Goal: Task Accomplishment & Management: Manage account settings

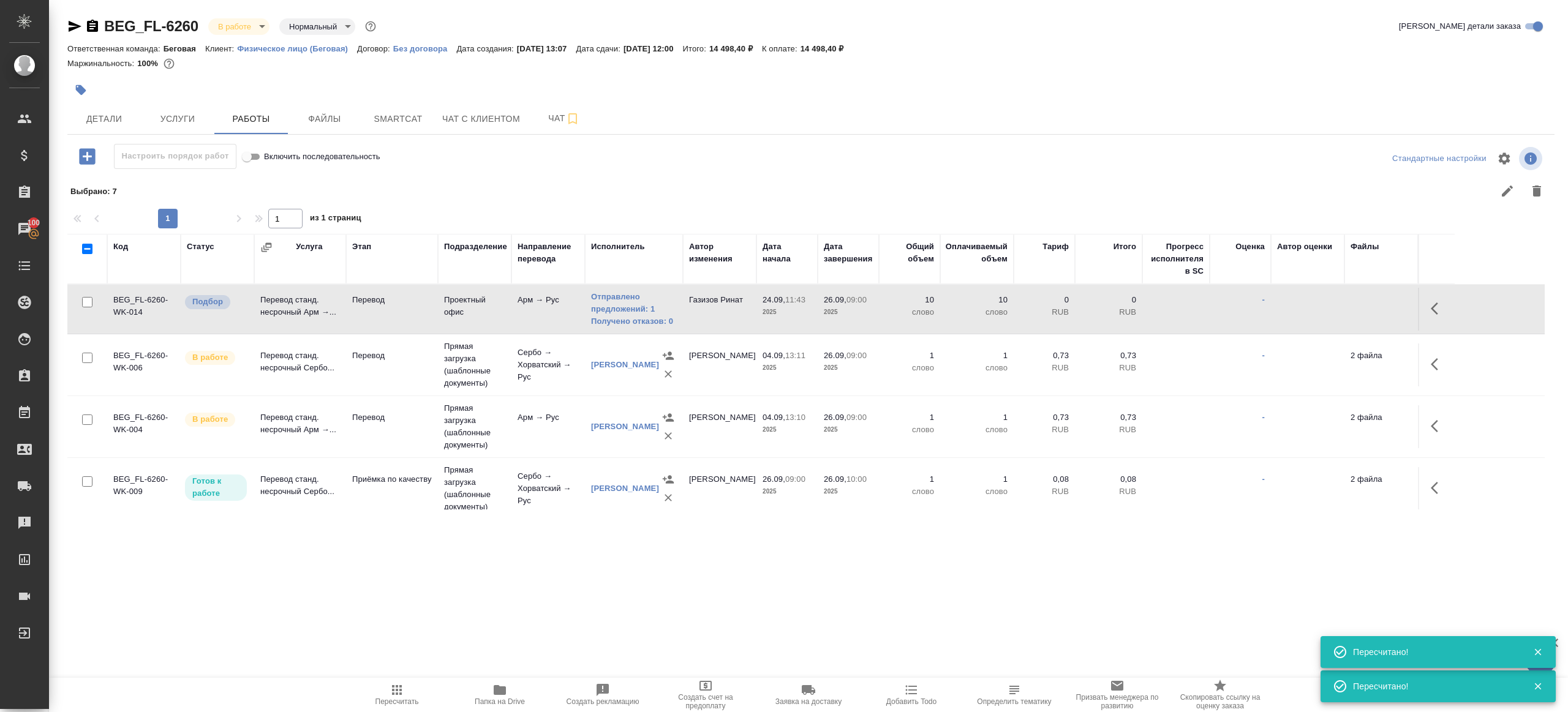
click at [394, 689] on icon "button" at bounding box center [397, 690] width 15 height 15
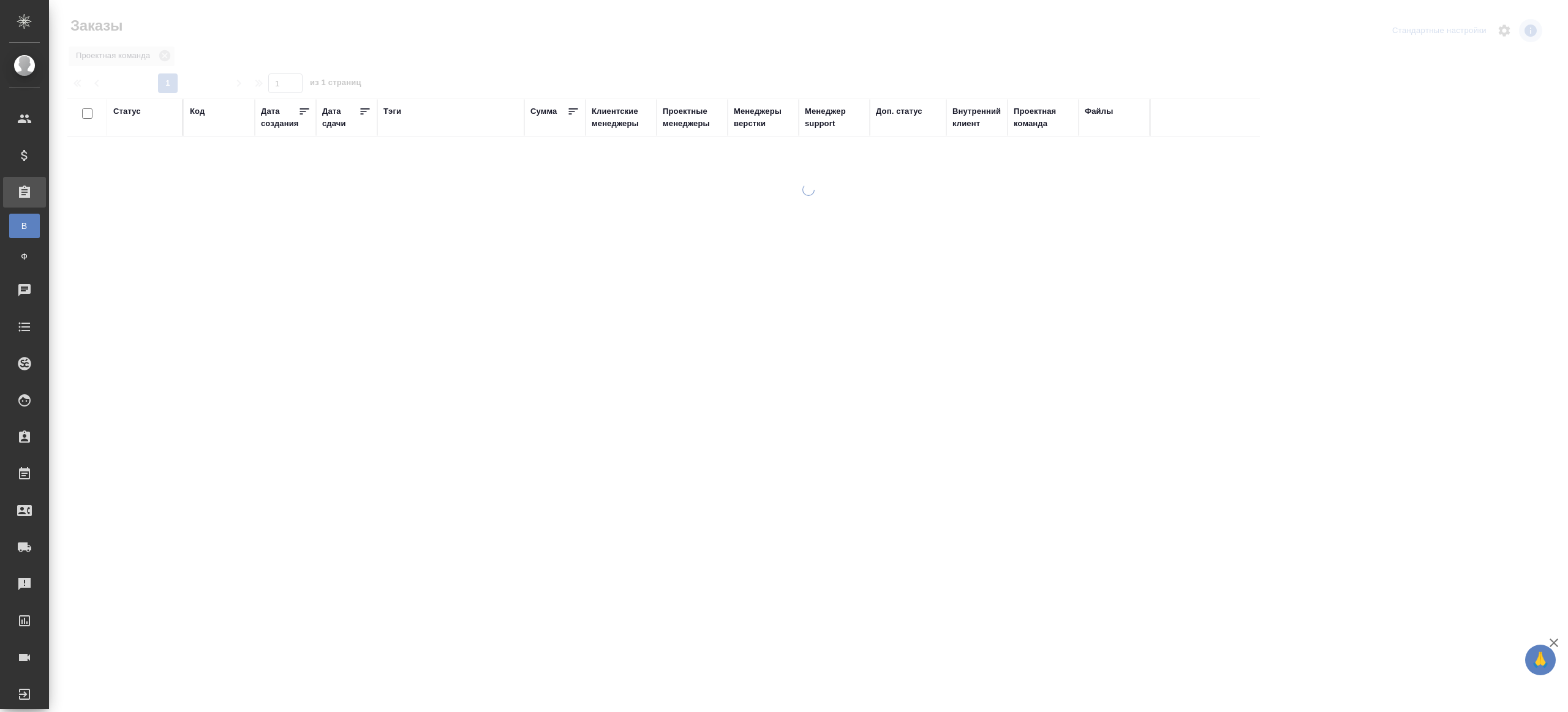
click at [385, 112] on div "Тэги" at bounding box center [392, 111] width 18 height 12
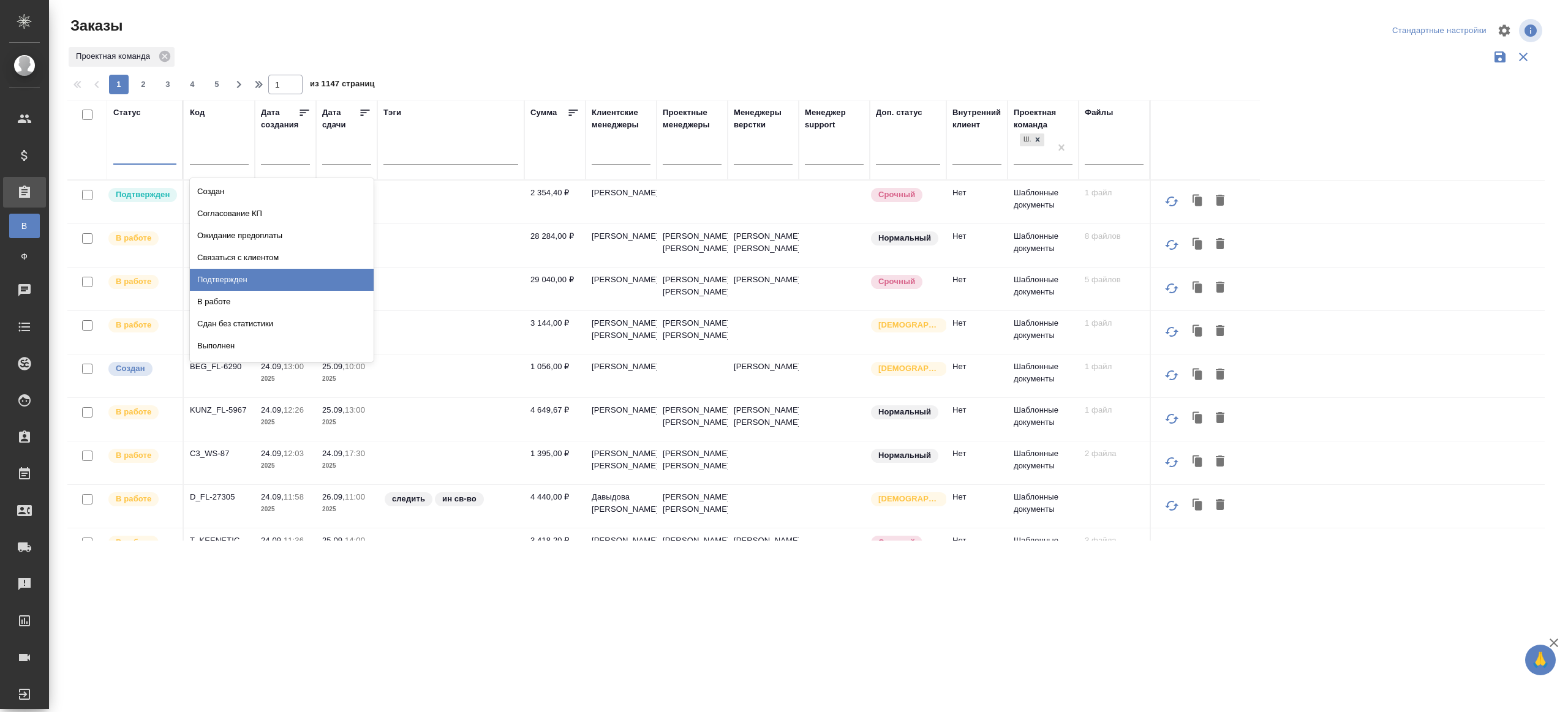
click at [235, 278] on div "Подтвержден" at bounding box center [281, 280] width 184 height 22
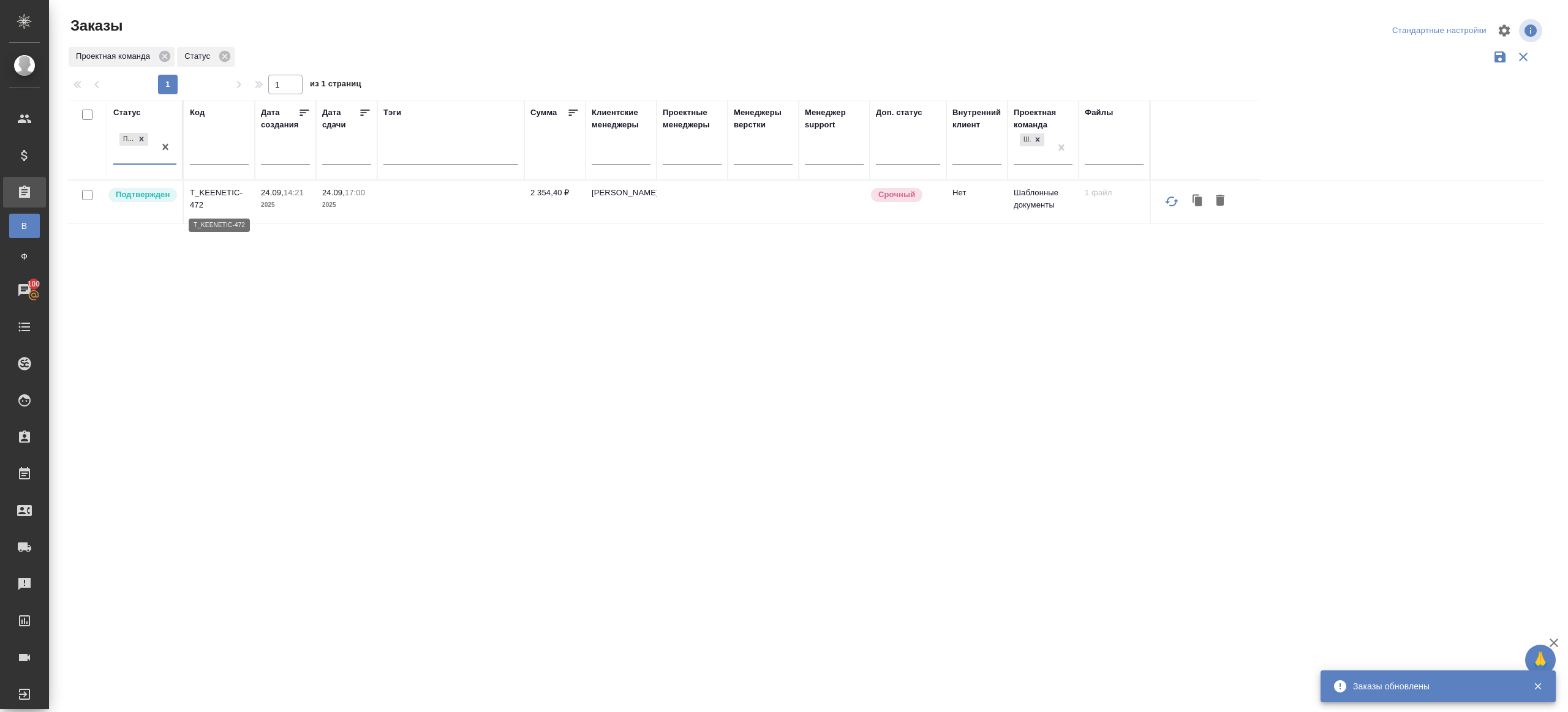
click at [220, 189] on p "T_KEENETIC-472" at bounding box center [219, 199] width 59 height 25
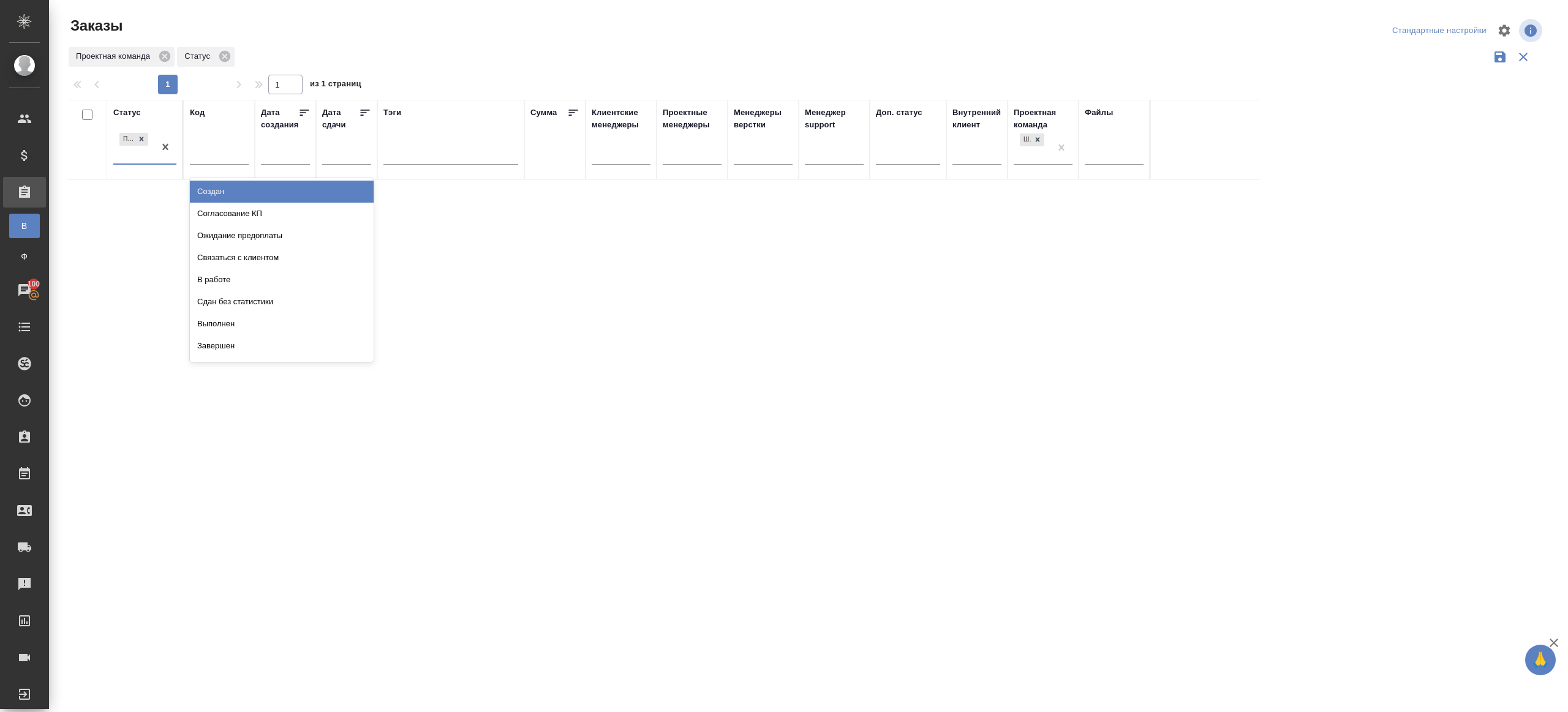
click at [151, 155] on div "Подтвержден" at bounding box center [134, 146] width 41 height 33
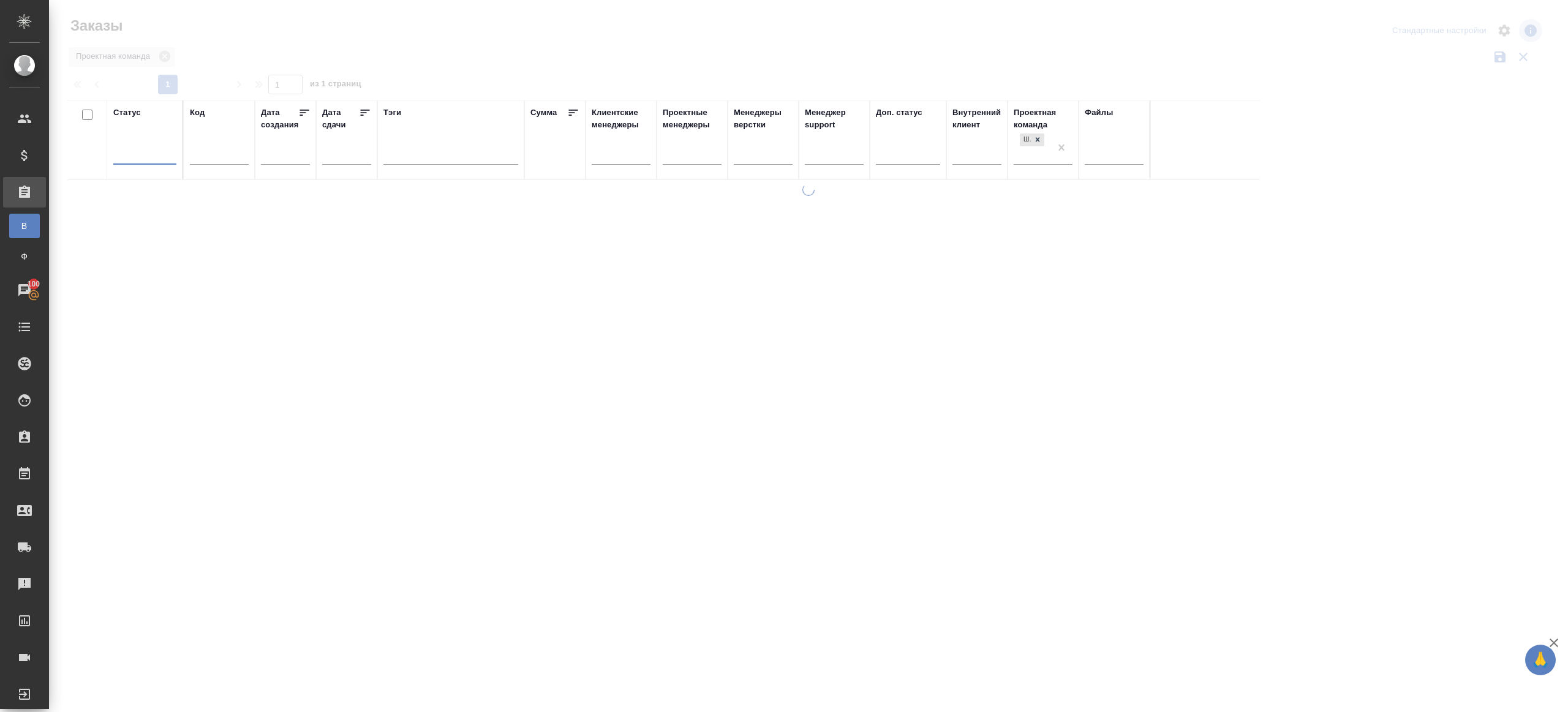
click at [482, 72] on div at bounding box center [811, 72] width 1487 height 6
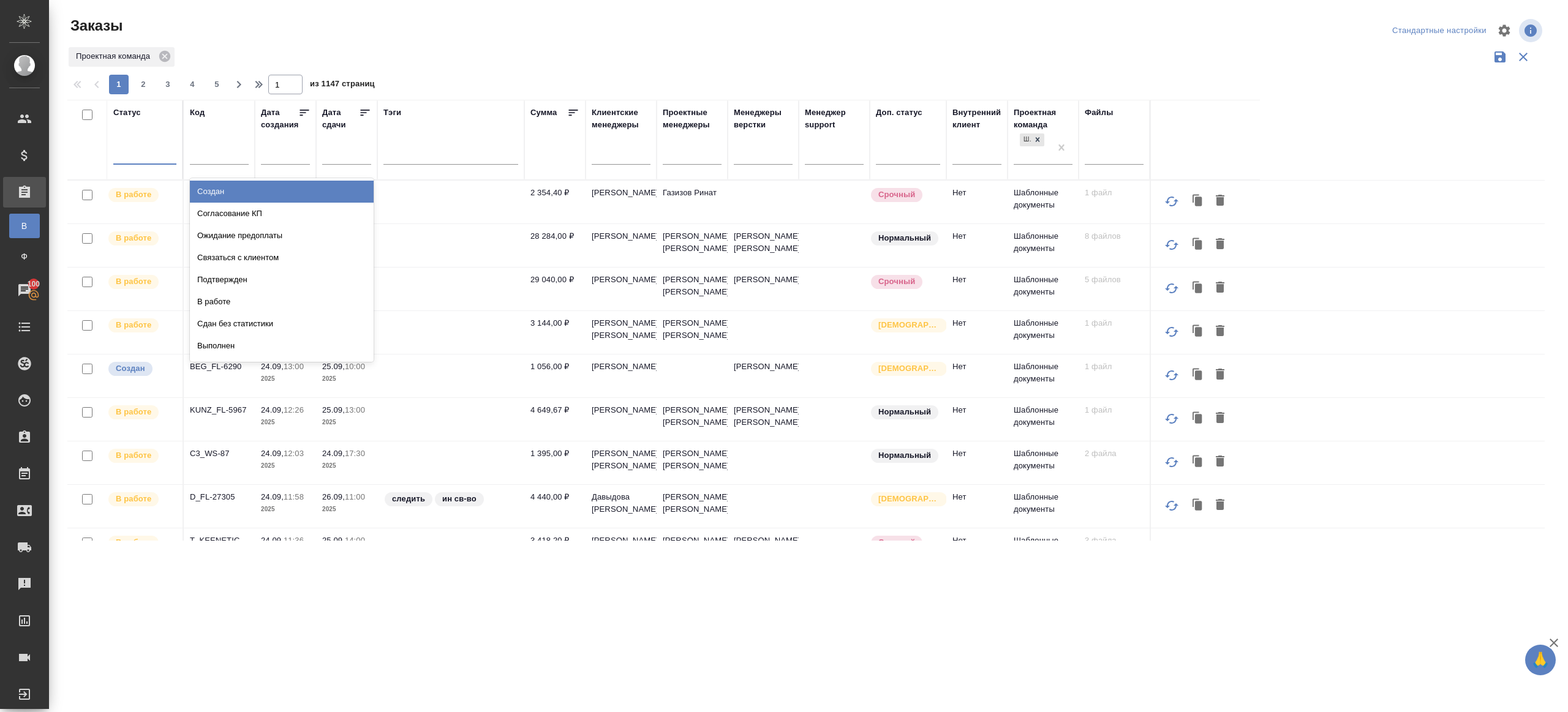
click at [159, 150] on div at bounding box center [145, 152] width 63 height 18
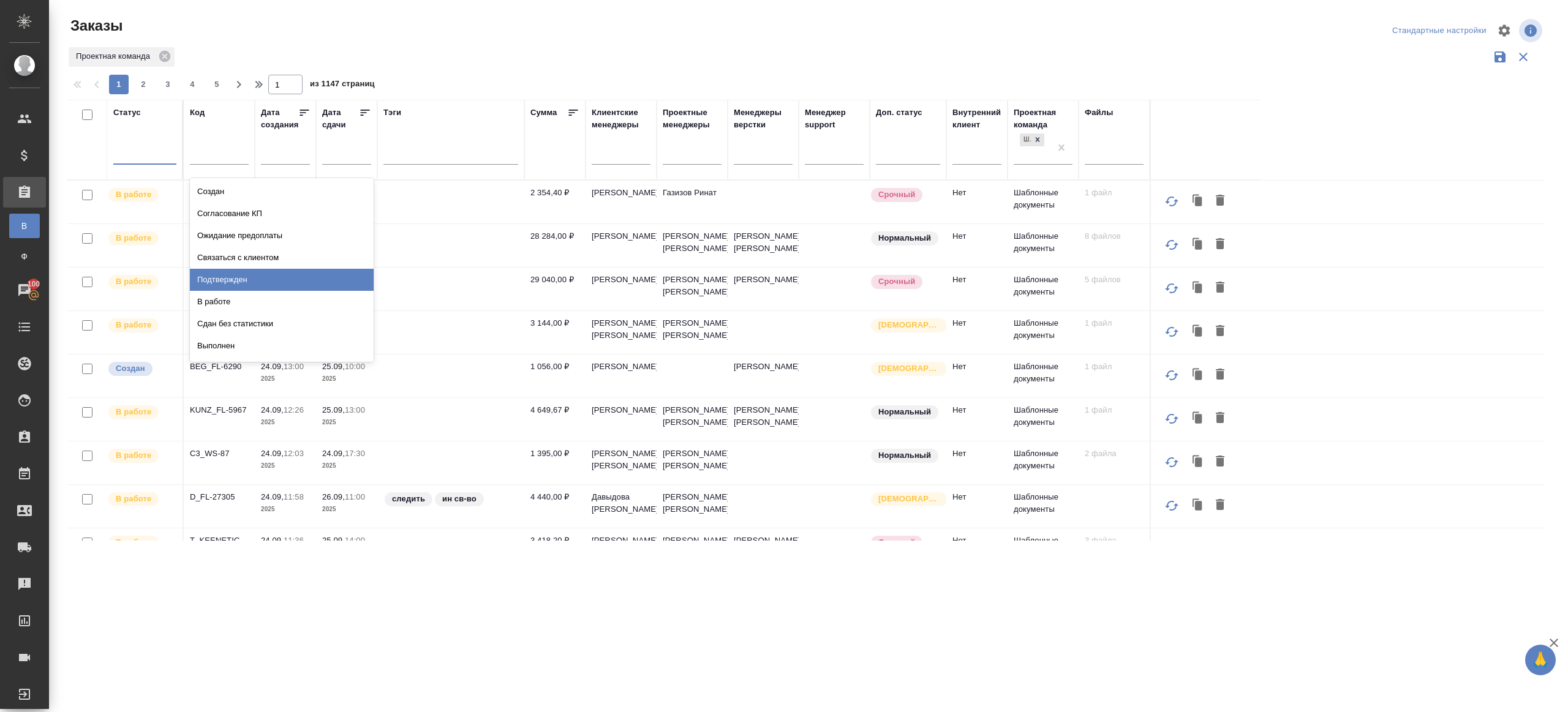
click at [241, 281] on div "Подтвержден" at bounding box center [281, 280] width 184 height 22
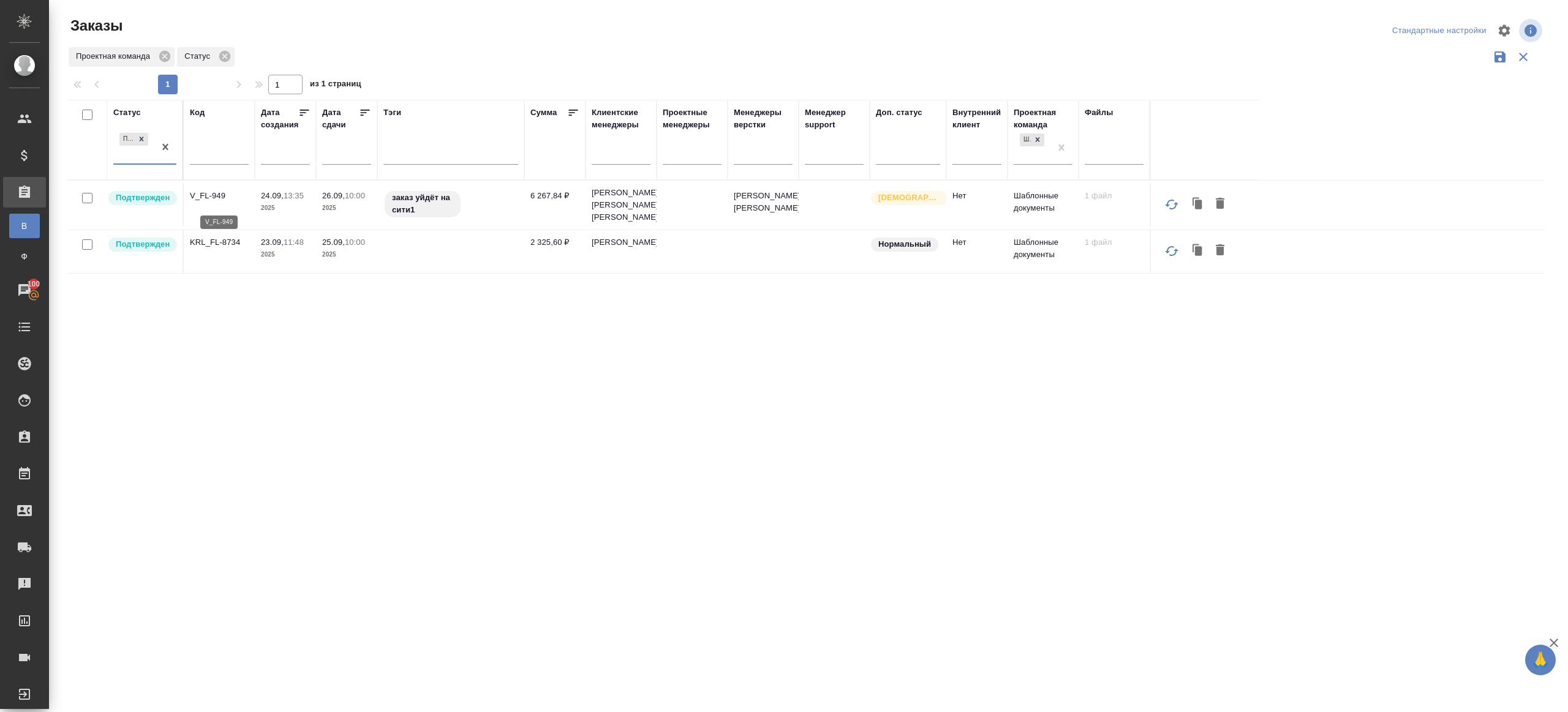
click at [203, 200] on p "V_FL-949" at bounding box center [219, 196] width 59 height 12
click at [226, 248] on p "KRL_FL-8734" at bounding box center [219, 242] width 59 height 12
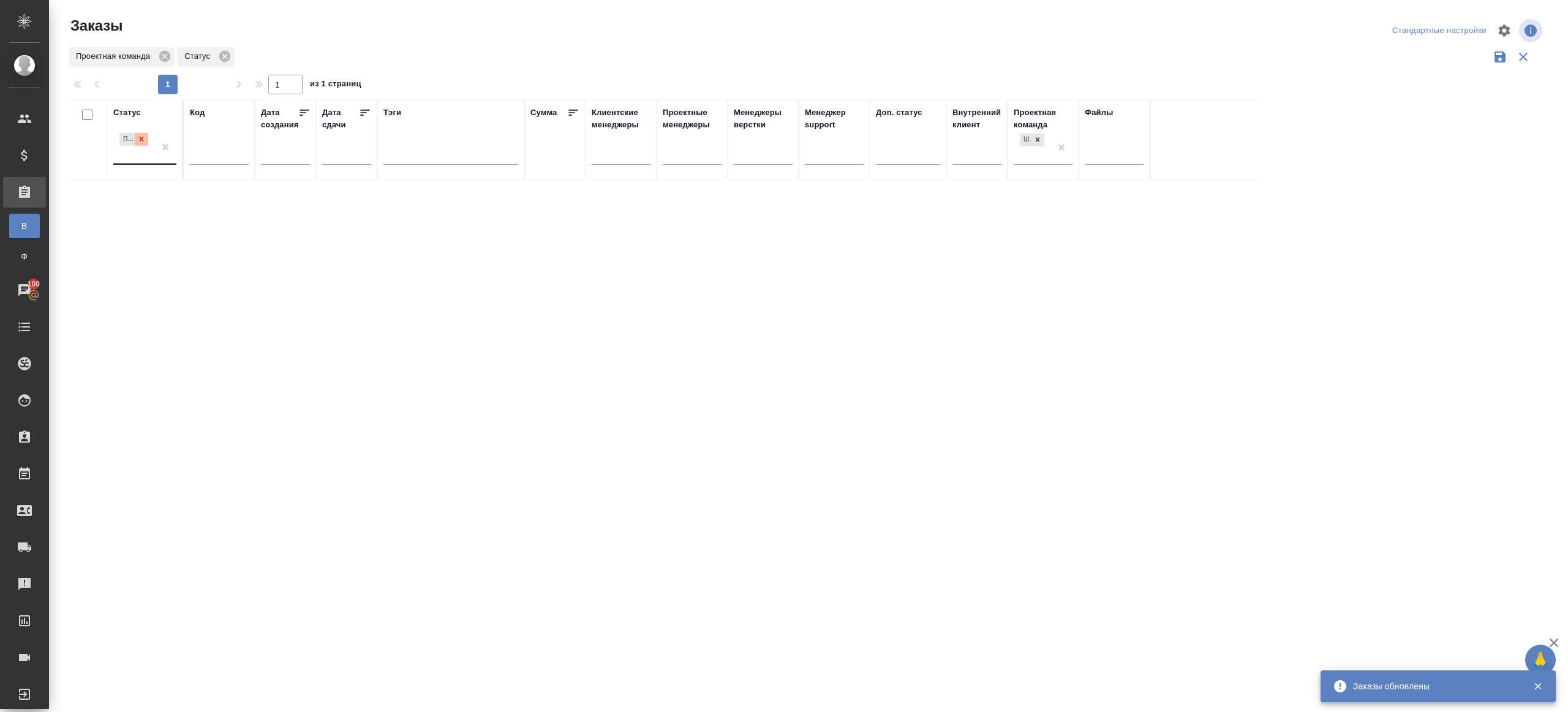
click at [146, 140] on div at bounding box center [142, 139] width 14 height 13
click at [437, 60] on div "Проектная команда" at bounding box center [806, 57] width 1477 height 23
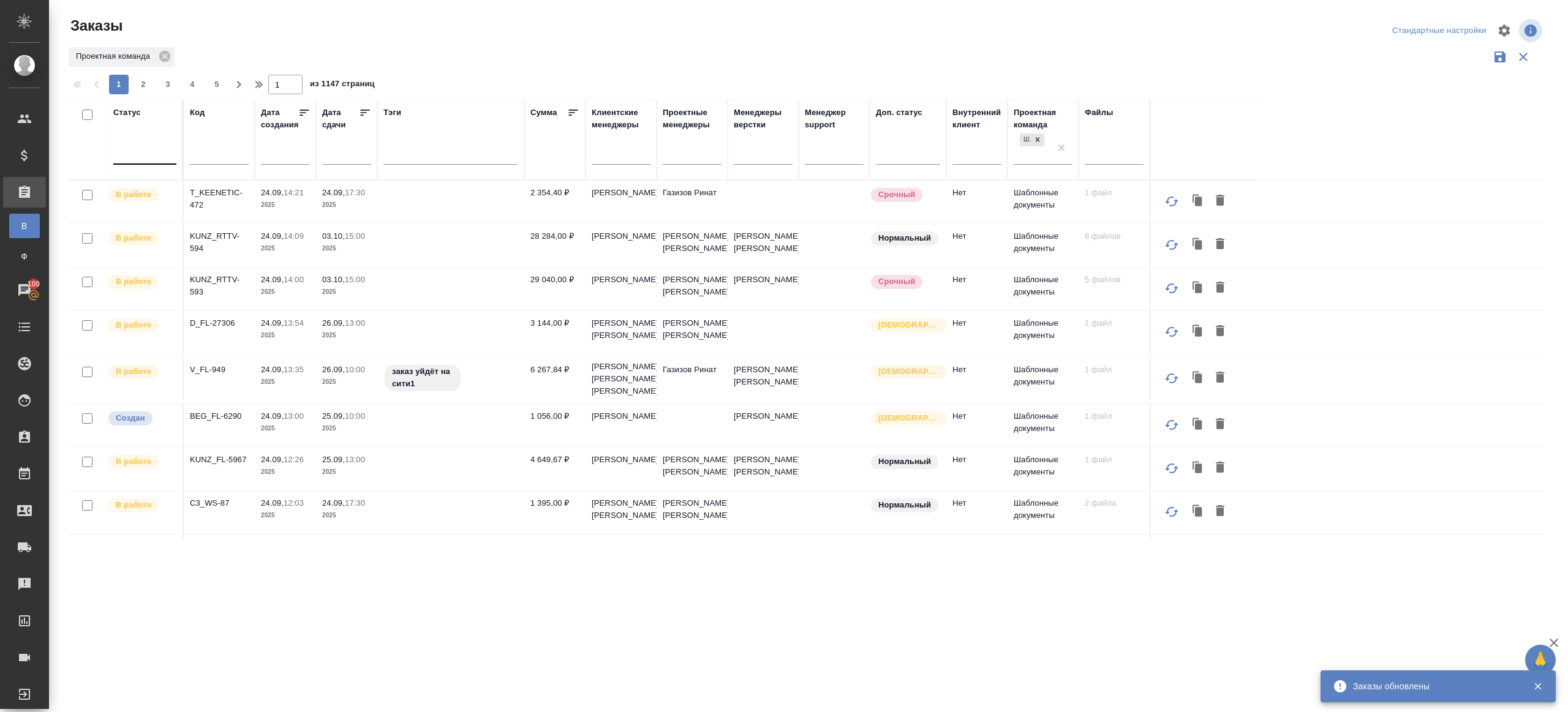
click at [148, 161] on div at bounding box center [145, 153] width 63 height 23
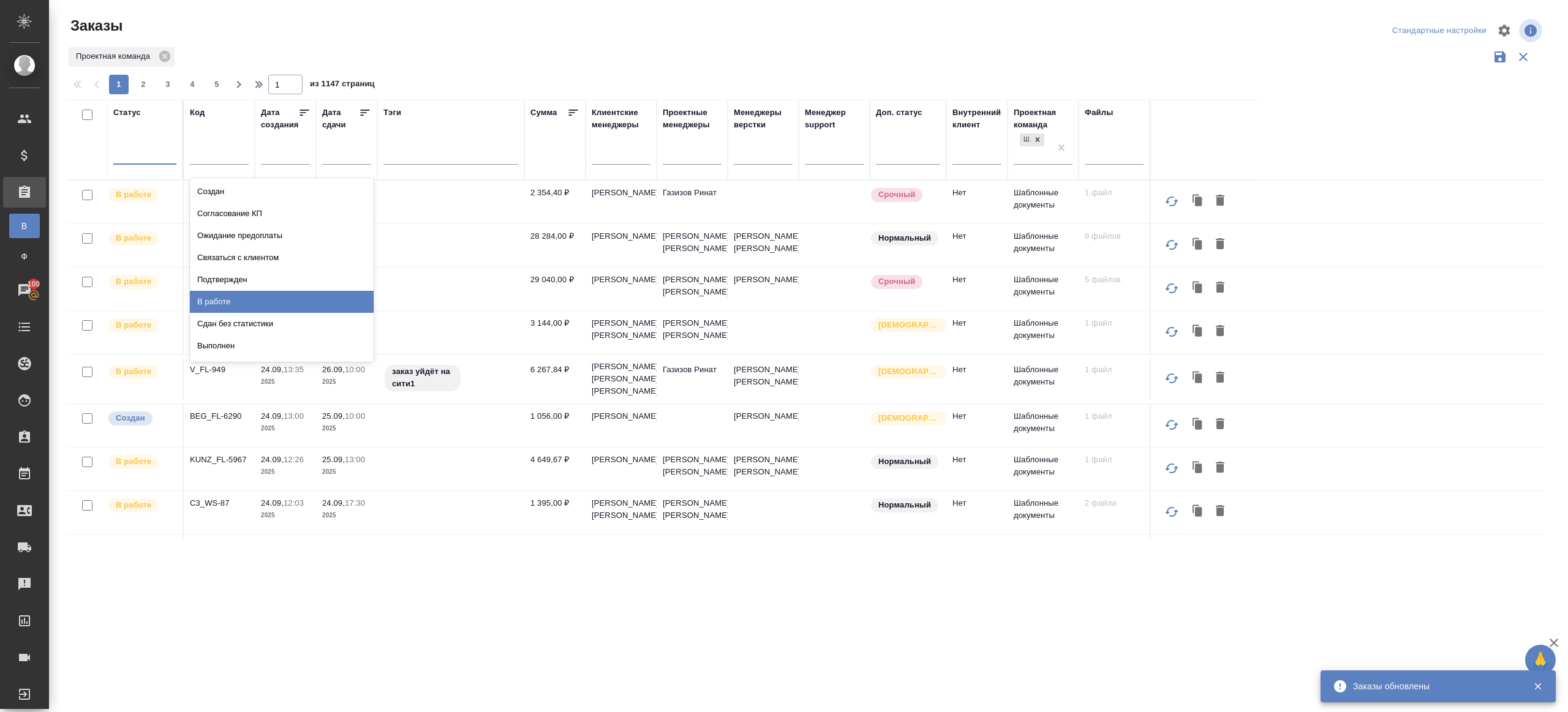
click at [255, 292] on div "В работе" at bounding box center [281, 302] width 184 height 22
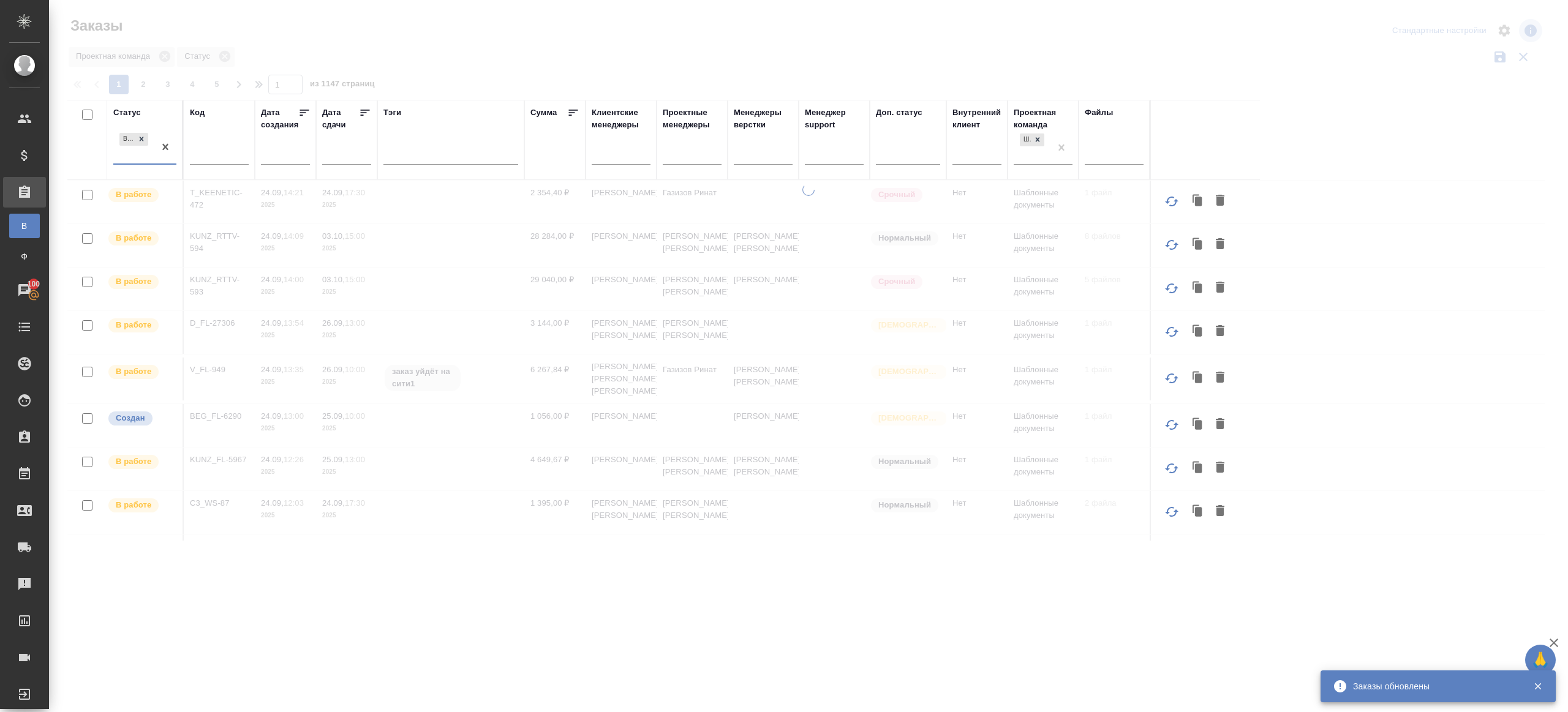
click at [147, 153] on div "В работе" at bounding box center [134, 146] width 41 height 33
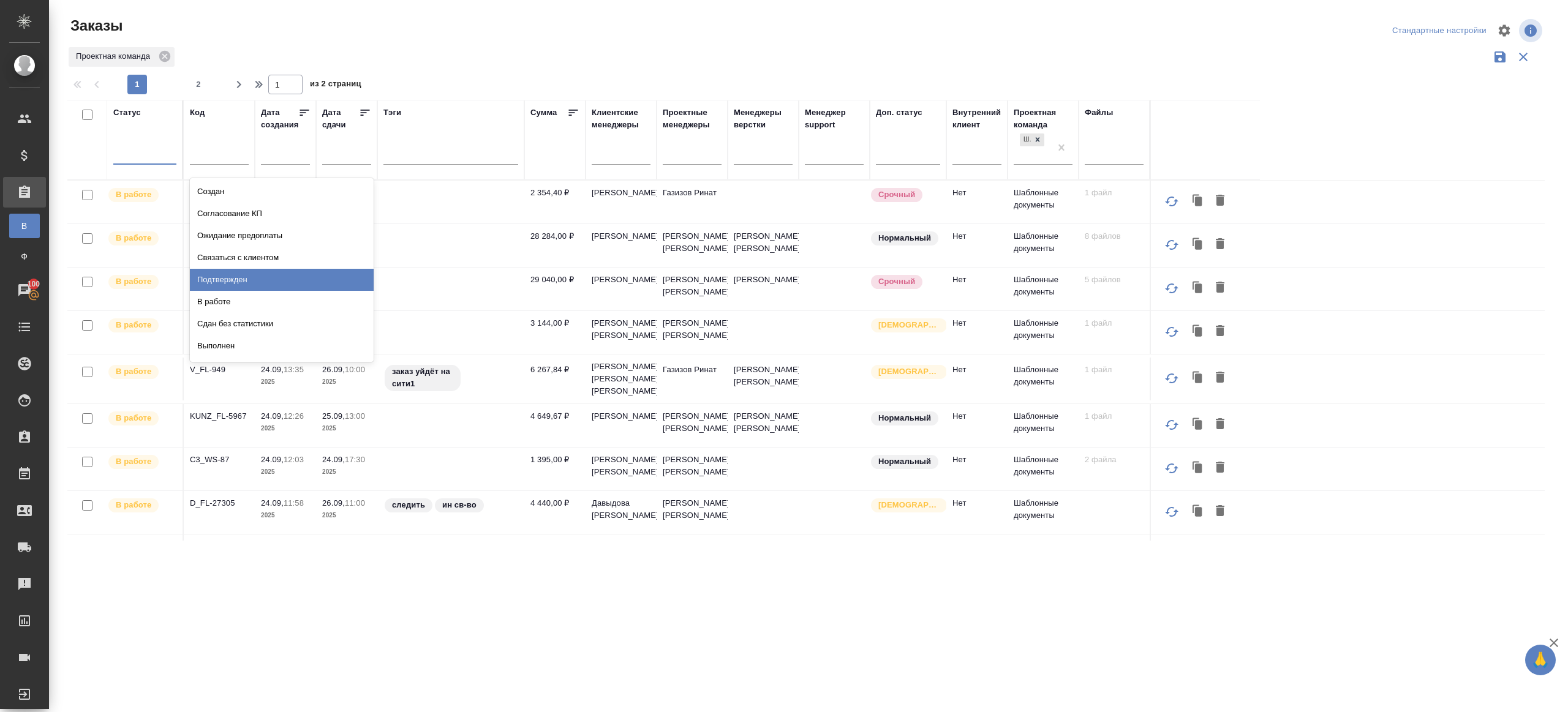
click at [242, 279] on div "Подтвержден" at bounding box center [281, 280] width 184 height 22
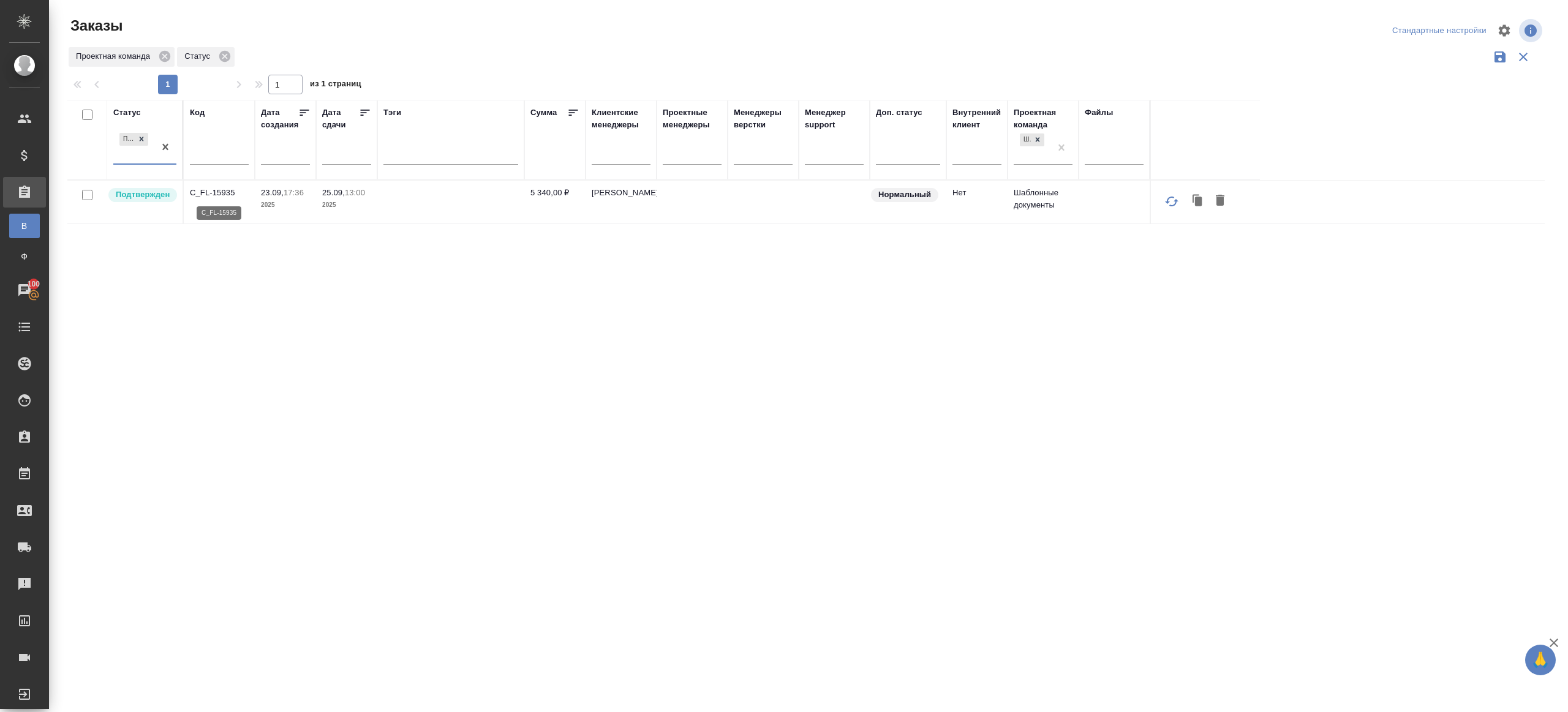
click at [223, 195] on p "C_FL-15935" at bounding box center [219, 193] width 59 height 12
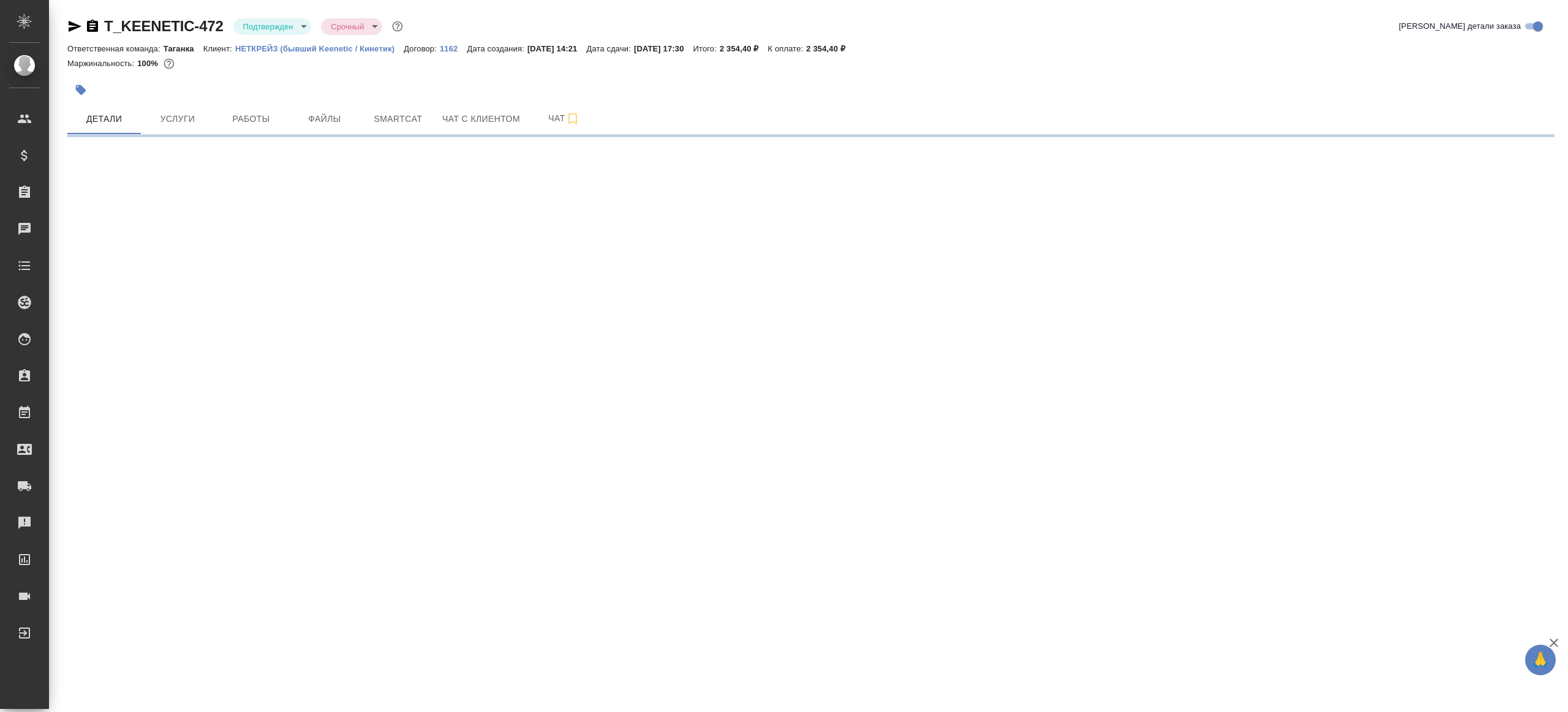
select select "RU"
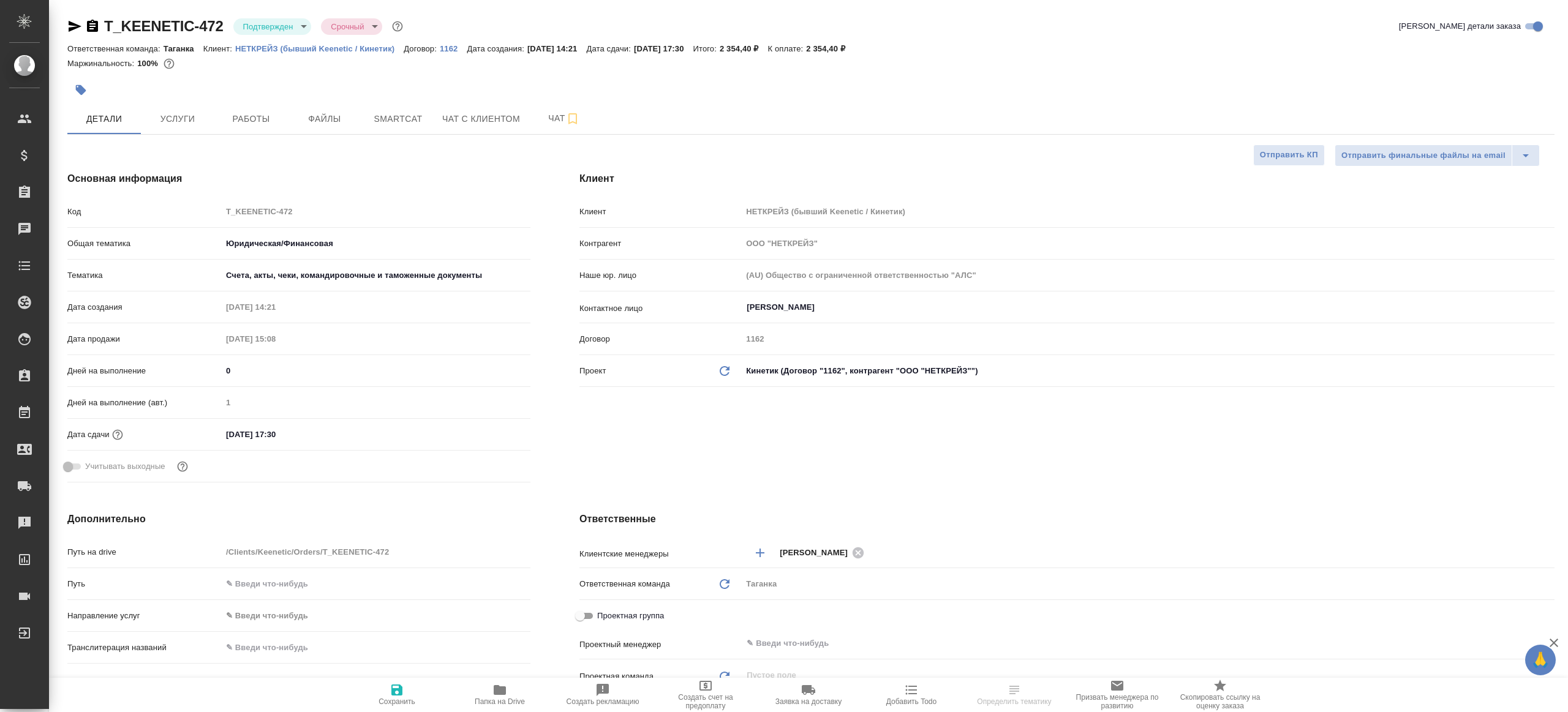
type textarea "x"
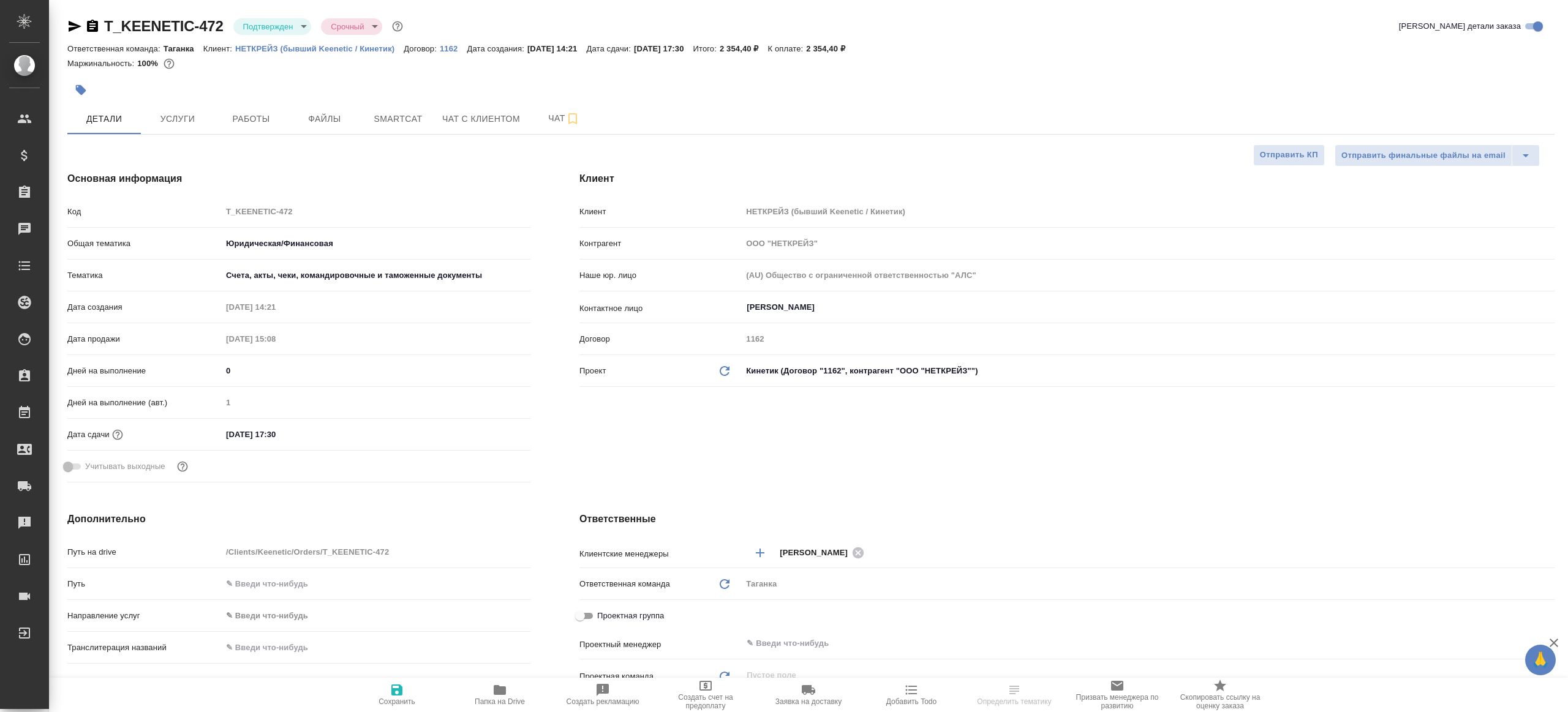
type textarea "x"
click at [281, 19] on body "🙏 .cls-1 fill:#fff; AWATERA Gazizov Rinat Клиенты Спецификации Заказы Чаты Todo…" at bounding box center [784, 356] width 1568 height 712
click at [289, 129] on li "В работе" at bounding box center [289, 129] width 112 height 21
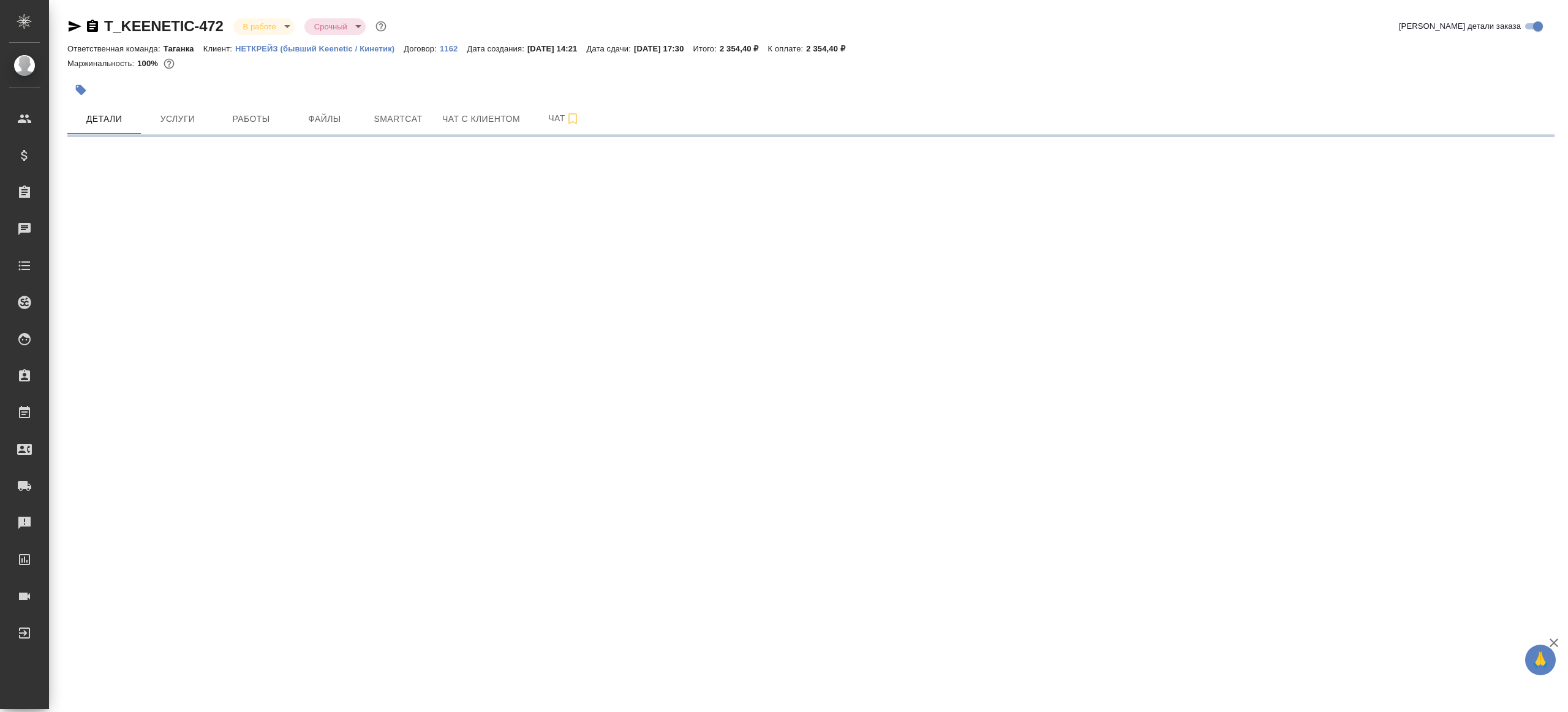
select select "RU"
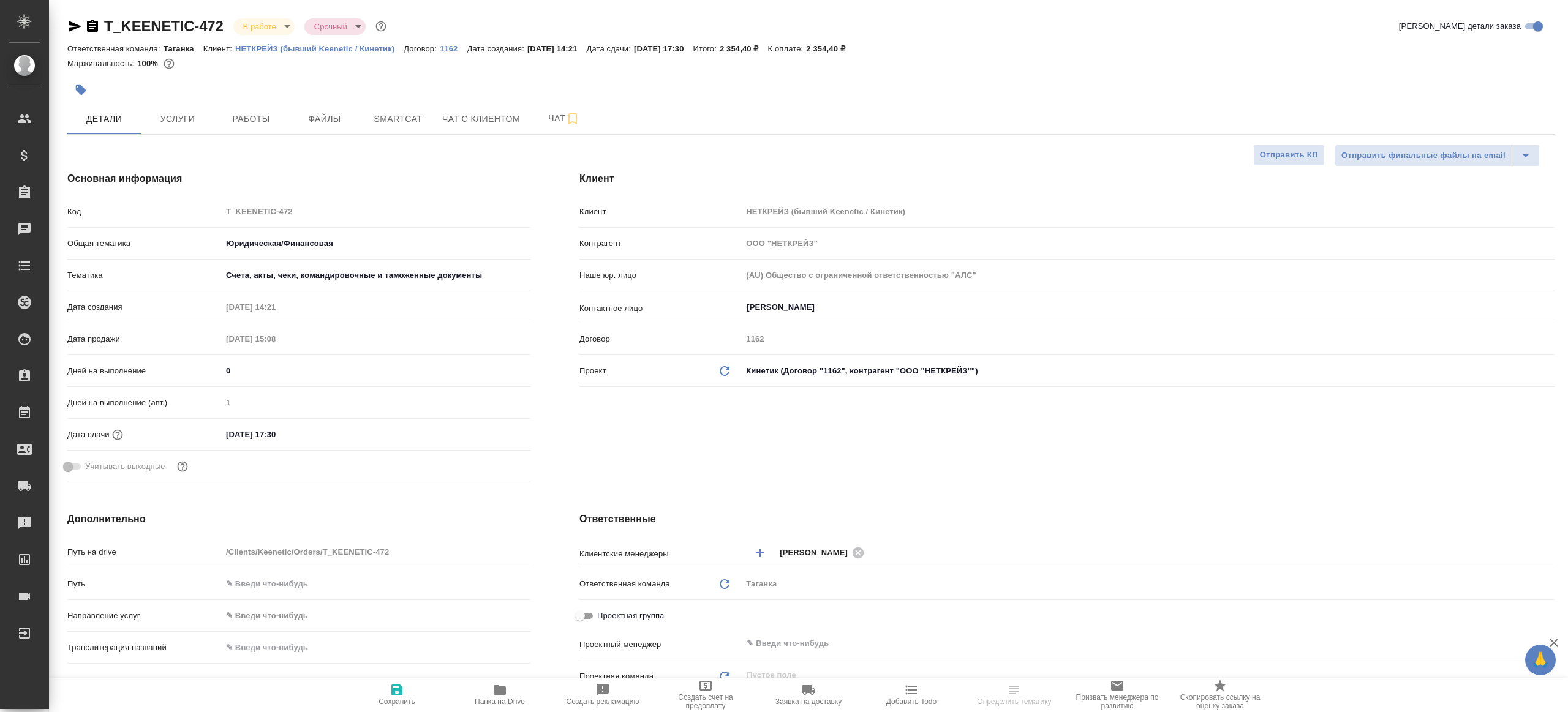
type textarea "x"
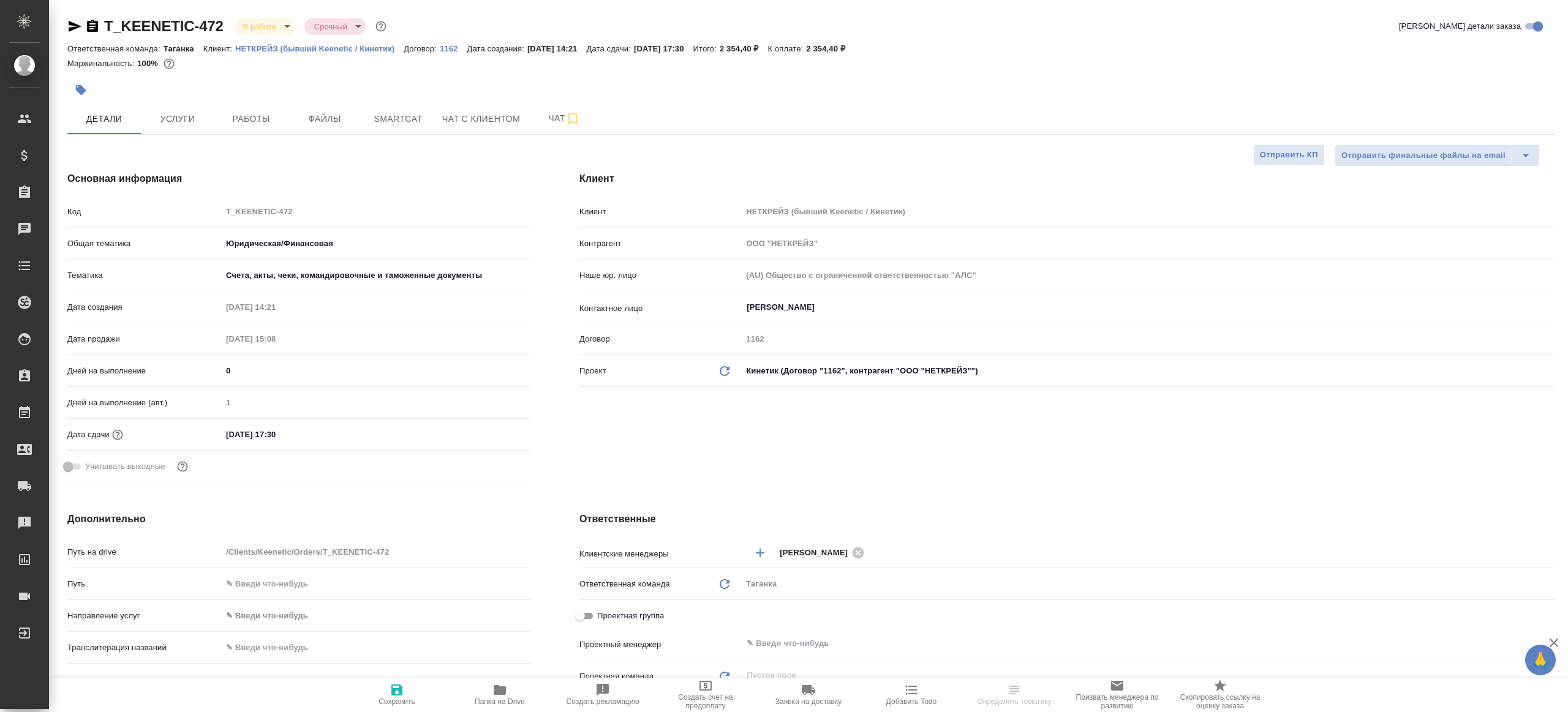
type textarea "x"
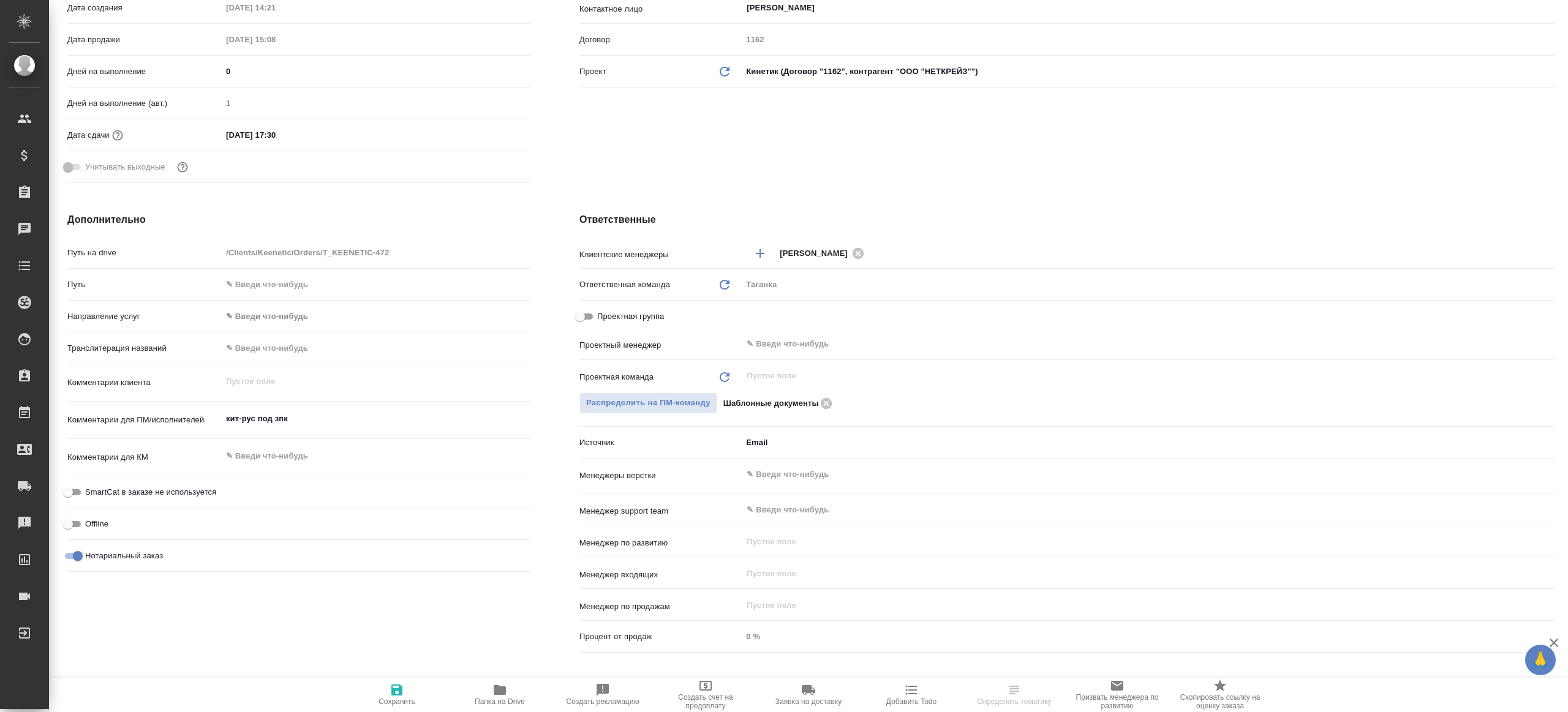
scroll to position [301, 0]
click at [796, 354] on div "​" at bounding box center [1148, 344] width 812 height 25
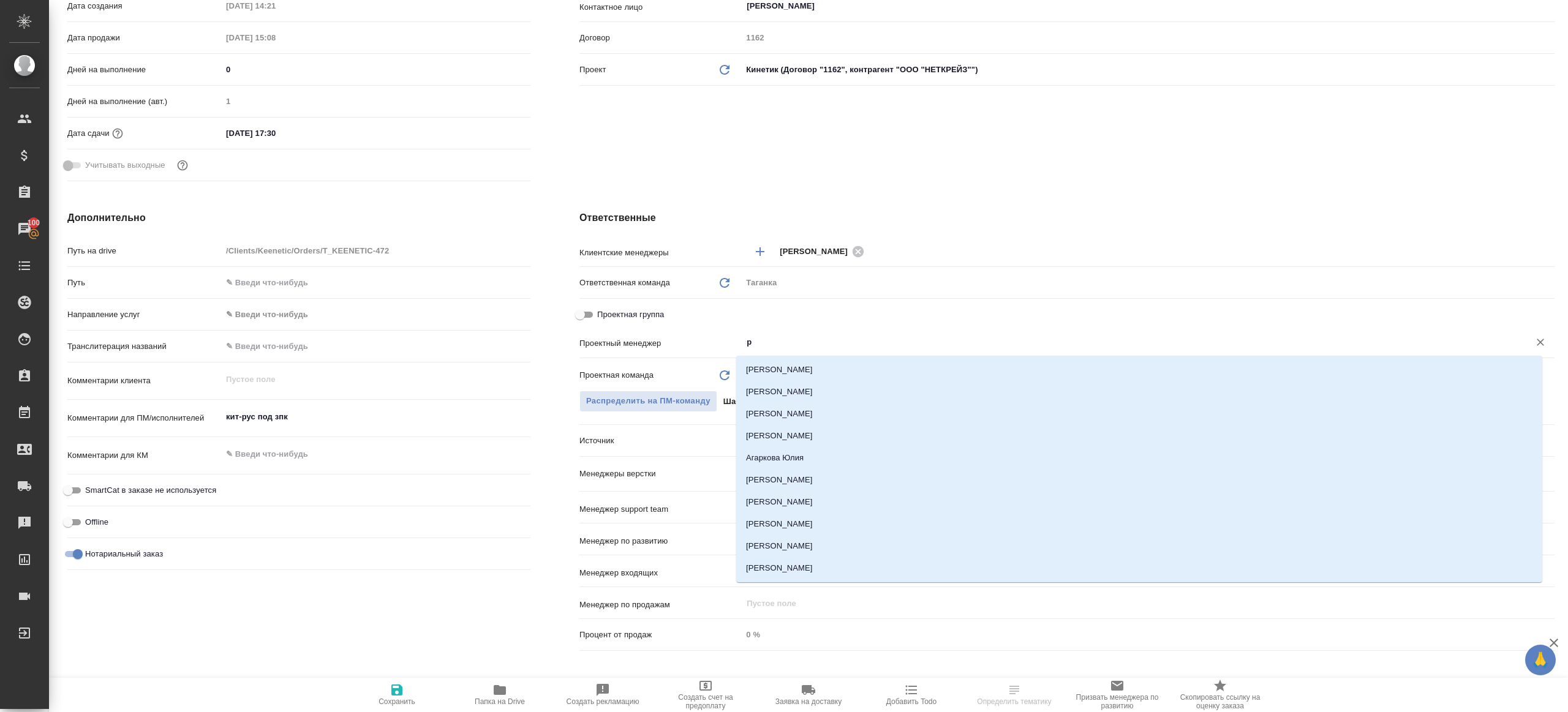
type input "ри"
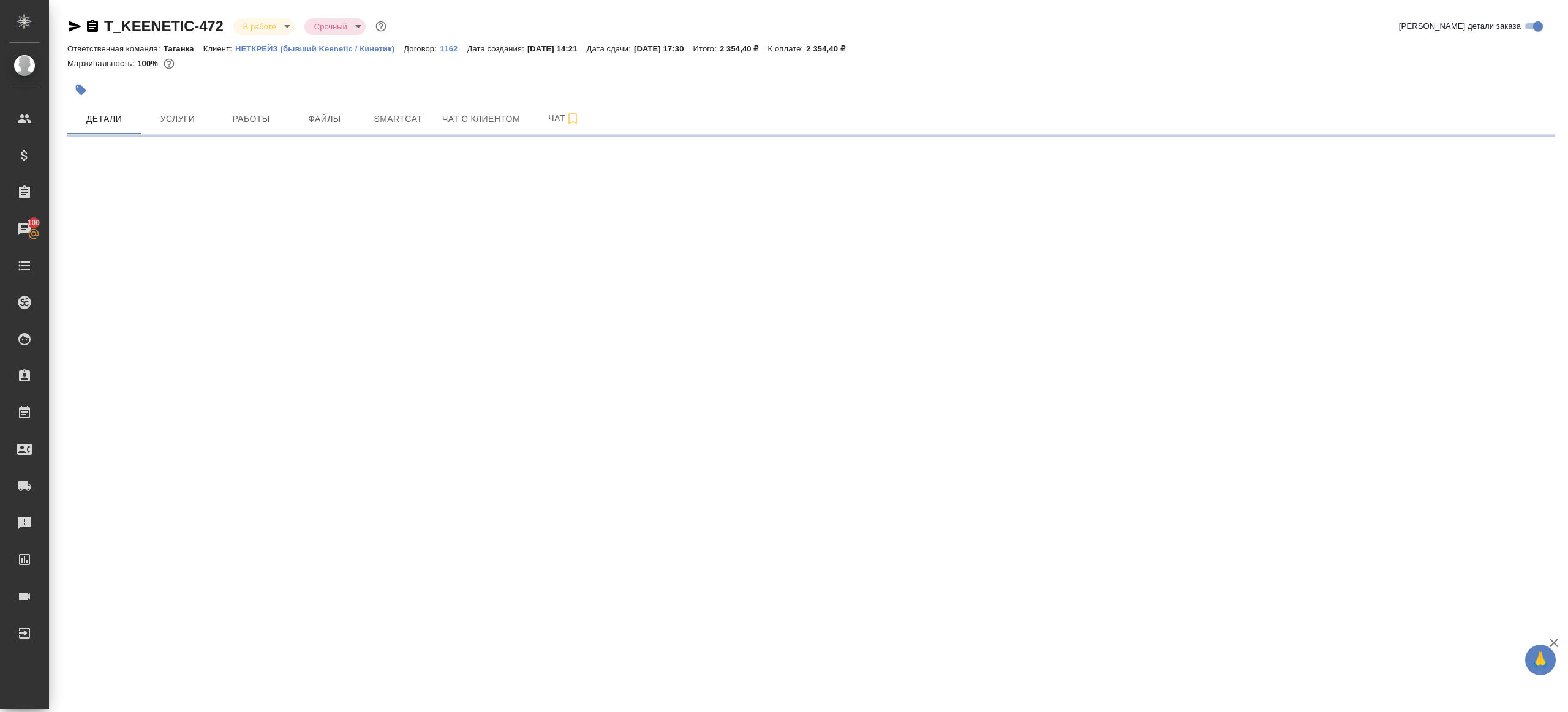
scroll to position [0, 0]
select select "RU"
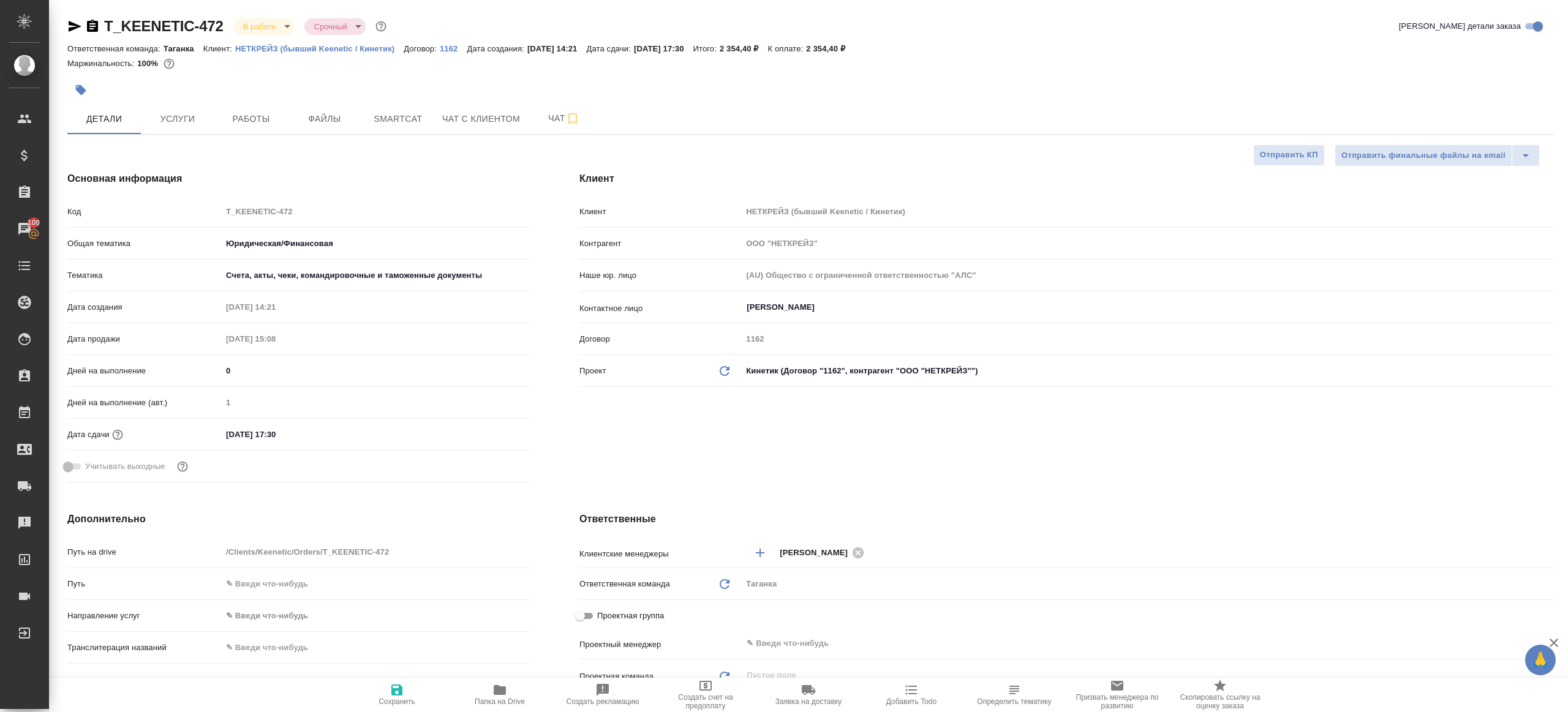
type textarea "x"
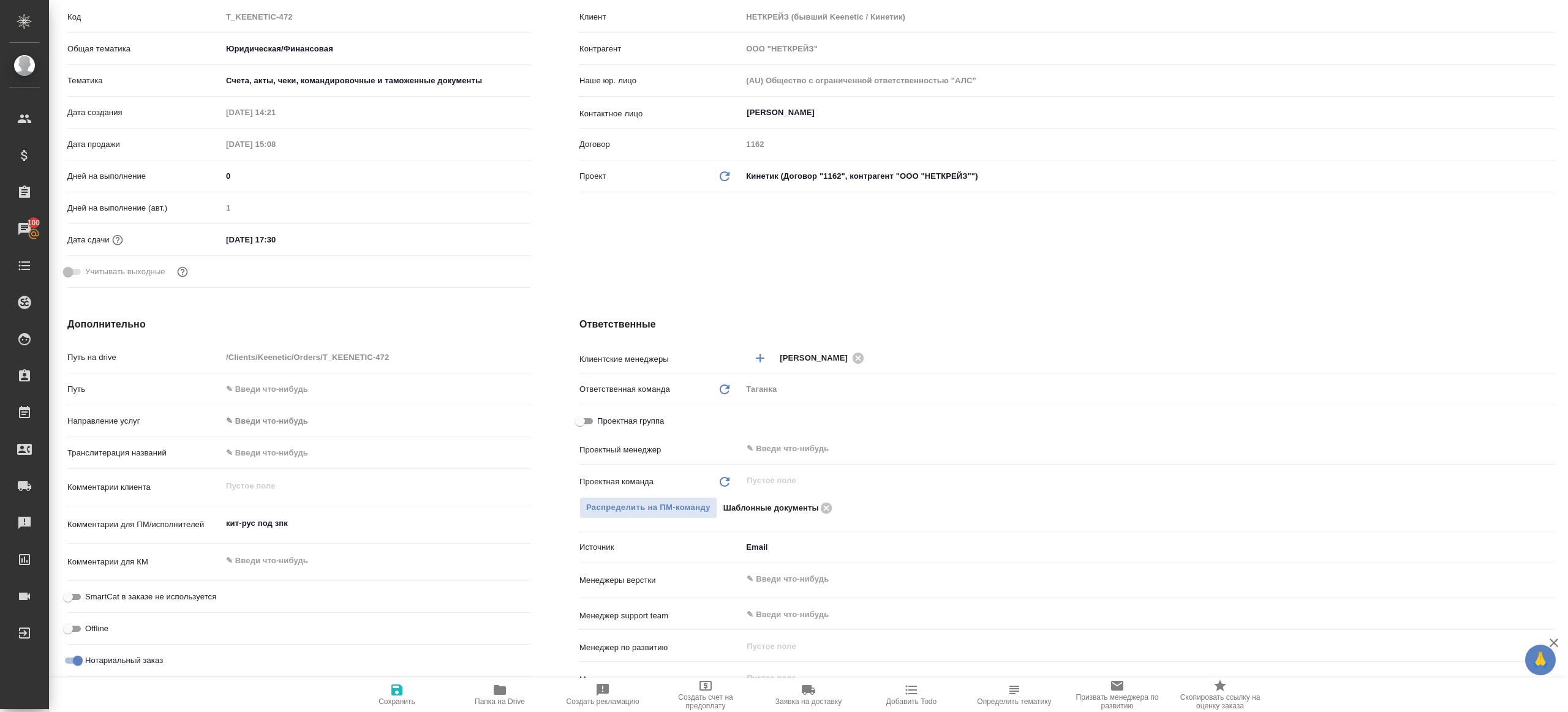
scroll to position [210, 0]
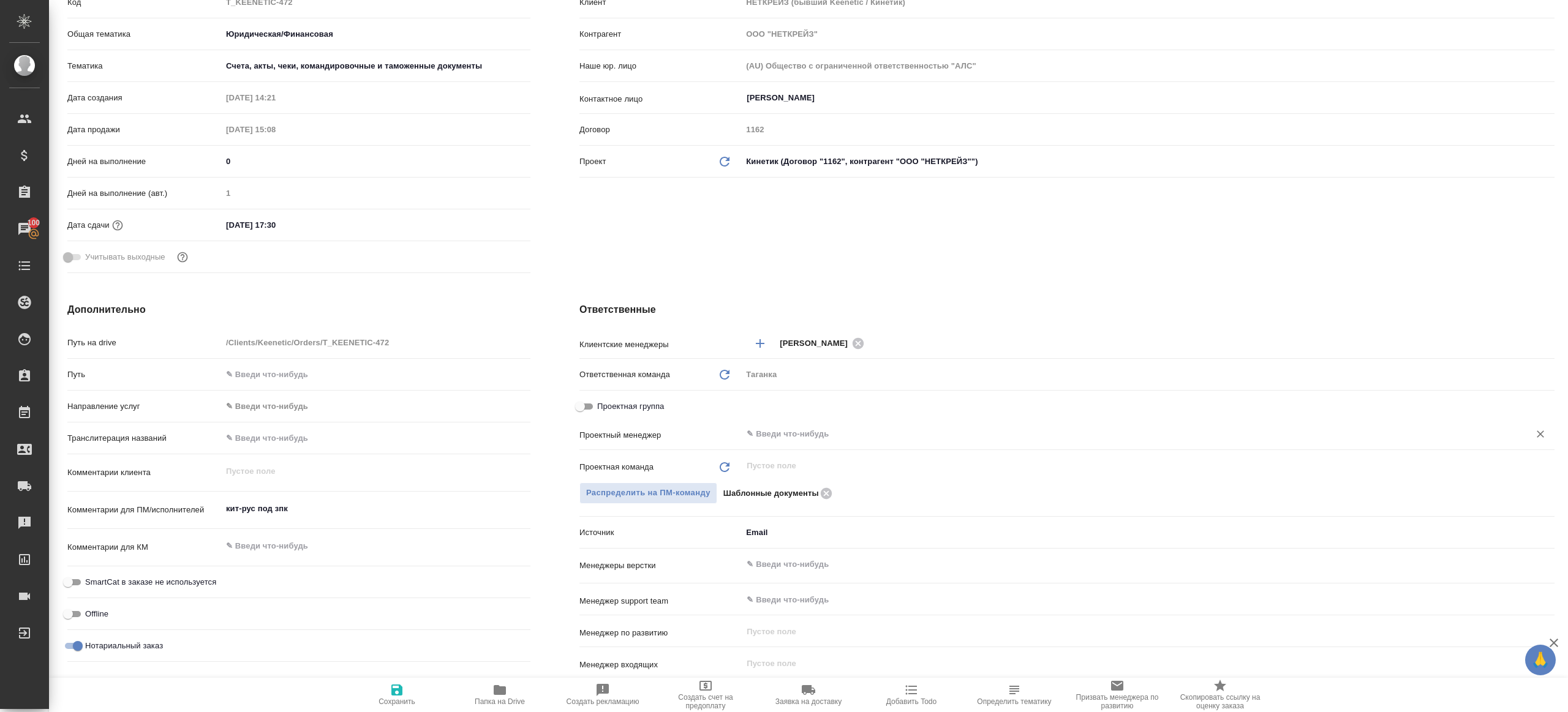
click at [780, 425] on div "​" at bounding box center [1148, 434] width 812 height 22
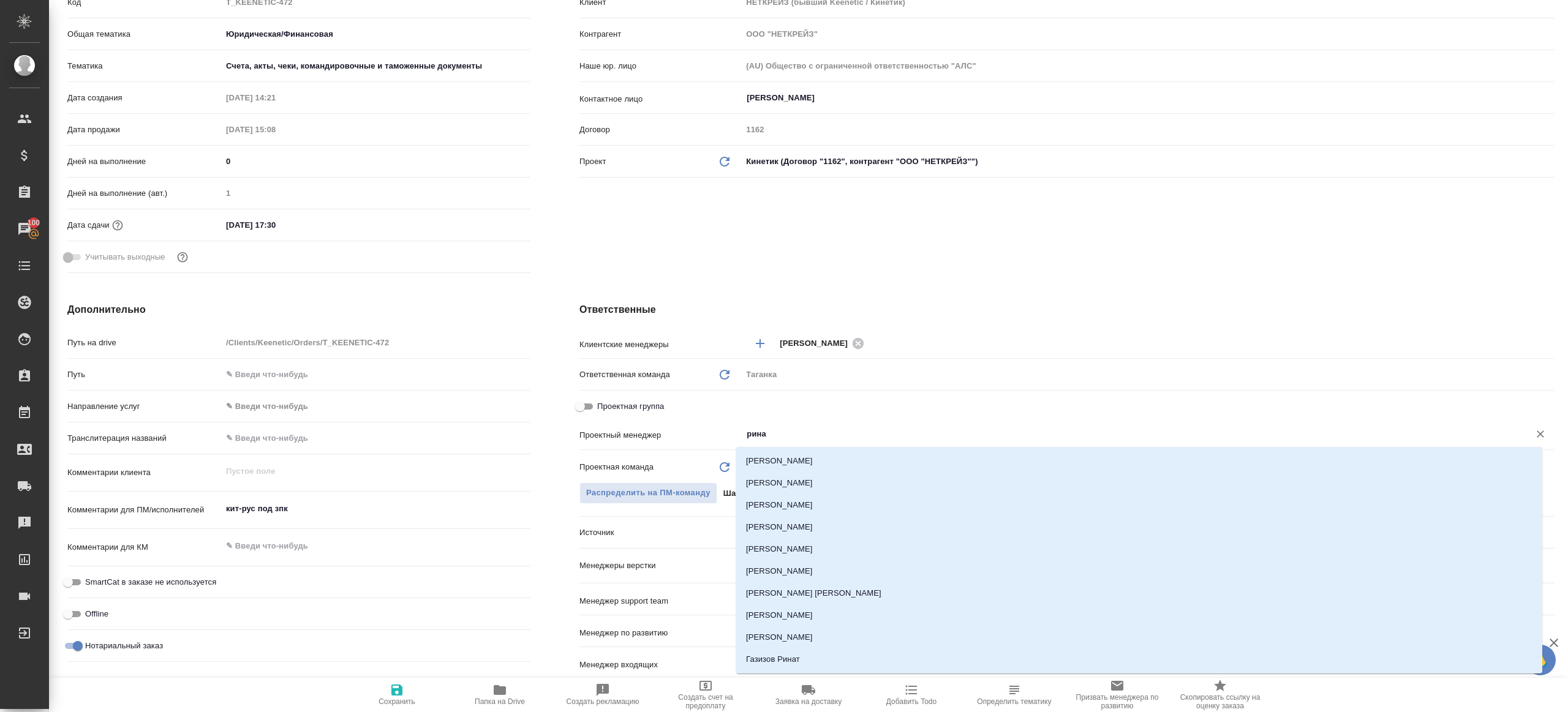
type input "ринат"
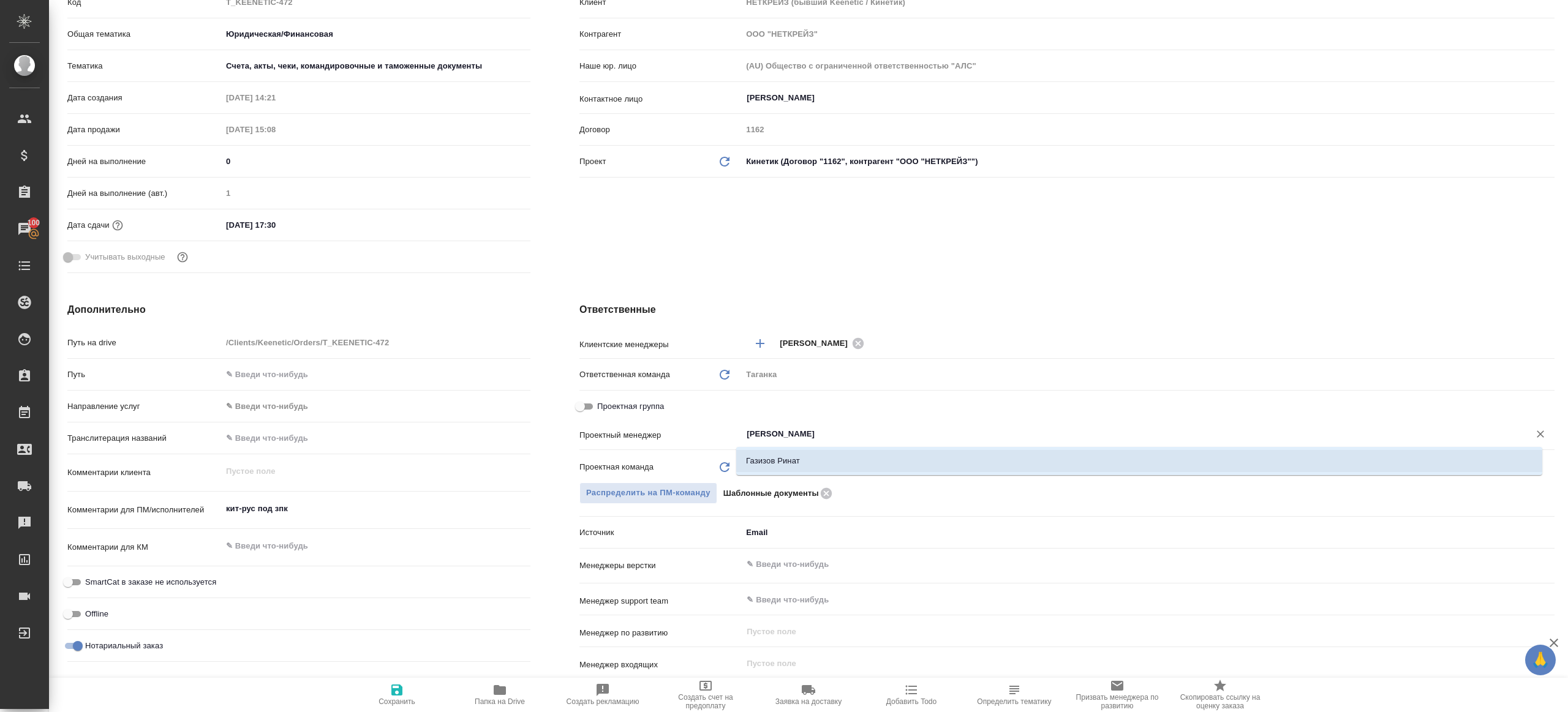
click at [773, 459] on li "Газизов Ринат" at bounding box center [1139, 461] width 806 height 22
type textarea "x"
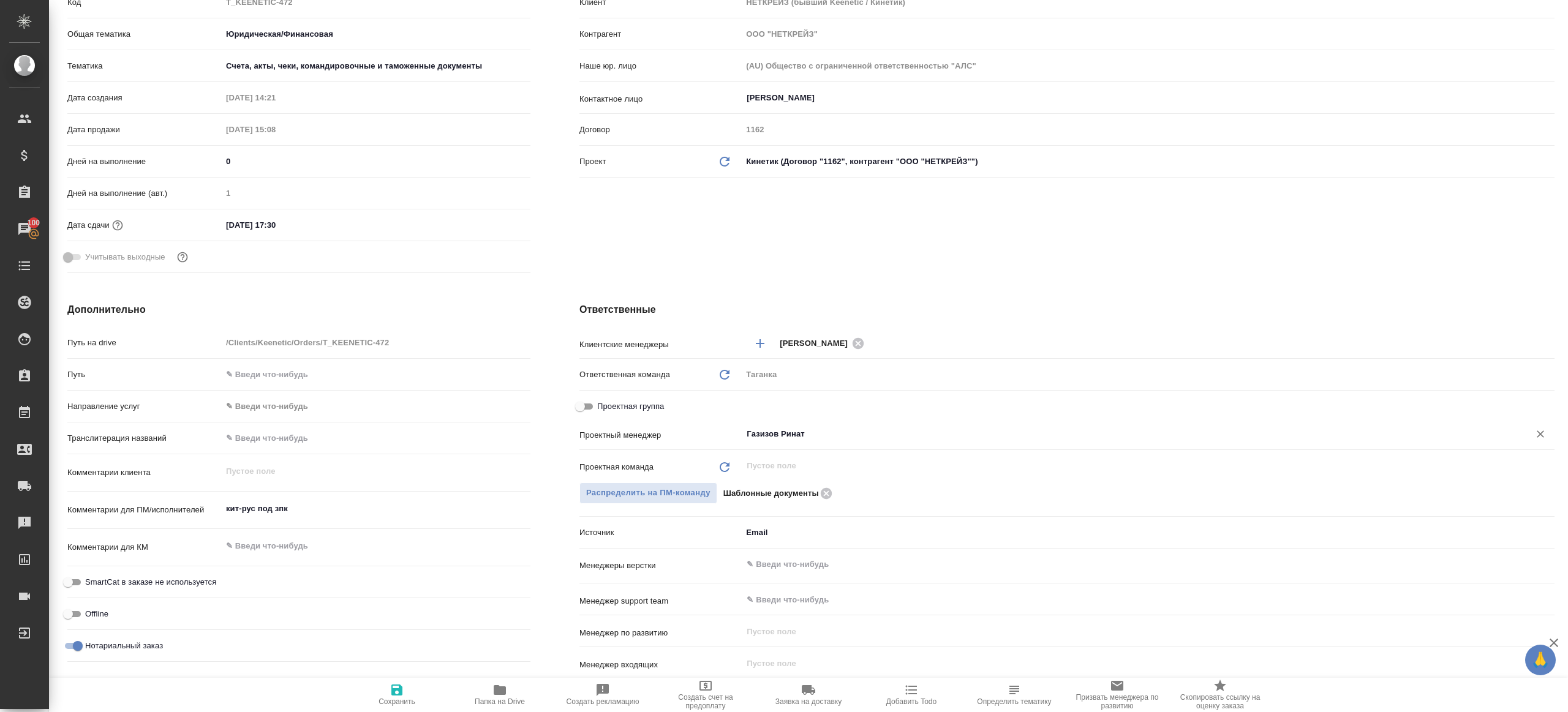
type input "Газизов Ринат"
click at [382, 686] on span "Сохранить" at bounding box center [397, 694] width 88 height 23
type textarea "x"
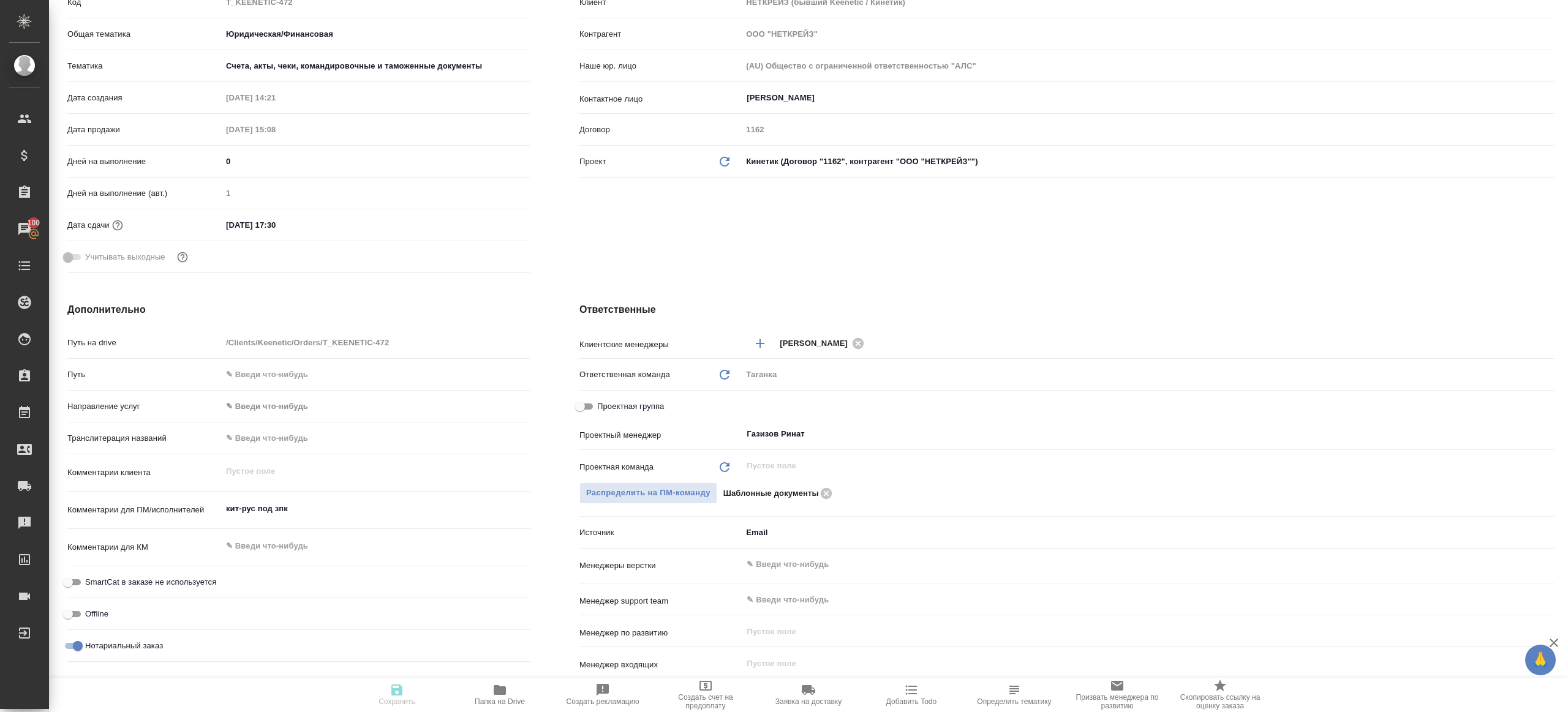
type textarea "x"
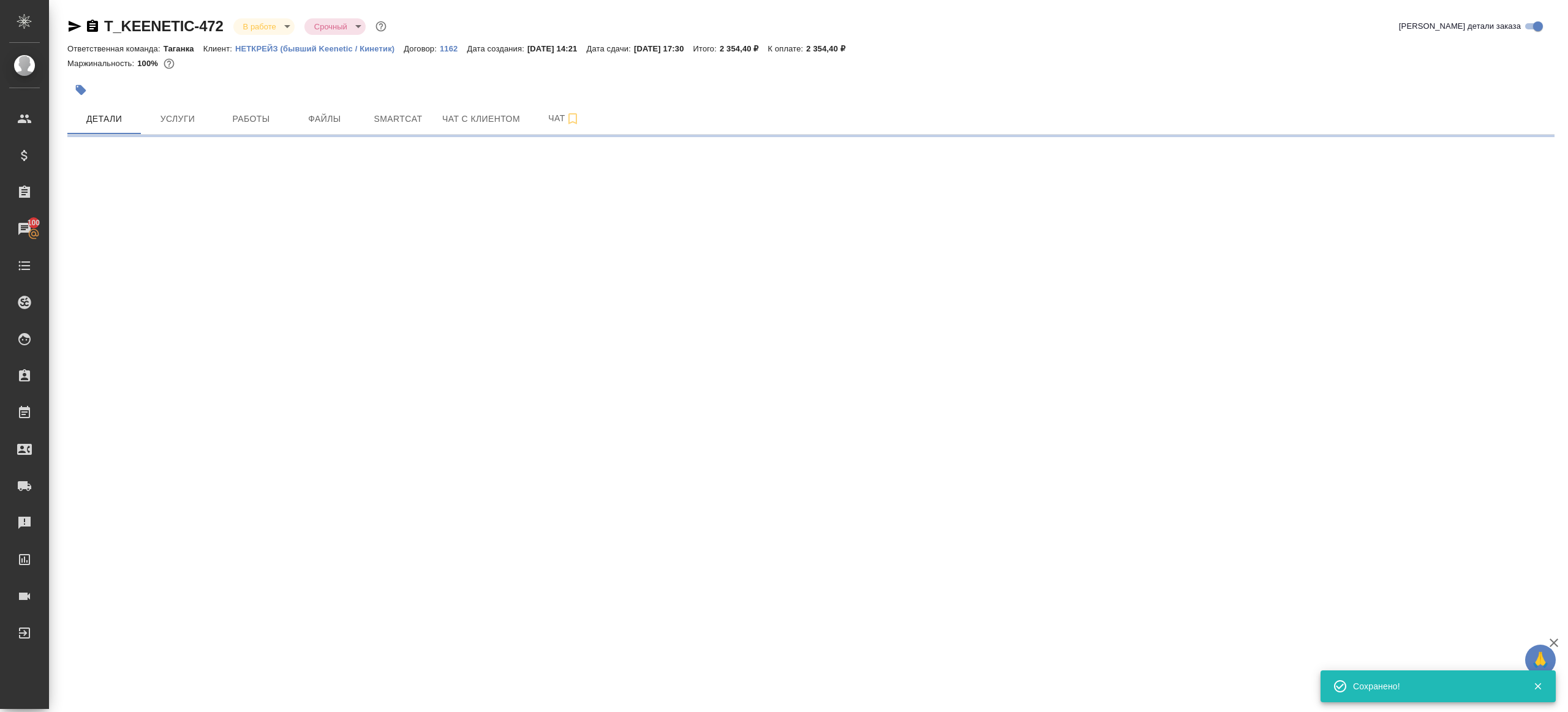
select select "RU"
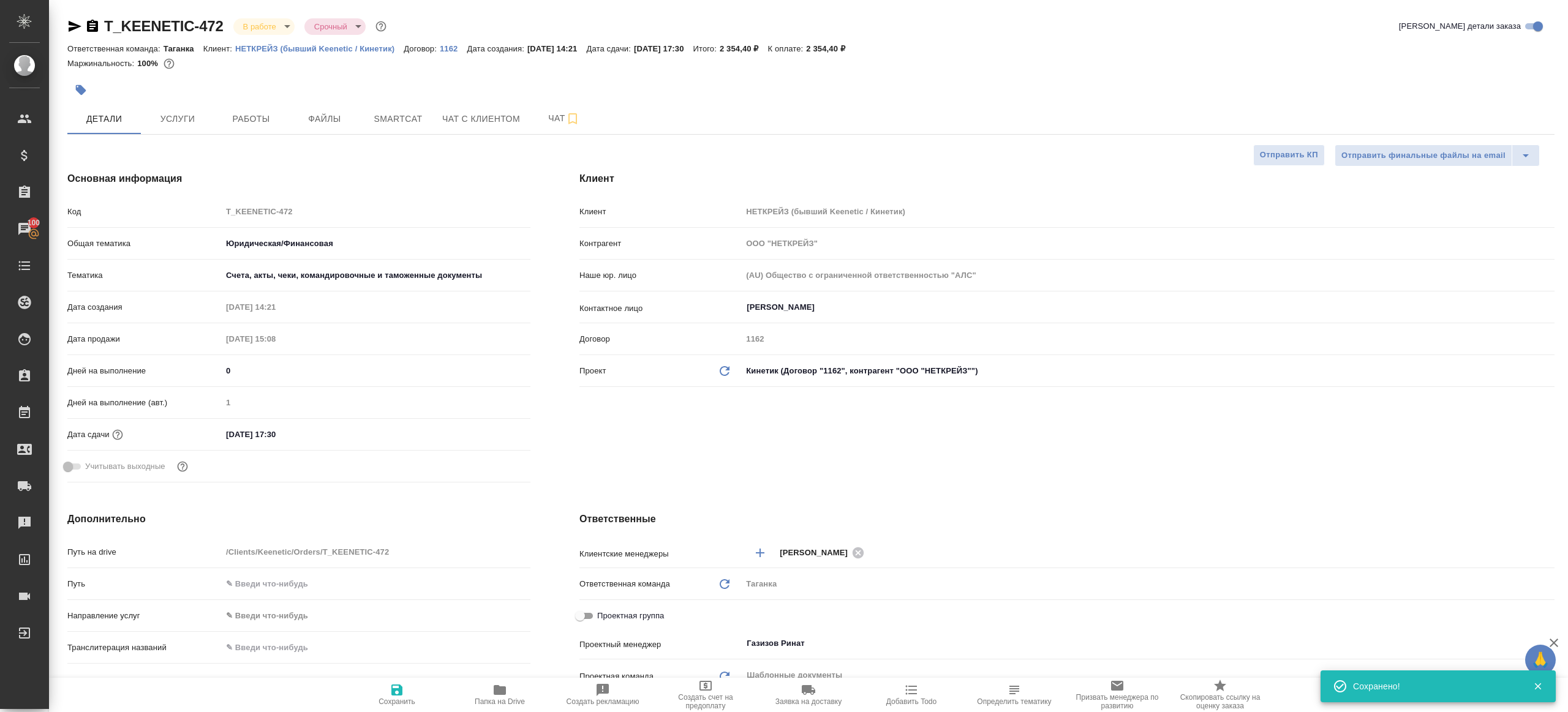
type textarea "x"
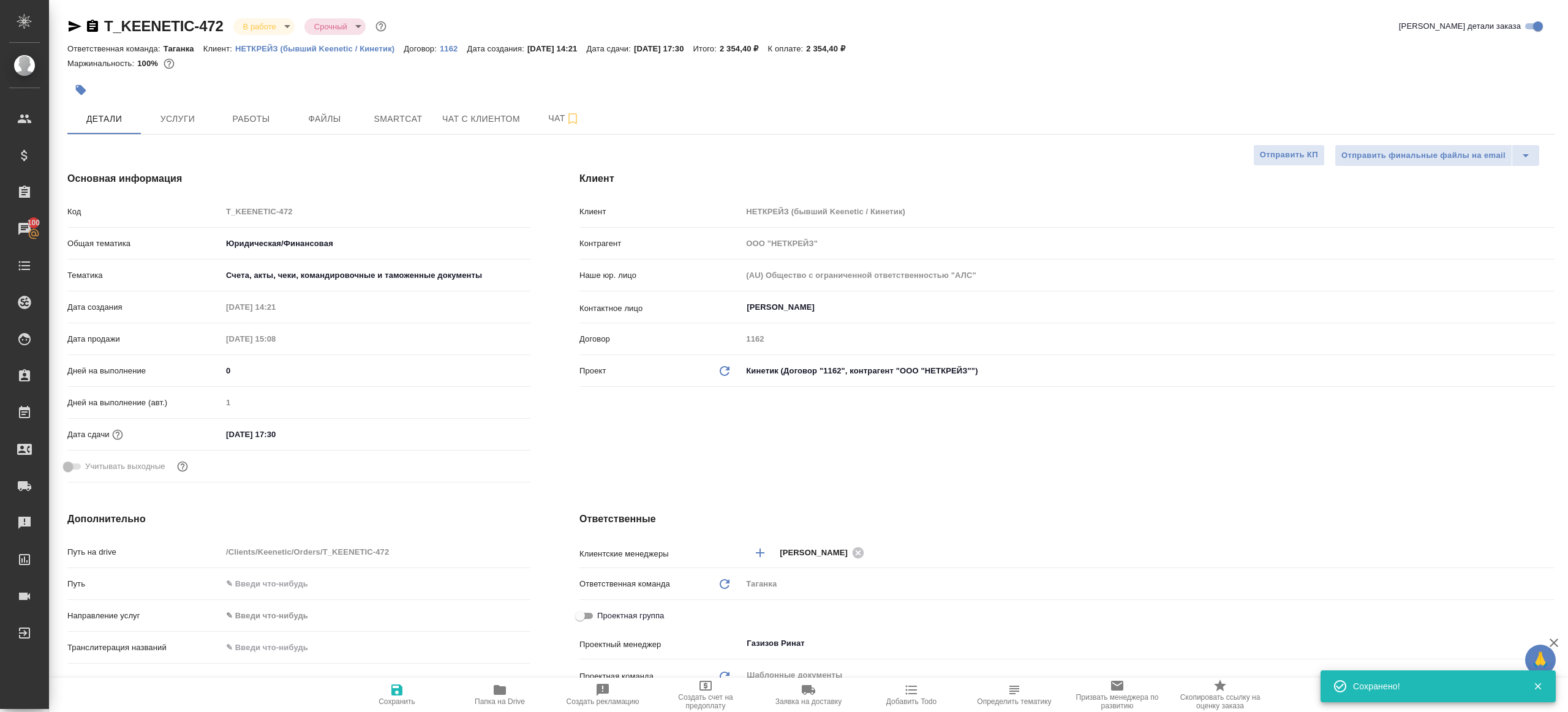
type textarea "x"
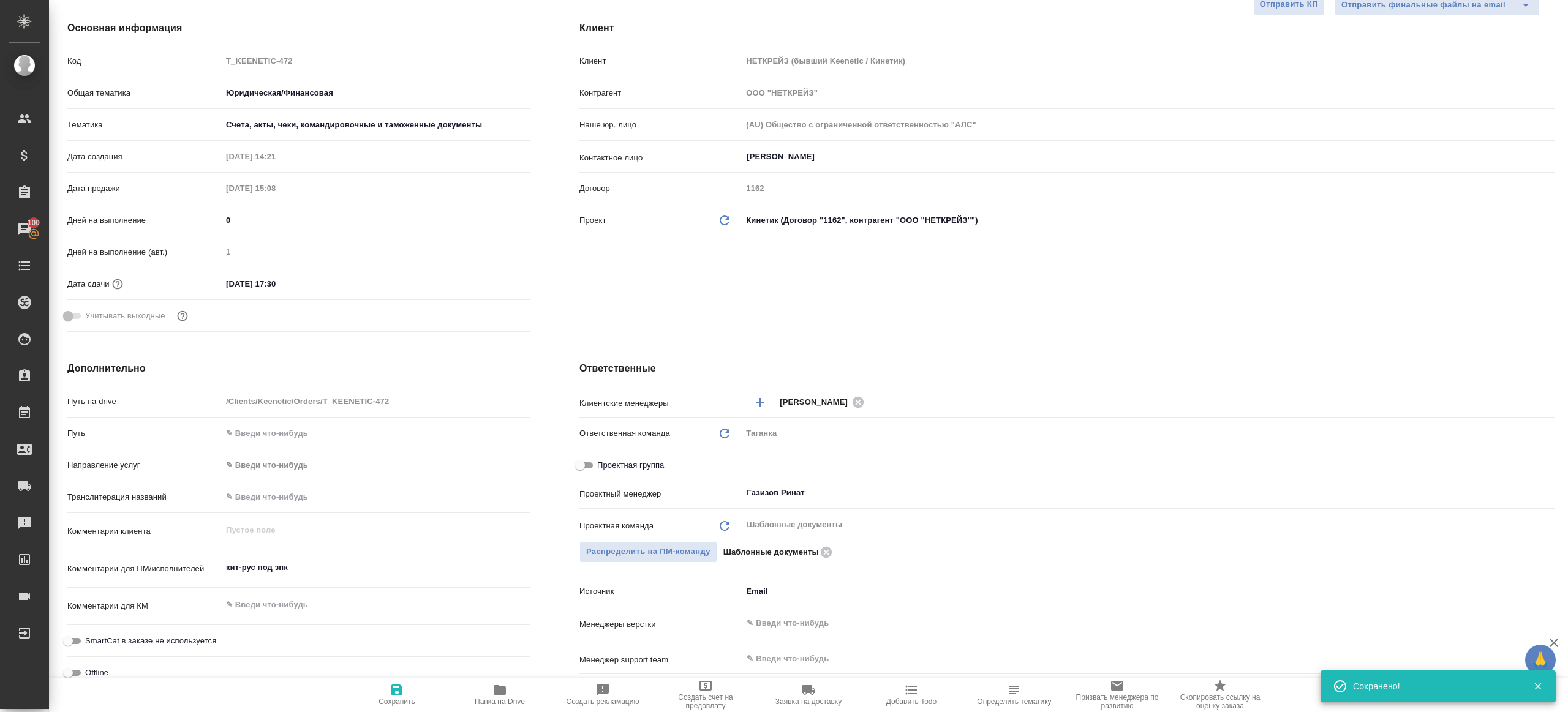
scroll to position [175, 0]
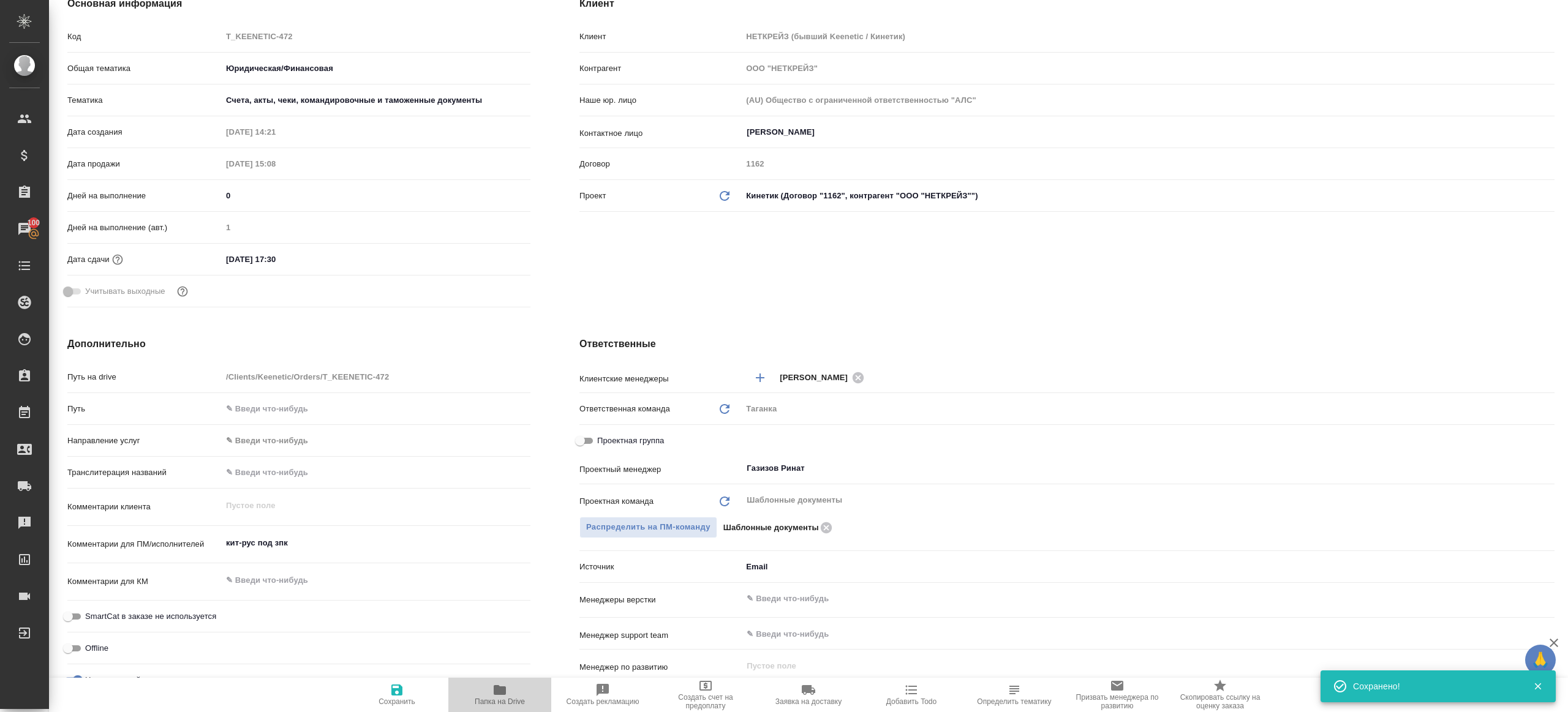
click at [499, 695] on icon "button" at bounding box center [500, 690] width 15 height 15
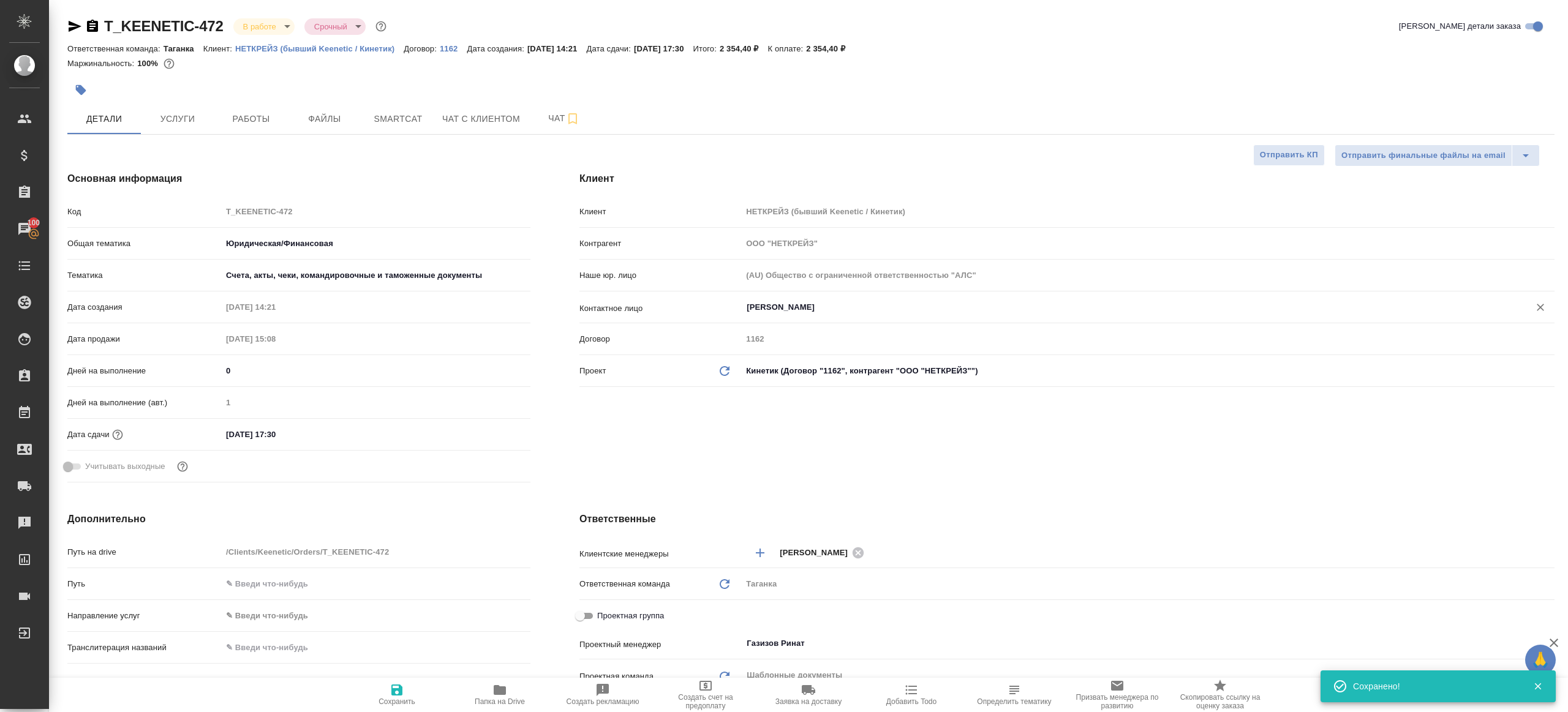
type textarea "x"
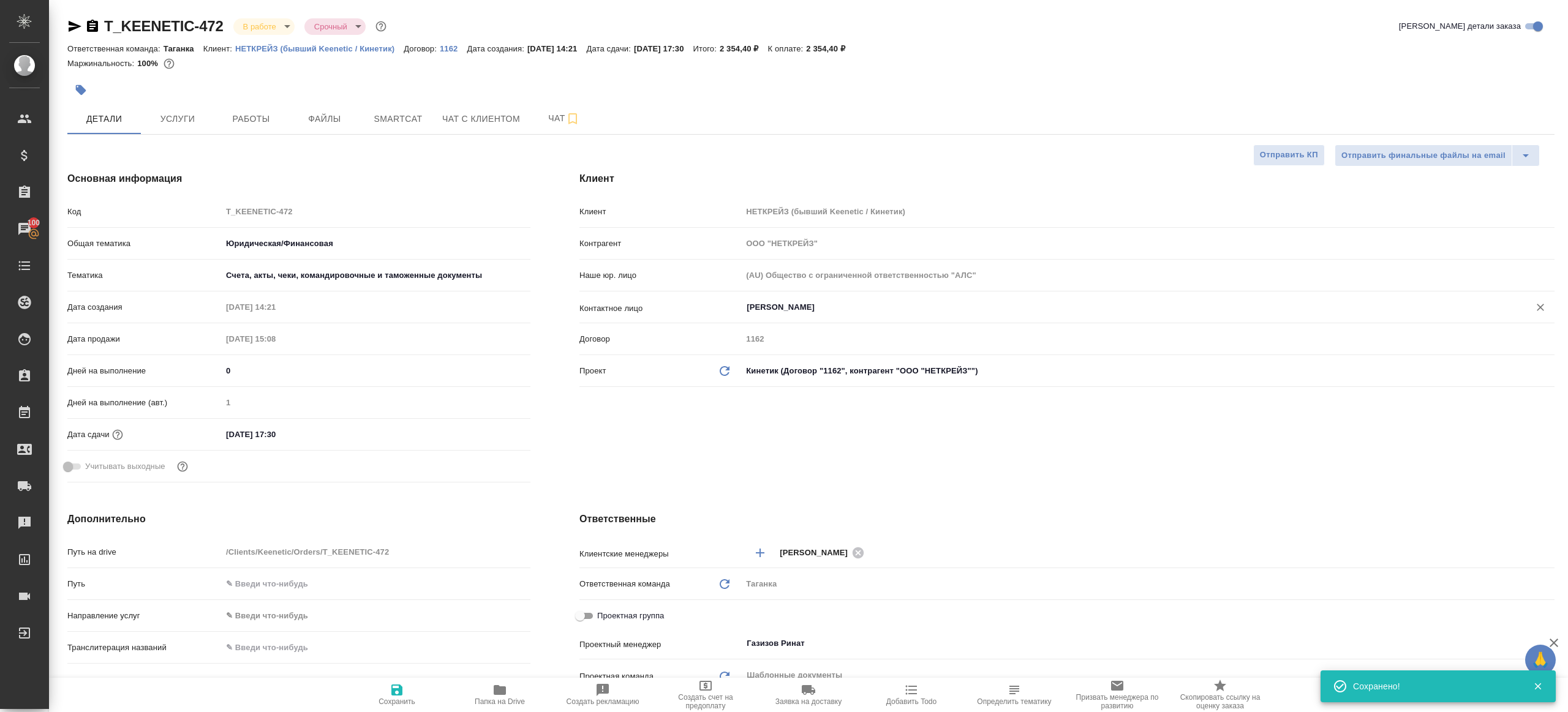
type textarea "x"
click at [265, 126] on button "Работы" at bounding box center [251, 119] width 74 height 31
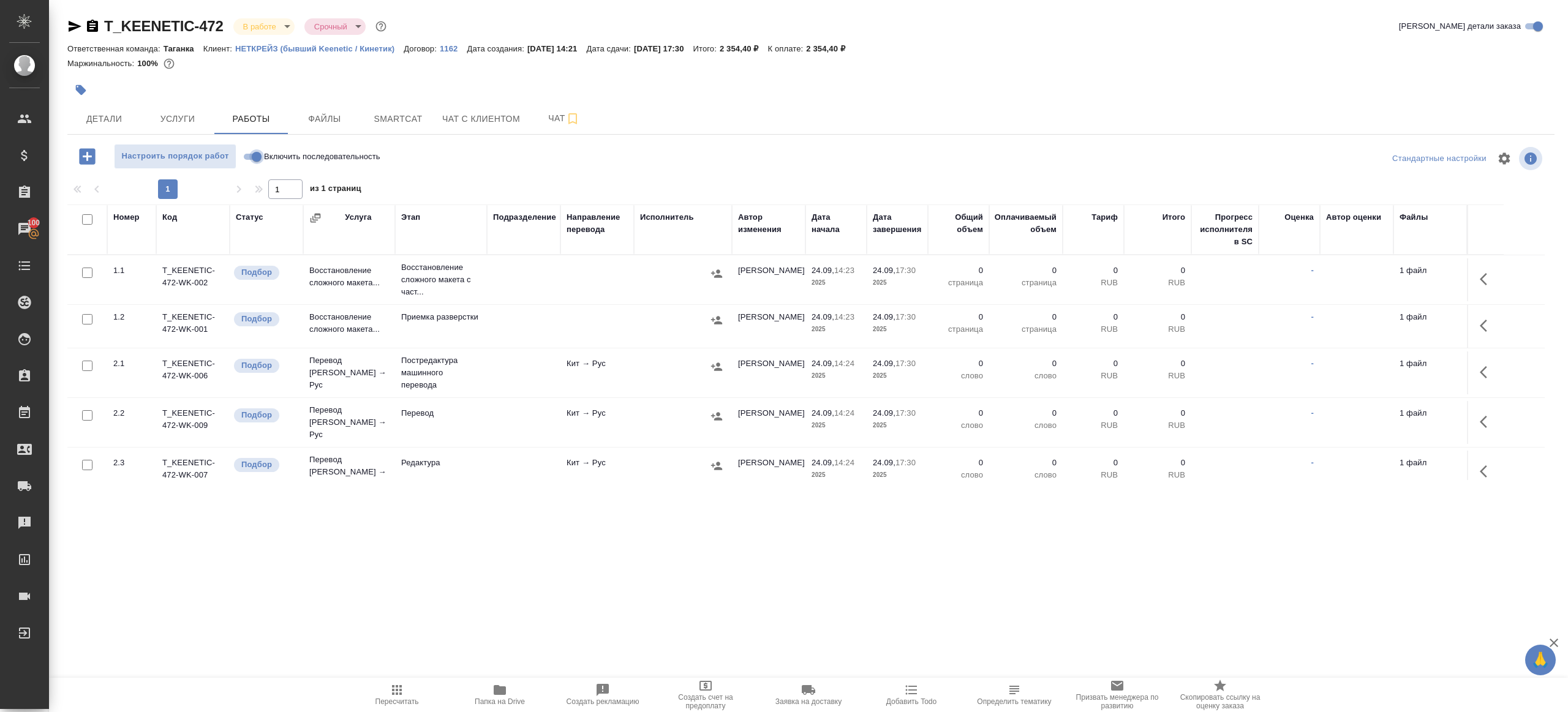
click at [252, 161] on input "Включить последовательность" at bounding box center [256, 157] width 44 height 15
checkbox input "true"
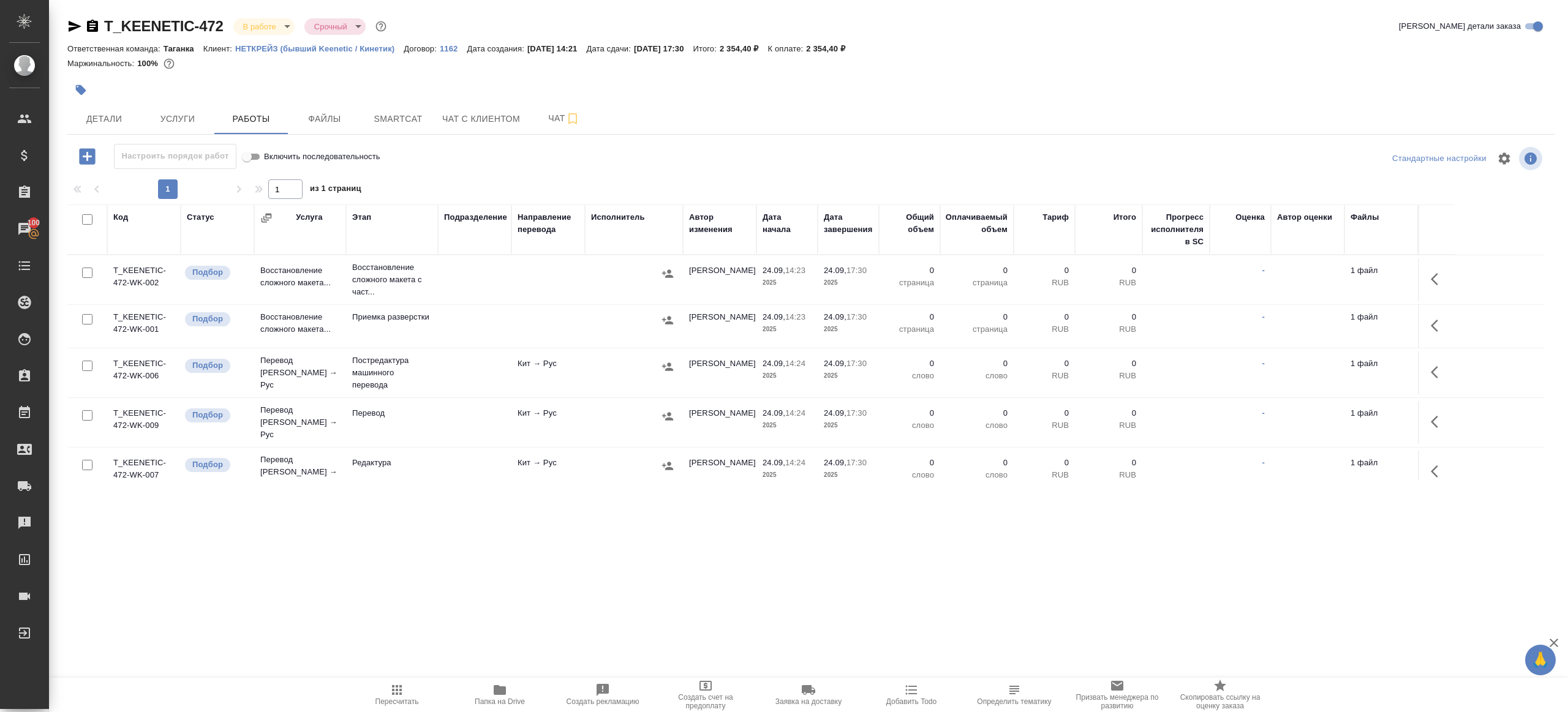
click at [87, 220] on input "checkbox" at bounding box center [87, 219] width 11 height 11
checkbox input "true"
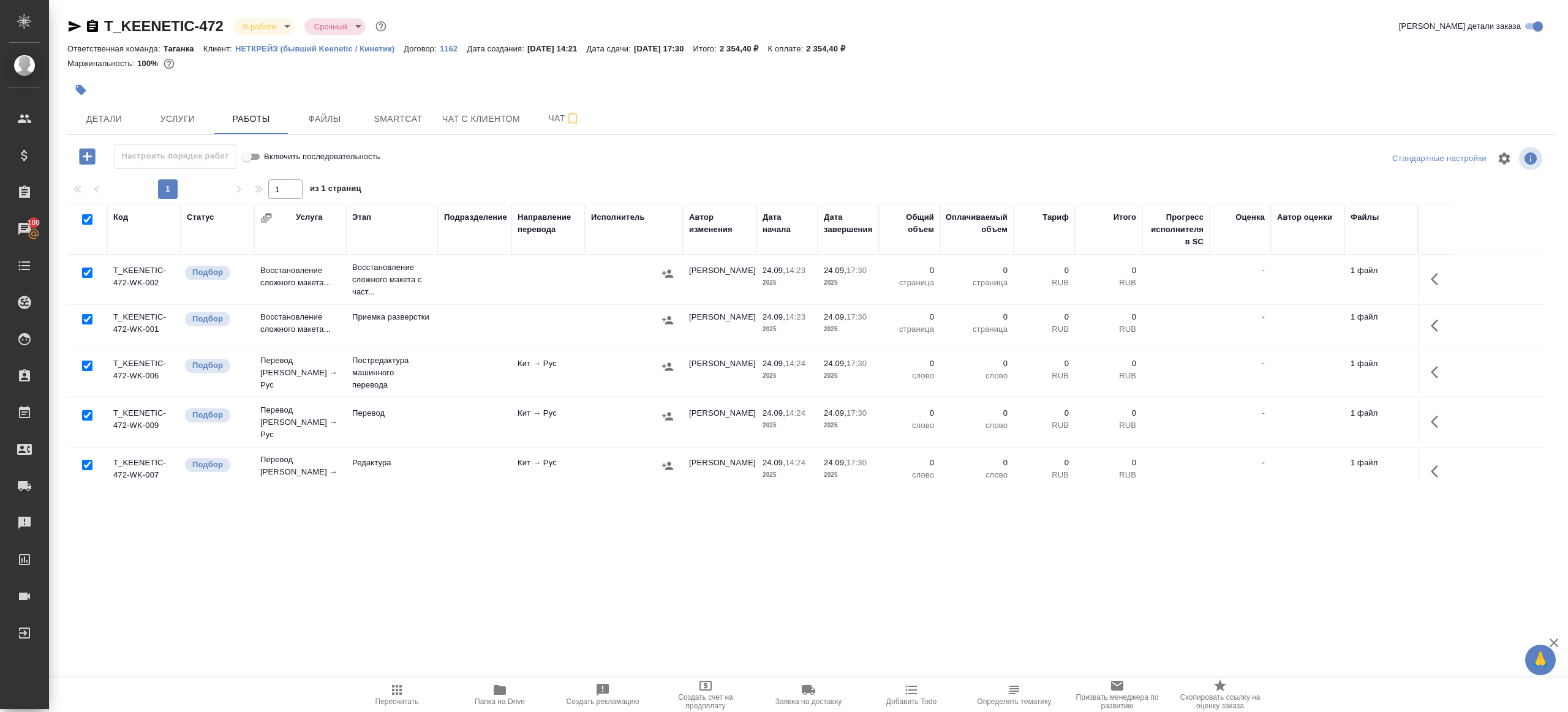
checkbox input "true"
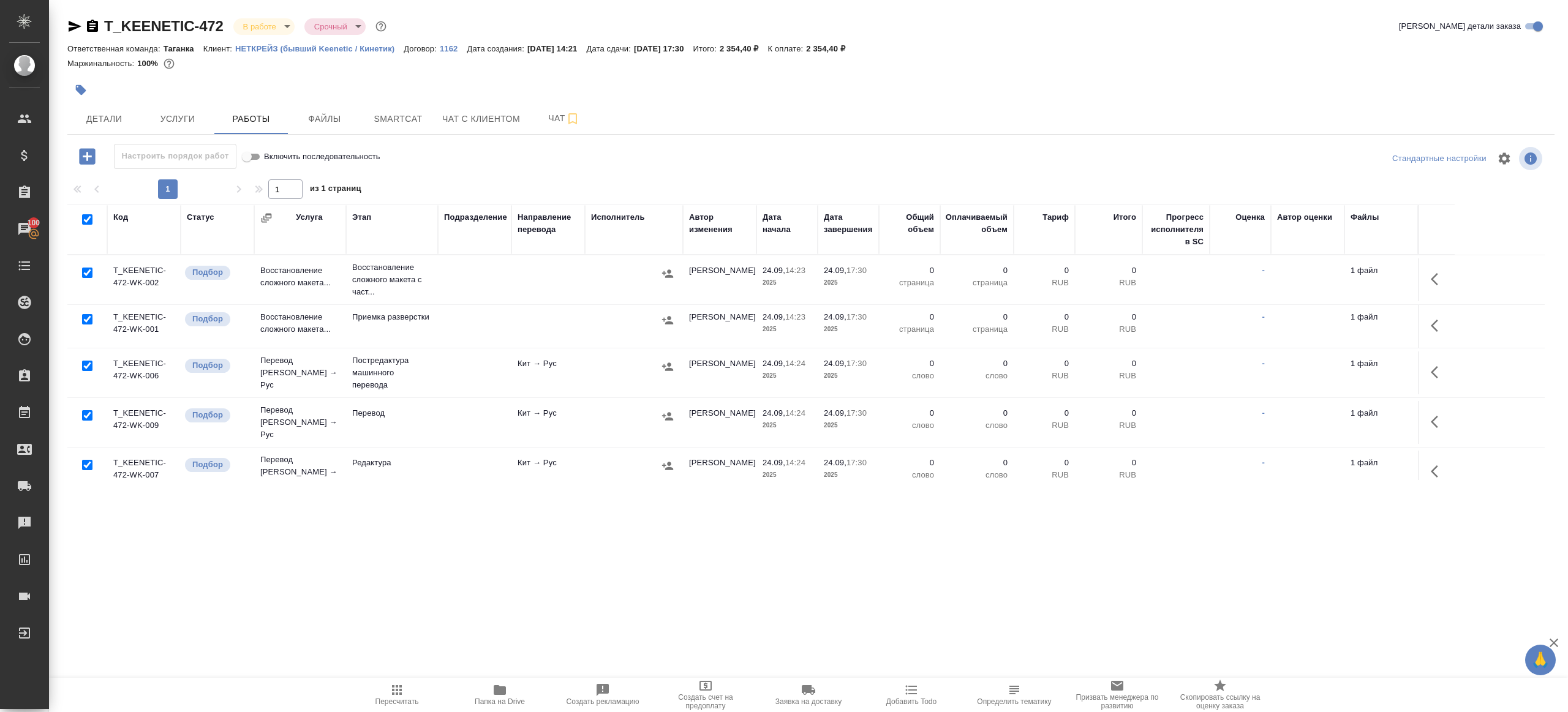
checkbox input "true"
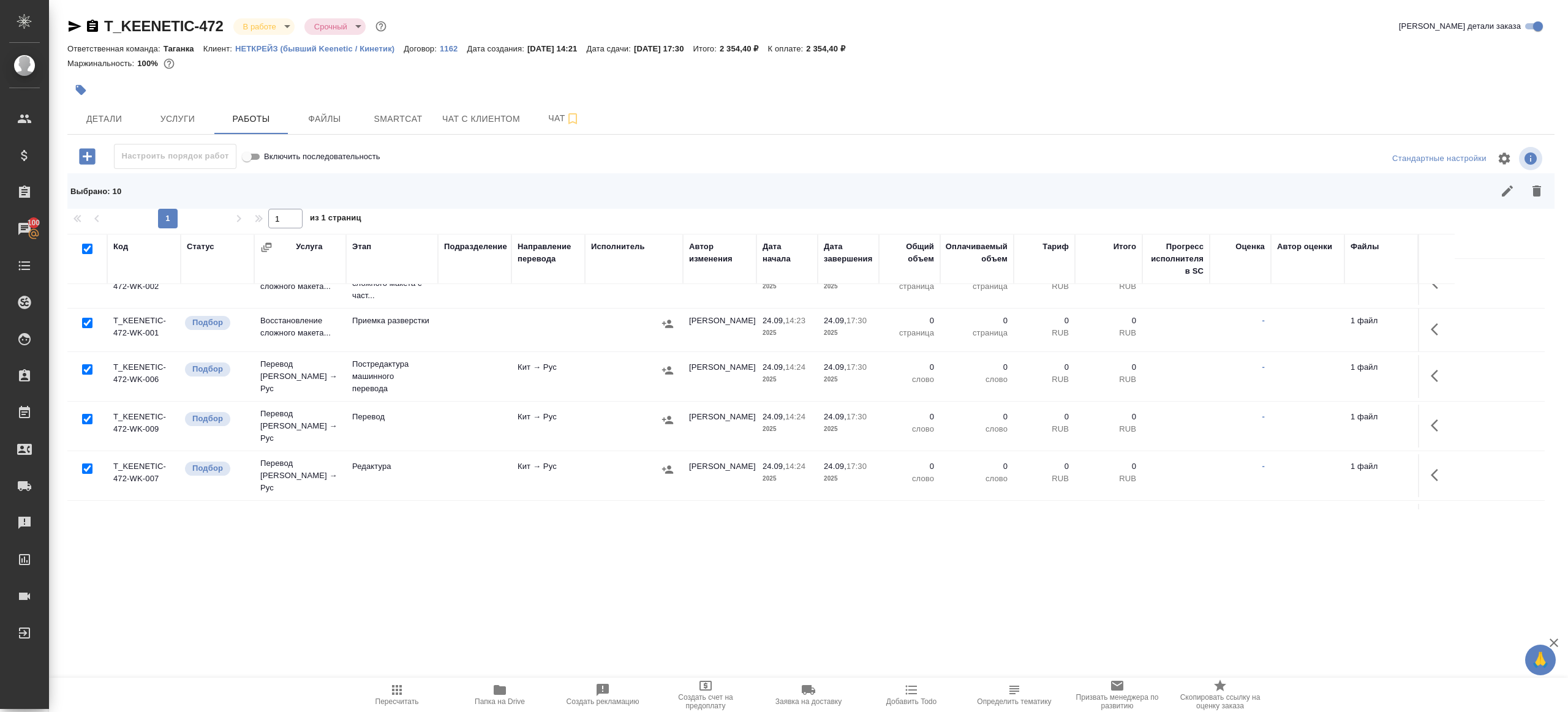
click at [88, 414] on input "checkbox" at bounding box center [87, 419] width 11 height 11
checkbox input "false"
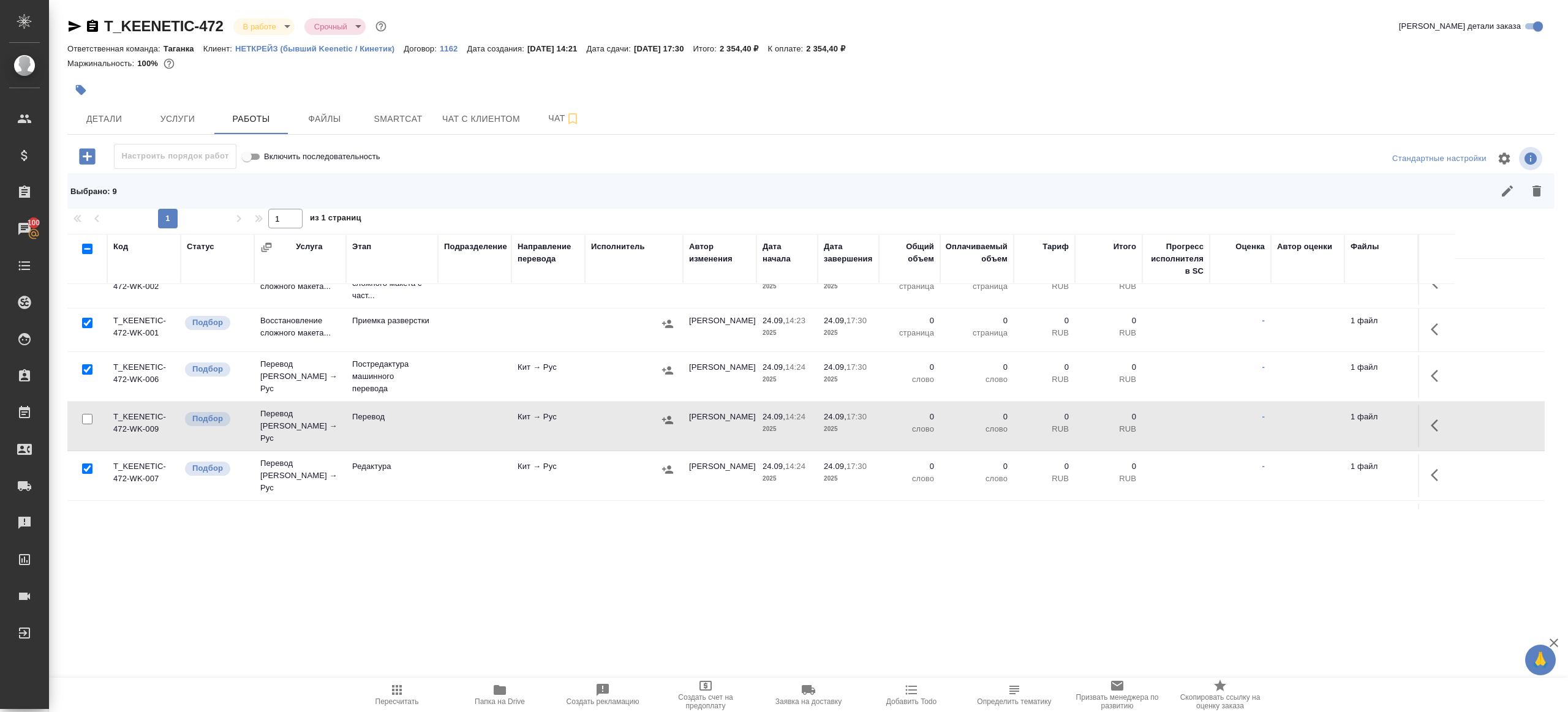
scroll to position [143, 0]
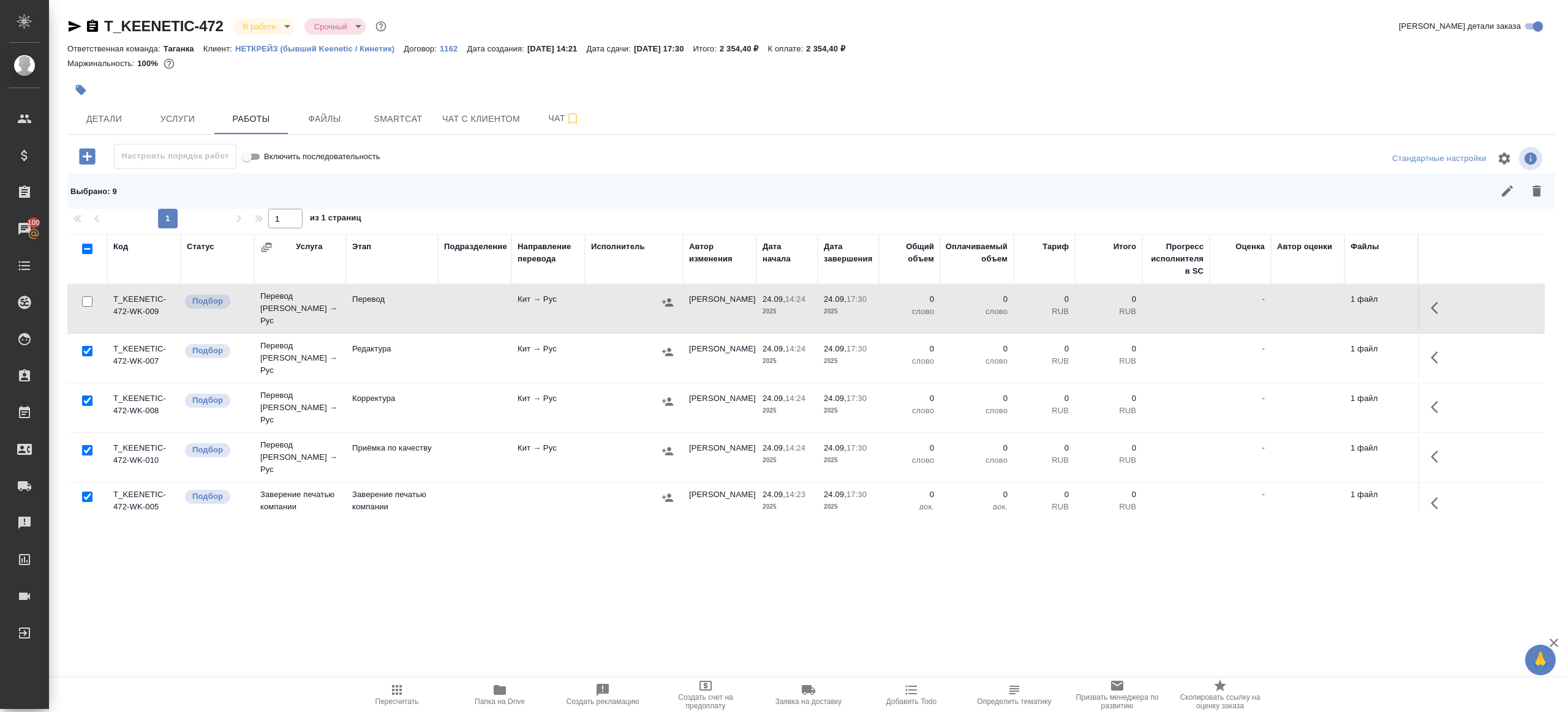
click at [87, 445] on input "checkbox" at bounding box center [87, 450] width 11 height 11
checkbox input "false"
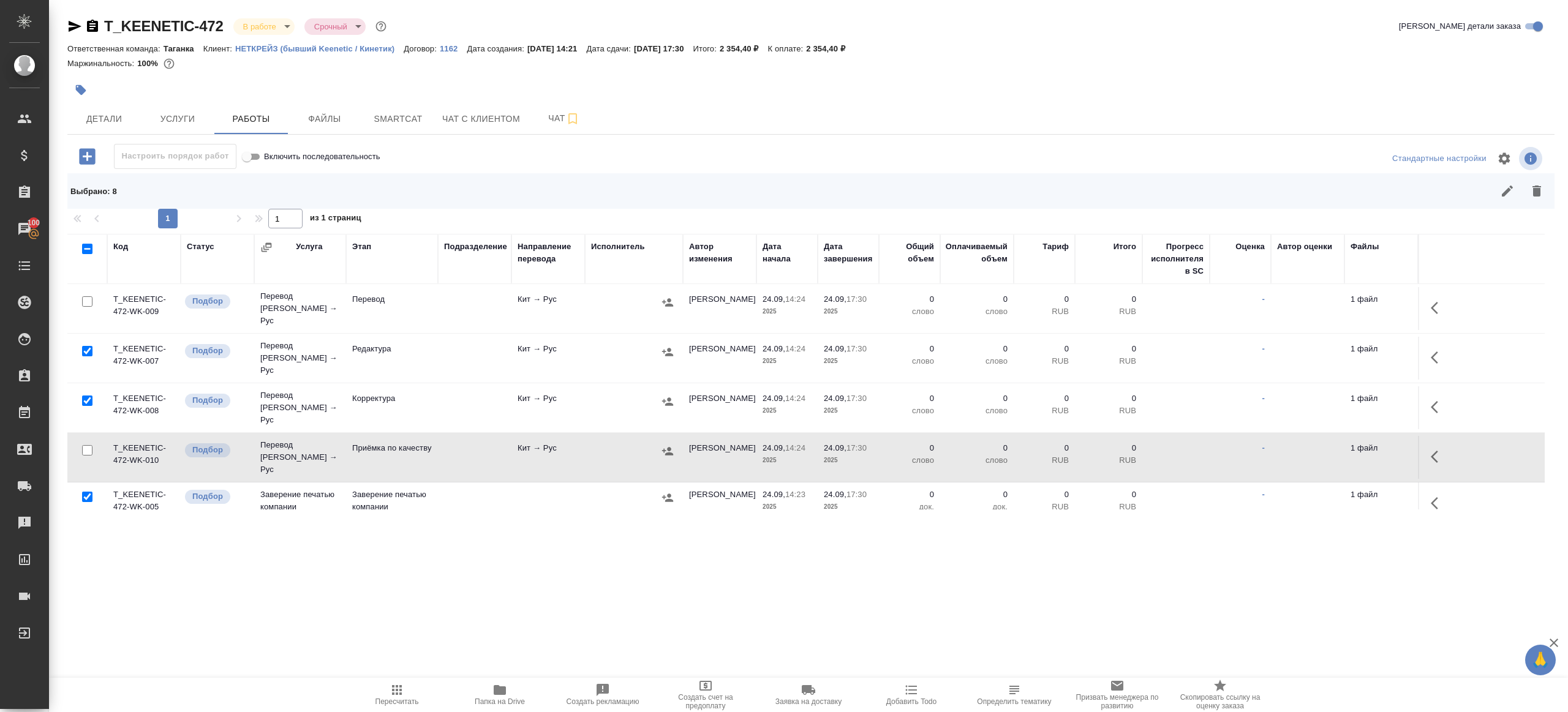
scroll to position [219, 0]
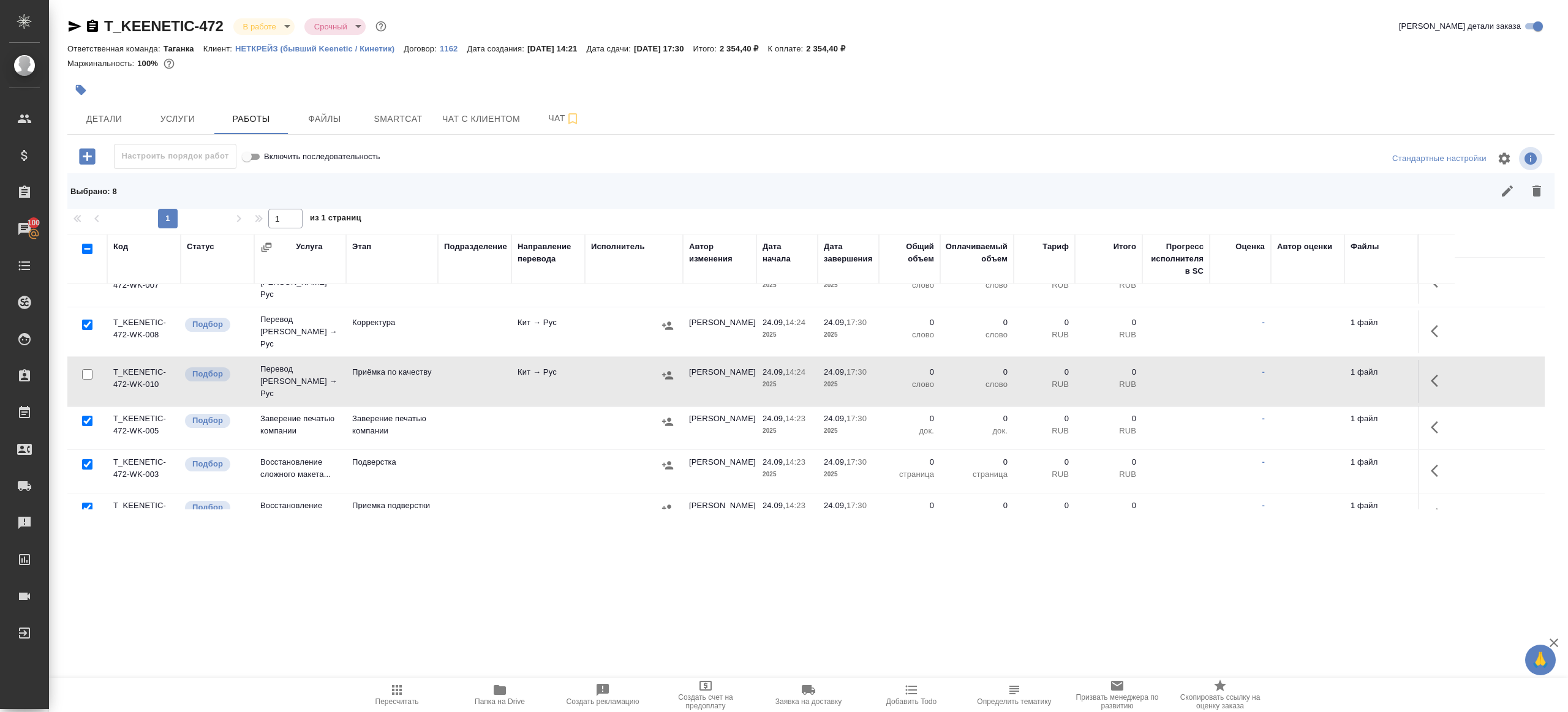
click at [87, 416] on input "checkbox" at bounding box center [87, 421] width 11 height 11
checkbox input "false"
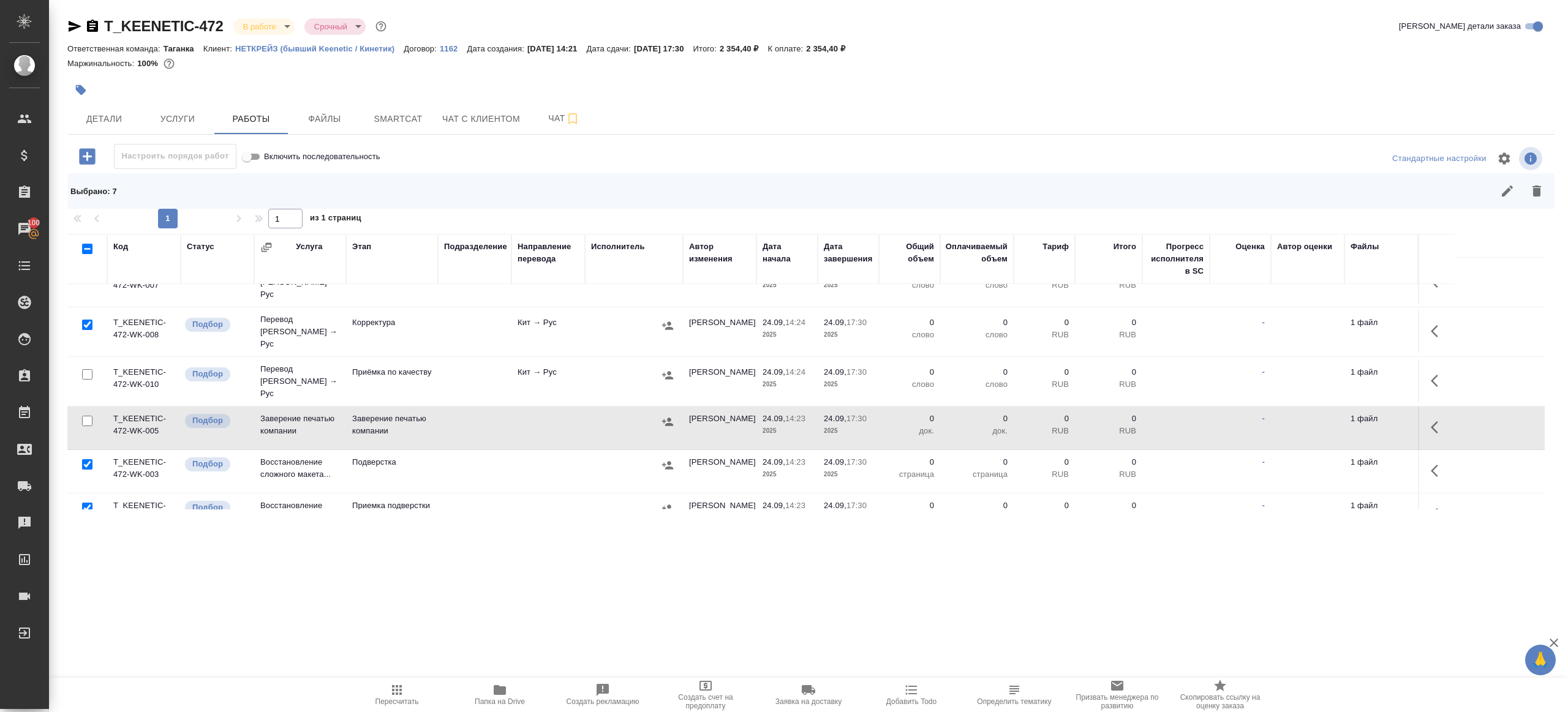
click at [88, 459] on input "checkbox" at bounding box center [87, 464] width 11 height 11
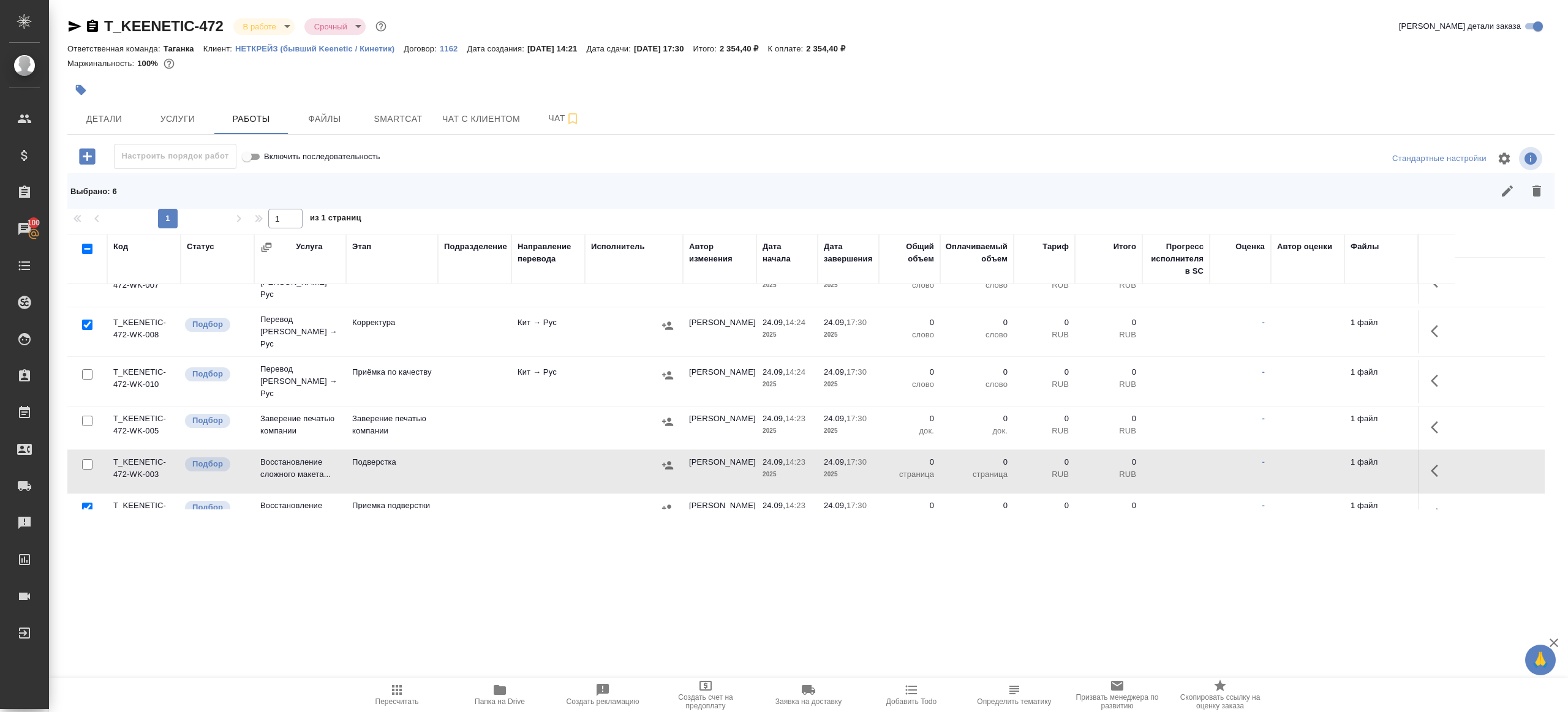
click at [88, 459] on input "checkbox" at bounding box center [87, 464] width 11 height 11
checkbox input "true"
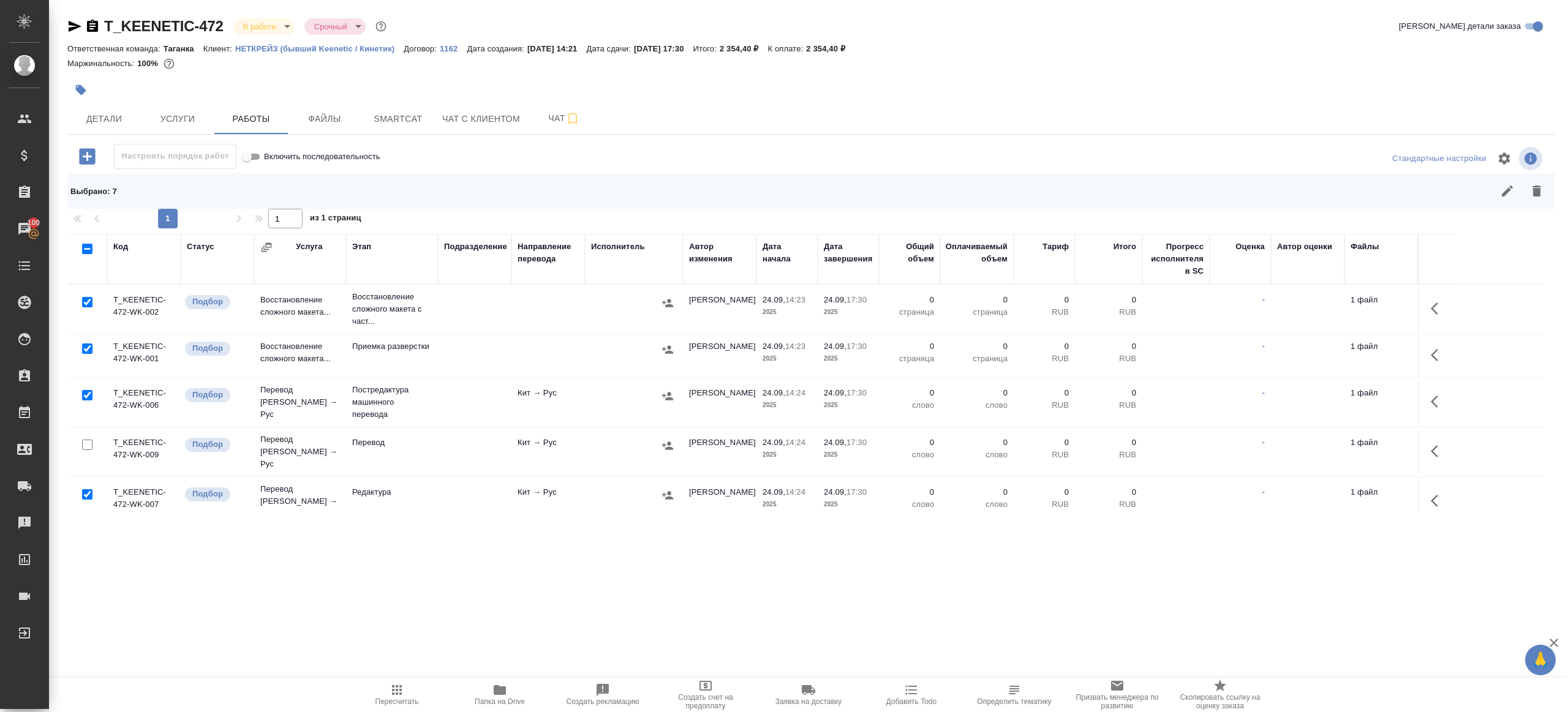
scroll to position [82, 0]
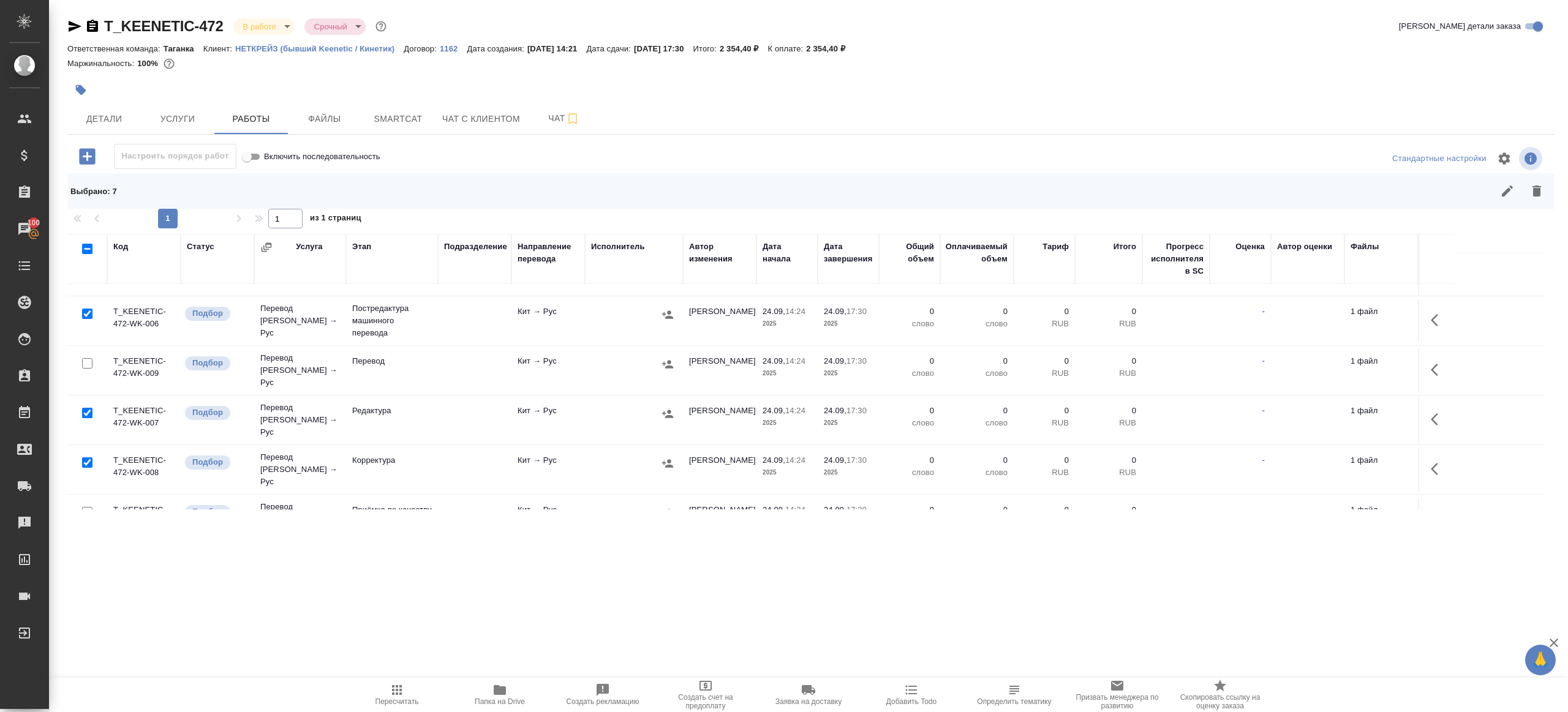
drag, startPoint x: 1540, startPoint y: 190, endPoint x: 1523, endPoint y: 195, distance: 17.7
click at [1540, 190] on icon "button" at bounding box center [1536, 191] width 15 height 15
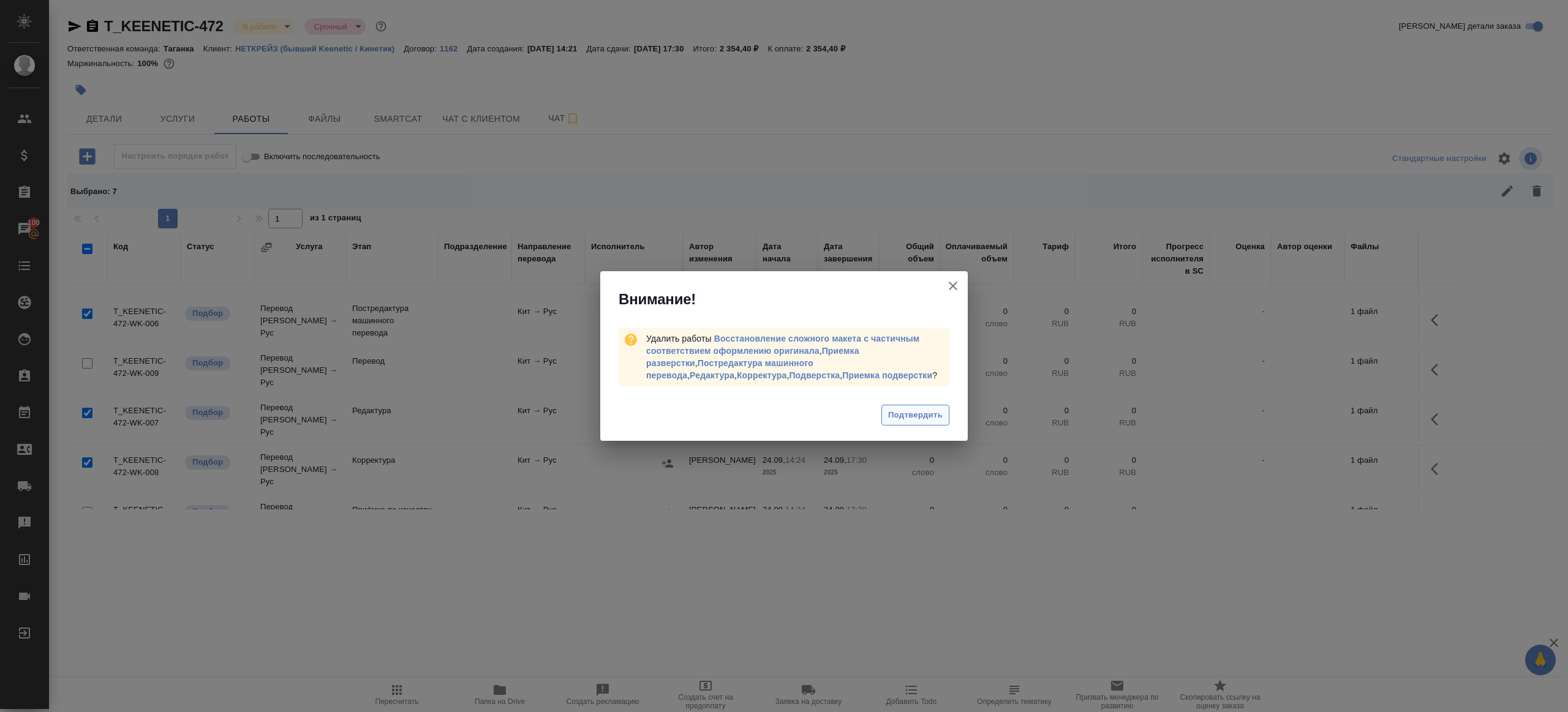
click at [925, 407] on button "Подтвердить" at bounding box center [915, 415] width 68 height 22
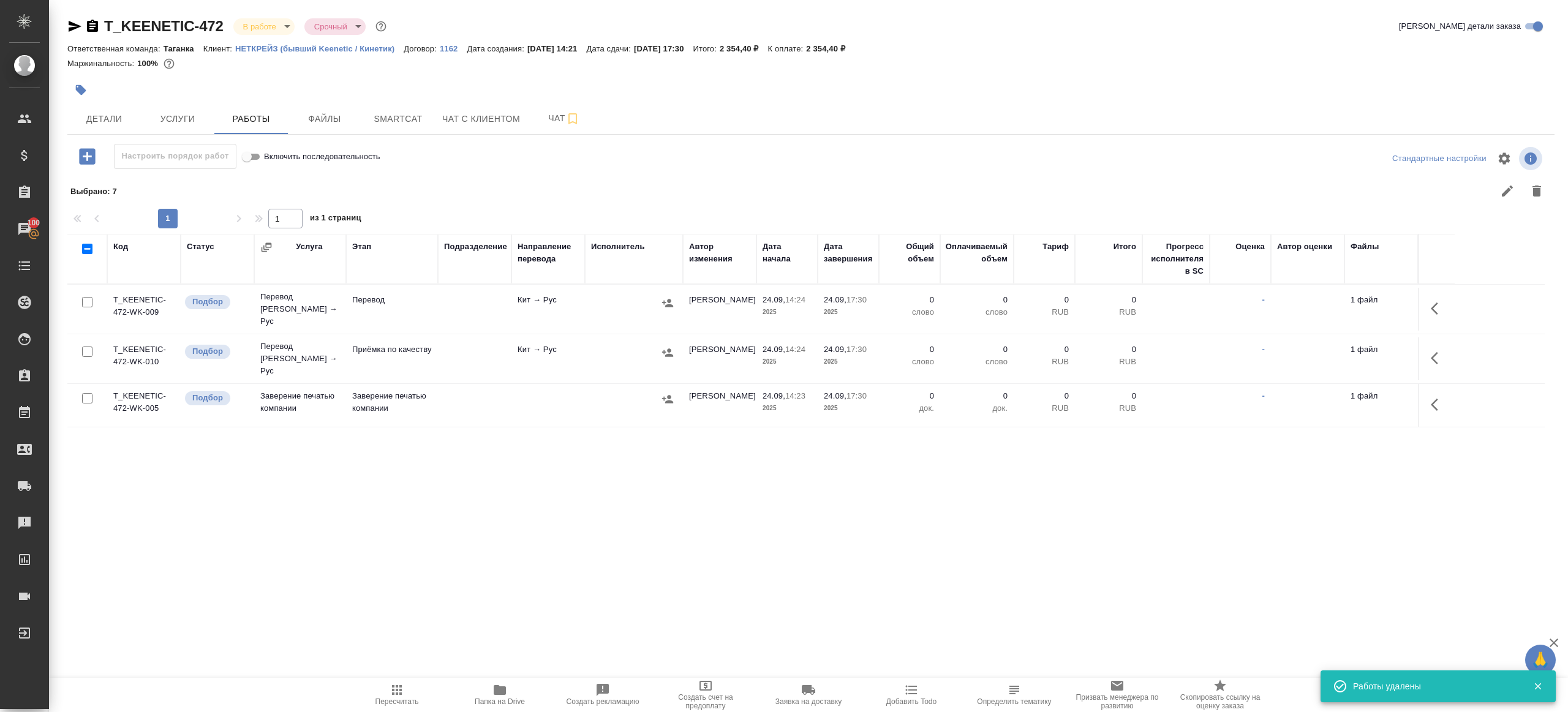
scroll to position [0, 0]
click at [1441, 307] on icon "button" at bounding box center [1438, 308] width 15 height 15
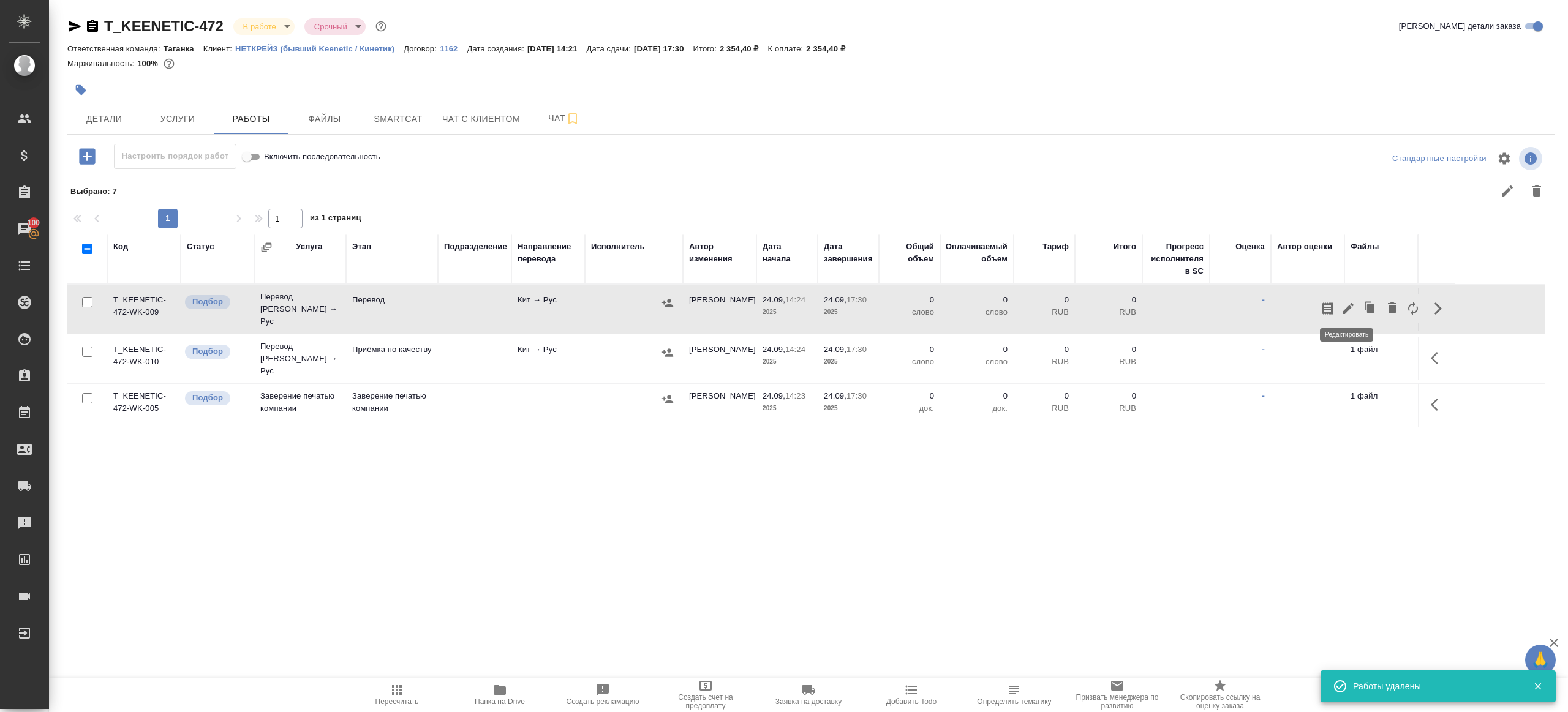
click at [1345, 304] on icon "button" at bounding box center [1348, 308] width 15 height 15
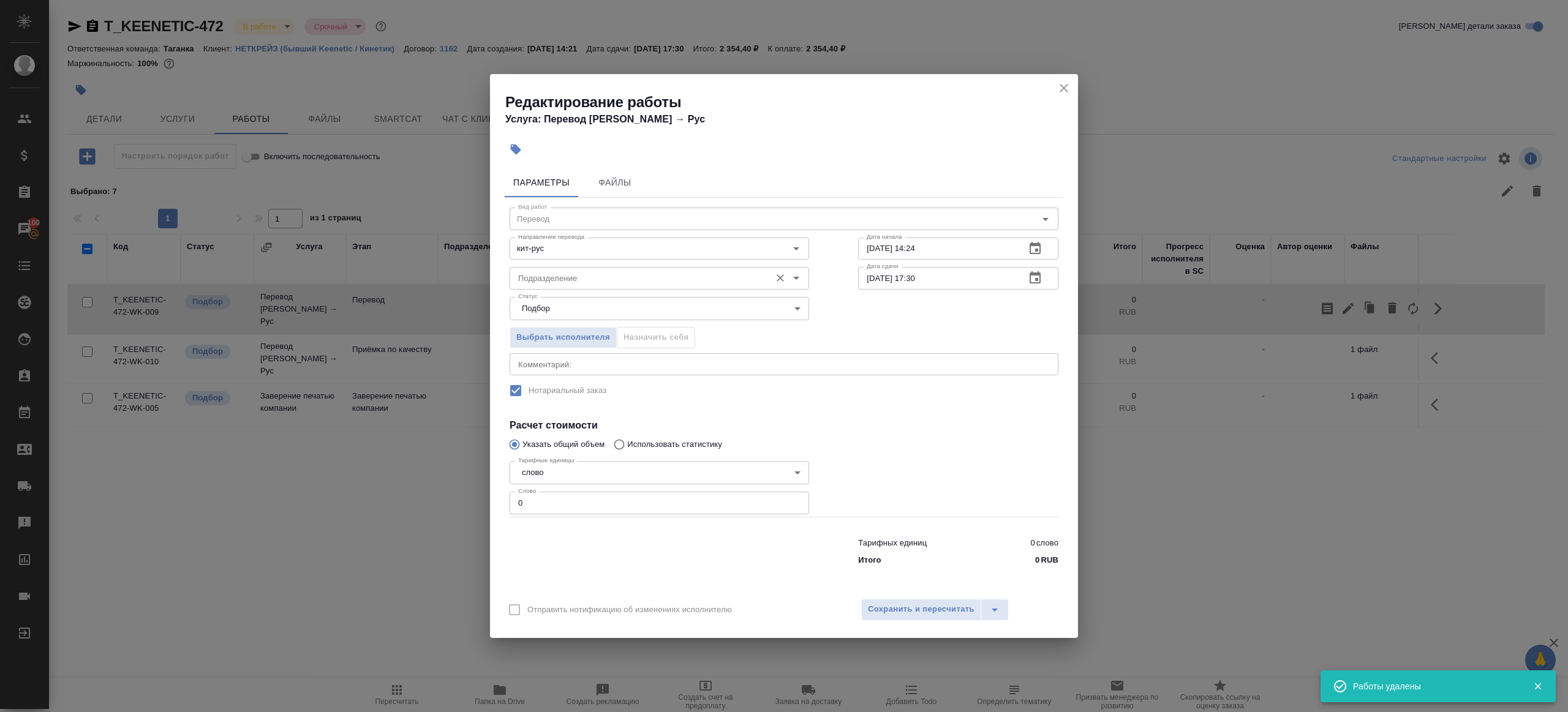
click at [515, 287] on div "Подразделение" at bounding box center [659, 278] width 299 height 22
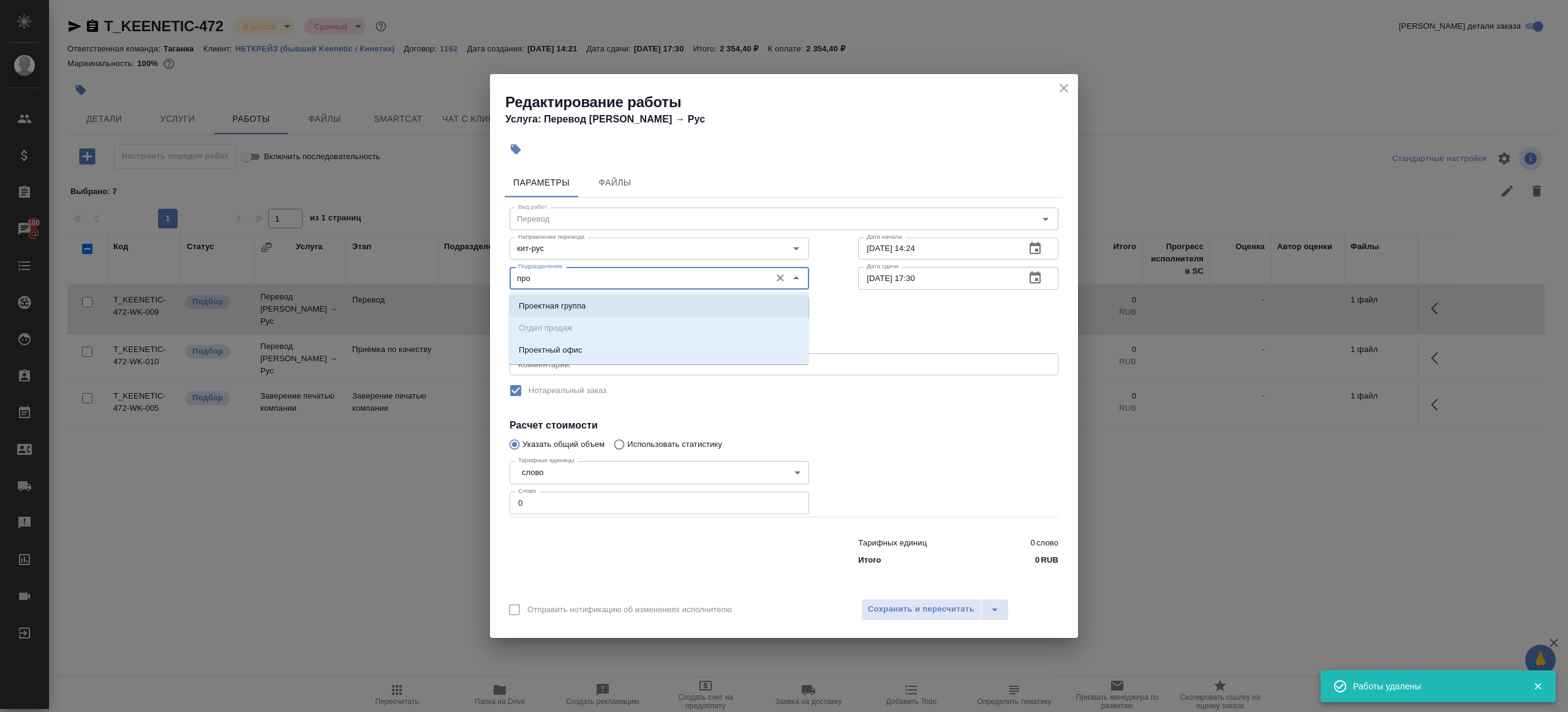
drag, startPoint x: 526, startPoint y: 347, endPoint x: 526, endPoint y: 354, distance: 7.0
click at [526, 347] on p "Проектный офис" at bounding box center [550, 350] width 64 height 12
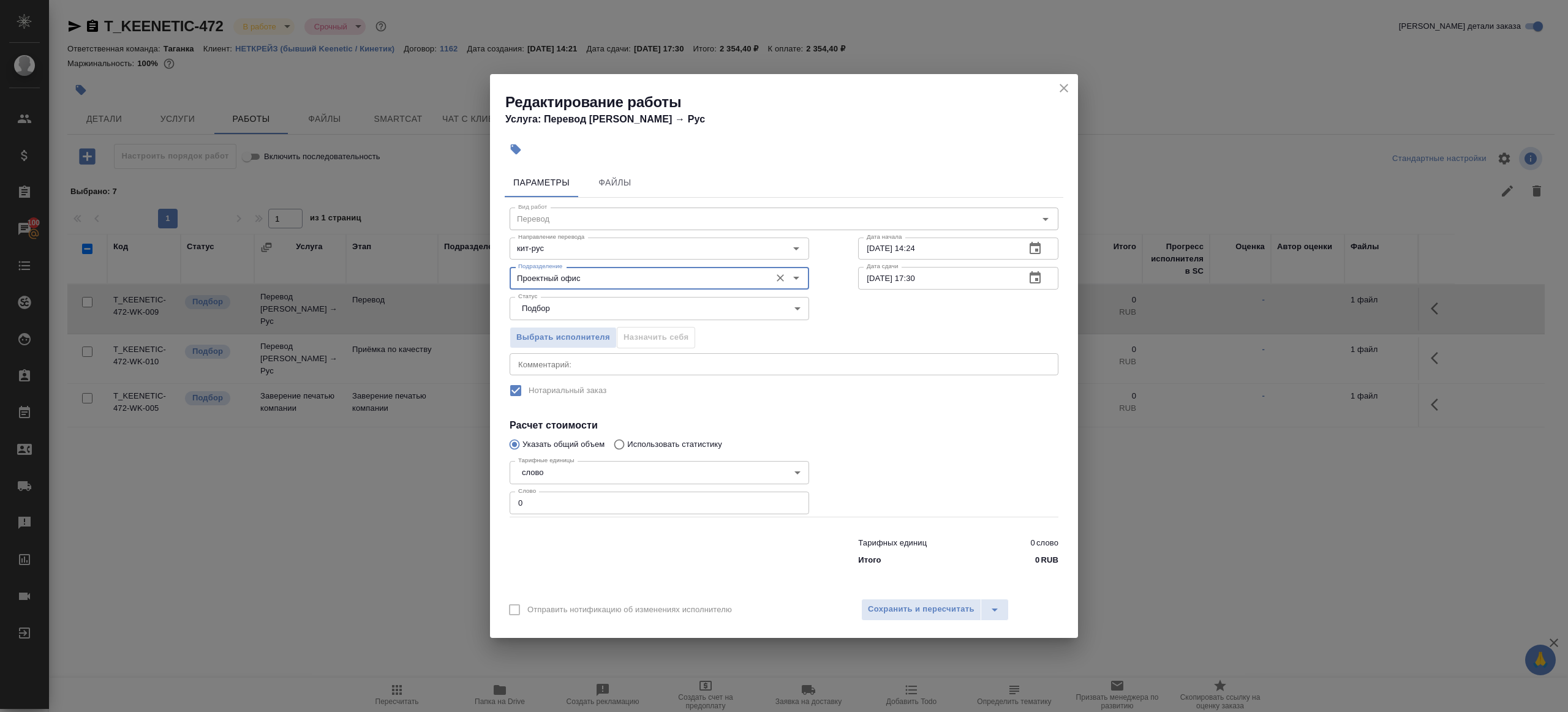
type input "Проектный офис"
click at [529, 499] on input "0" at bounding box center [659, 502] width 299 height 22
type input "250"
click at [925, 278] on input "24.09.2025 17:30" at bounding box center [937, 278] width 158 height 22
type input "24.09.2025 17:00"
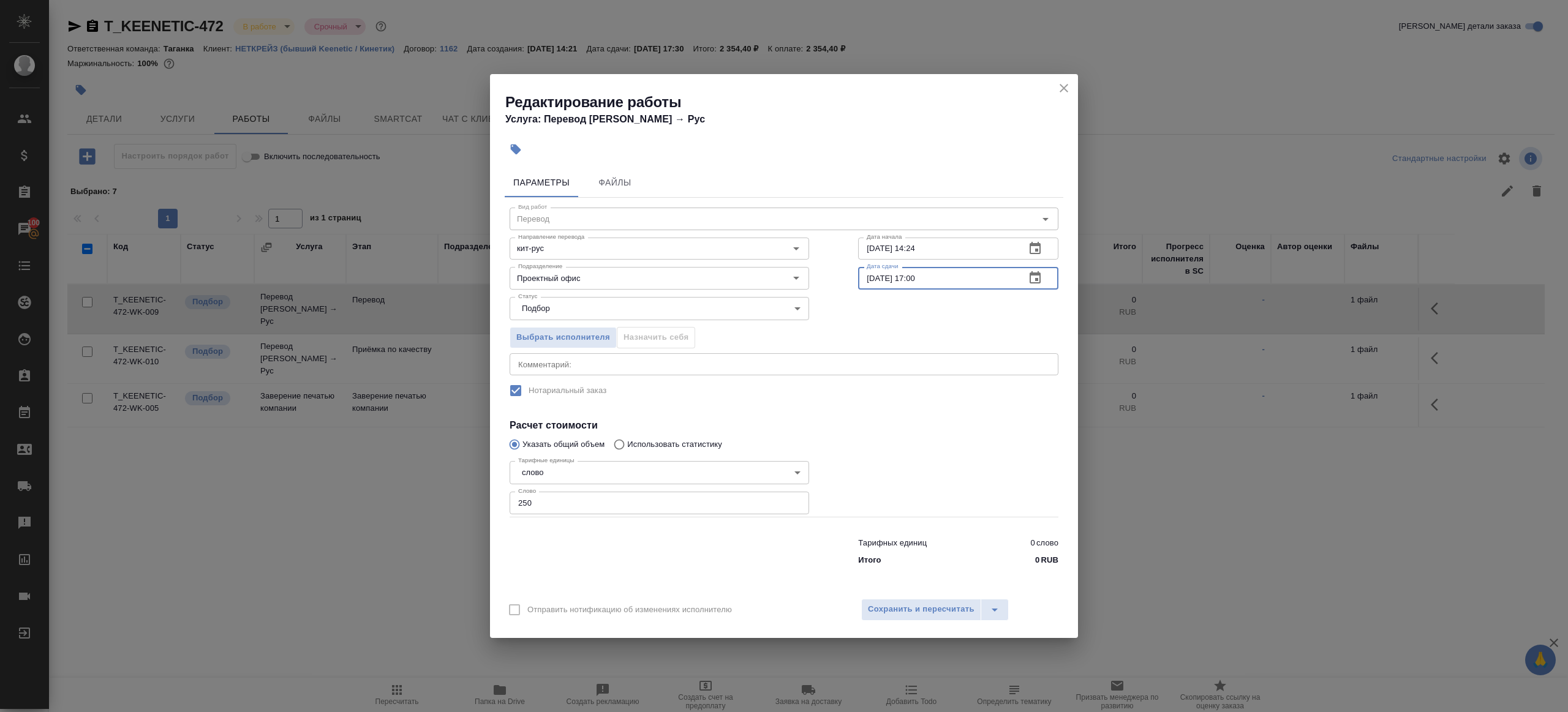
click at [949, 458] on div at bounding box center [958, 486] width 249 height 109
click at [929, 615] on span "Сохранить и пересчитать" at bounding box center [921, 609] width 106 height 14
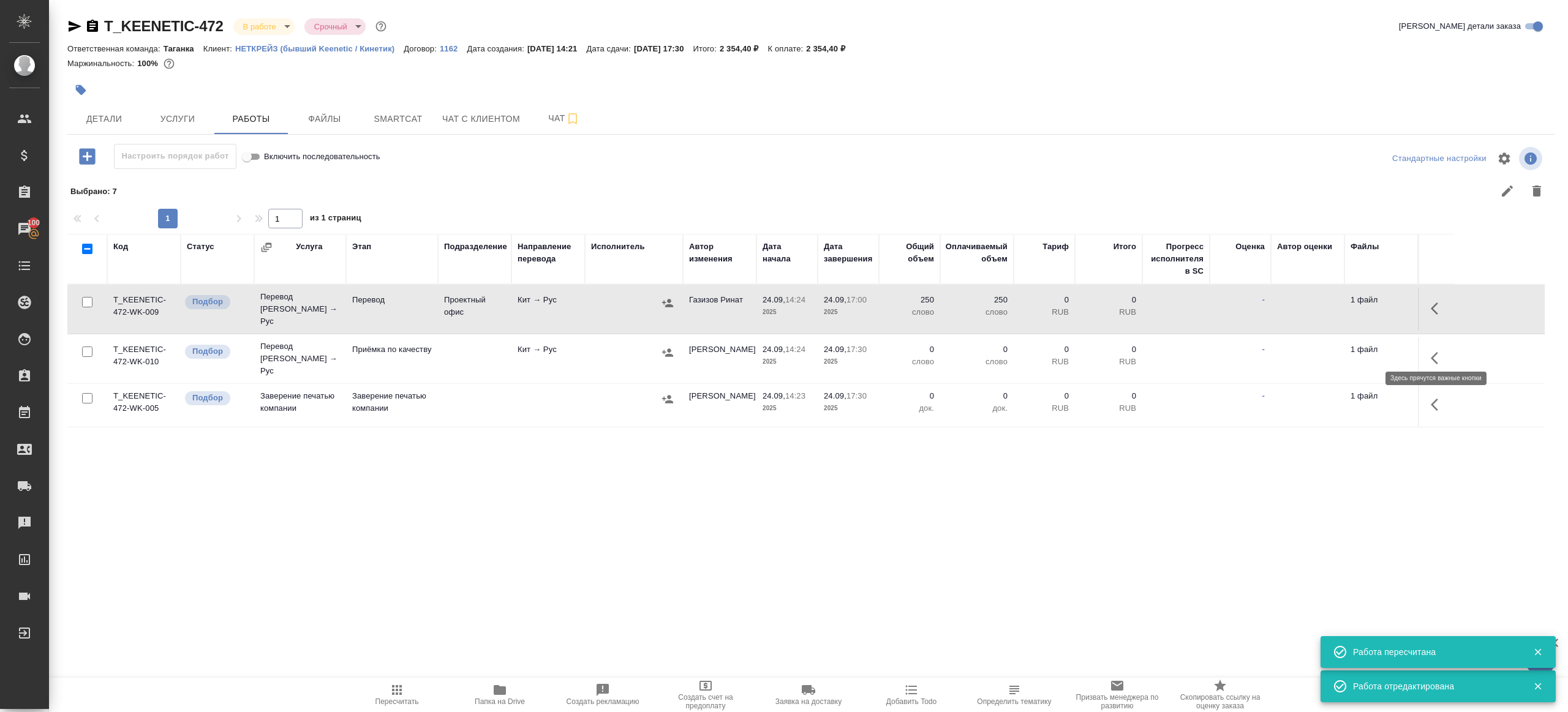
click at [1443, 351] on icon "button" at bounding box center [1438, 358] width 15 height 15
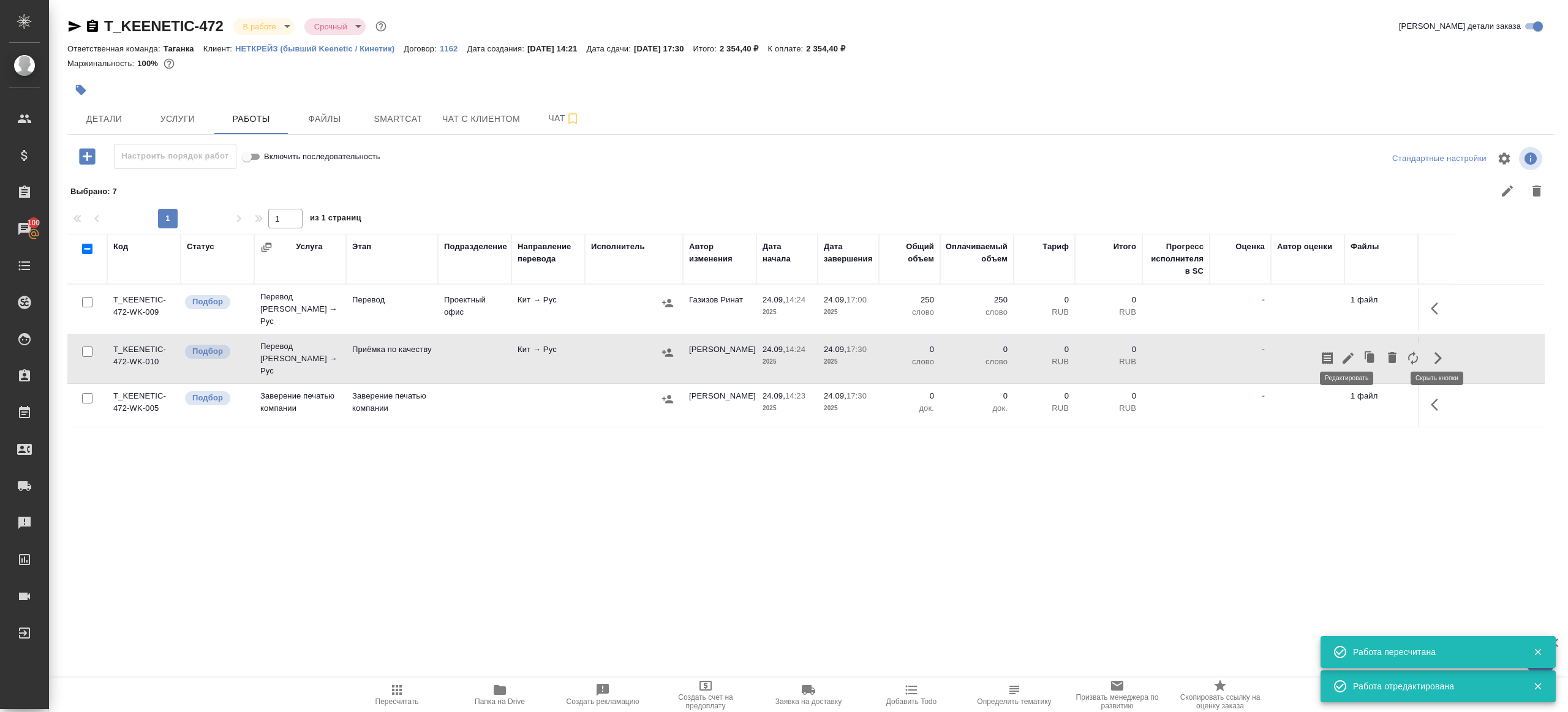
click at [1342, 351] on icon "button" at bounding box center [1348, 358] width 15 height 15
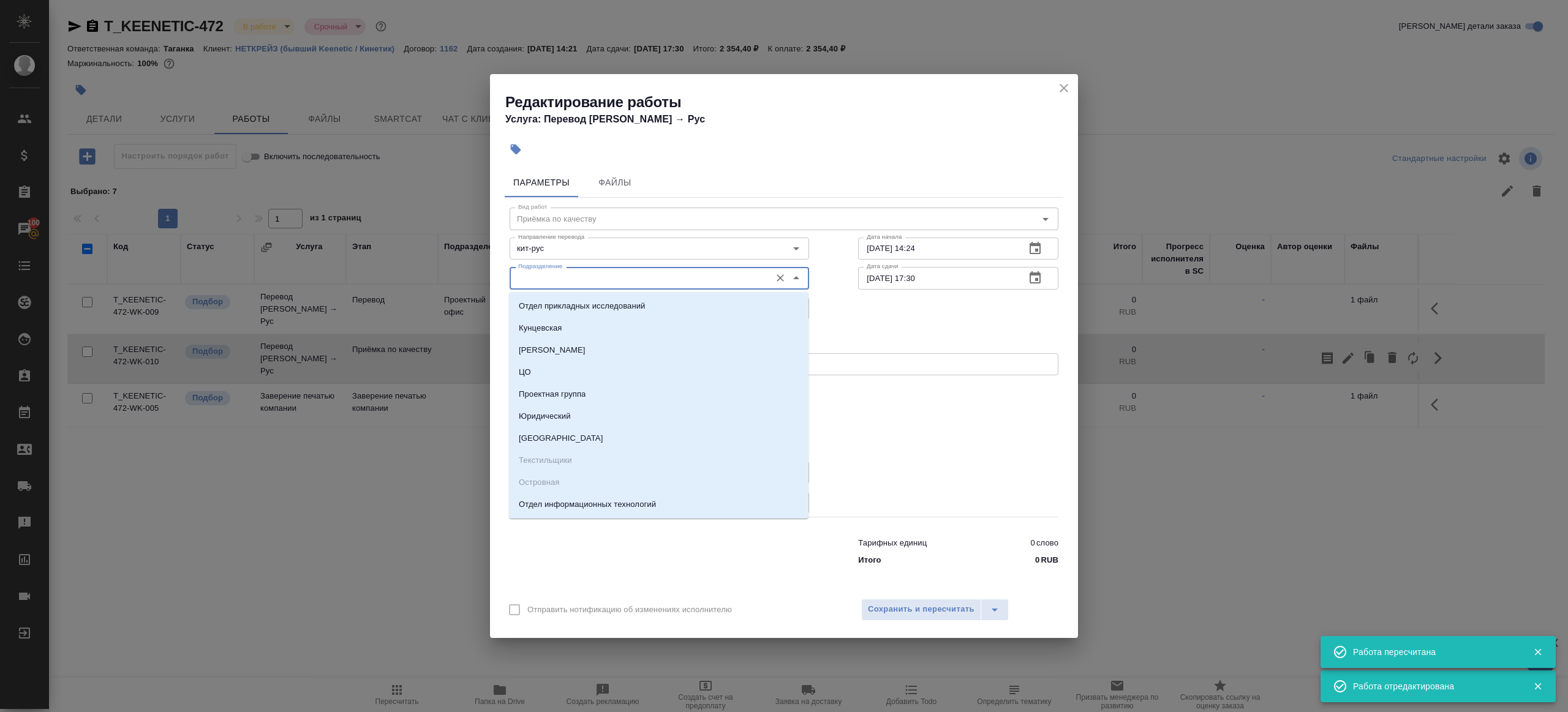
click at [573, 272] on input "Подразделение" at bounding box center [639, 278] width 251 height 15
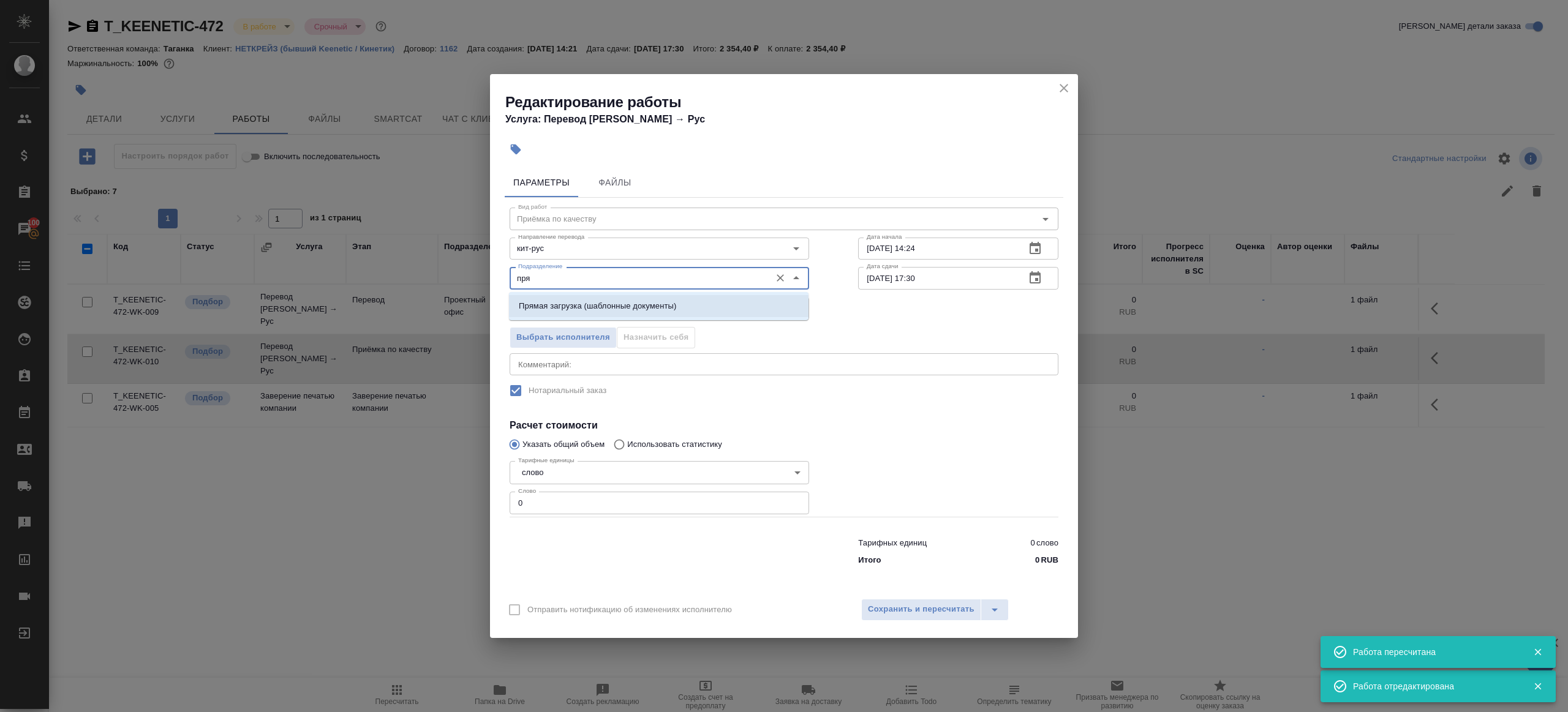
click at [603, 302] on p "Прямая загрузка (шаблонные документы)" at bounding box center [597, 306] width 158 height 12
type input "Прямая загрузка (шаблонные документы)"
click at [919, 250] on input "24.09.2025 14:24" at bounding box center [937, 248] width 158 height 22
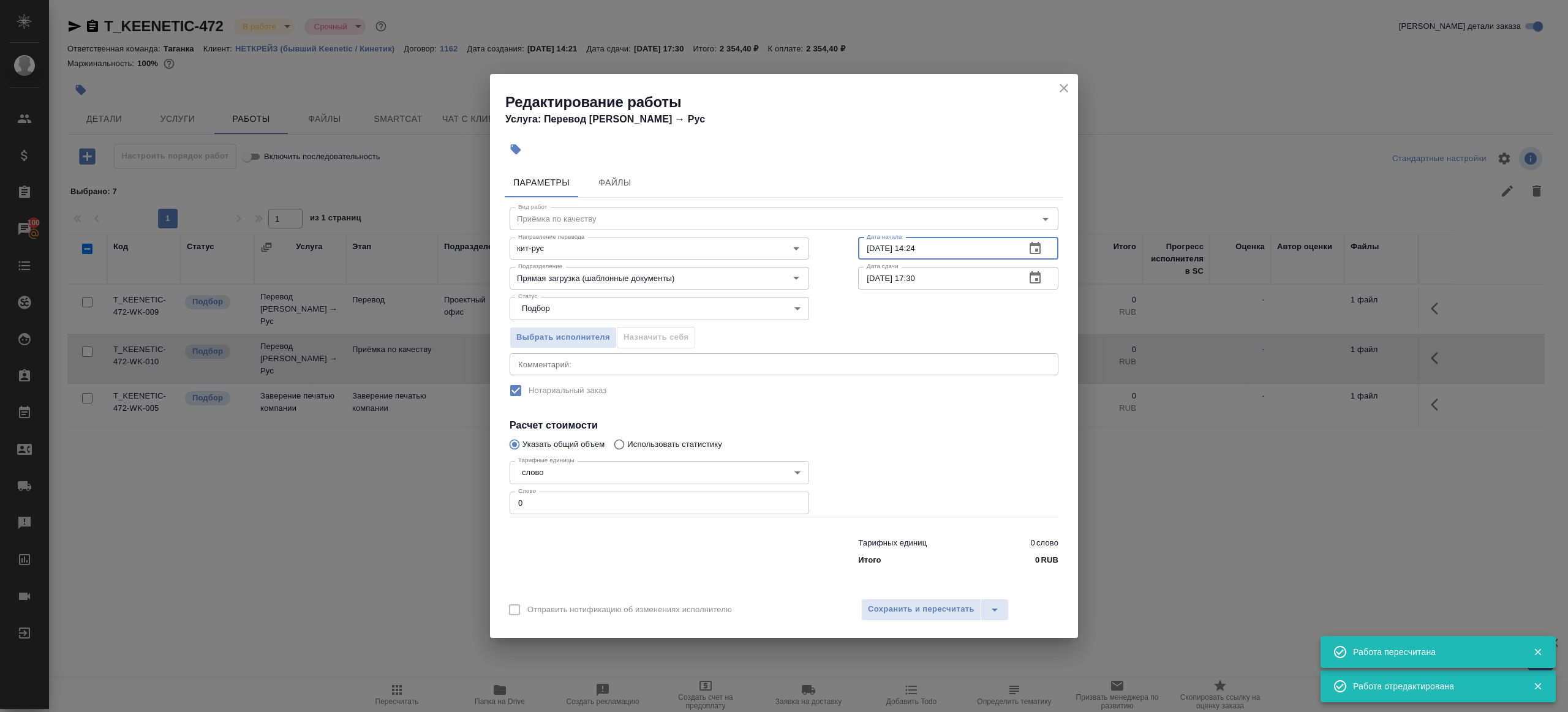
paste input "7:00"
type input "24.09.2025 17:00"
click at [610, 498] on input "0" at bounding box center [659, 502] width 299 height 22
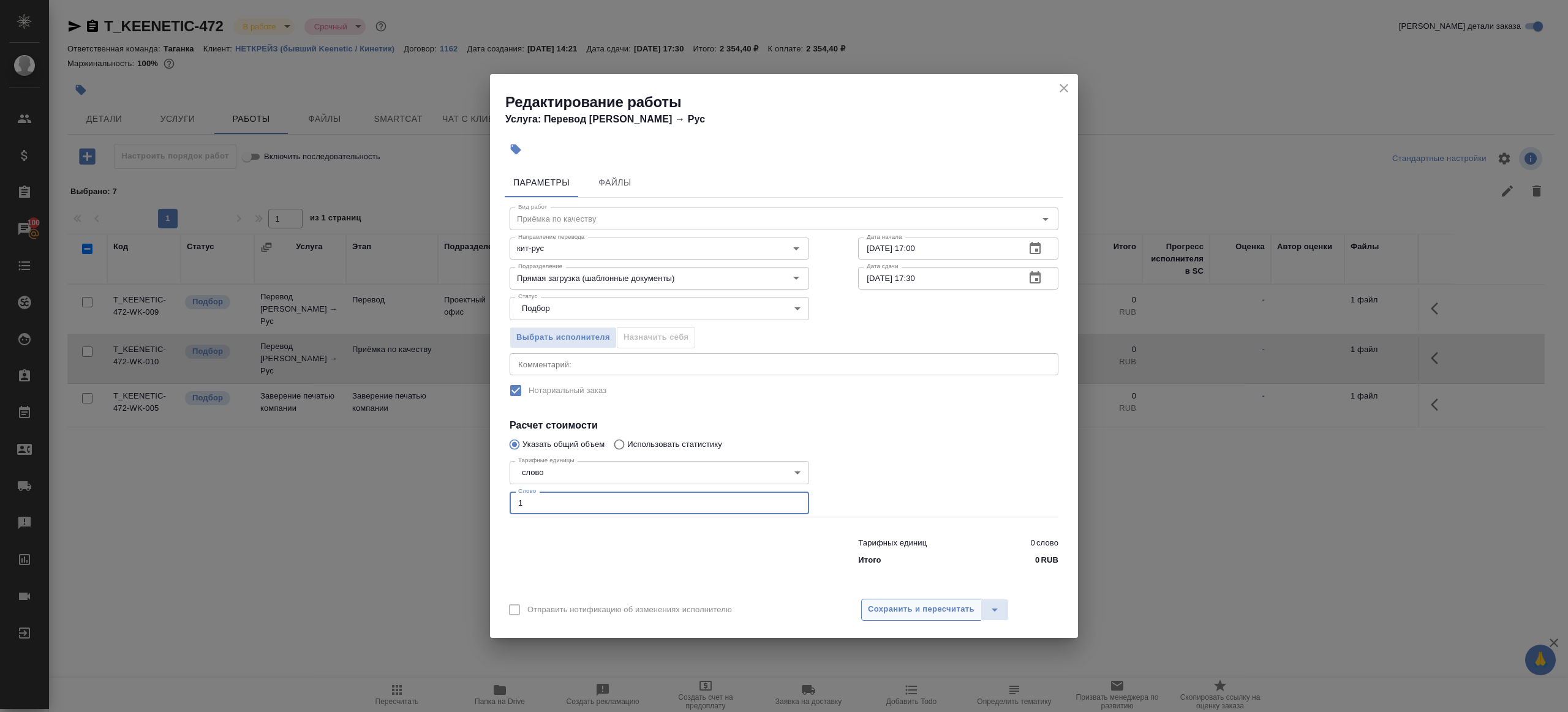
type input "1"
click at [887, 618] on button "Сохранить и пересчитать" at bounding box center [921, 610] width 120 height 22
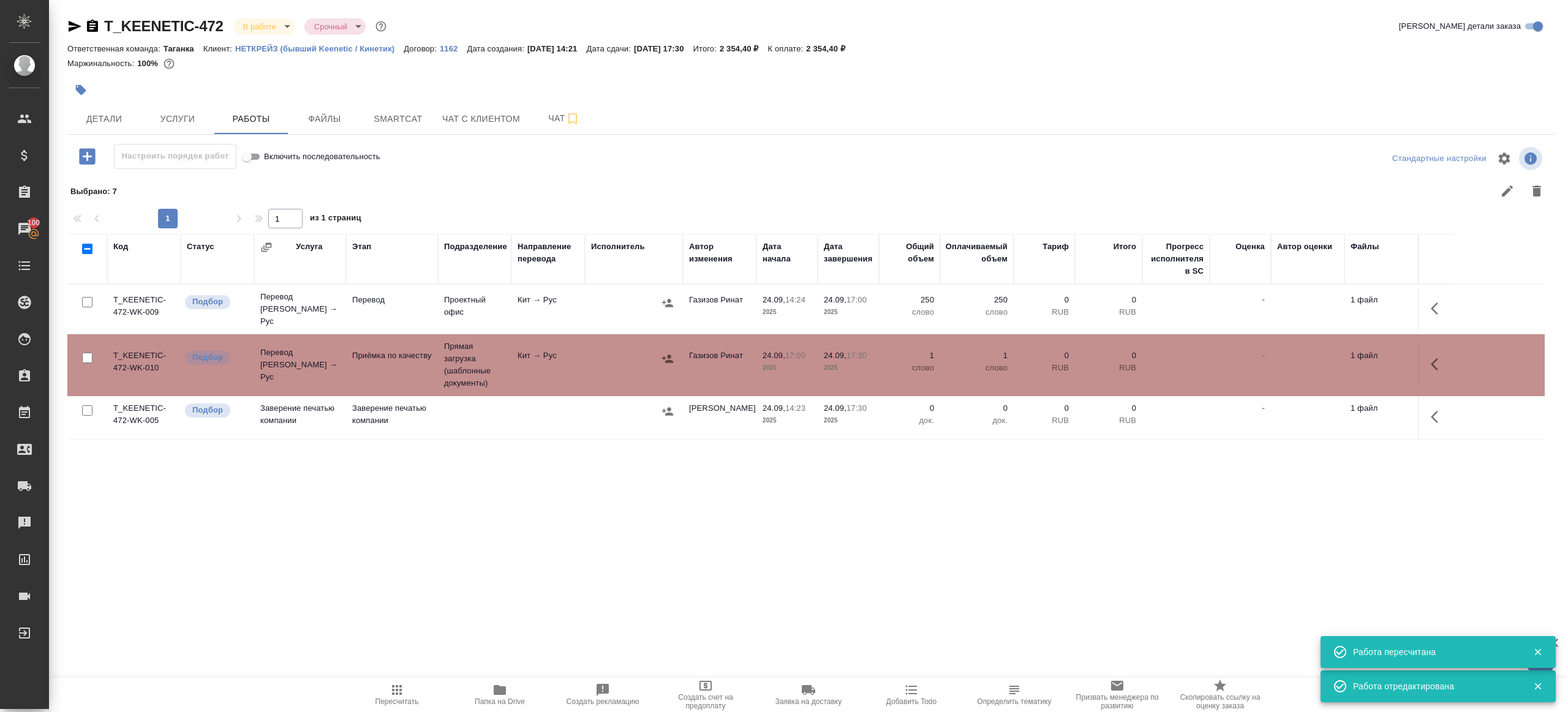
click at [688, 300] on td "Газизов Ринат" at bounding box center [719, 309] width 74 height 43
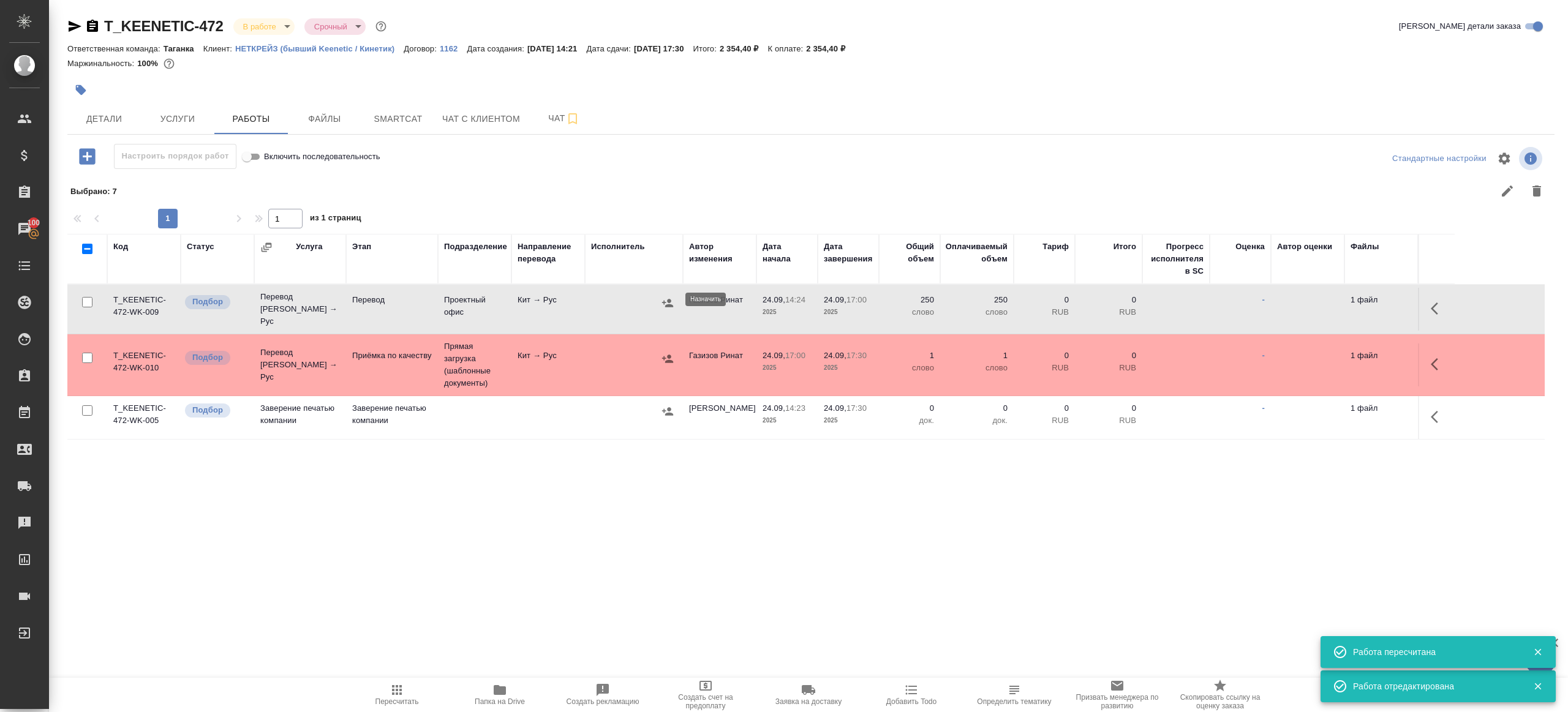
click at [664, 300] on icon "button" at bounding box center [668, 303] width 12 height 12
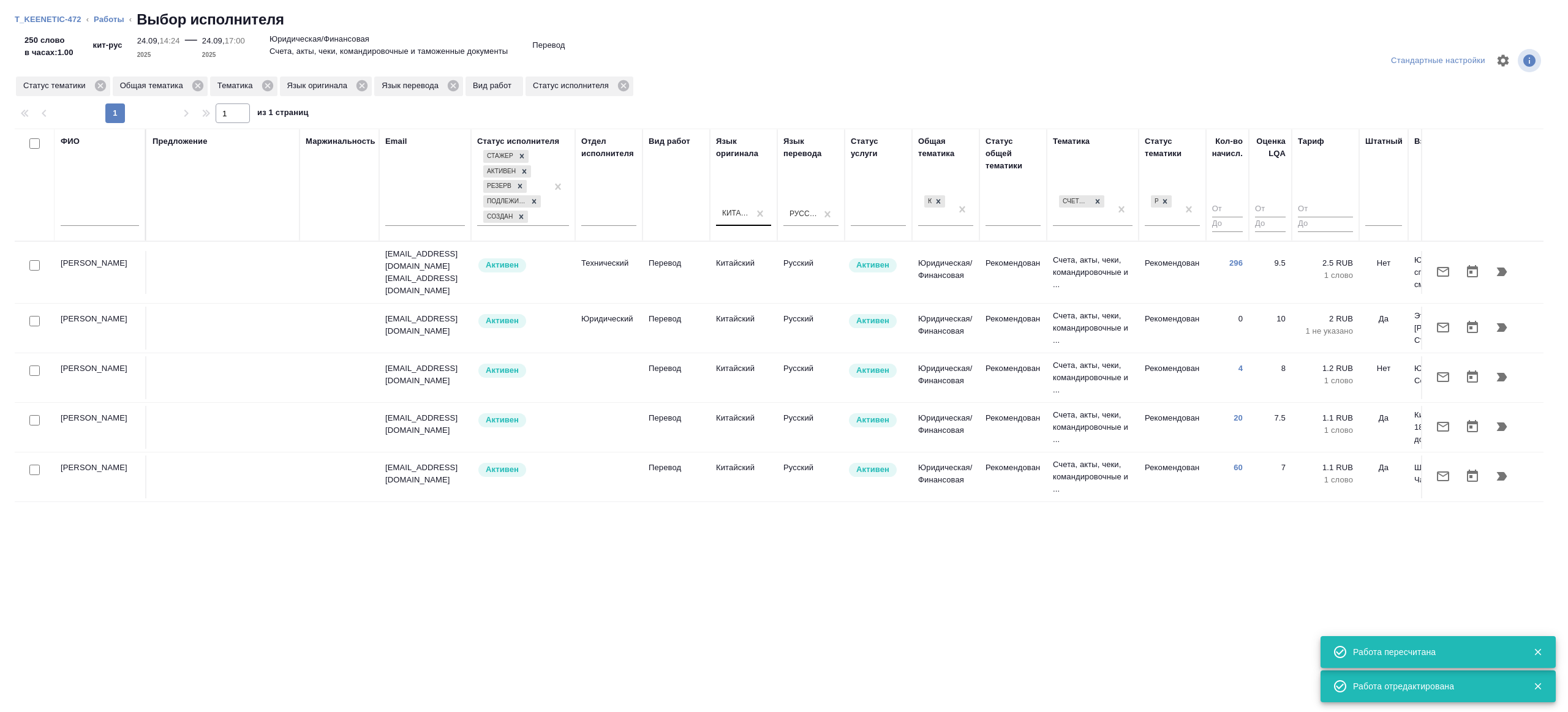
scroll to position [0, 250]
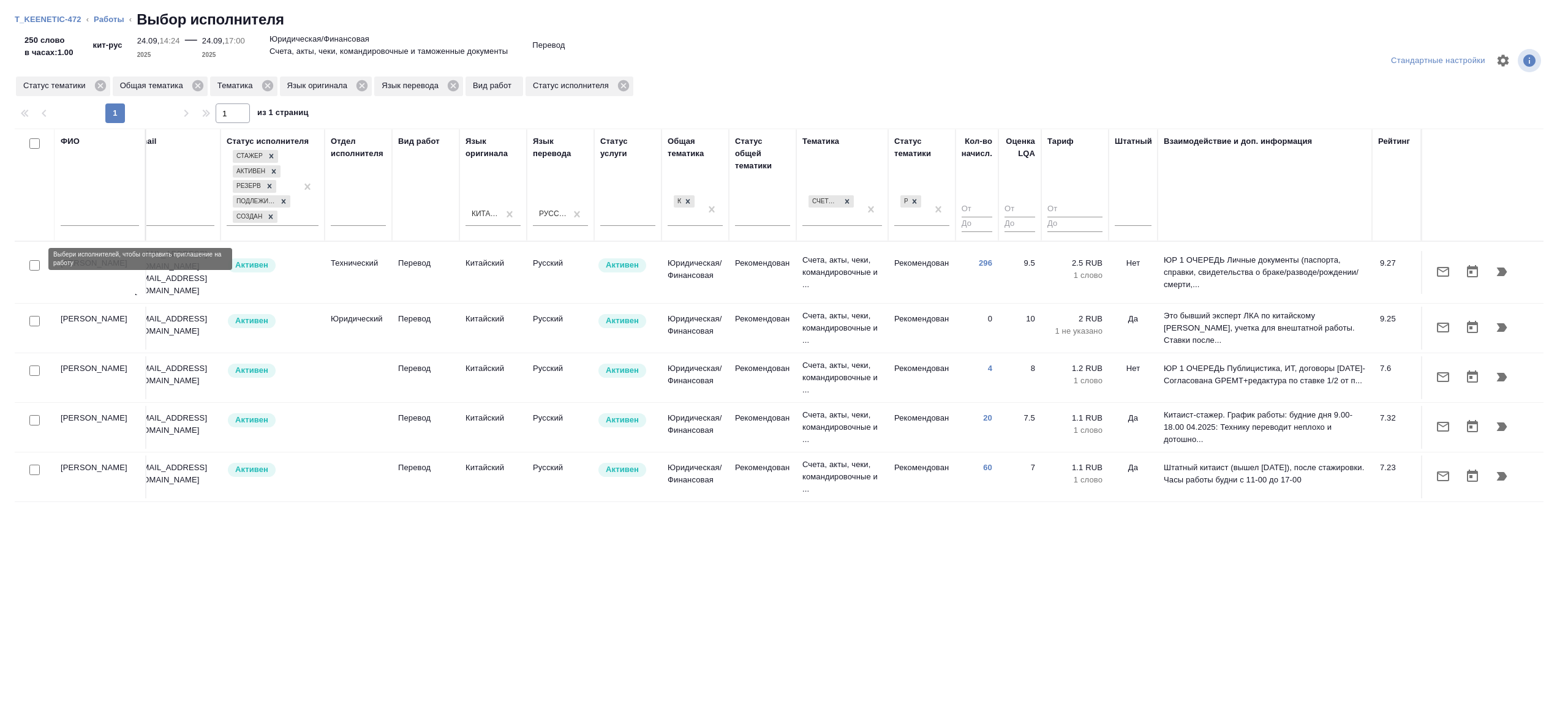
click at [38, 260] on input "checkbox" at bounding box center [35, 265] width 11 height 11
checkbox input "true"
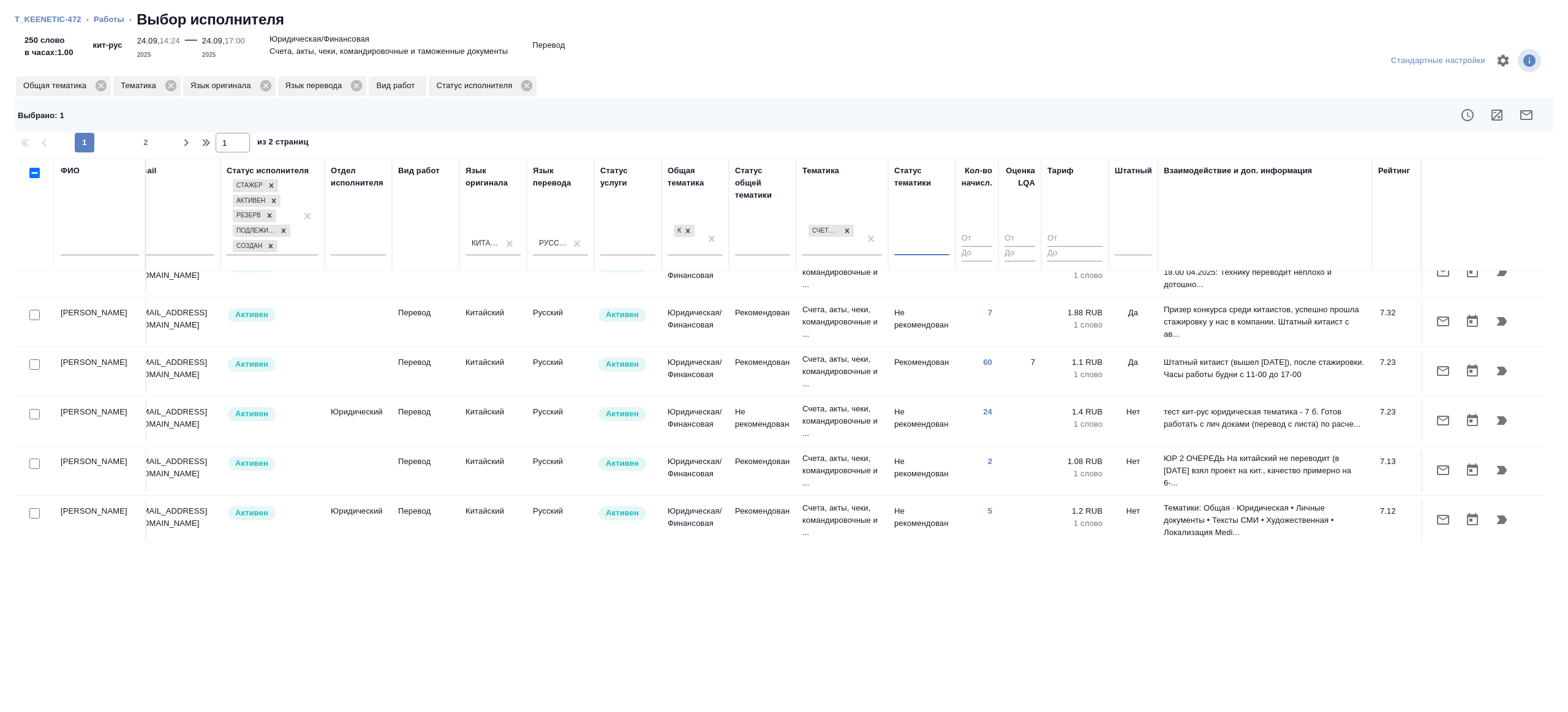
scroll to position [436, 250]
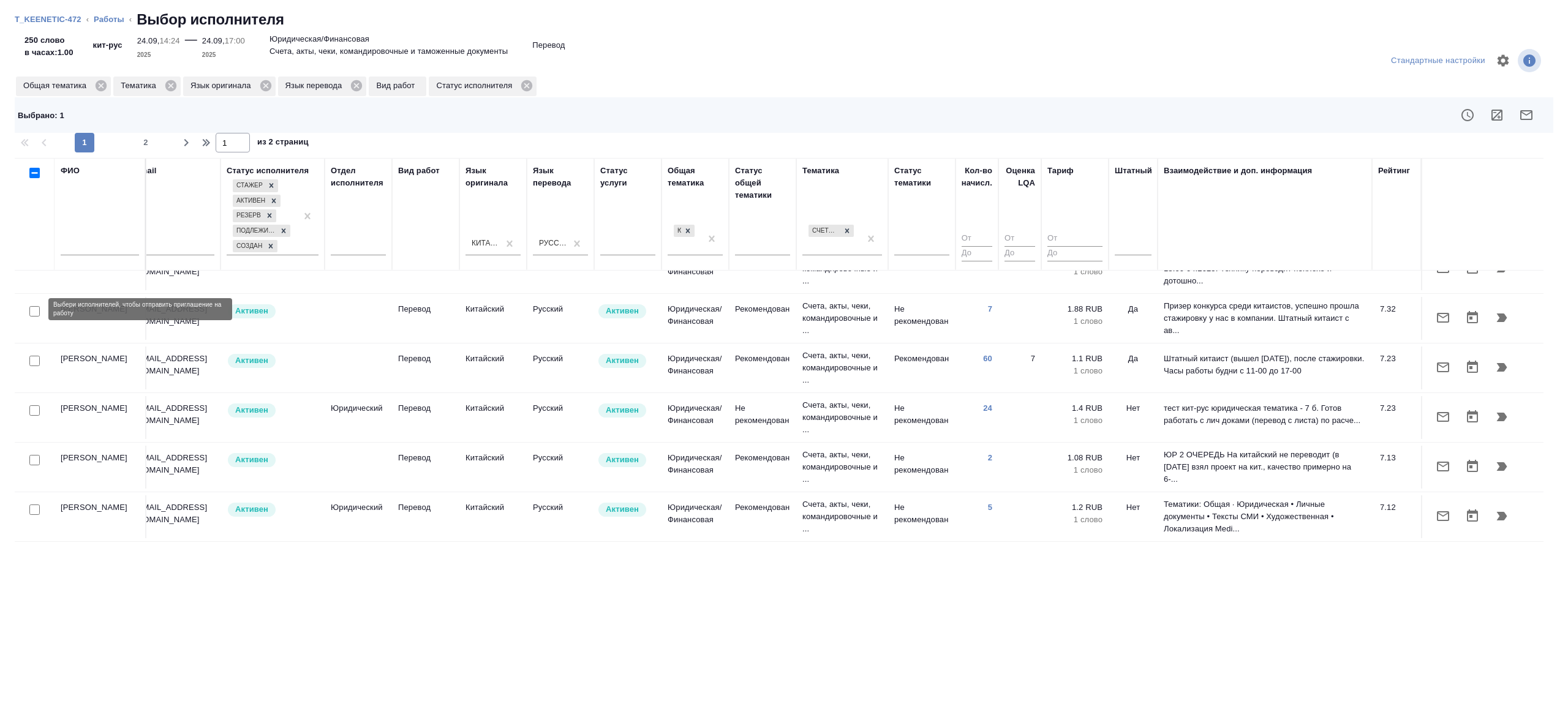
click at [32, 309] on input "checkbox" at bounding box center [35, 311] width 11 height 11
checkbox input "true"
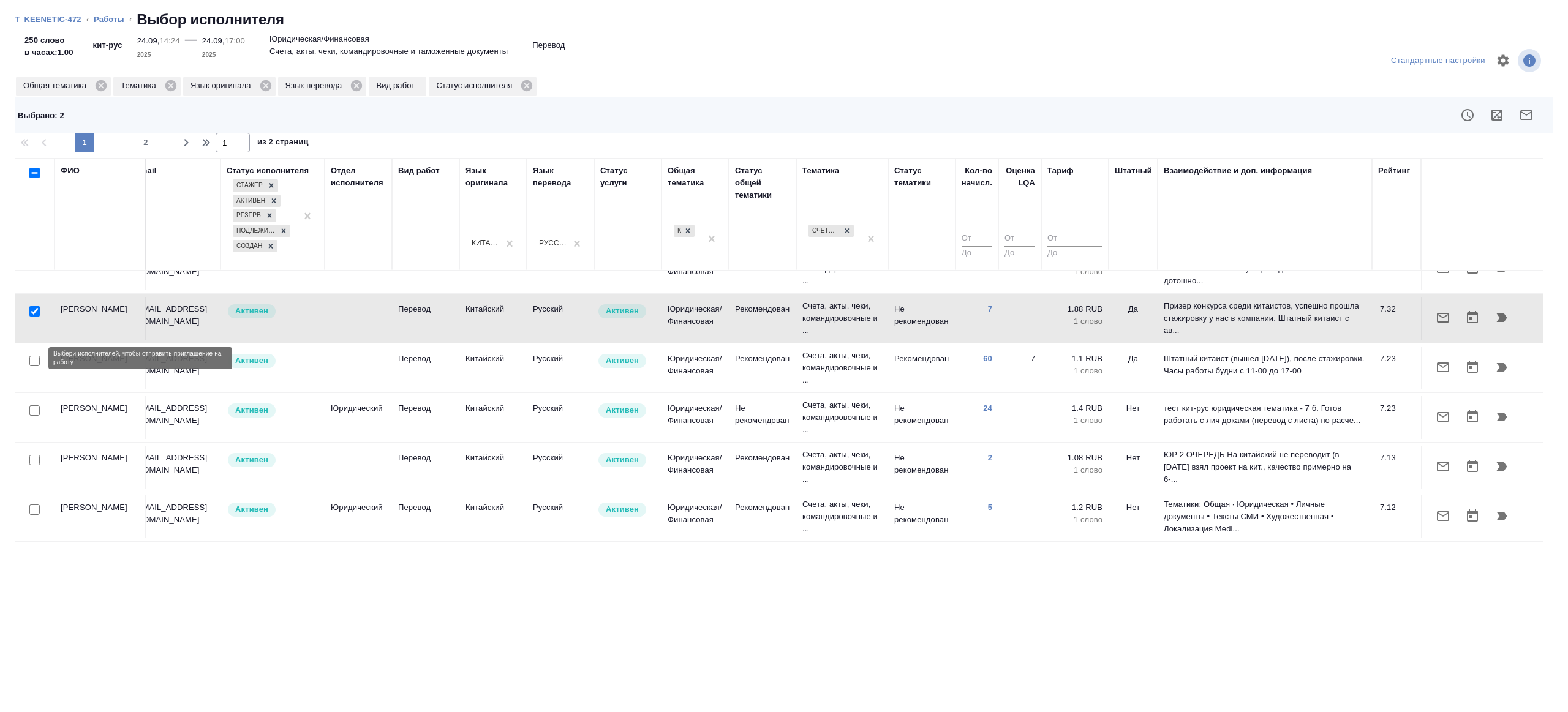
click at [31, 359] on input "checkbox" at bounding box center [35, 360] width 11 height 11
checkbox input "true"
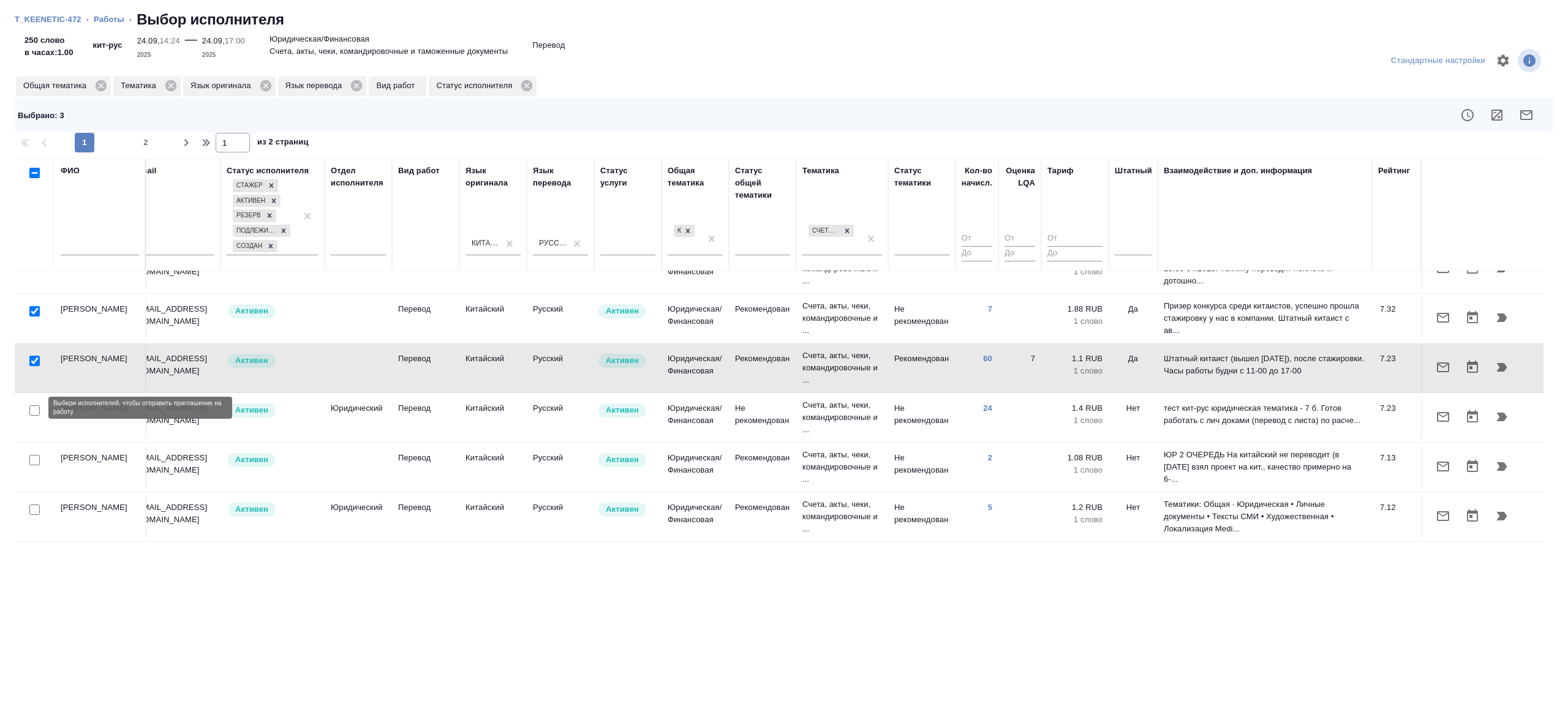
click at [34, 409] on input "checkbox" at bounding box center [35, 410] width 11 height 11
checkbox input "true"
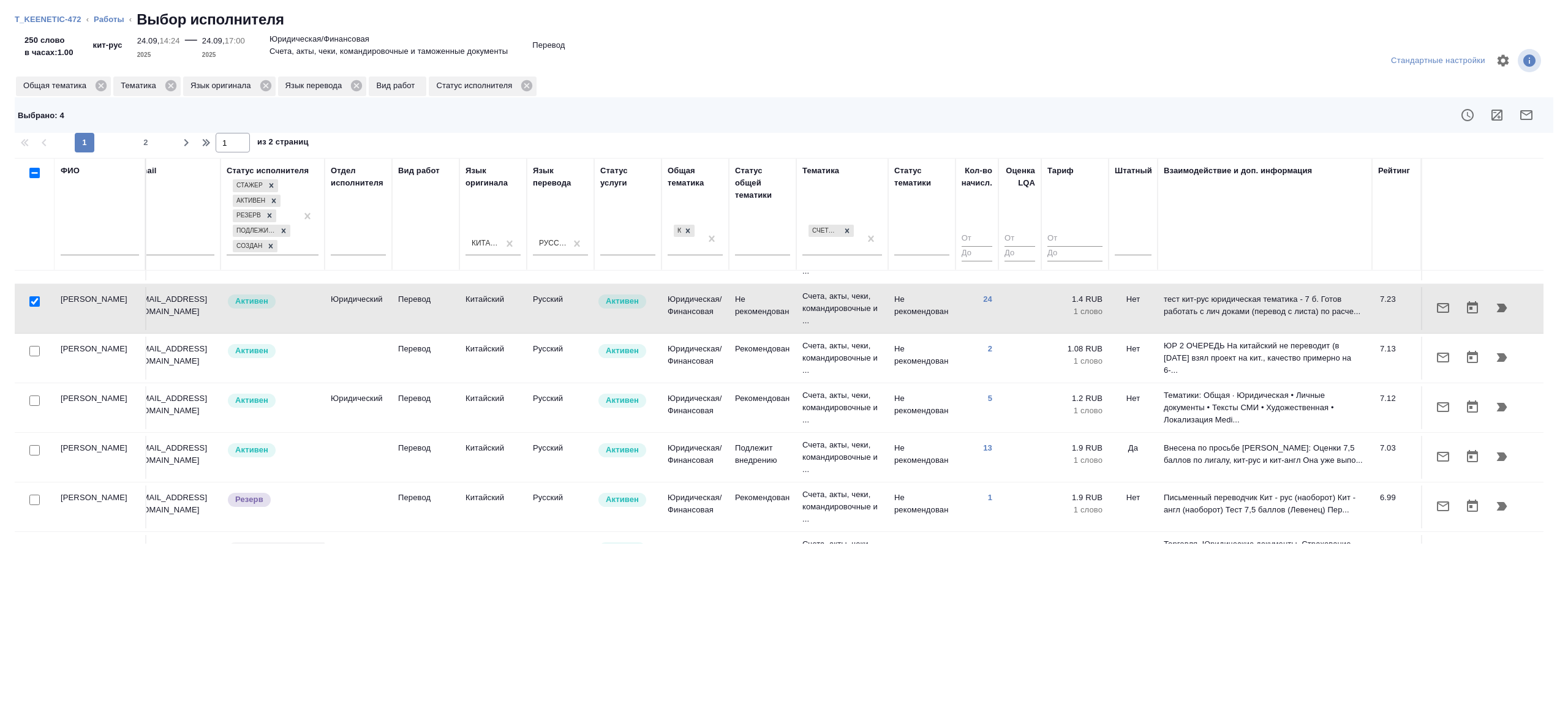
scroll to position [547, 250]
click at [37, 344] on input "checkbox" at bounding box center [35, 349] width 11 height 11
checkbox input "true"
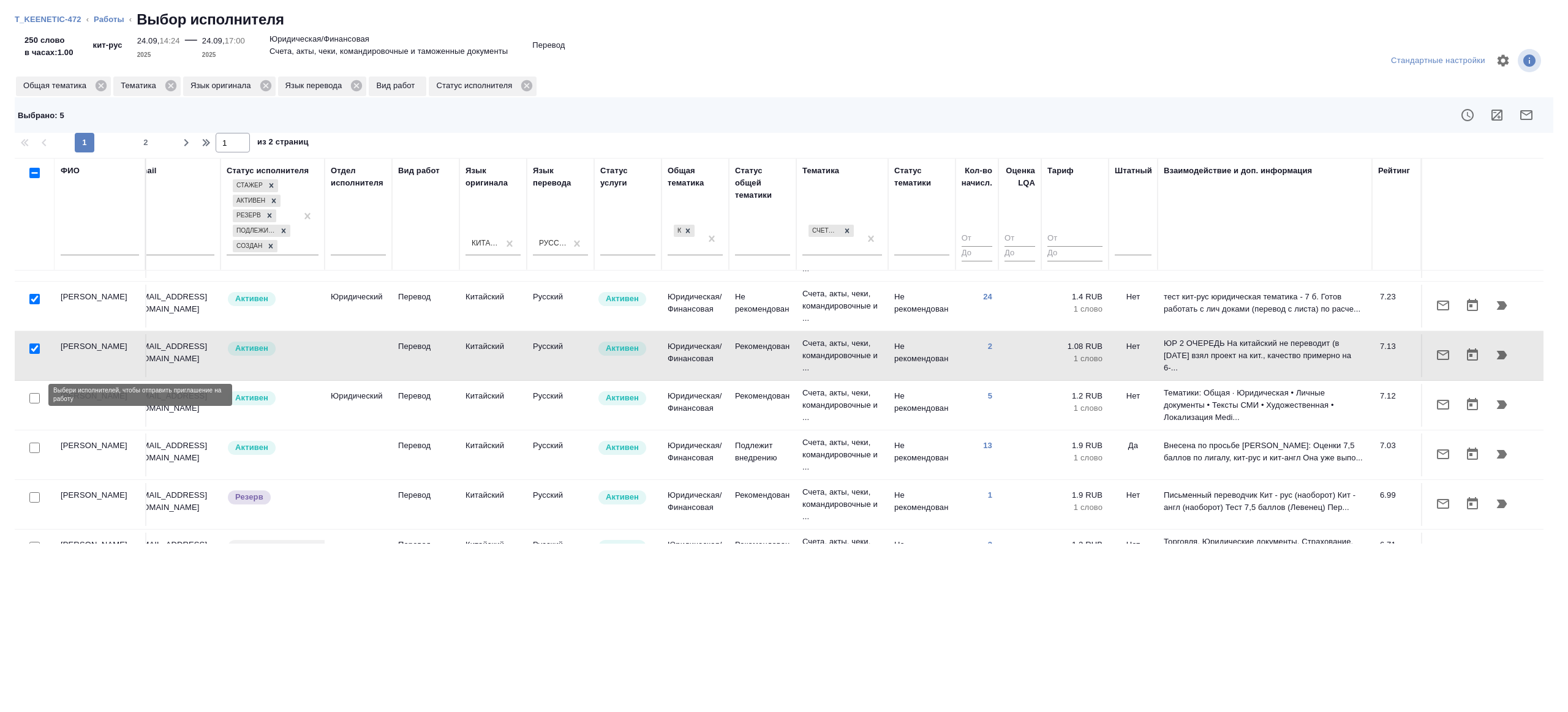
click at [36, 395] on input "checkbox" at bounding box center [35, 398] width 11 height 11
checkbox input "true"
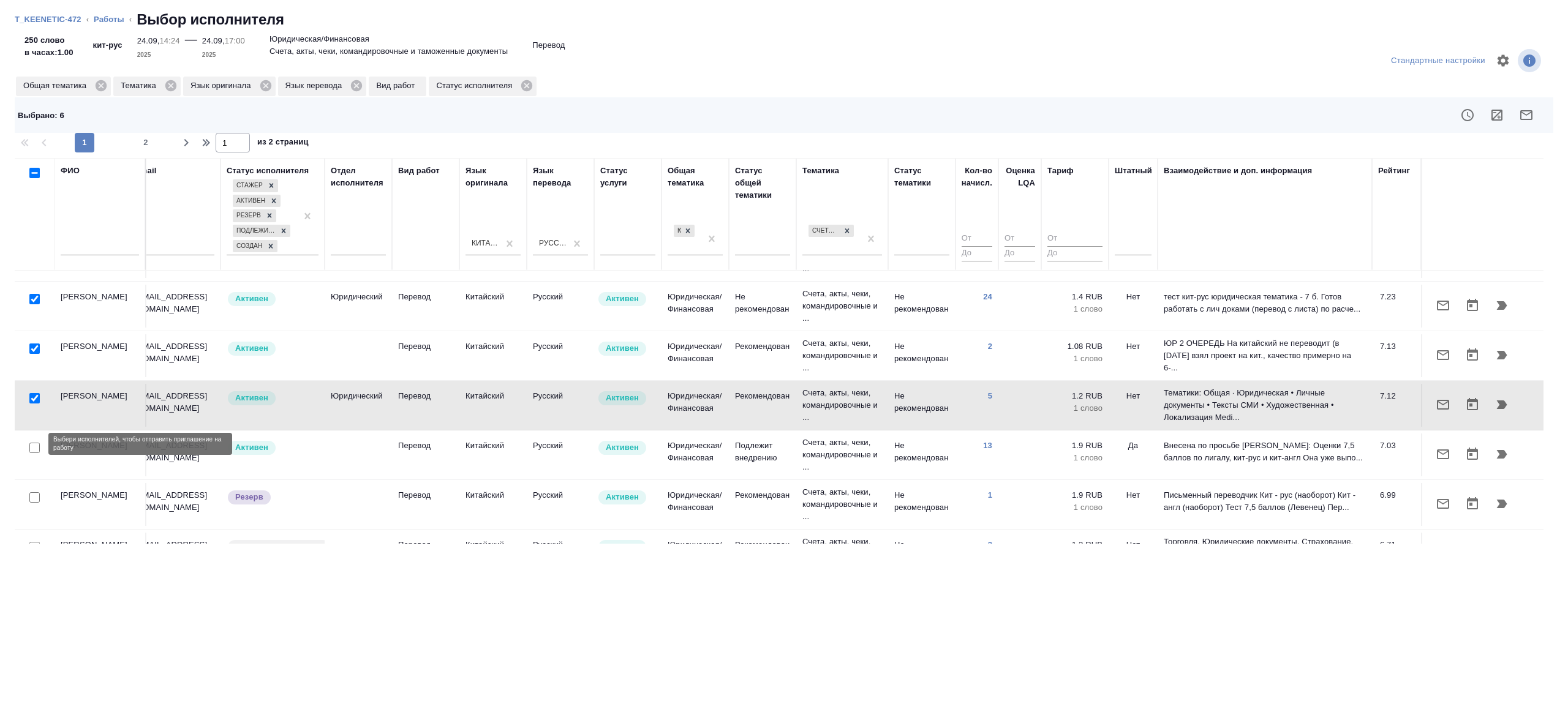
click at [35, 449] on input "checkbox" at bounding box center [35, 447] width 11 height 11
checkbox input "true"
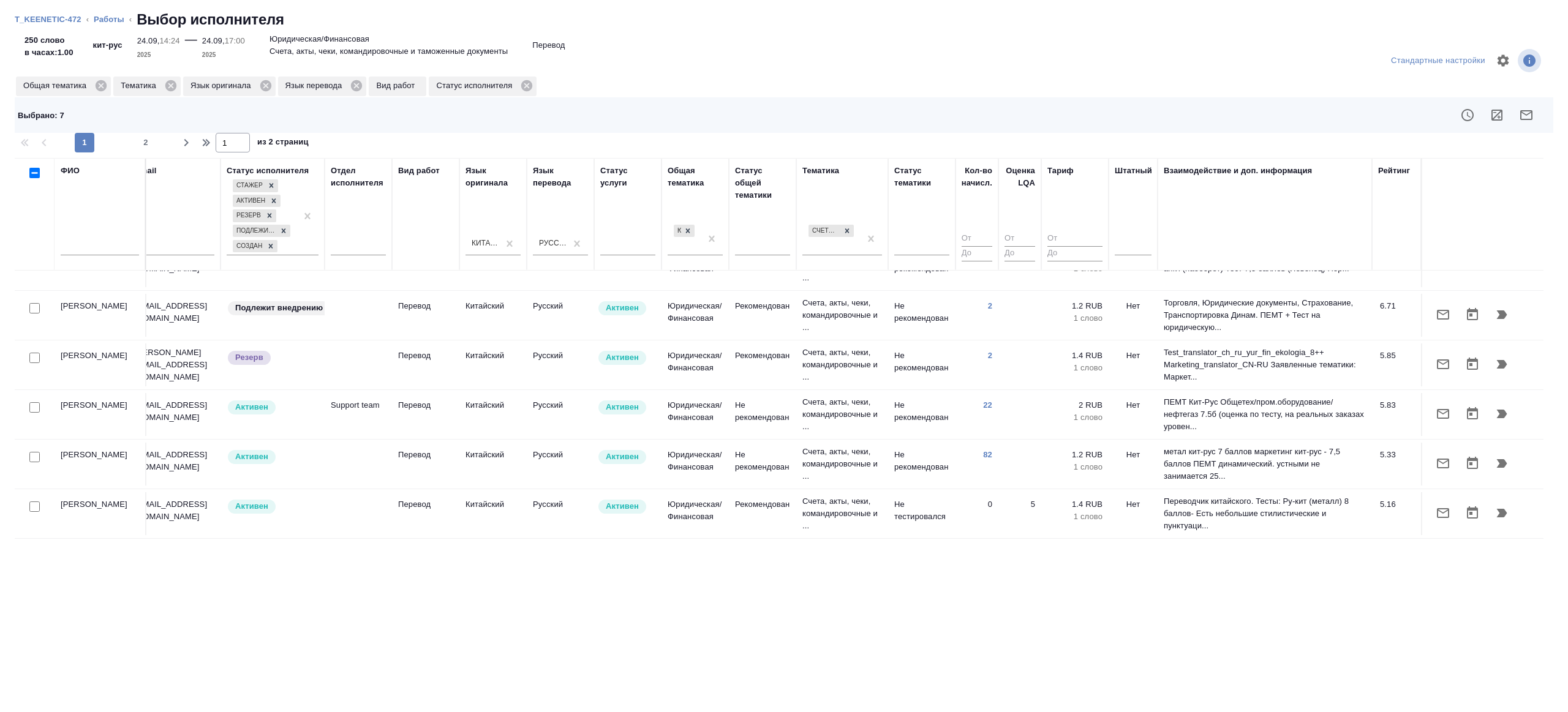
scroll to position [792, 250]
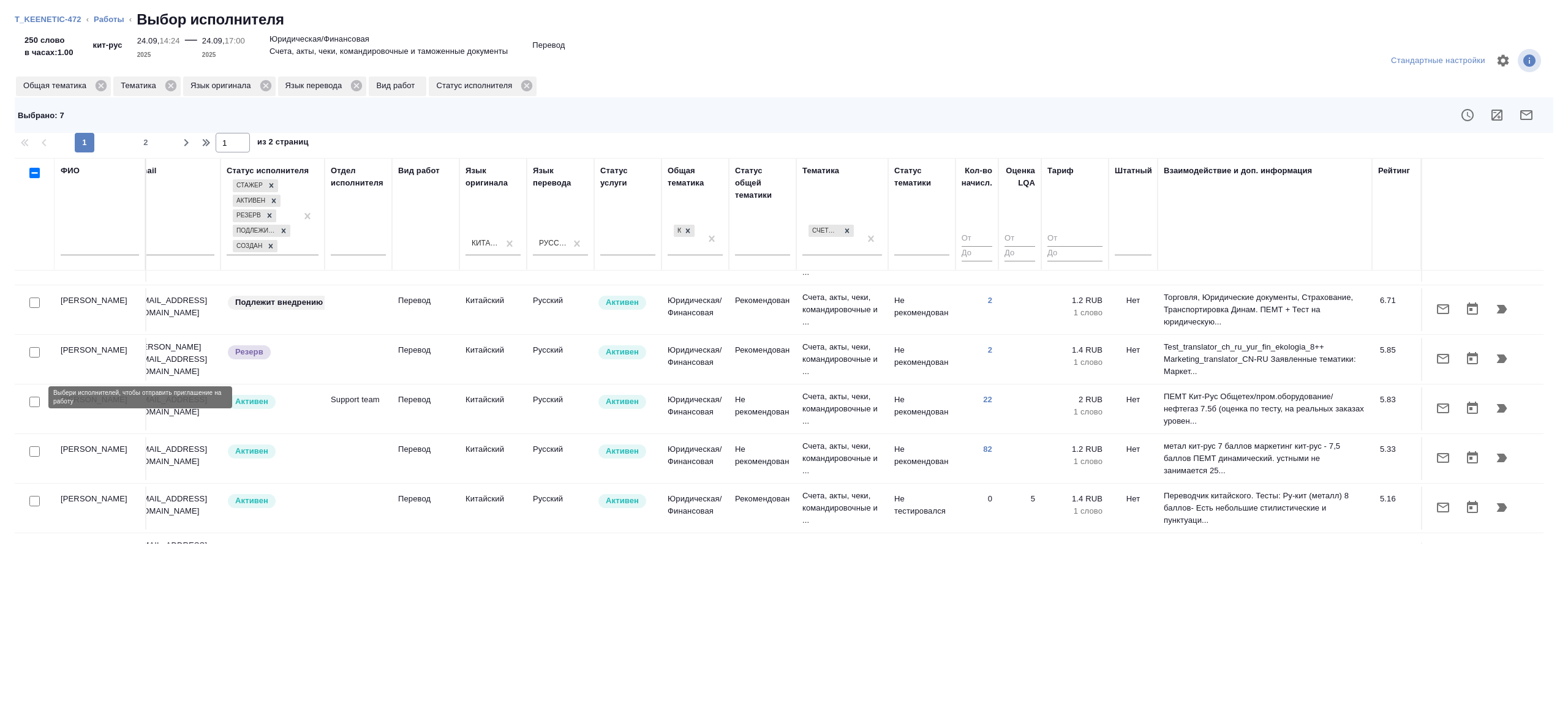
click at [35, 397] on input "checkbox" at bounding box center [35, 402] width 11 height 11
checkbox input "true"
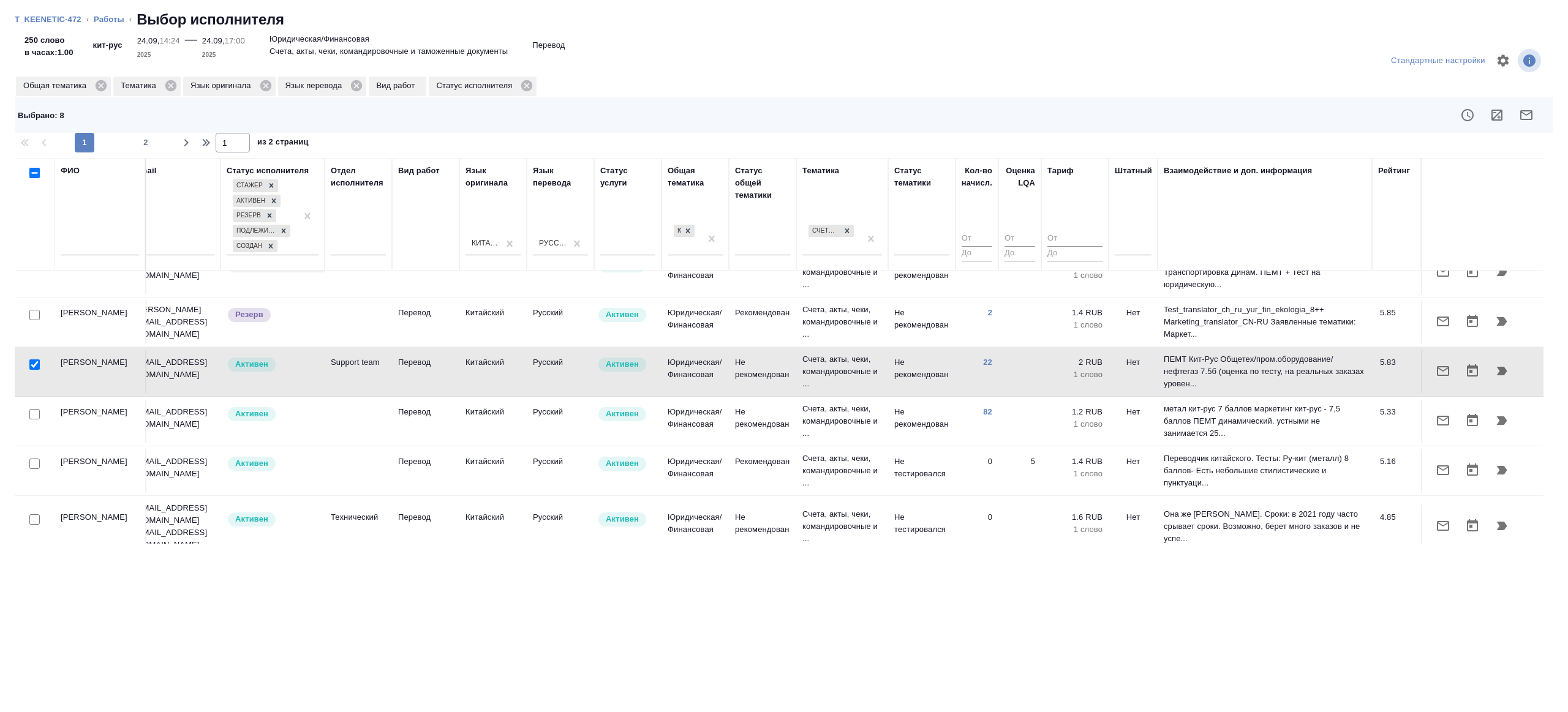
scroll to position [835, 250]
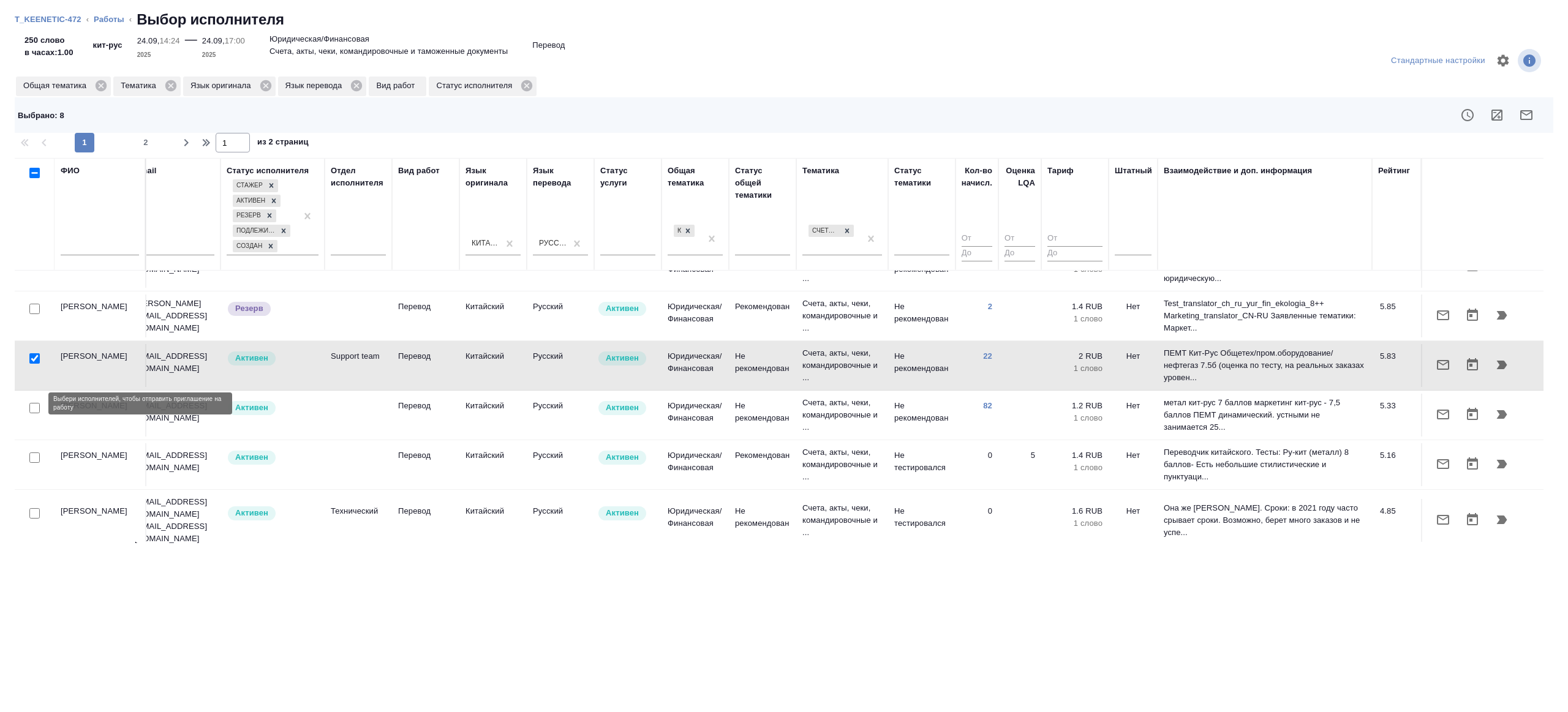
click at [33, 403] on input "checkbox" at bounding box center [35, 408] width 11 height 11
checkbox input "true"
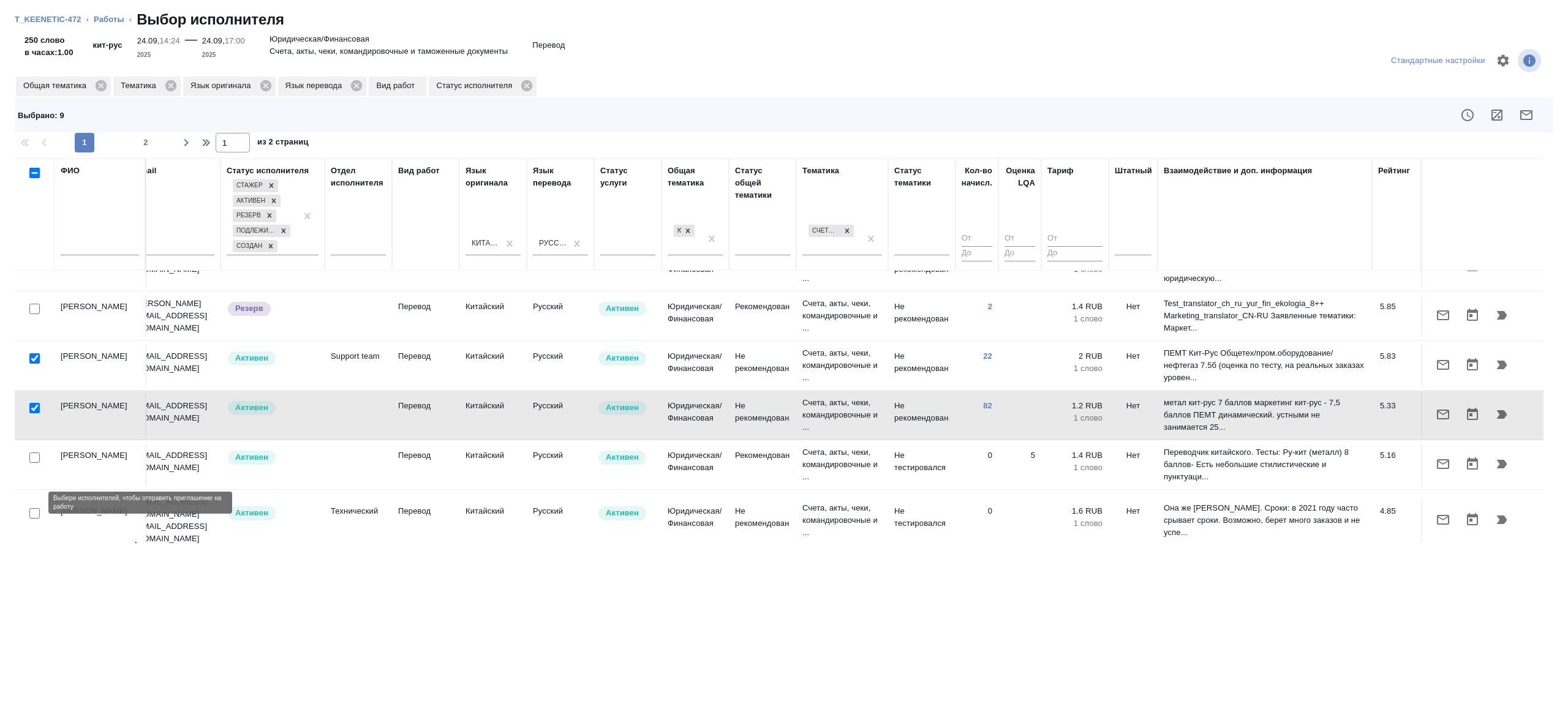
click at [35, 508] on input "checkbox" at bounding box center [35, 513] width 11 height 11
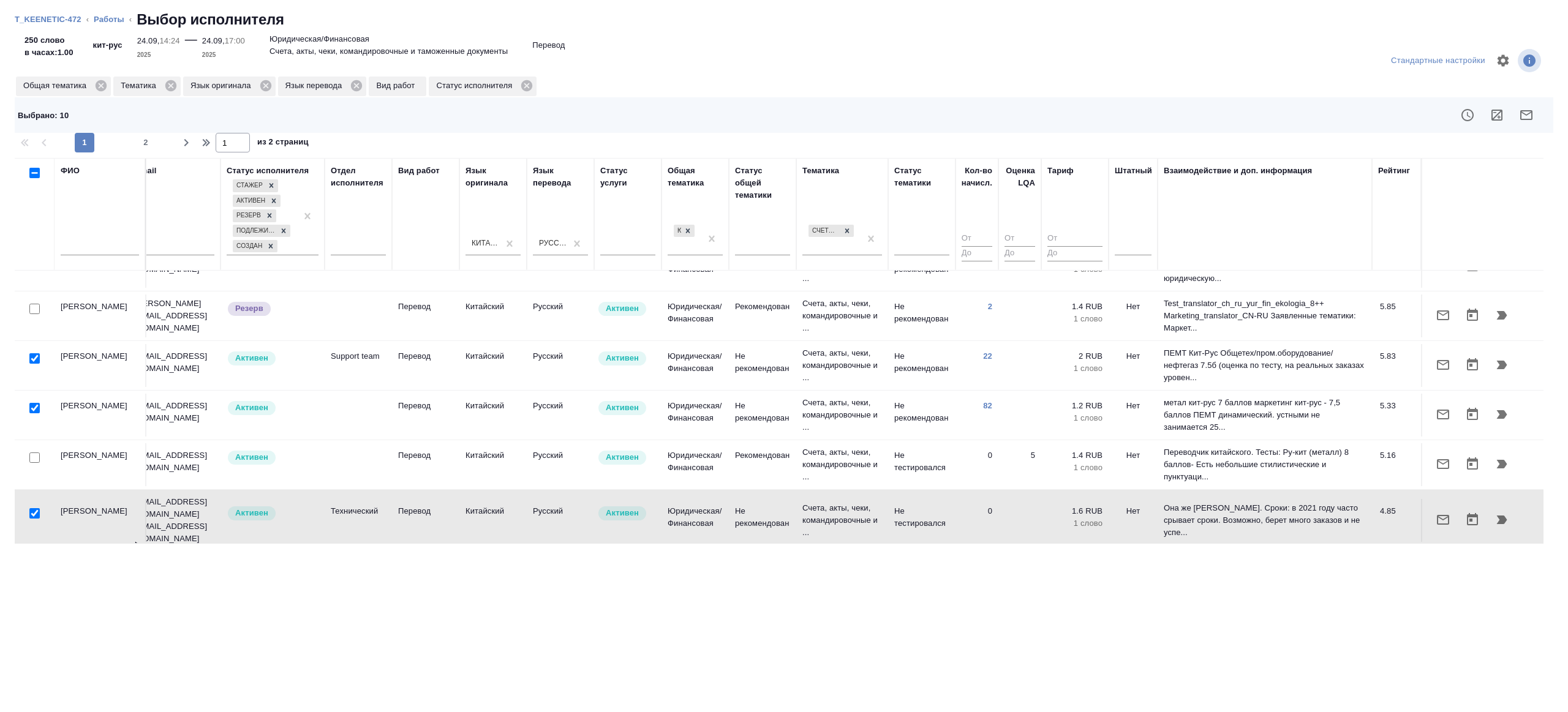
click at [38, 508] on input "checkbox" at bounding box center [35, 513] width 11 height 11
checkbox input "false"
click at [1511, 124] on div at bounding box center [937, 115] width 1226 height 30
click at [1520, 117] on icon "button" at bounding box center [1526, 115] width 12 height 10
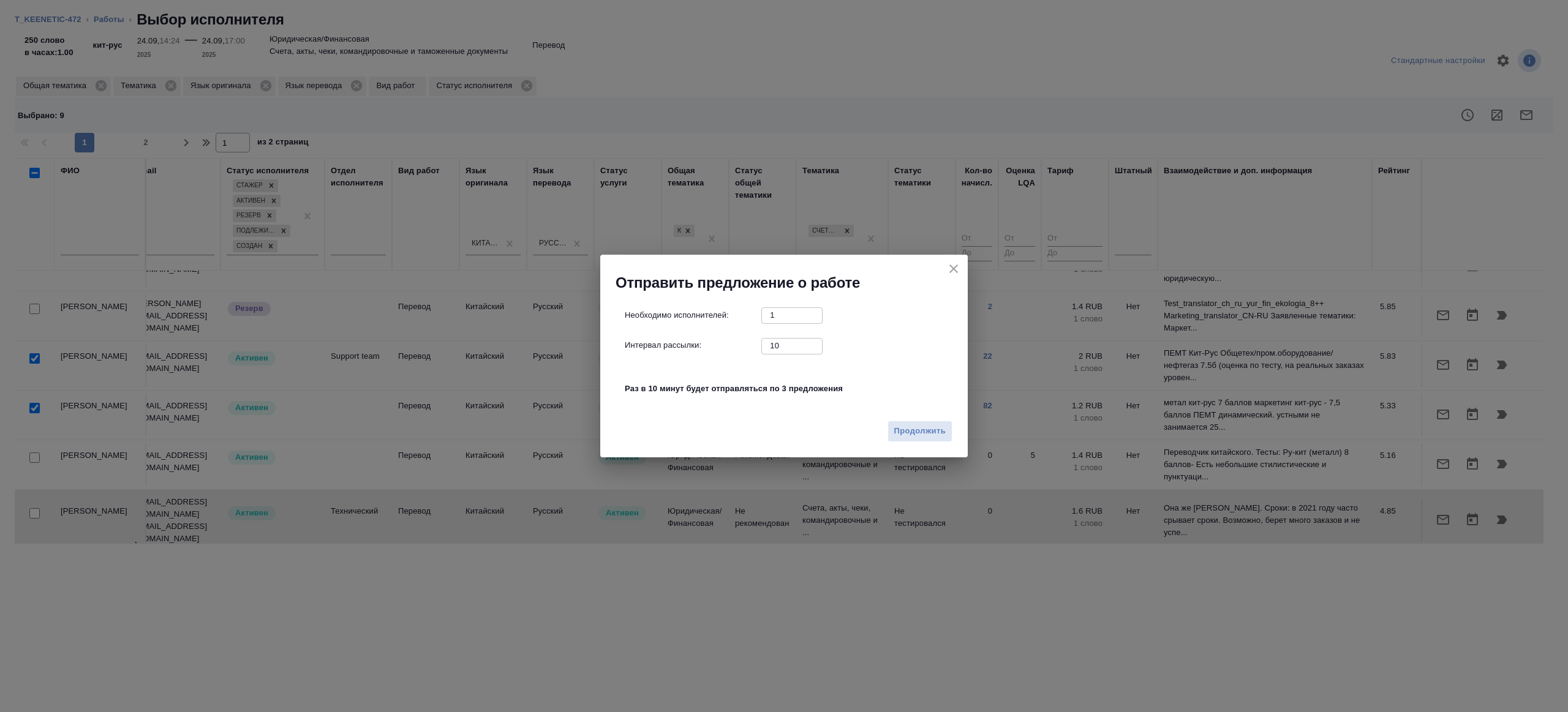
click at [784, 344] on input "10" at bounding box center [791, 345] width 61 height 15
type input "1"
click at [901, 422] on button "Продолжить" at bounding box center [919, 431] width 65 height 22
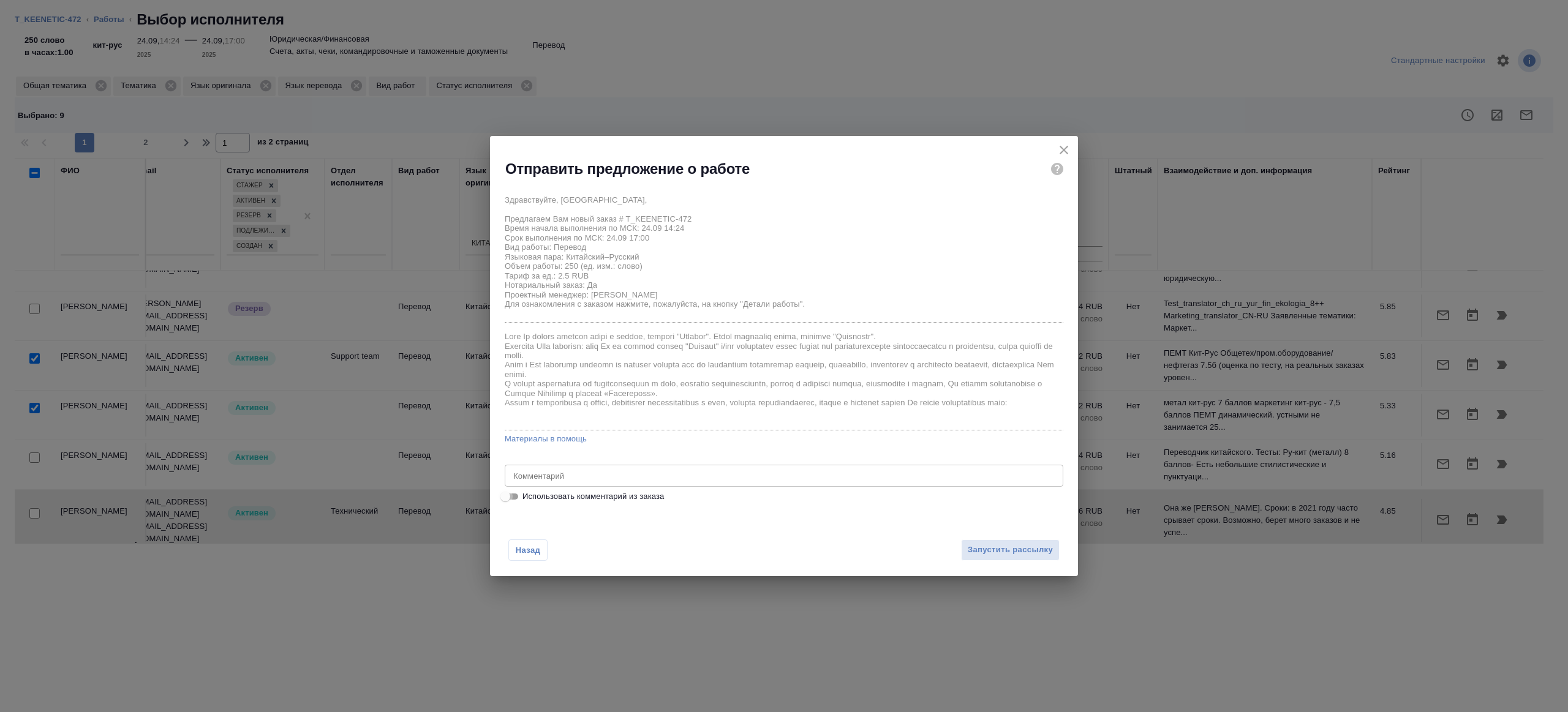
click at [513, 503] on input "Использовать комментарий из заказа" at bounding box center [505, 496] width 44 height 15
checkbox input "true"
type textarea "кит-рус под зпк"
click at [512, 497] on input "Использовать комментарий из заказа" at bounding box center [514, 496] width 44 height 15
checkbox input "false"
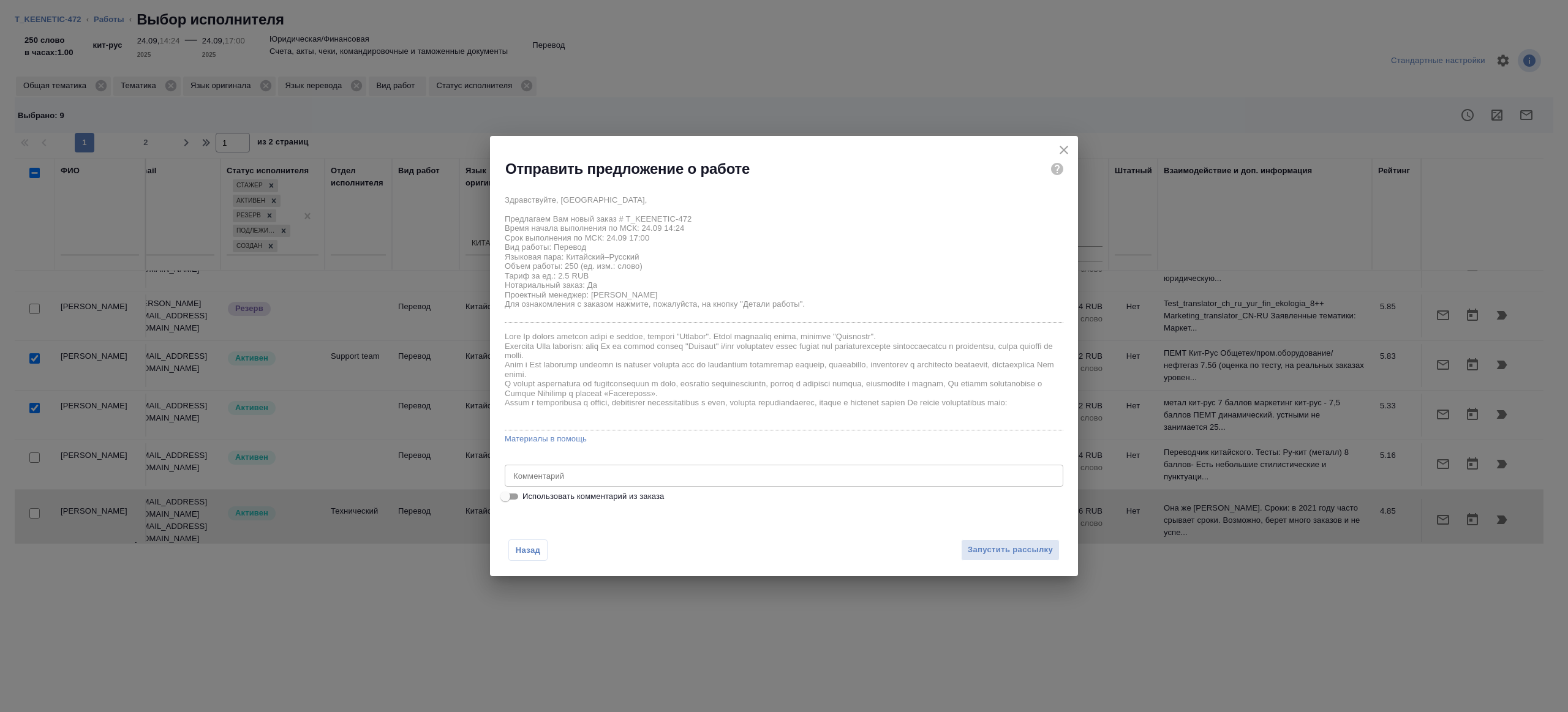
click at [565, 485] on div "x Комментарий" at bounding box center [783, 476] width 558 height 22
type textarea "на переовд с листа. шаблон в помощь приложил"
click at [984, 558] on button "Запустить рассылку" at bounding box center [1010, 550] width 98 height 22
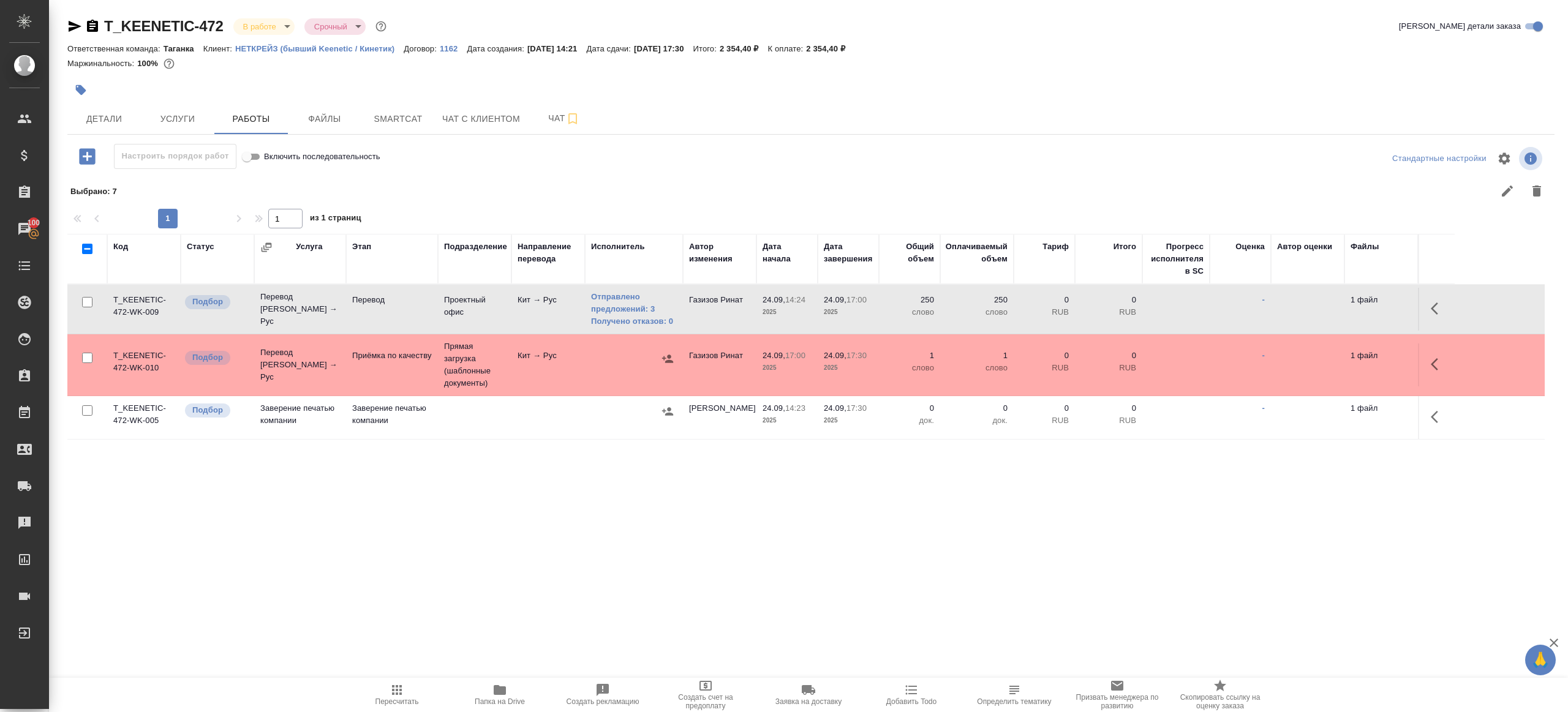
click at [393, 689] on icon "button" at bounding box center [397, 690] width 10 height 10
click at [521, 625] on div ".cls-1 fill:#fff; AWATERA Gazizov Rinat Клиенты Спецификации Заказы 100 Чаты To…" at bounding box center [784, 356] width 1568 height 712
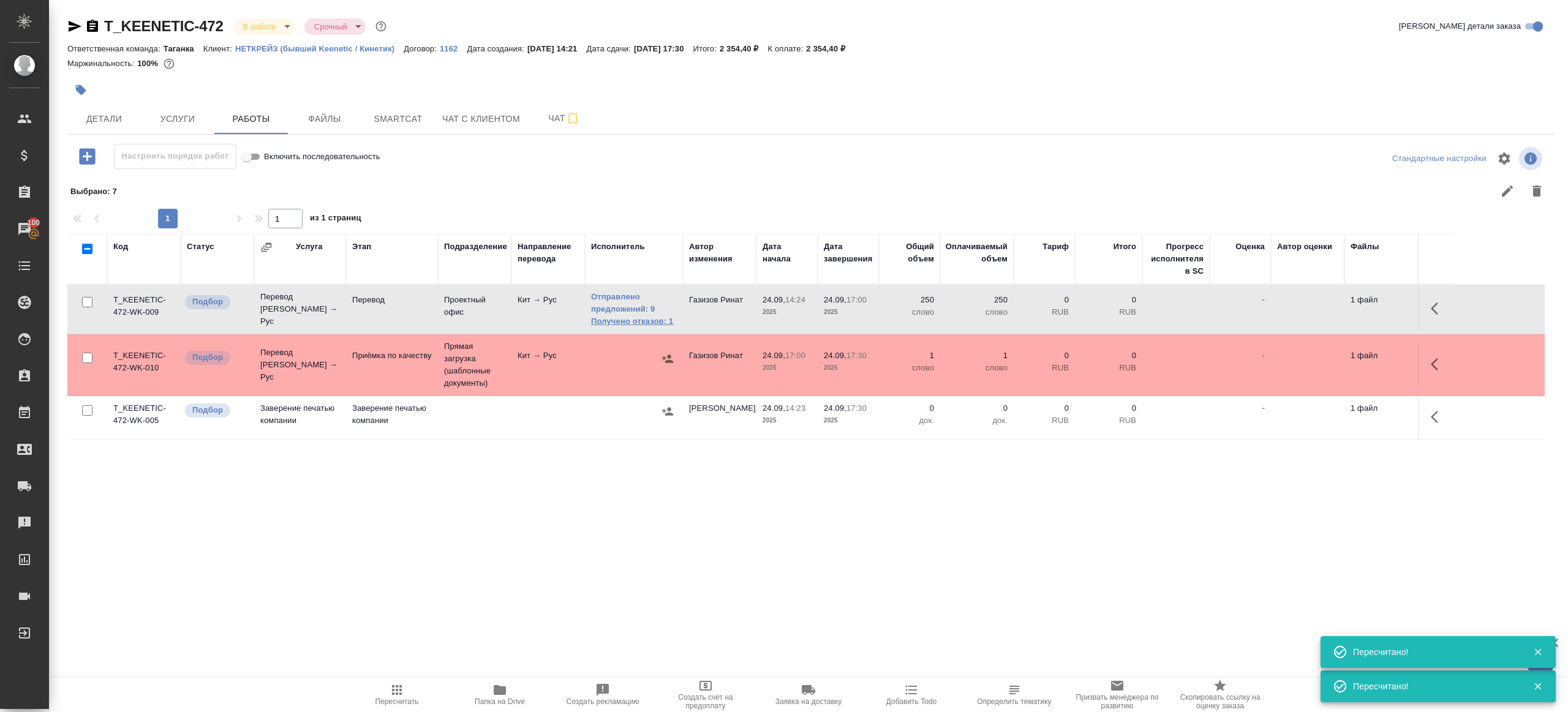
click at [655, 326] on link "Получено отказов: 1" at bounding box center [634, 321] width 86 height 12
click at [398, 685] on icon "button" at bounding box center [397, 690] width 10 height 10
click at [558, 573] on div ".cls-1 fill:#fff; AWATERA Gazizov Rinat Клиенты Спецификации Заказы 100 Чаты To…" at bounding box center [784, 356] width 1568 height 712
click at [385, 687] on span "Пересчитать" at bounding box center [397, 694] width 88 height 23
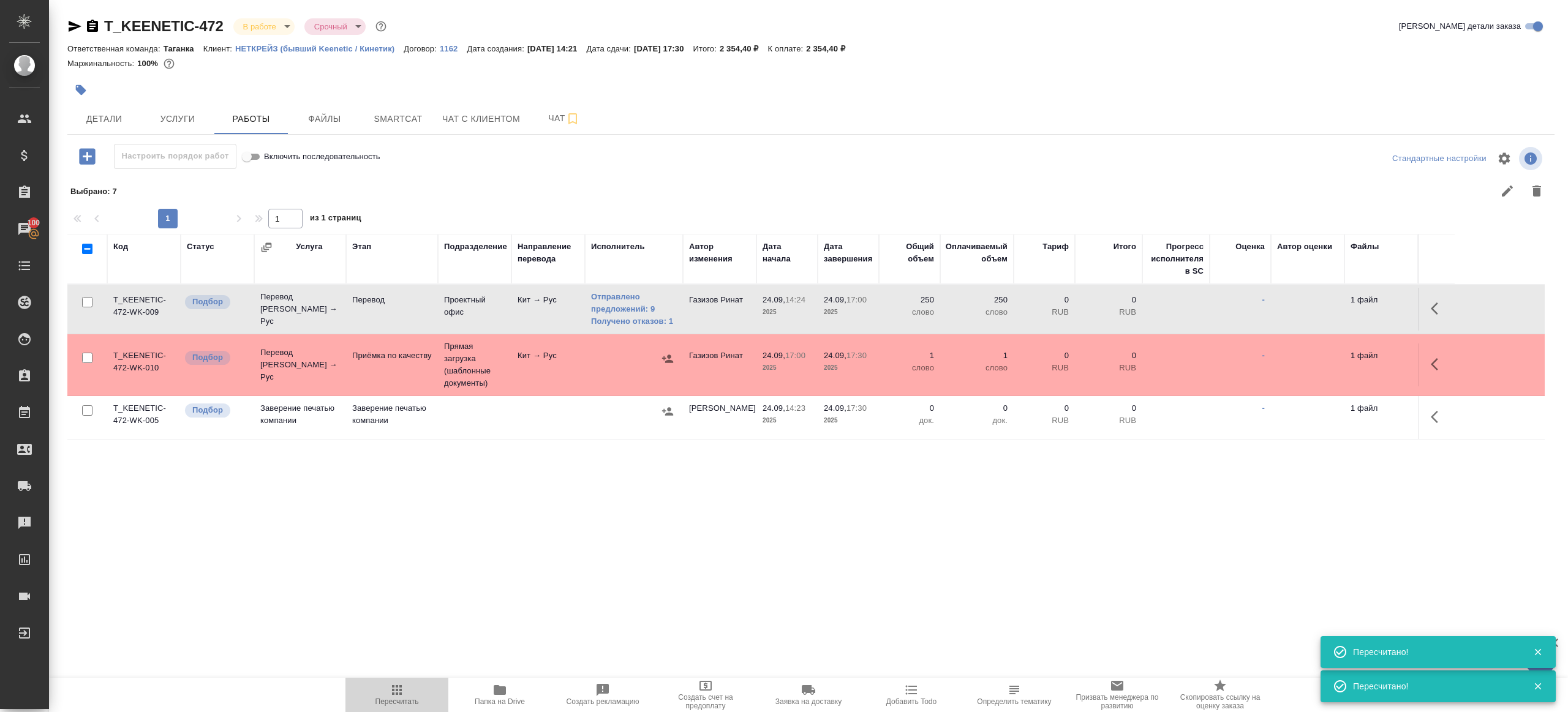
click at [385, 687] on span "Пересчитать" at bounding box center [397, 694] width 88 height 23
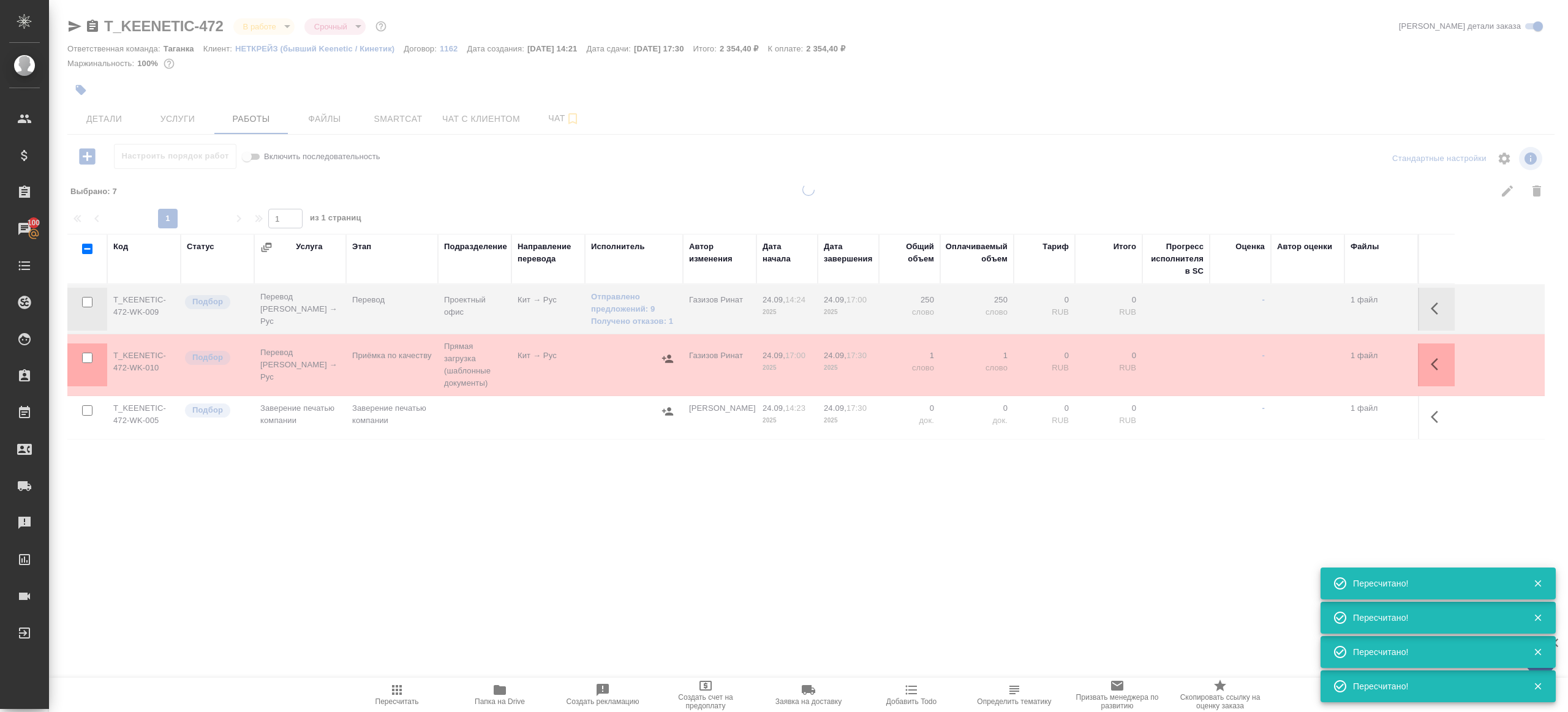
click at [490, 636] on div ".cls-1 fill:#fff; AWATERA Gazizov Rinat Клиенты Спецификации Заказы 100 Чаты To…" at bounding box center [784, 356] width 1568 height 712
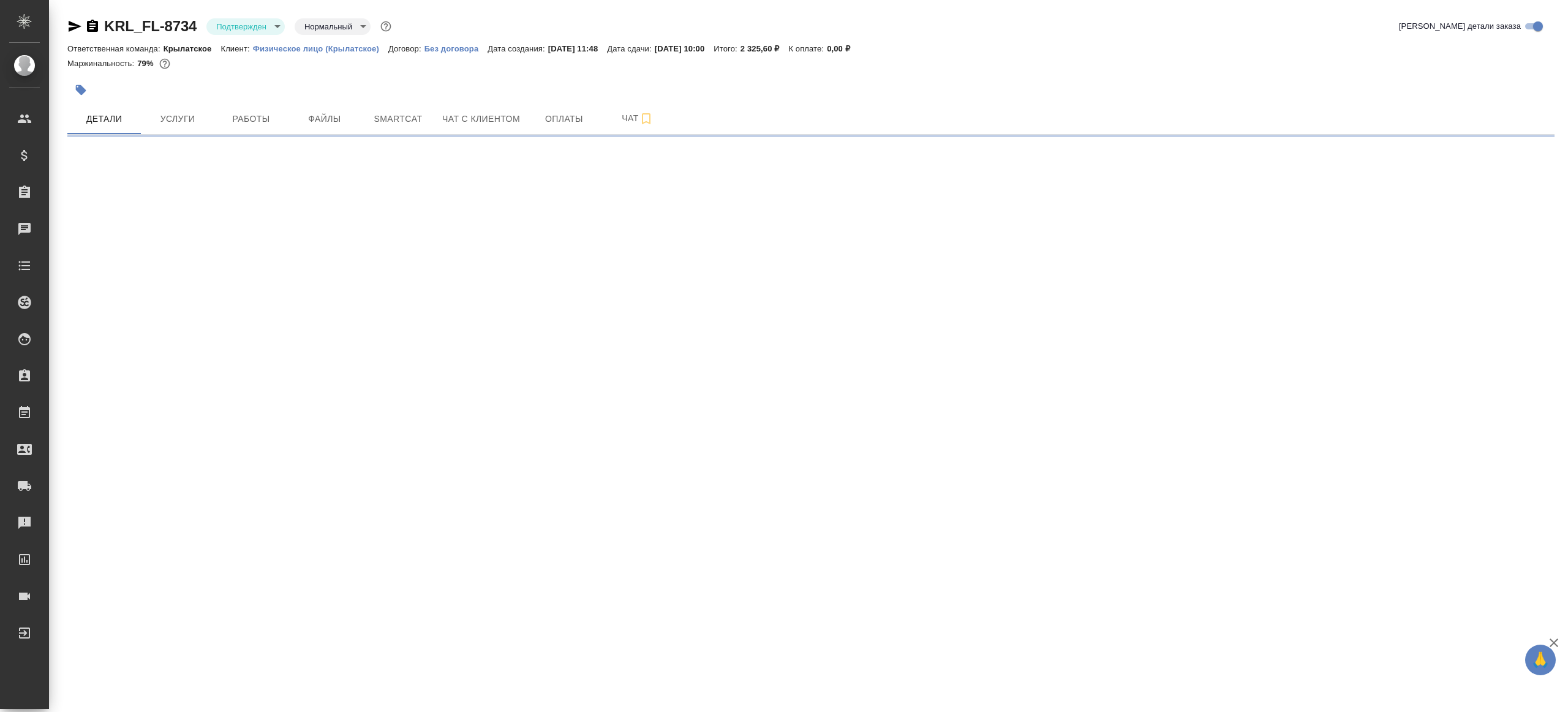
select select "RU"
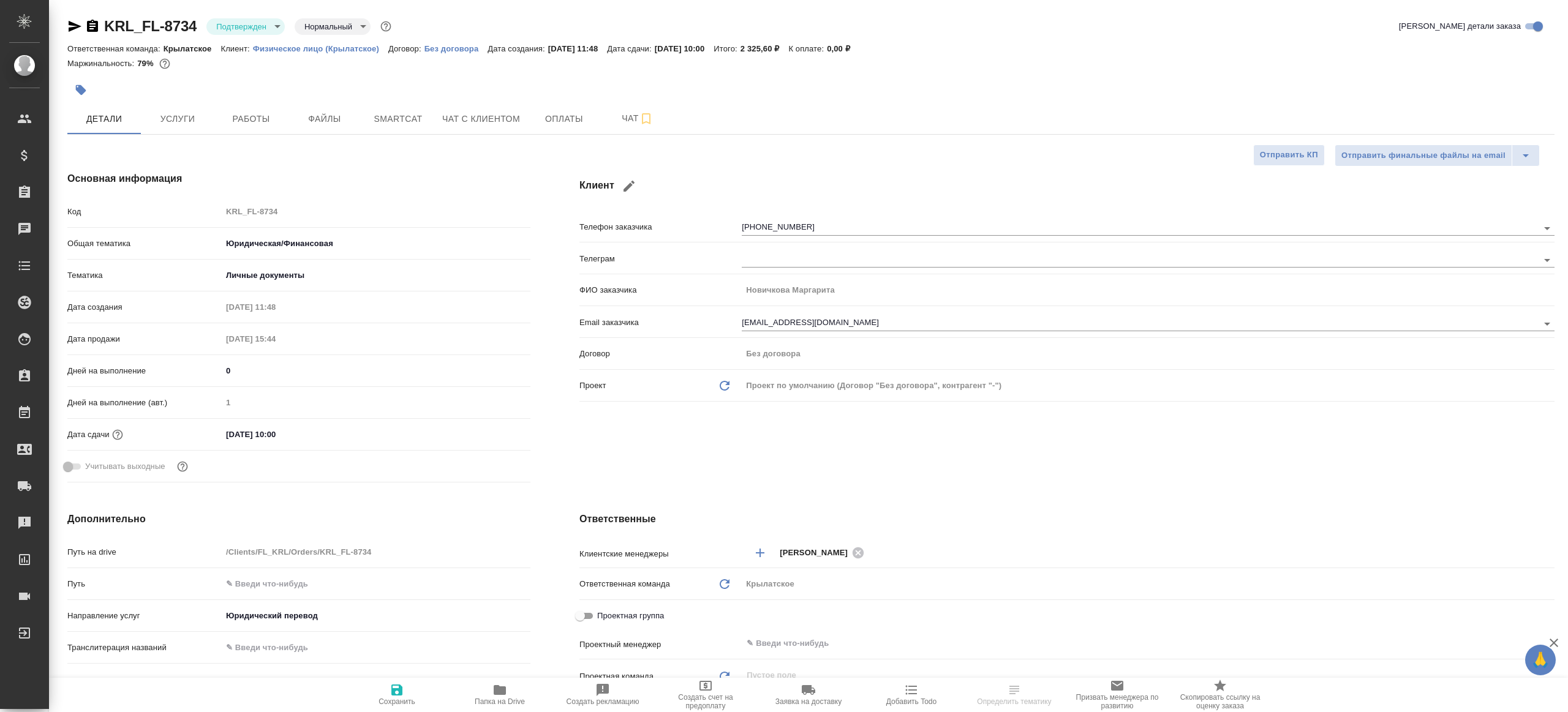
type textarea "x"
click at [244, 19] on body "🙏 .cls-1 fill:#fff; AWATERA Gazizov Rinat Клиенты Спецификации Заказы Чаты Todo…" at bounding box center [784, 356] width 1568 height 712
click at [235, 137] on li "В работе" at bounding box center [262, 129] width 112 height 21
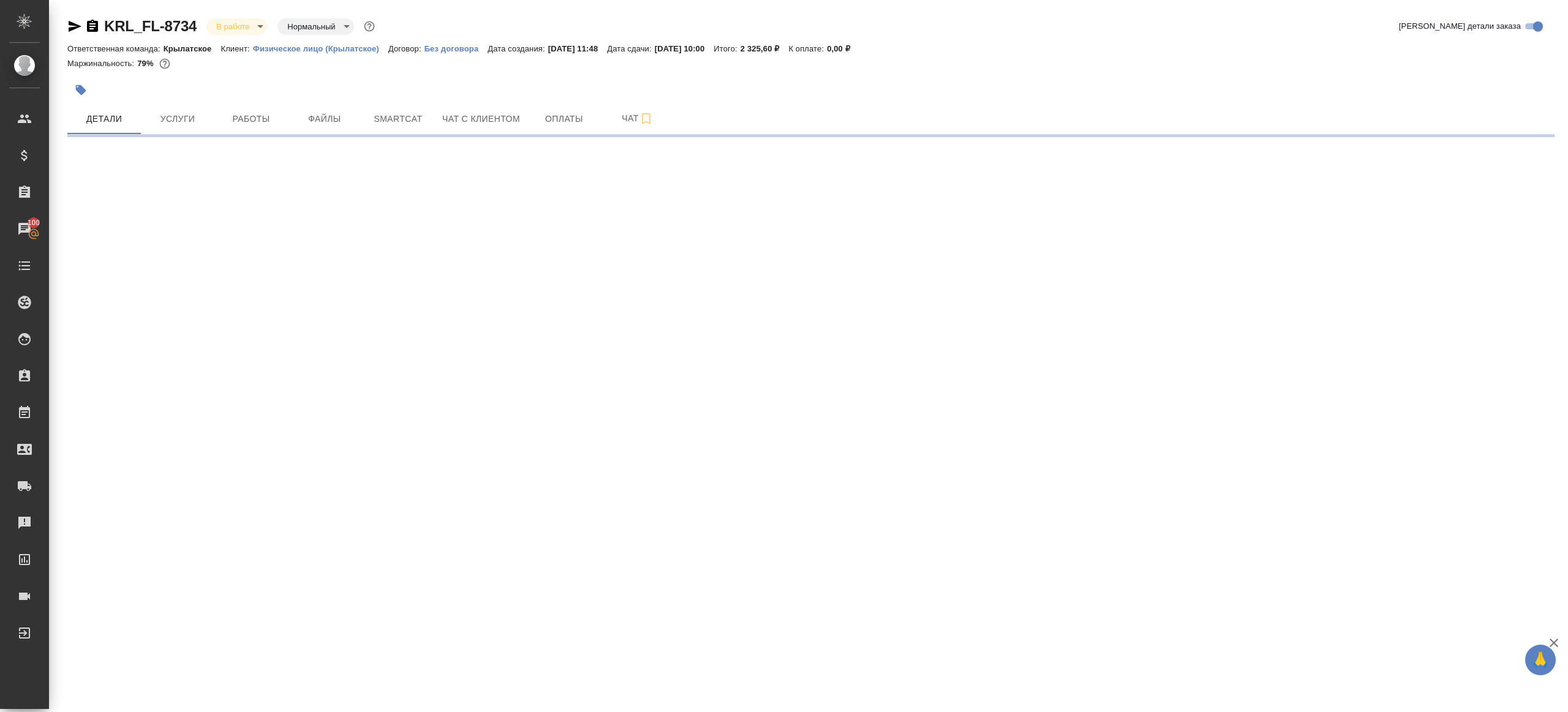
select select "RU"
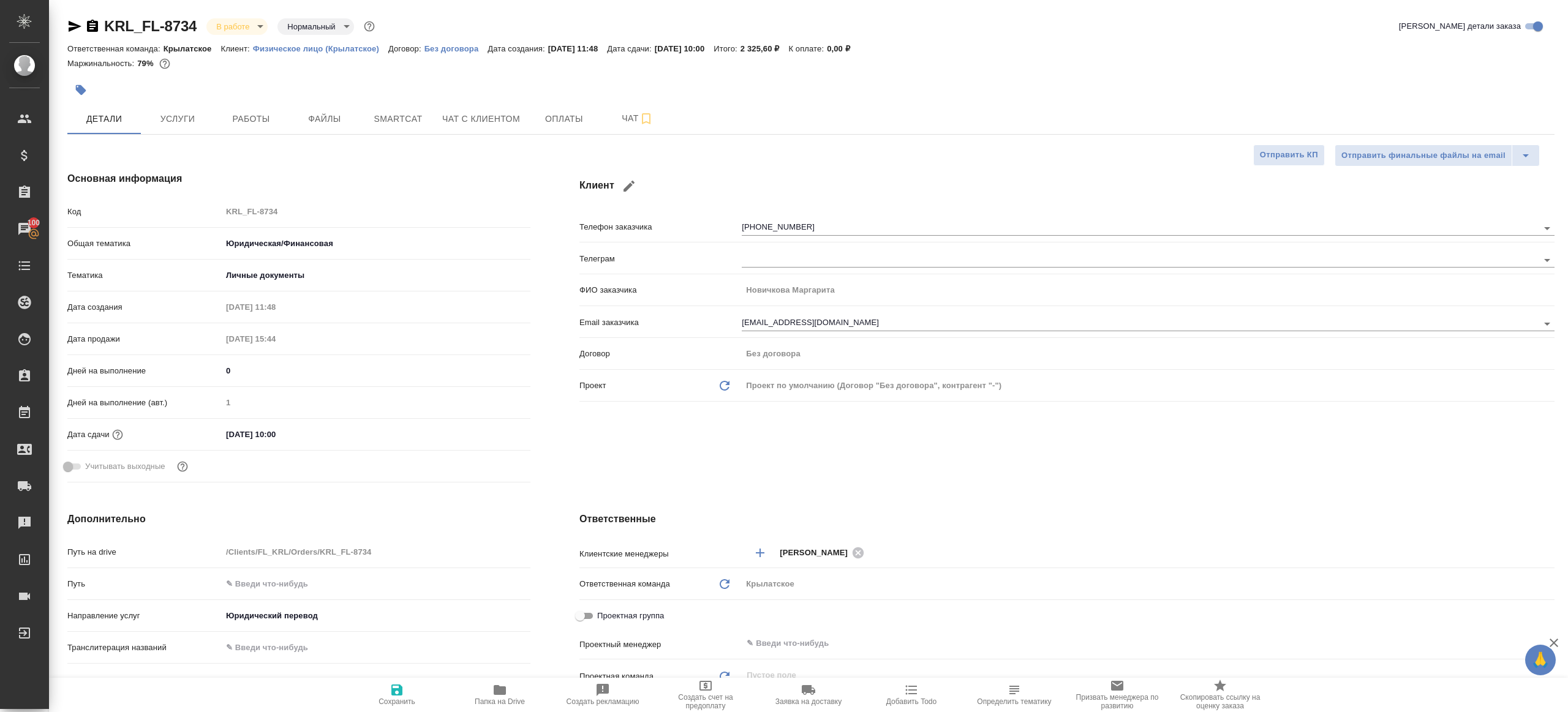
type textarea "x"
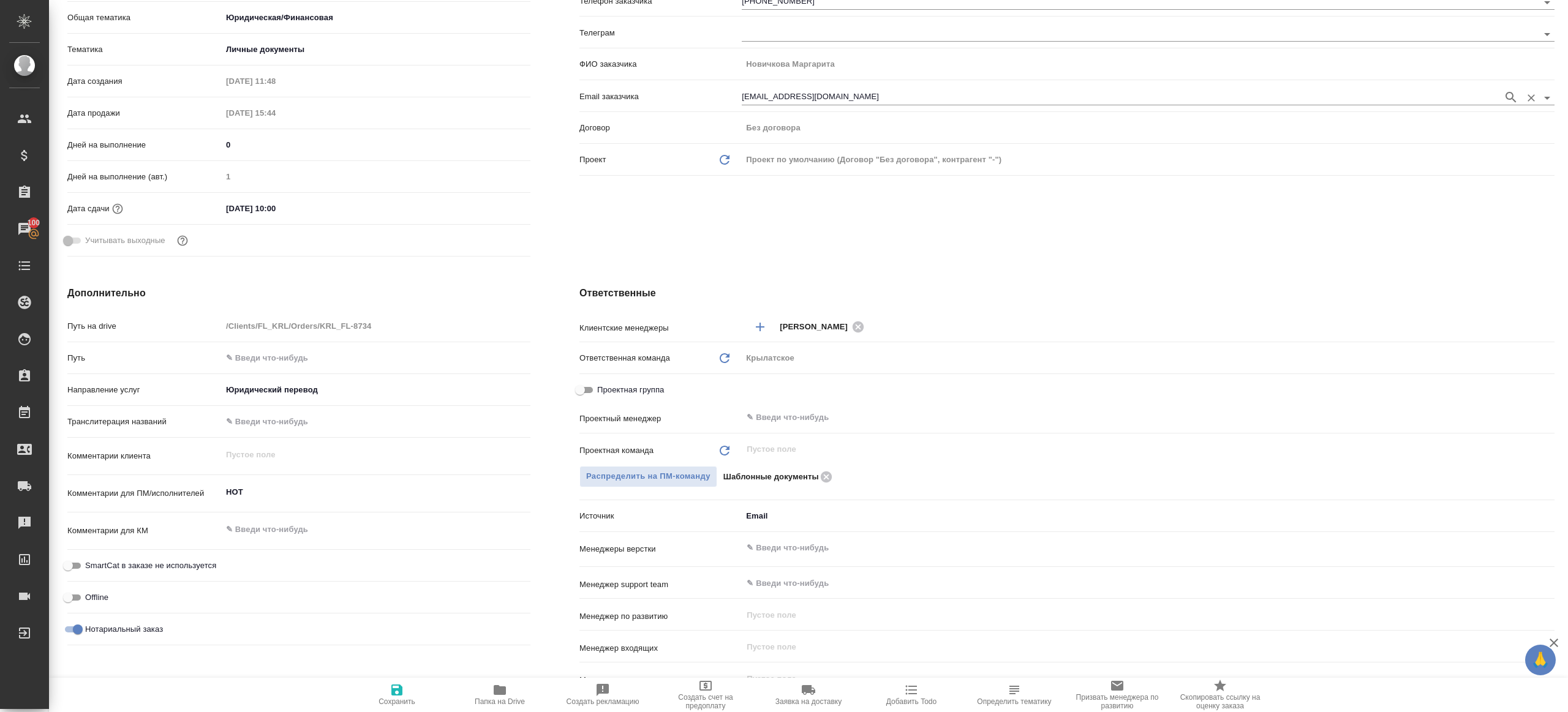
scroll to position [256, 0]
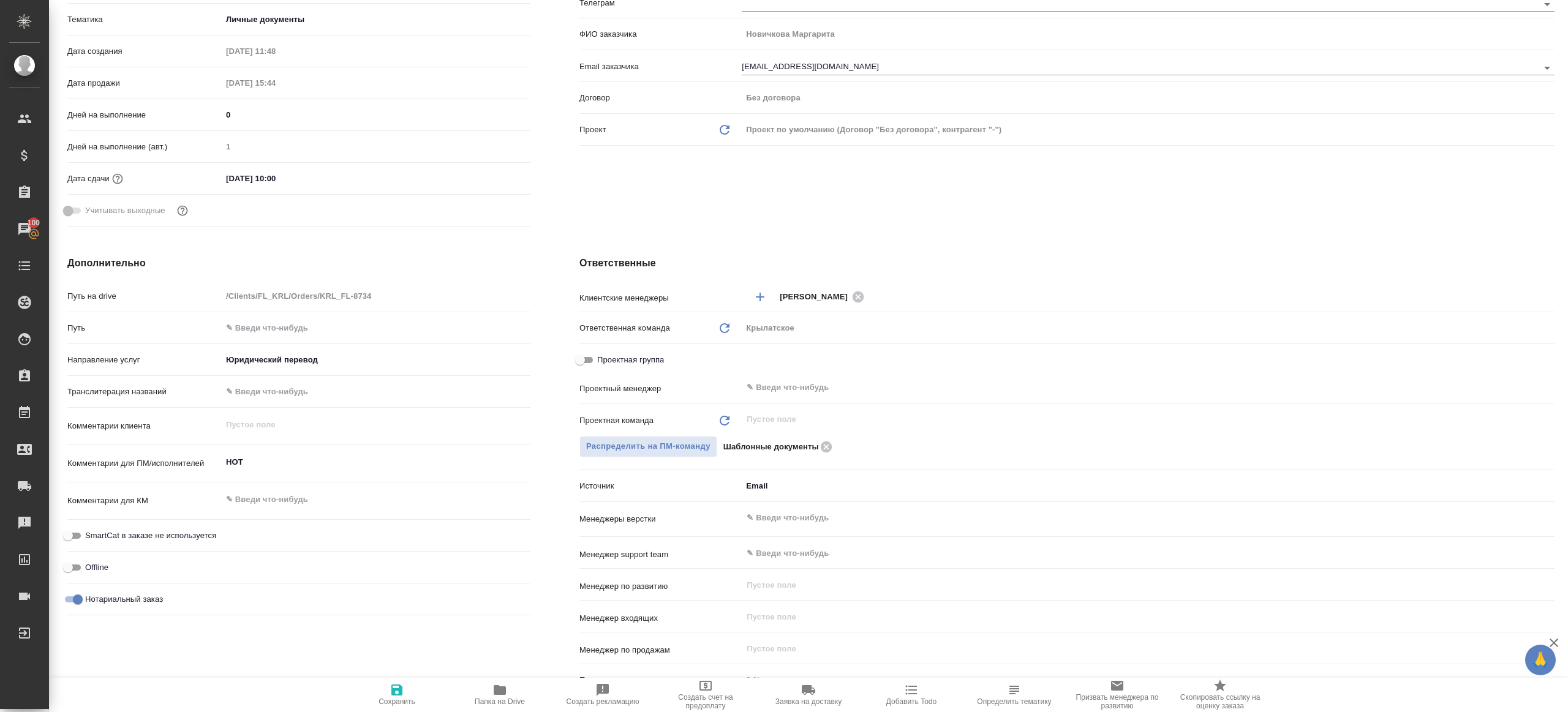
click at [792, 368] on div "Проектная группа" at bounding box center [1067, 360] width 975 height 22
click at [786, 382] on input "text" at bounding box center [1127, 388] width 764 height 15
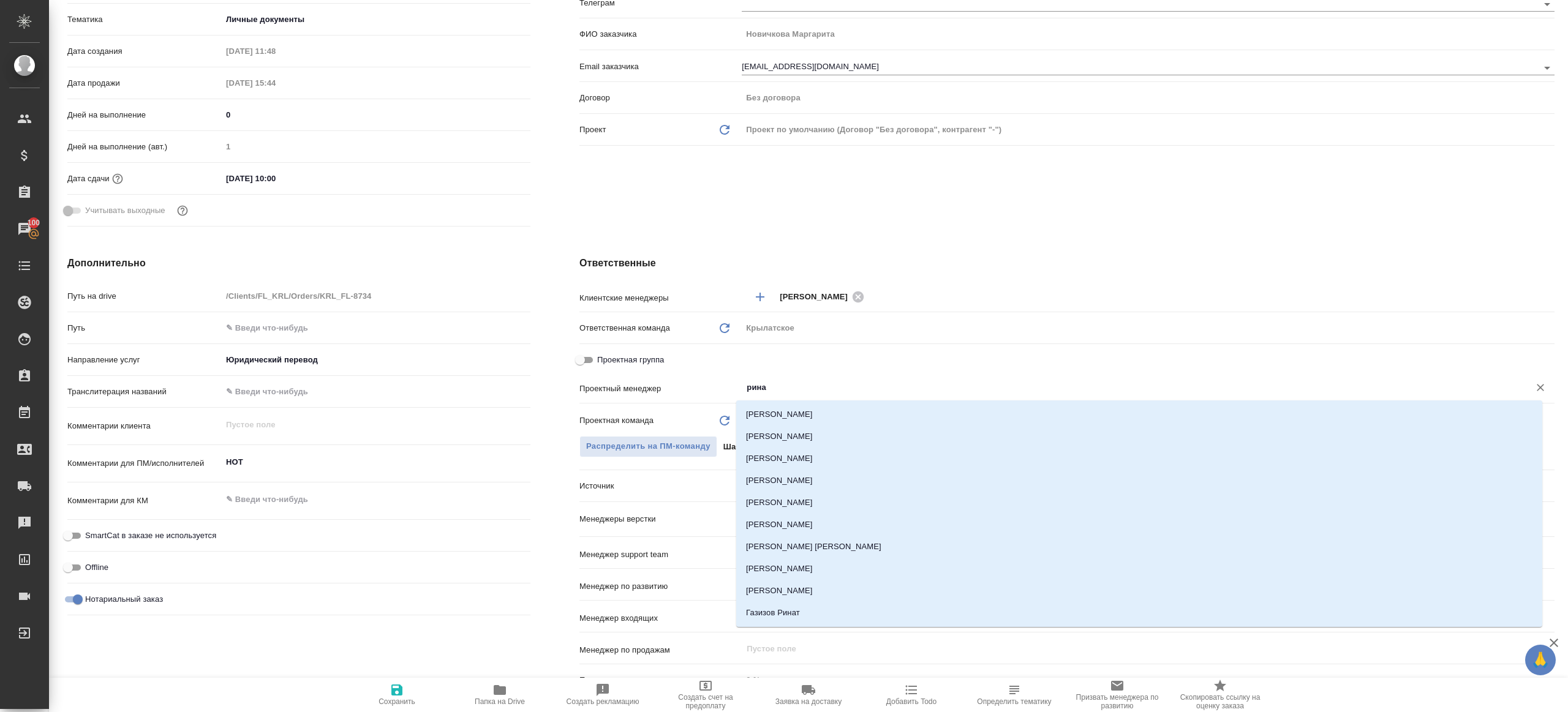
type input "ринат"
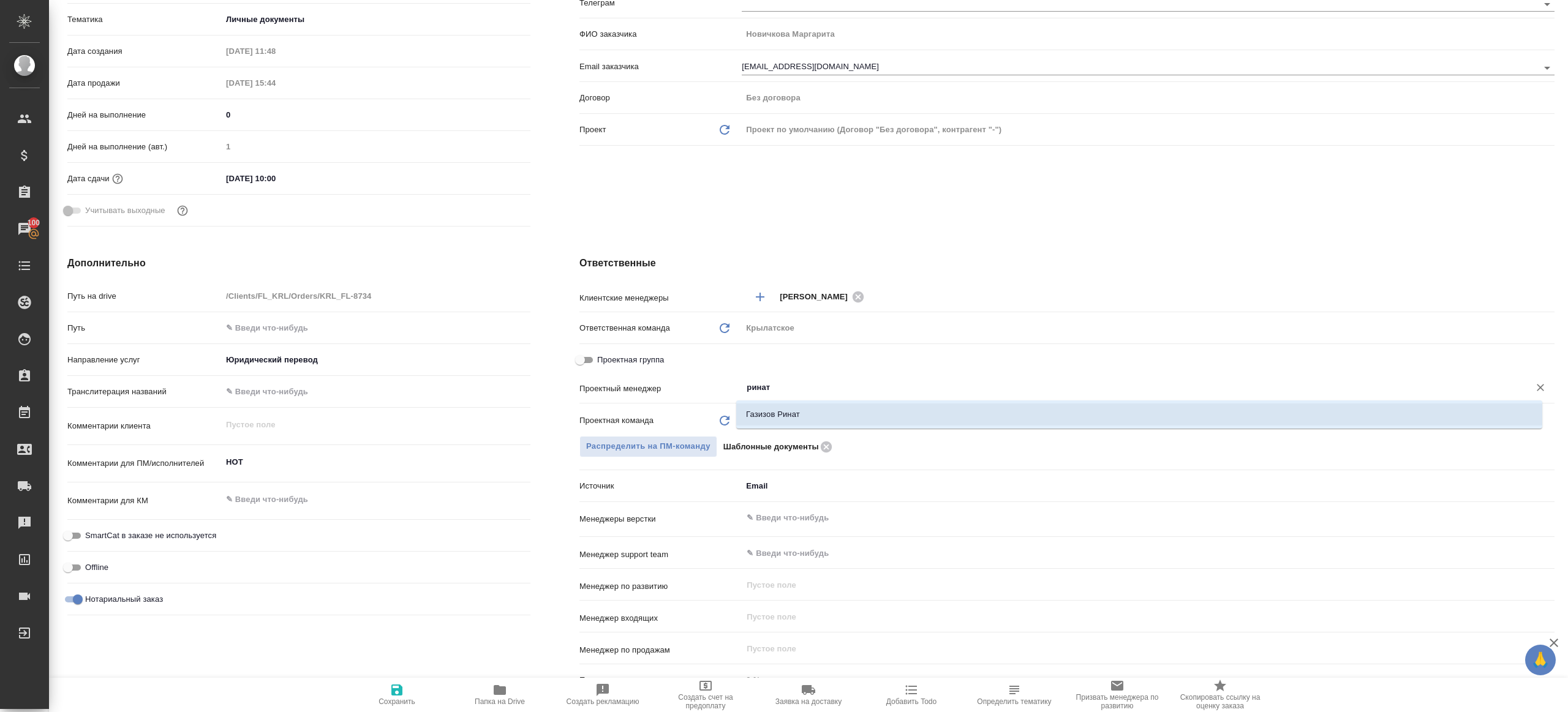
click at [765, 407] on li "Газизов Ринат" at bounding box center [1139, 415] width 806 height 22
type textarea "x"
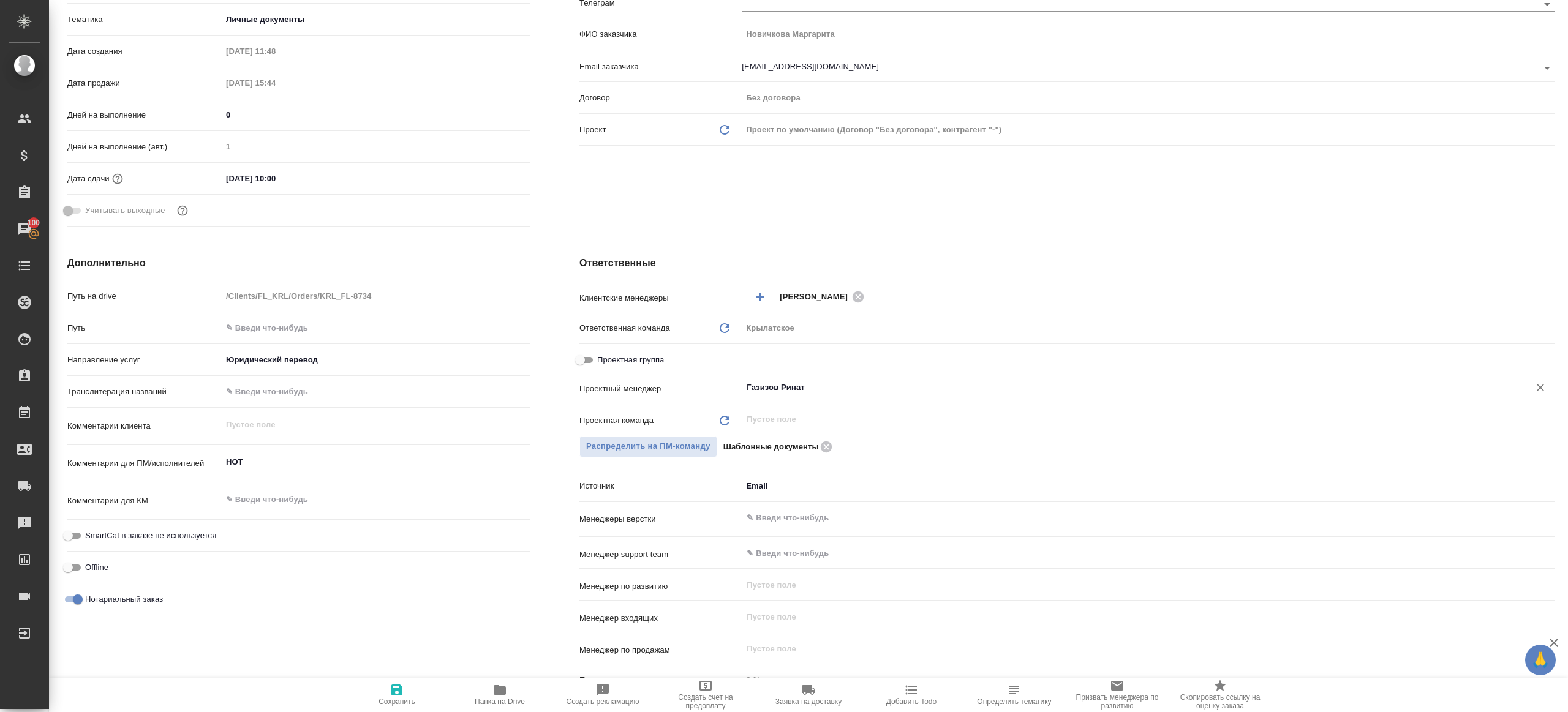
type input "Газизов Ринат"
click at [401, 695] on icon "button" at bounding box center [397, 690] width 15 height 15
type textarea "x"
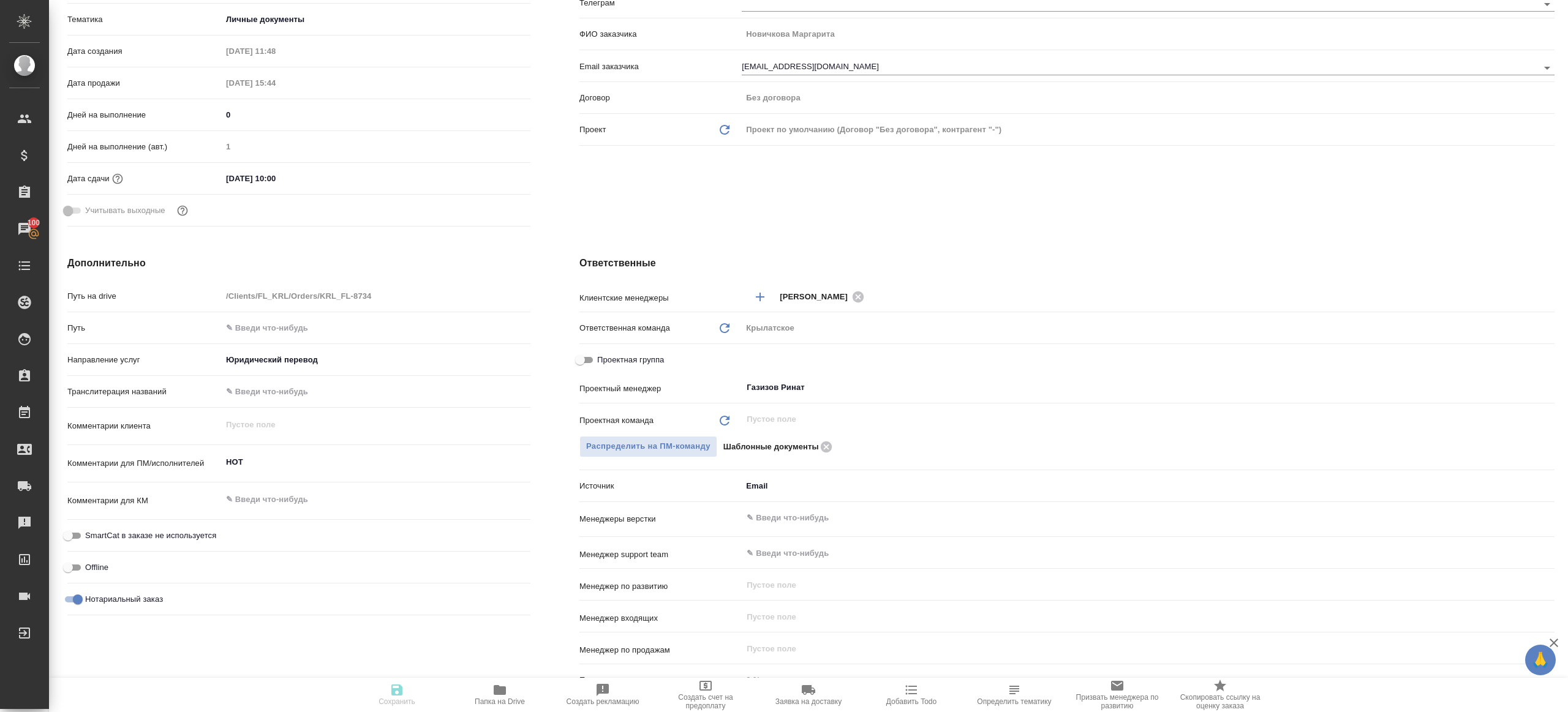
type textarea "x"
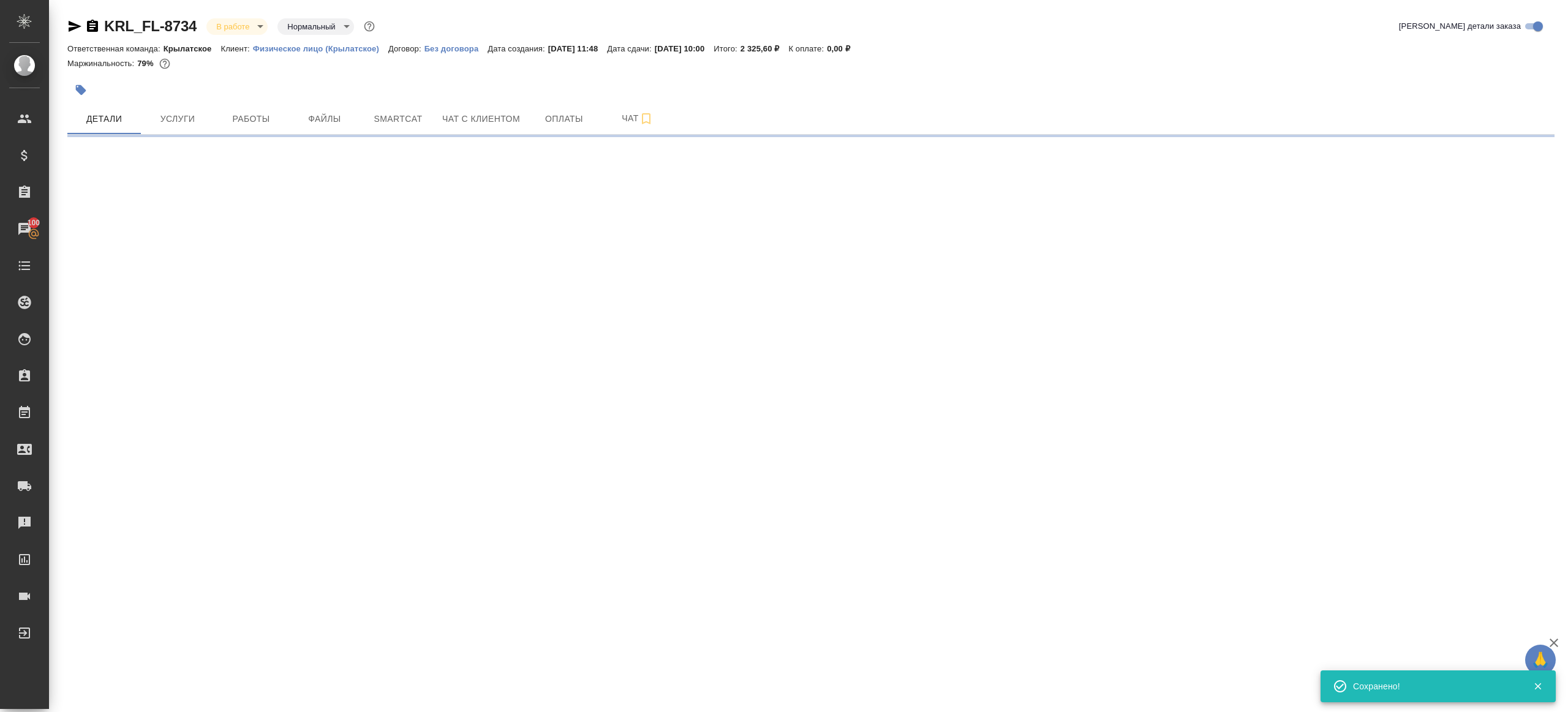
scroll to position [0, 0]
select select "RU"
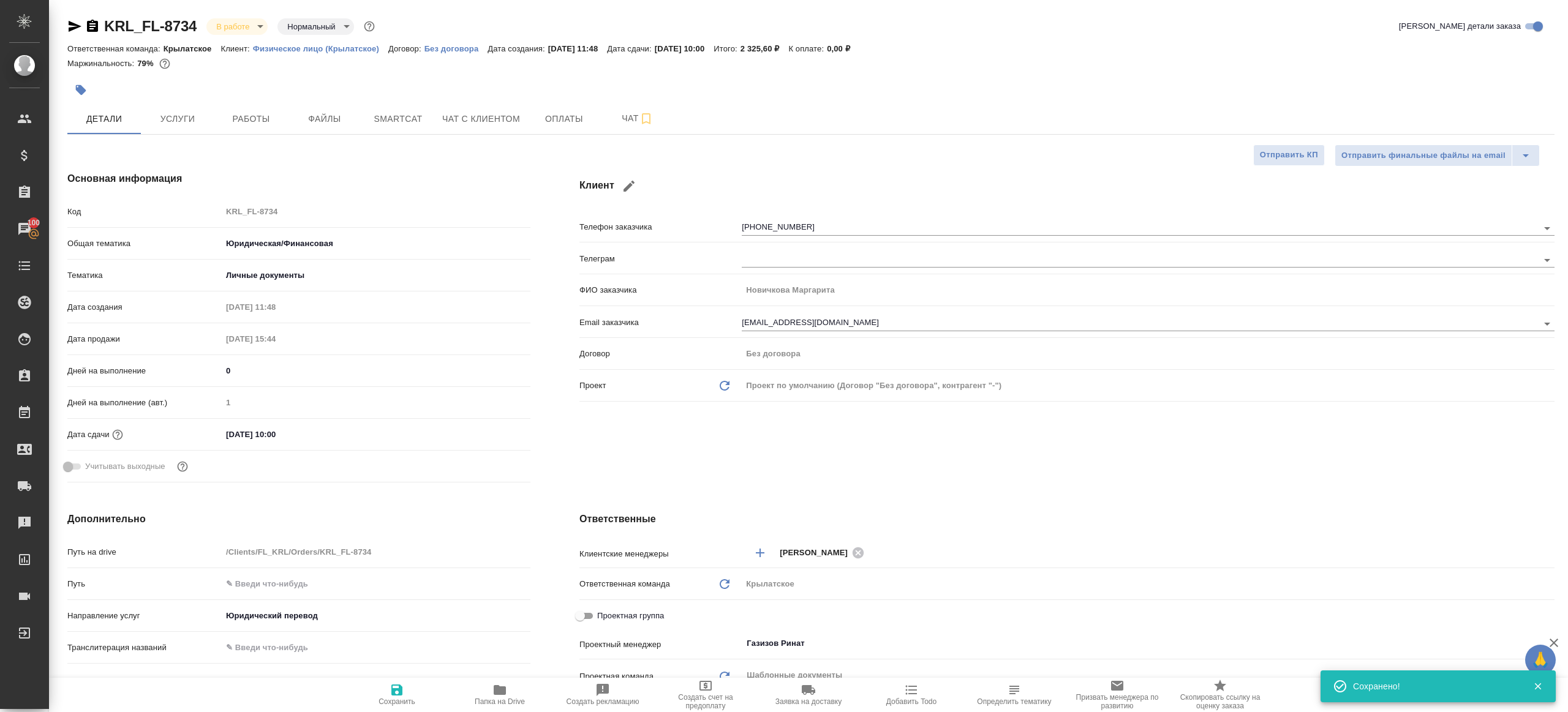
type textarea "x"
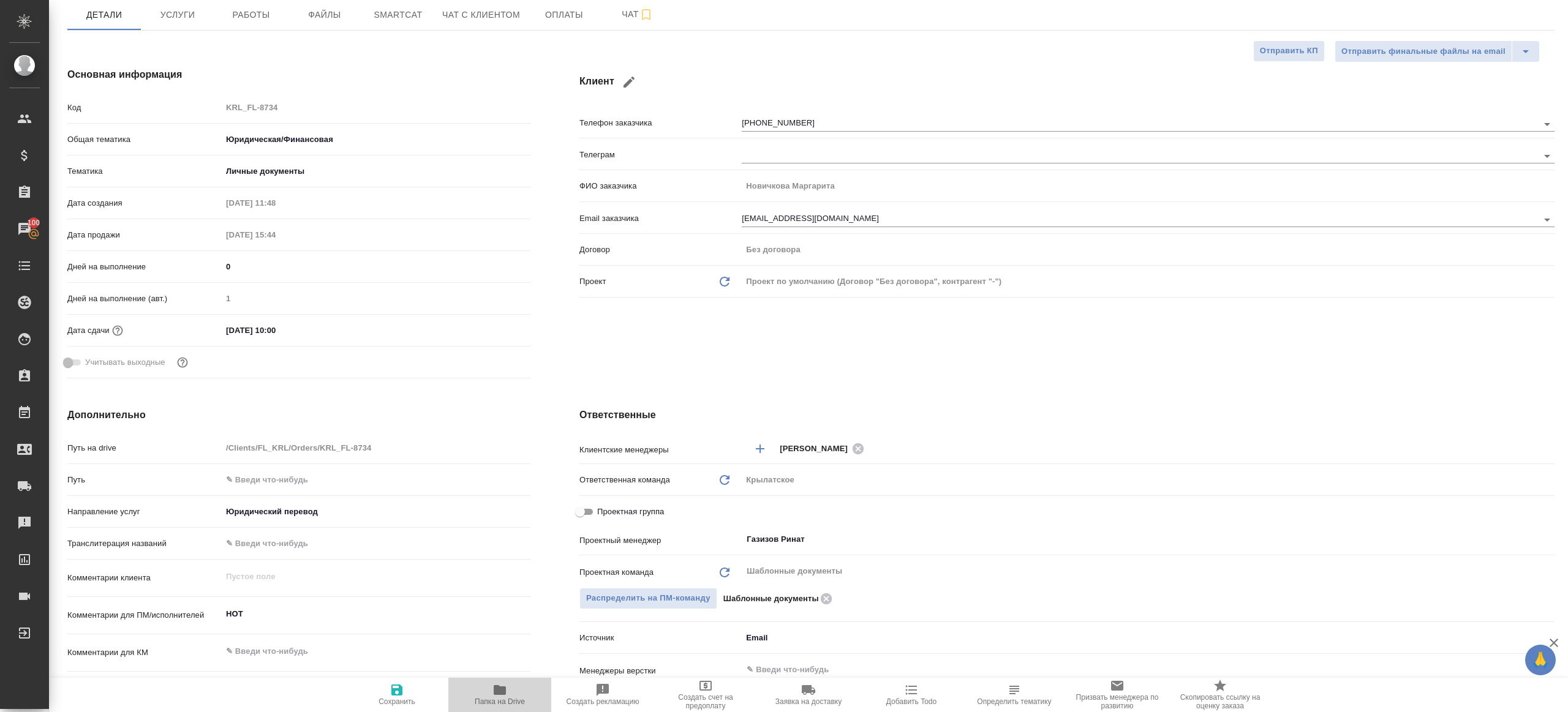
click at [491, 692] on span "Папка на Drive" at bounding box center [500, 694] width 88 height 23
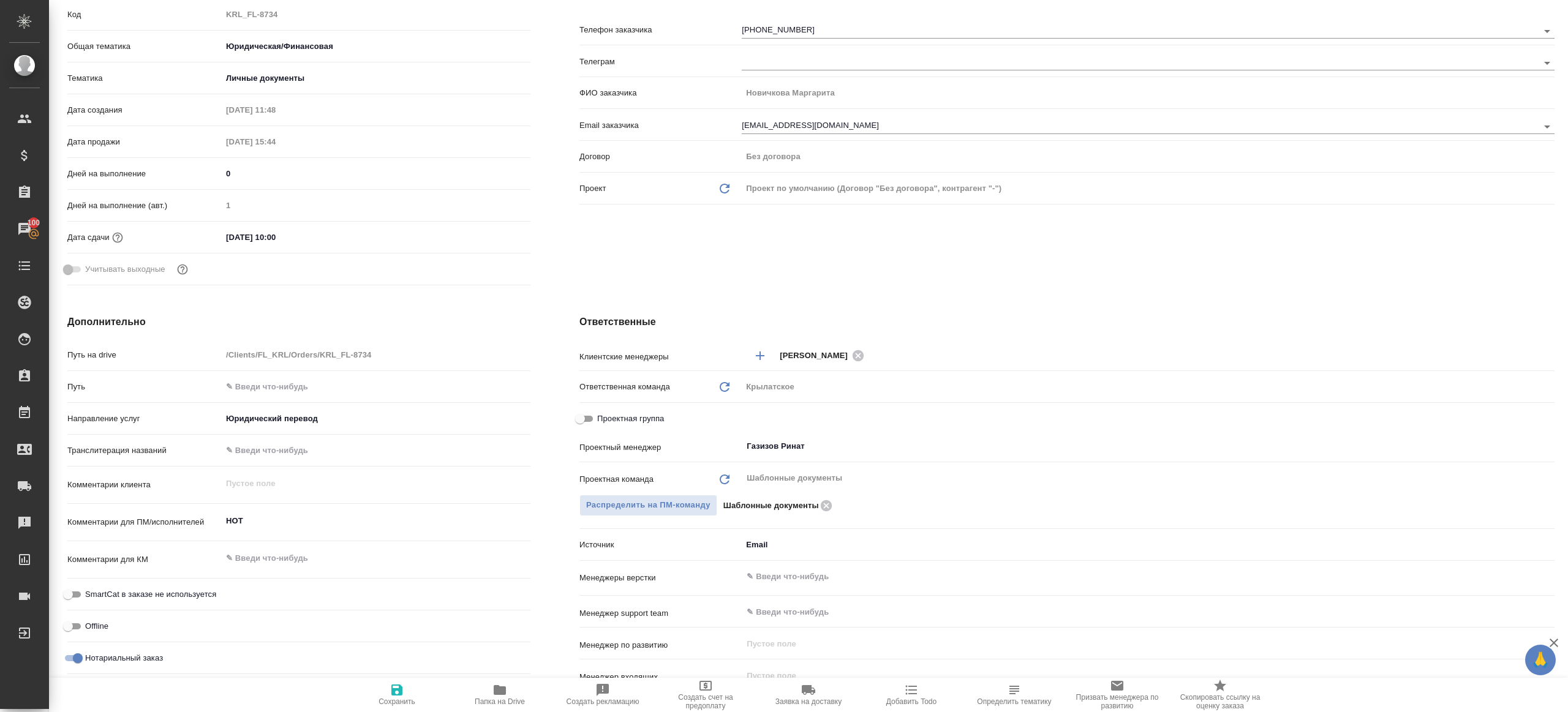
scroll to position [0, 0]
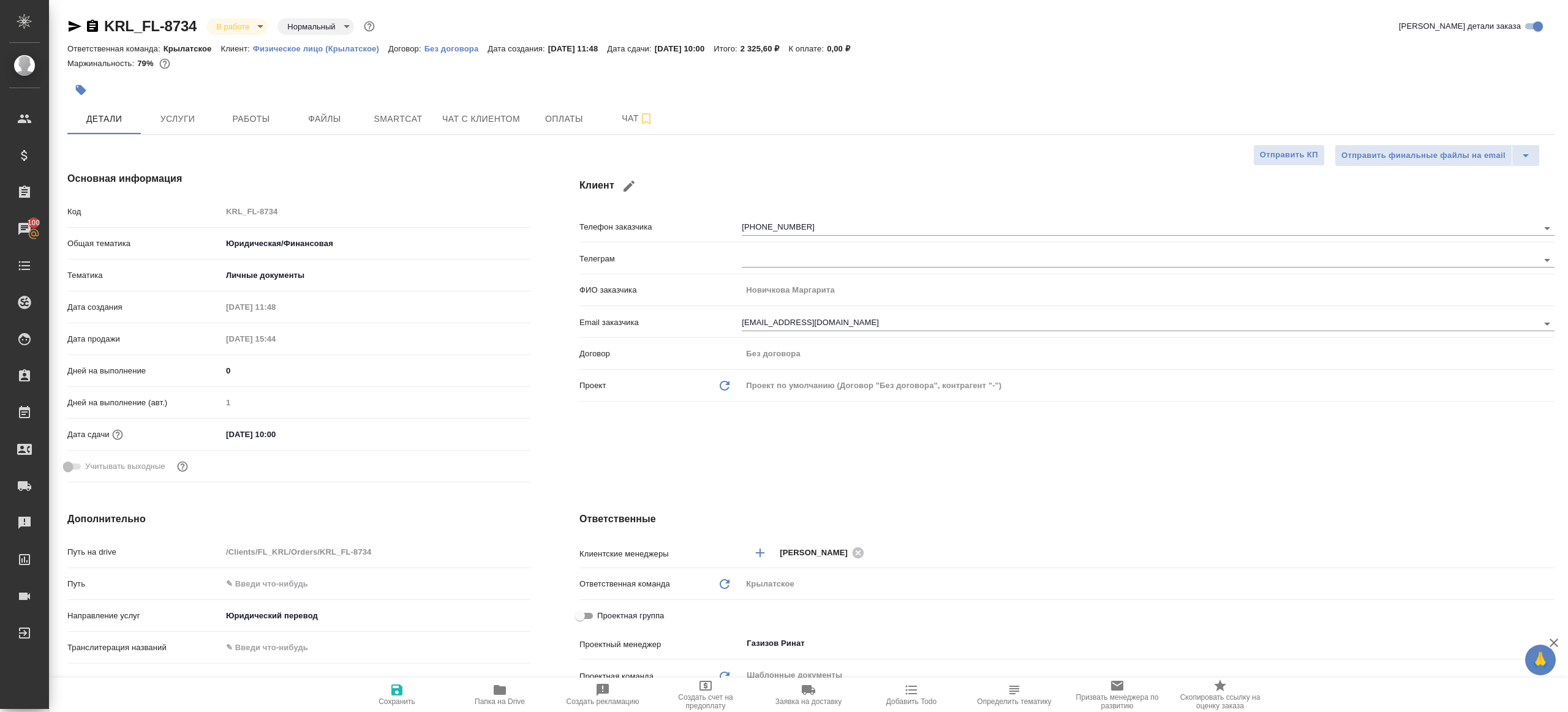
type textarea "x"
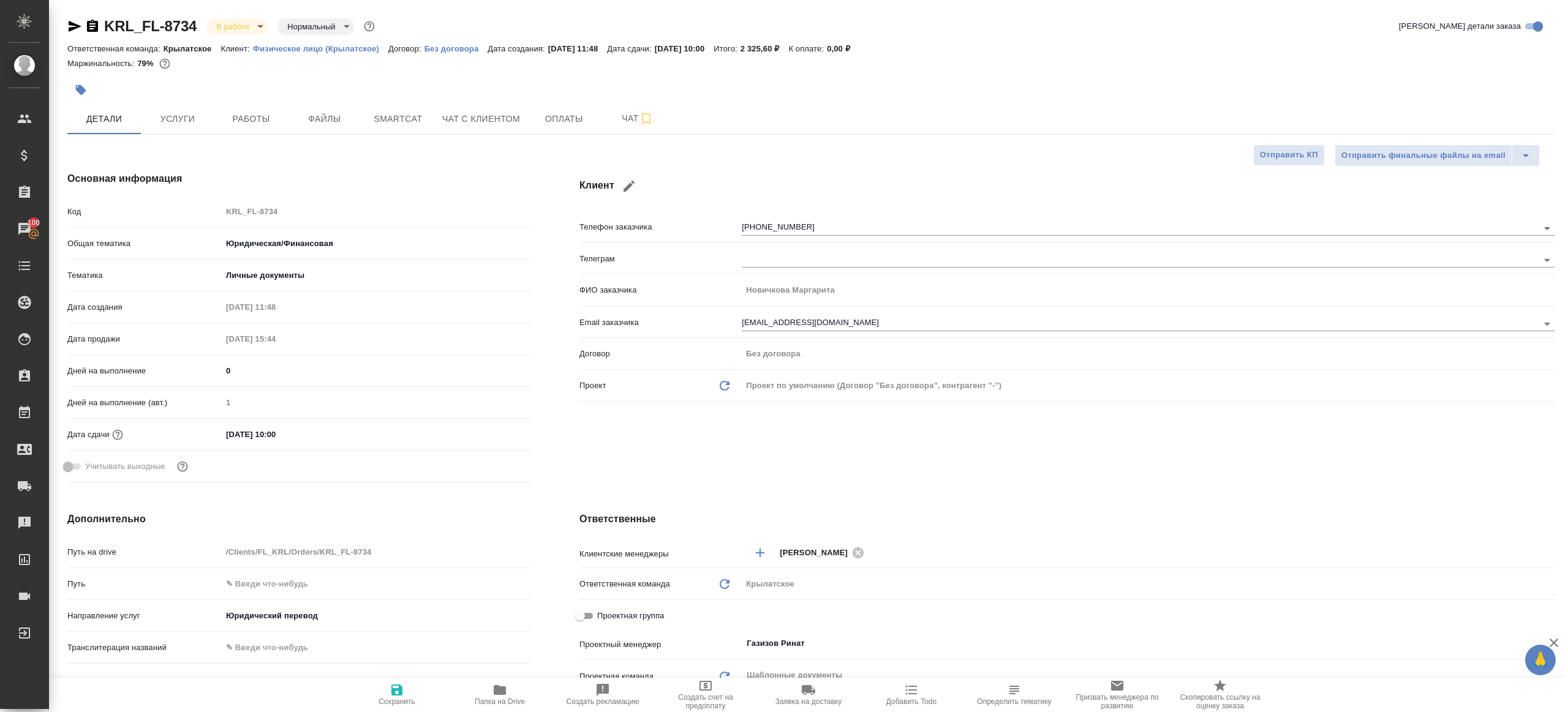
type textarea "x"
click at [200, 116] on span "Услуги" at bounding box center [177, 119] width 59 height 15
click at [230, 116] on span "Работы" at bounding box center [251, 119] width 59 height 15
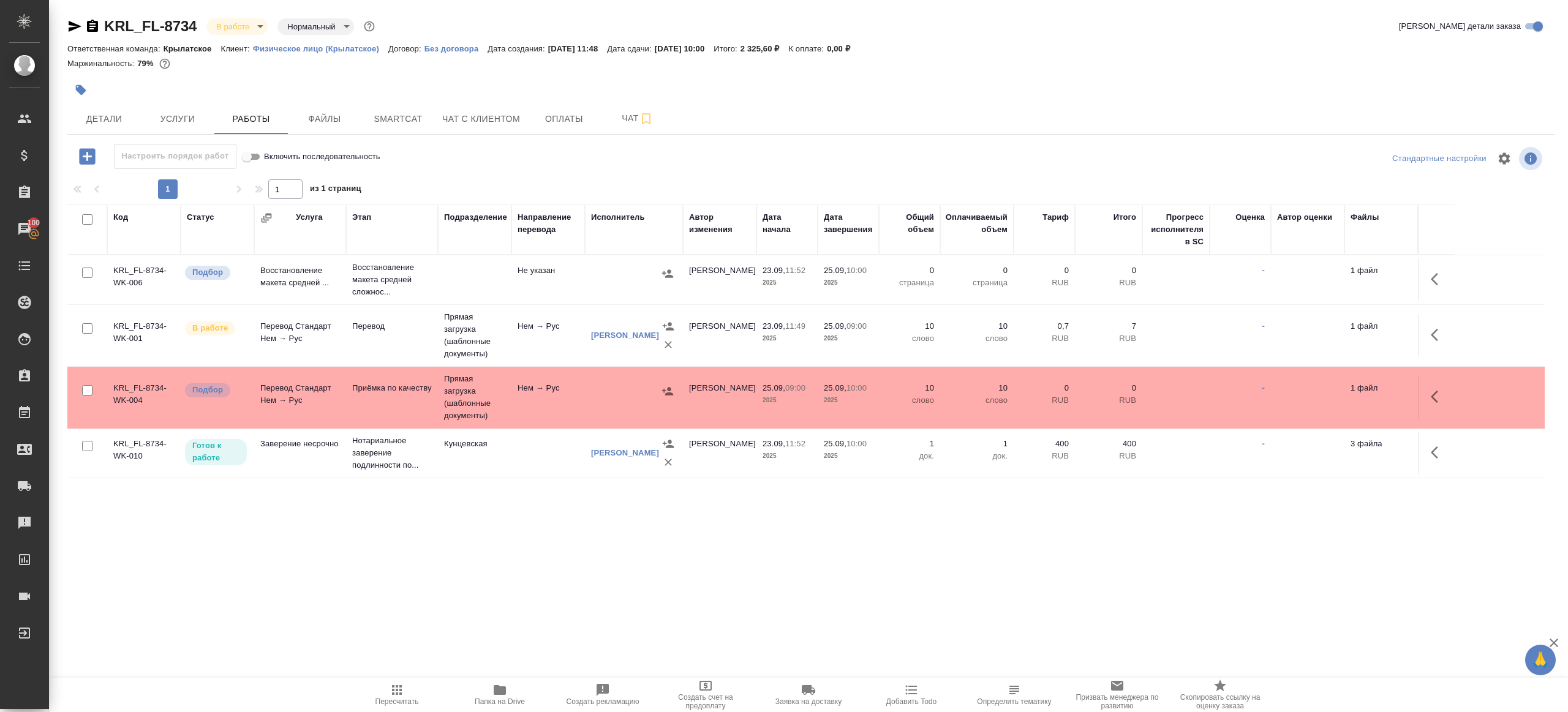
drag, startPoint x: 90, startPoint y: 274, endPoint x: 186, endPoint y: 254, distance: 98.1
click at [90, 274] on input "checkbox" at bounding box center [87, 273] width 11 height 11
checkbox input "true"
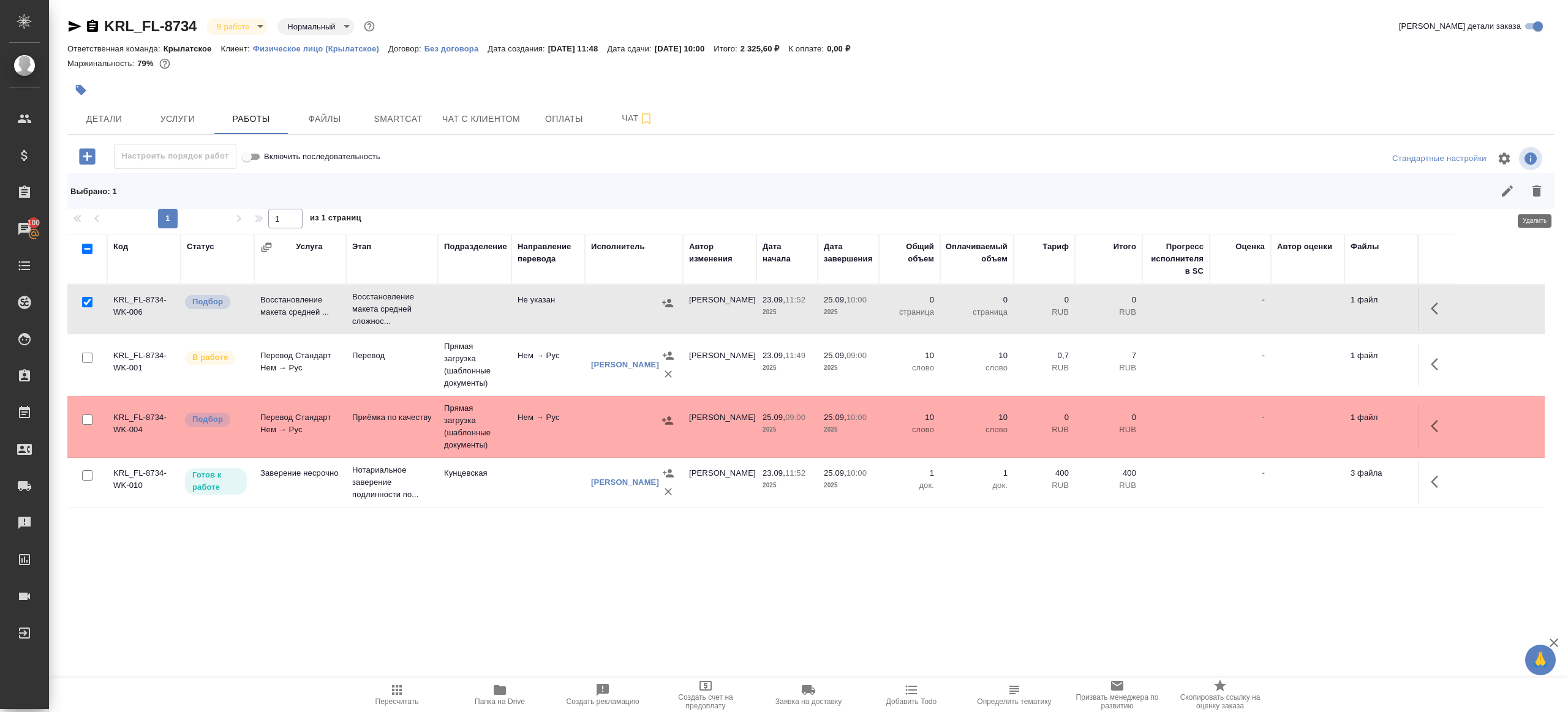
click at [1531, 185] on icon "button" at bounding box center [1536, 191] width 15 height 15
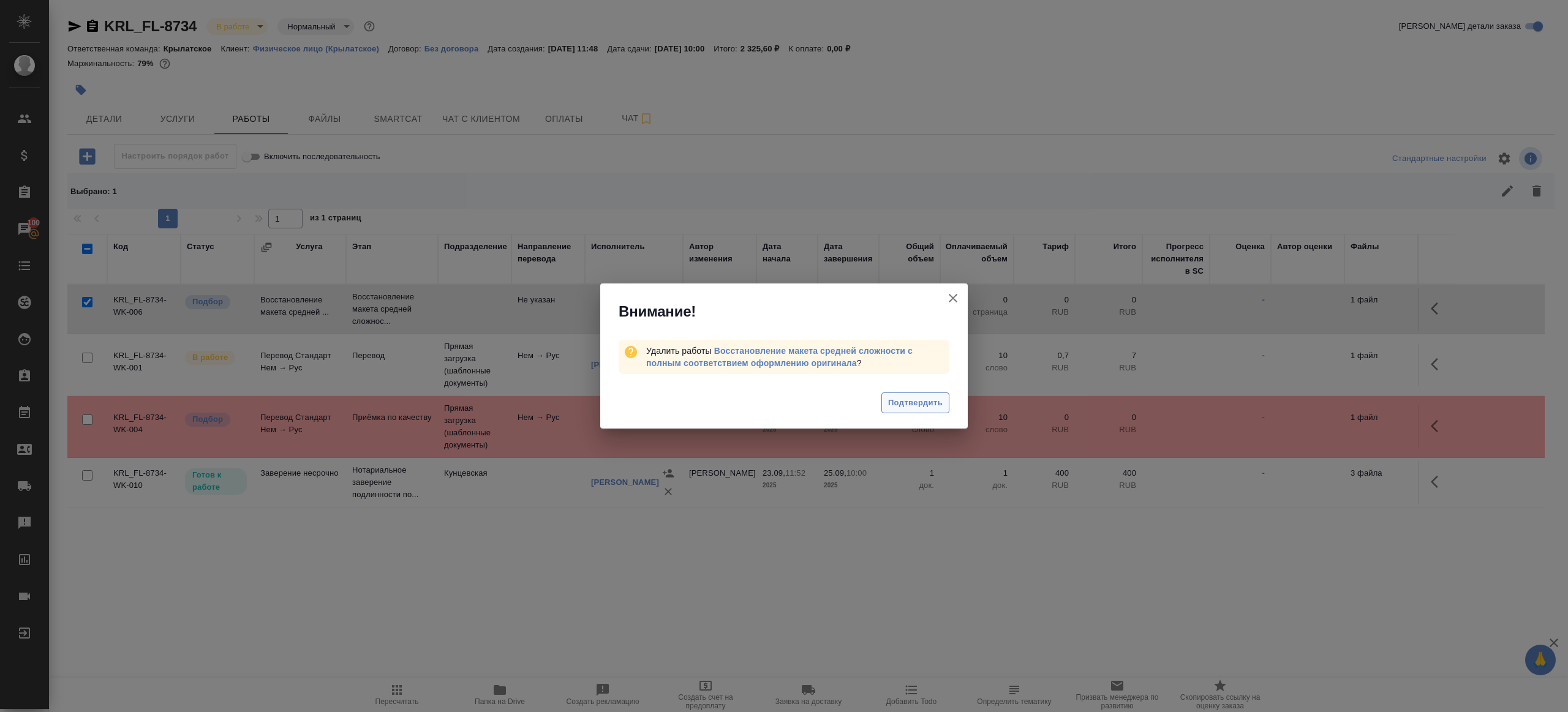
click at [924, 410] on button "Подтвердить" at bounding box center [915, 403] width 68 height 22
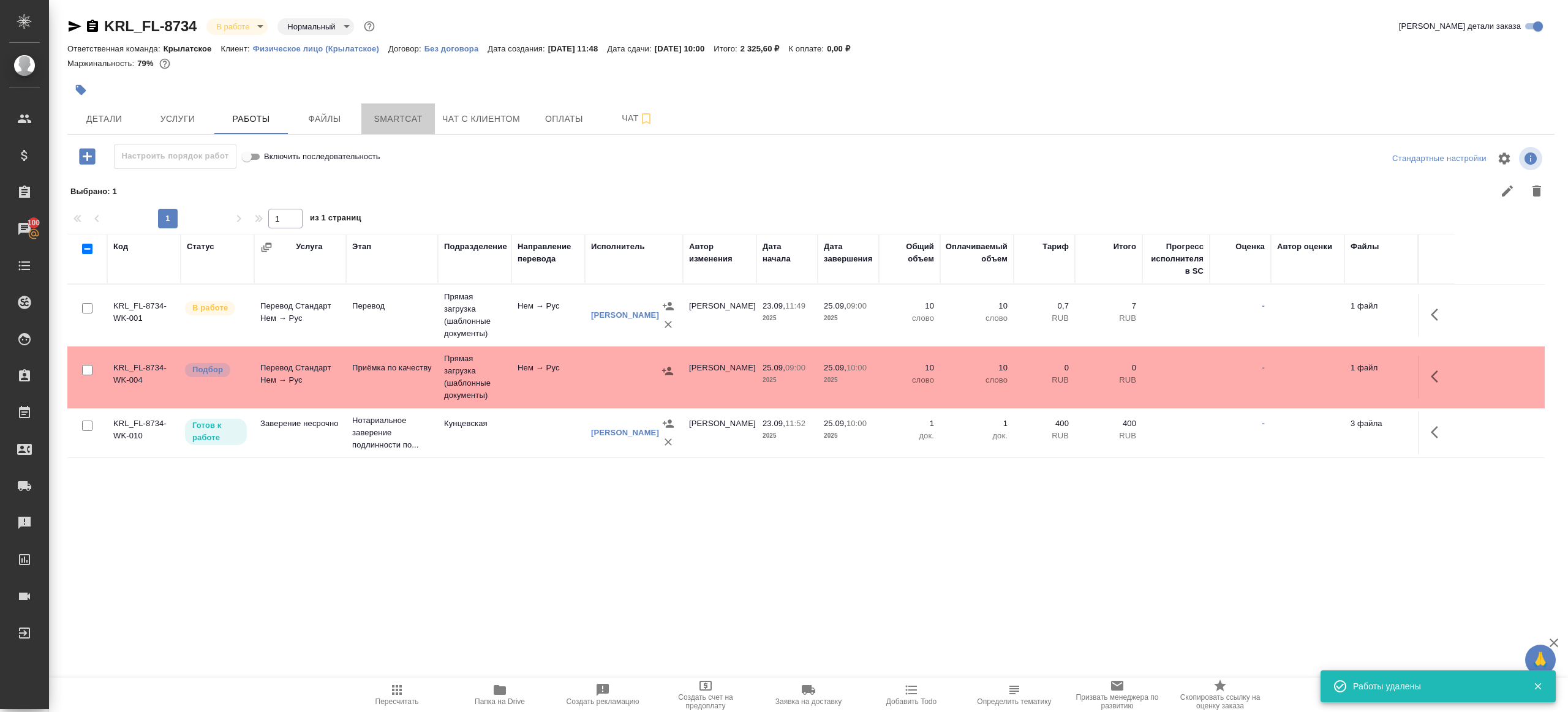
click at [404, 119] on span "Smartcat" at bounding box center [398, 119] width 59 height 15
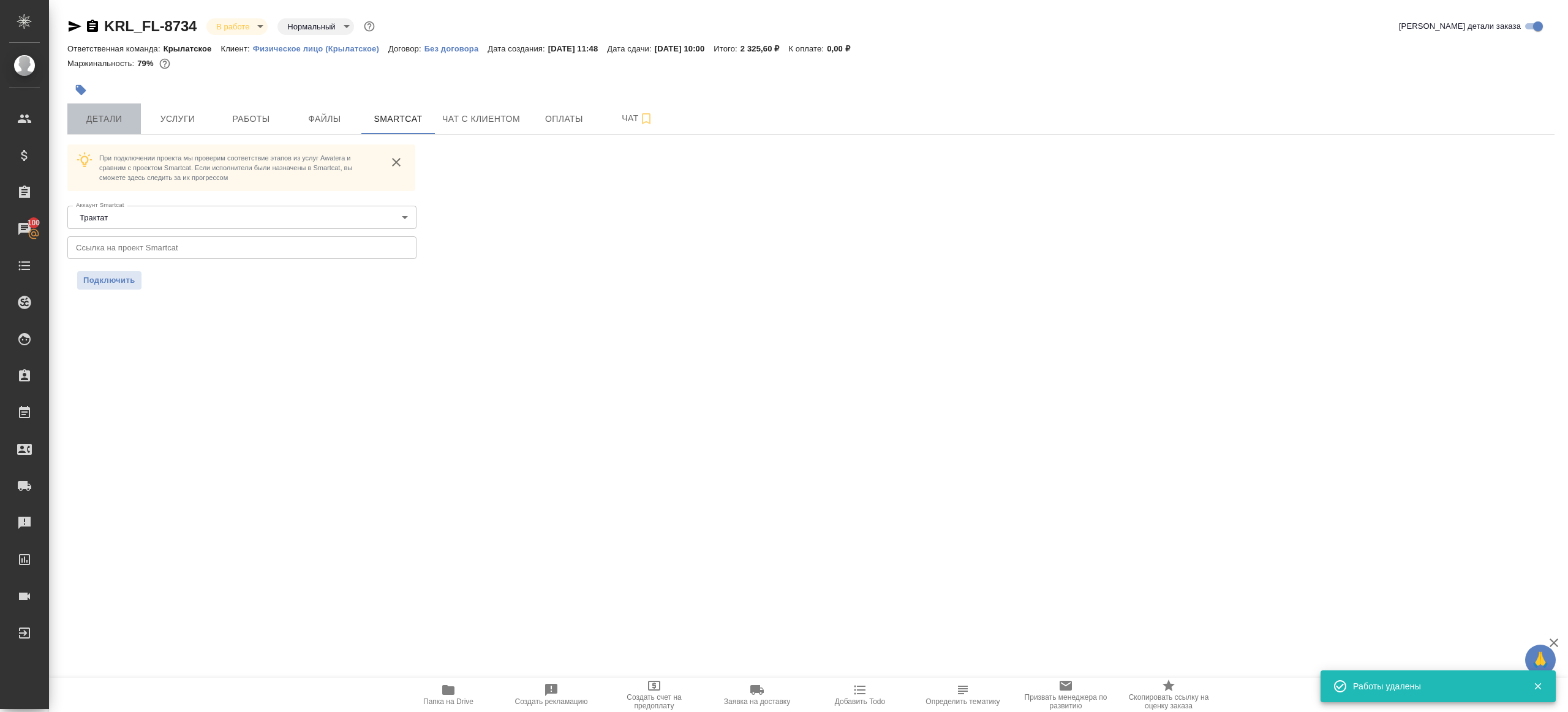
click at [98, 122] on span "Детали" at bounding box center [104, 119] width 59 height 15
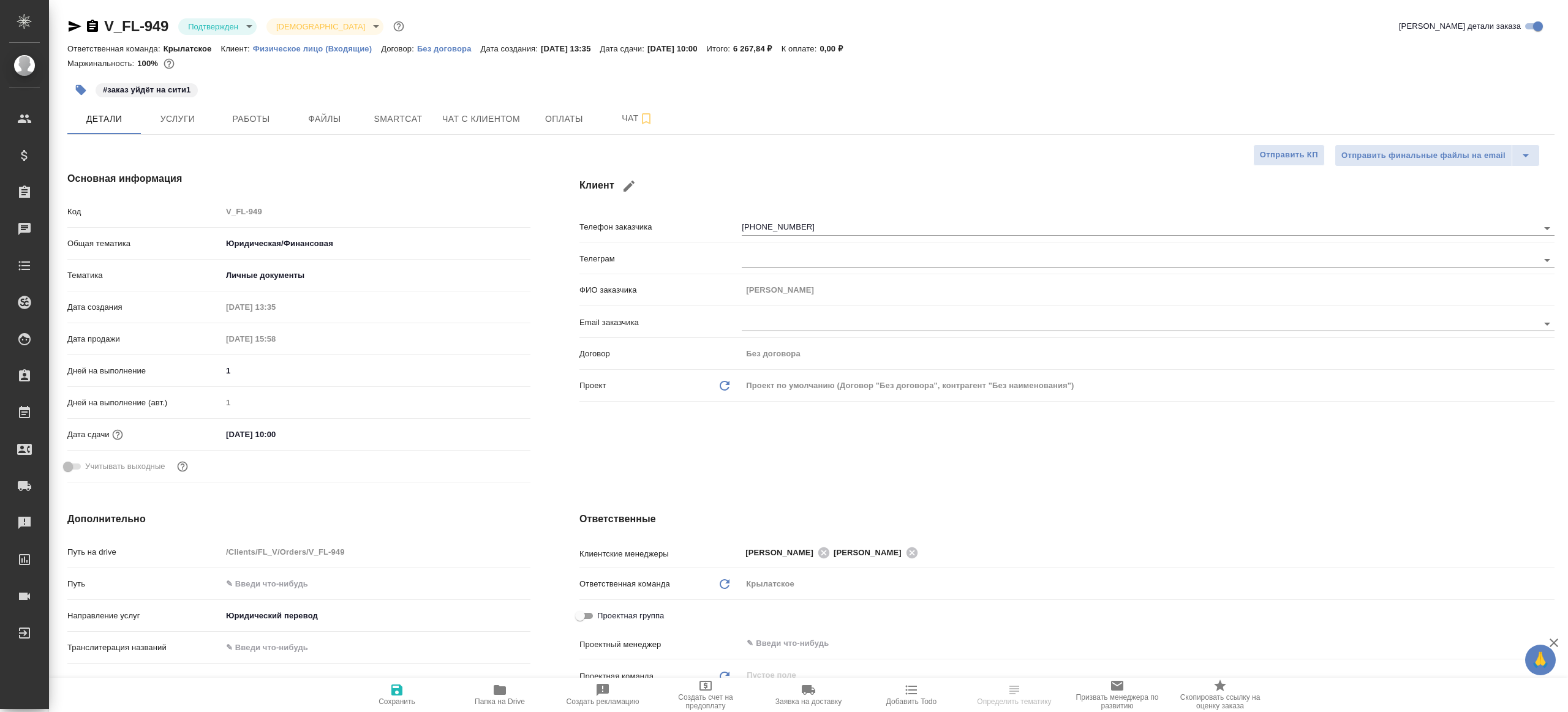
select select "RU"
click at [216, 23] on body "🙏 .cls-1 fill:#fff; AWATERA [PERSON_NAME] Клиенты Спецификации Заказы Чаты Todo…" at bounding box center [784, 356] width 1568 height 712
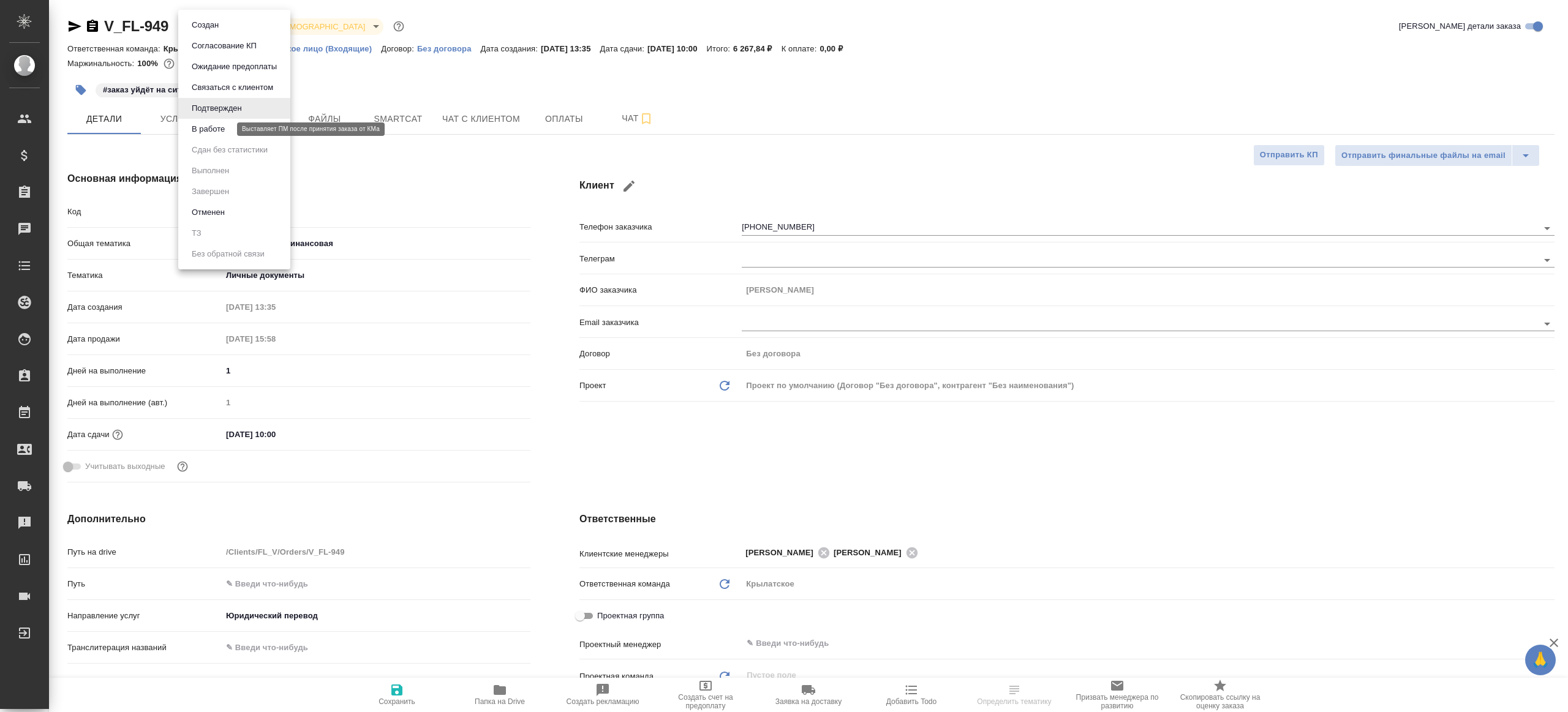
click at [220, 135] on button "В работе" at bounding box center [208, 129] width 40 height 14
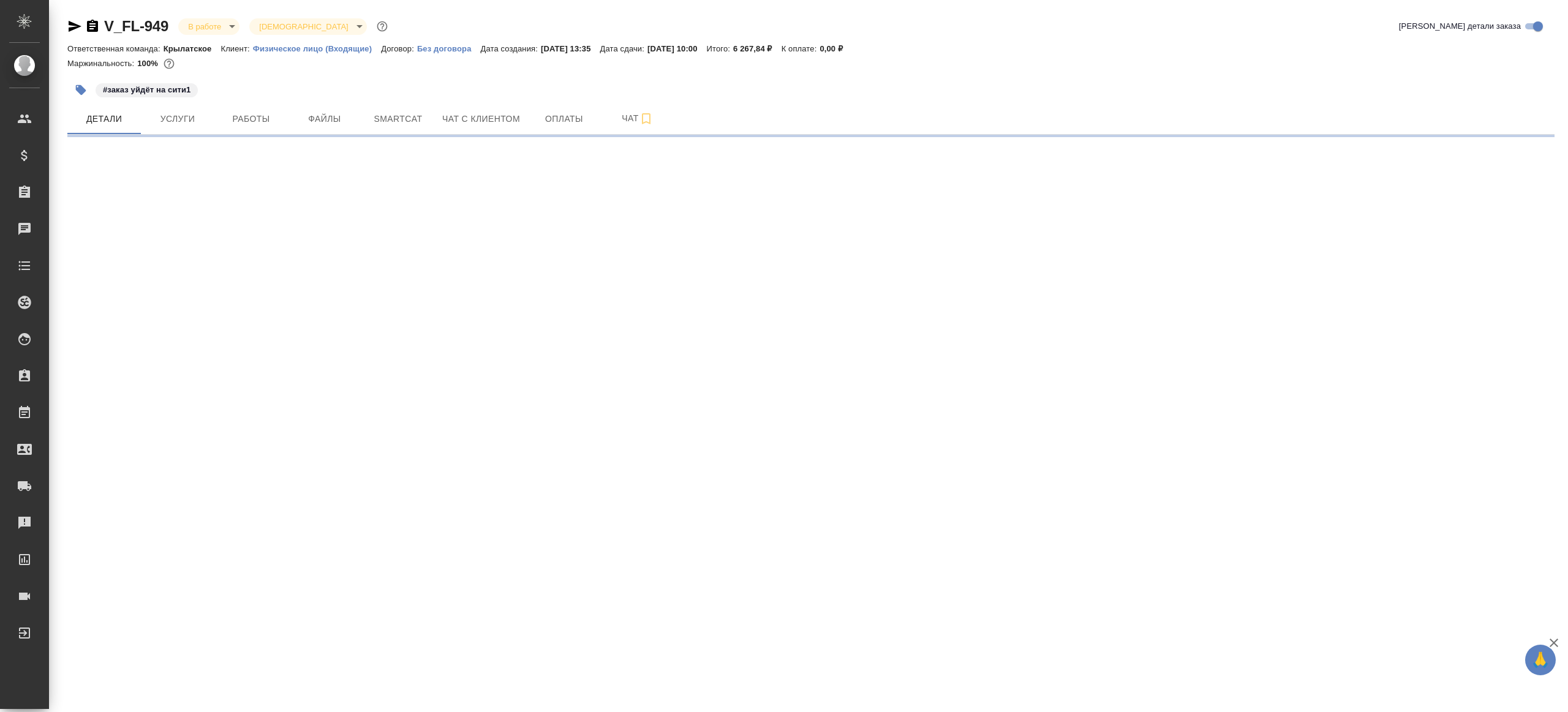
select select "RU"
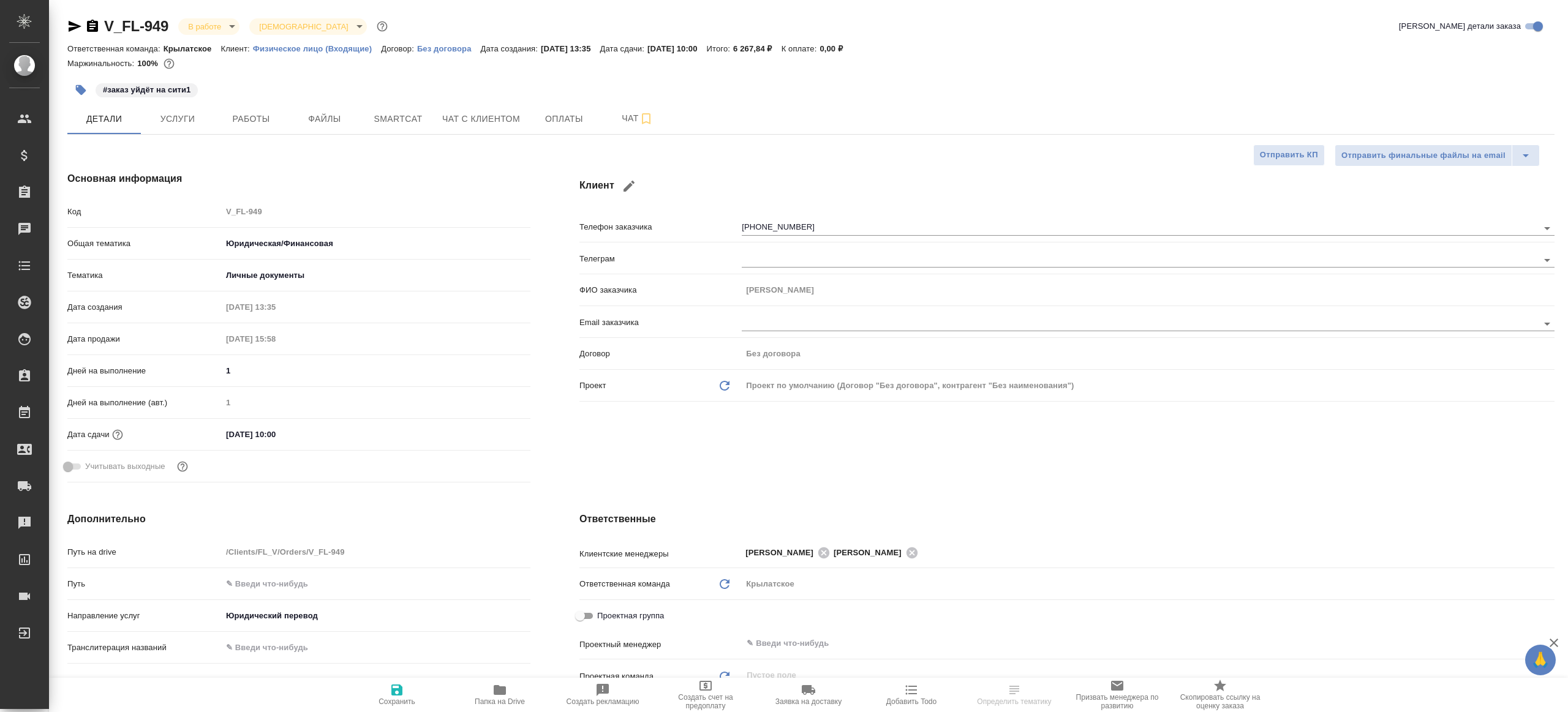
type textarea "x"
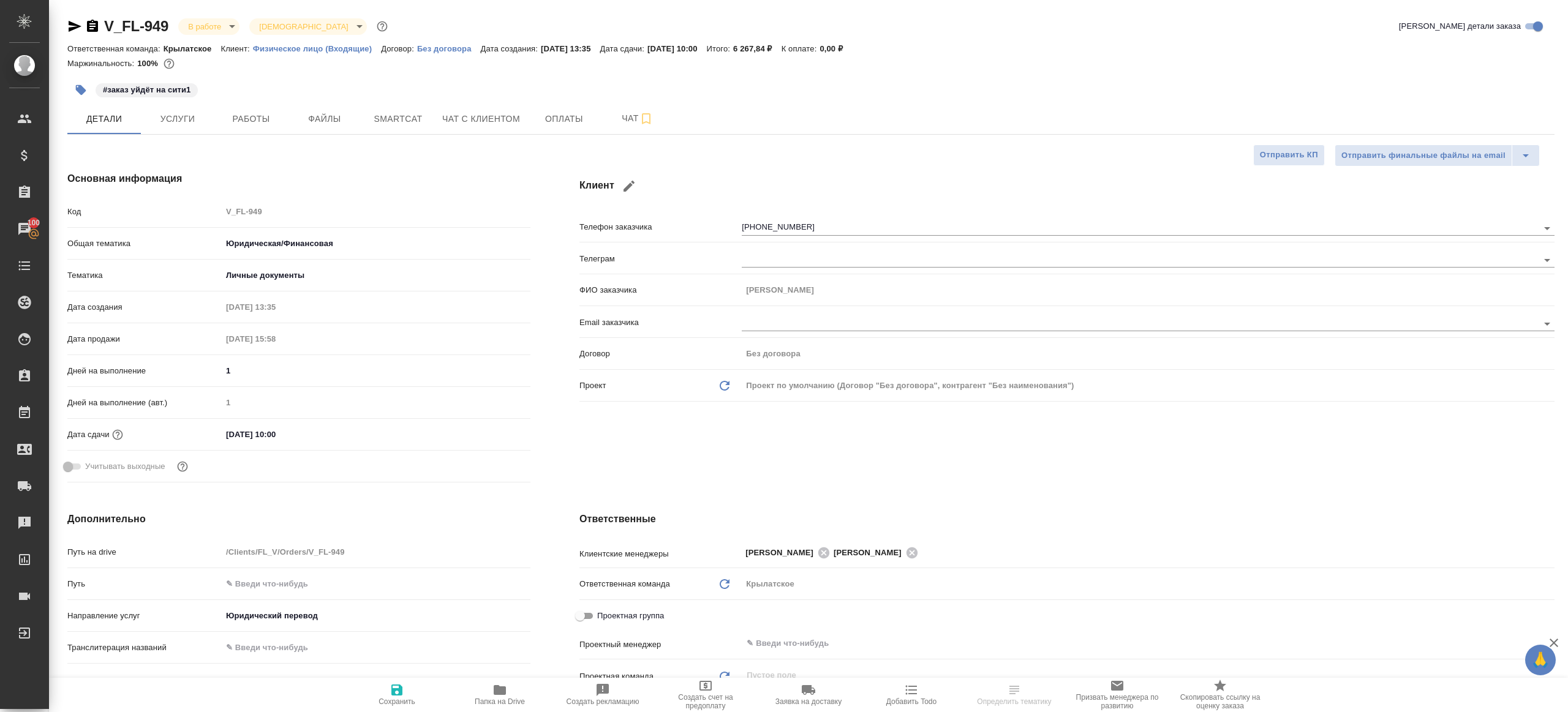
type textarea "x"
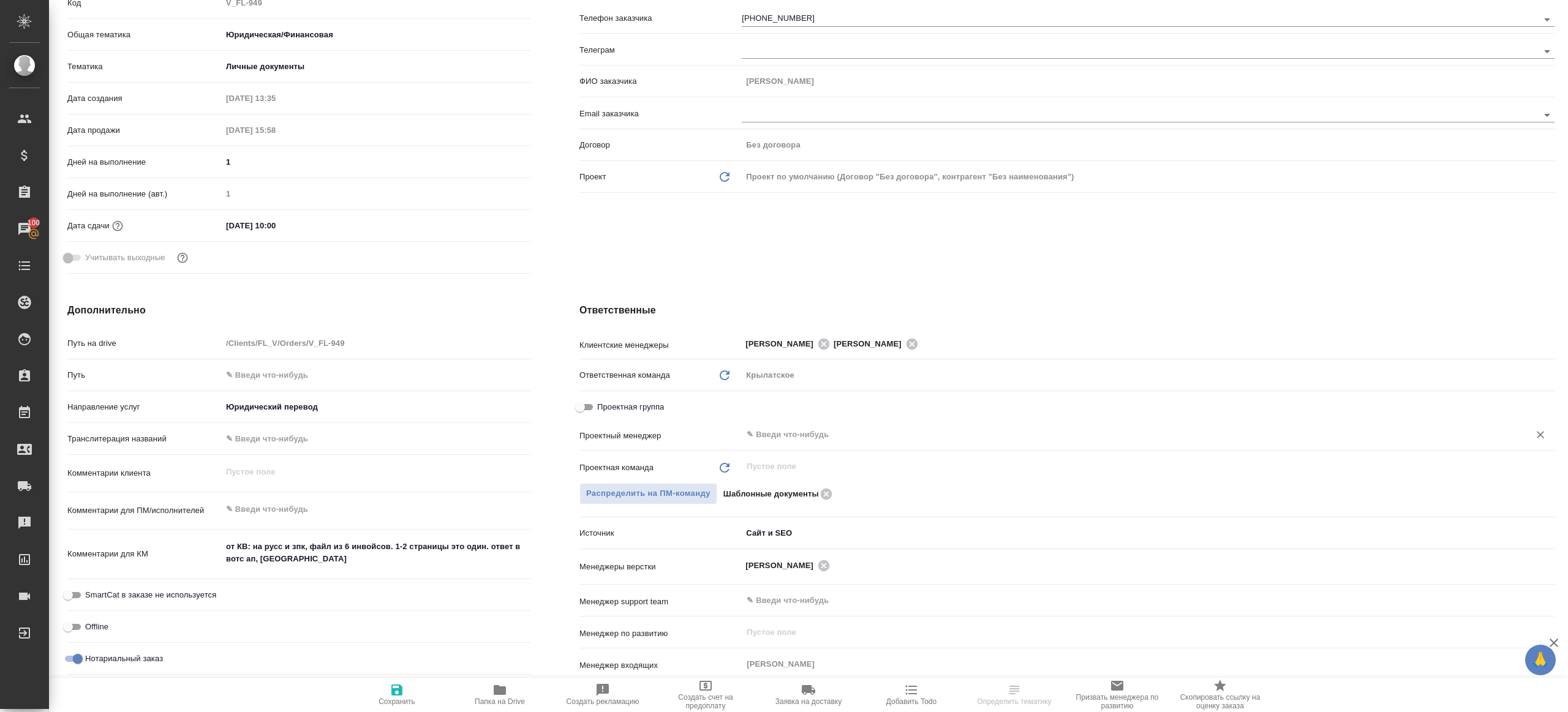
click at [808, 439] on input "text" at bounding box center [1127, 434] width 764 height 15
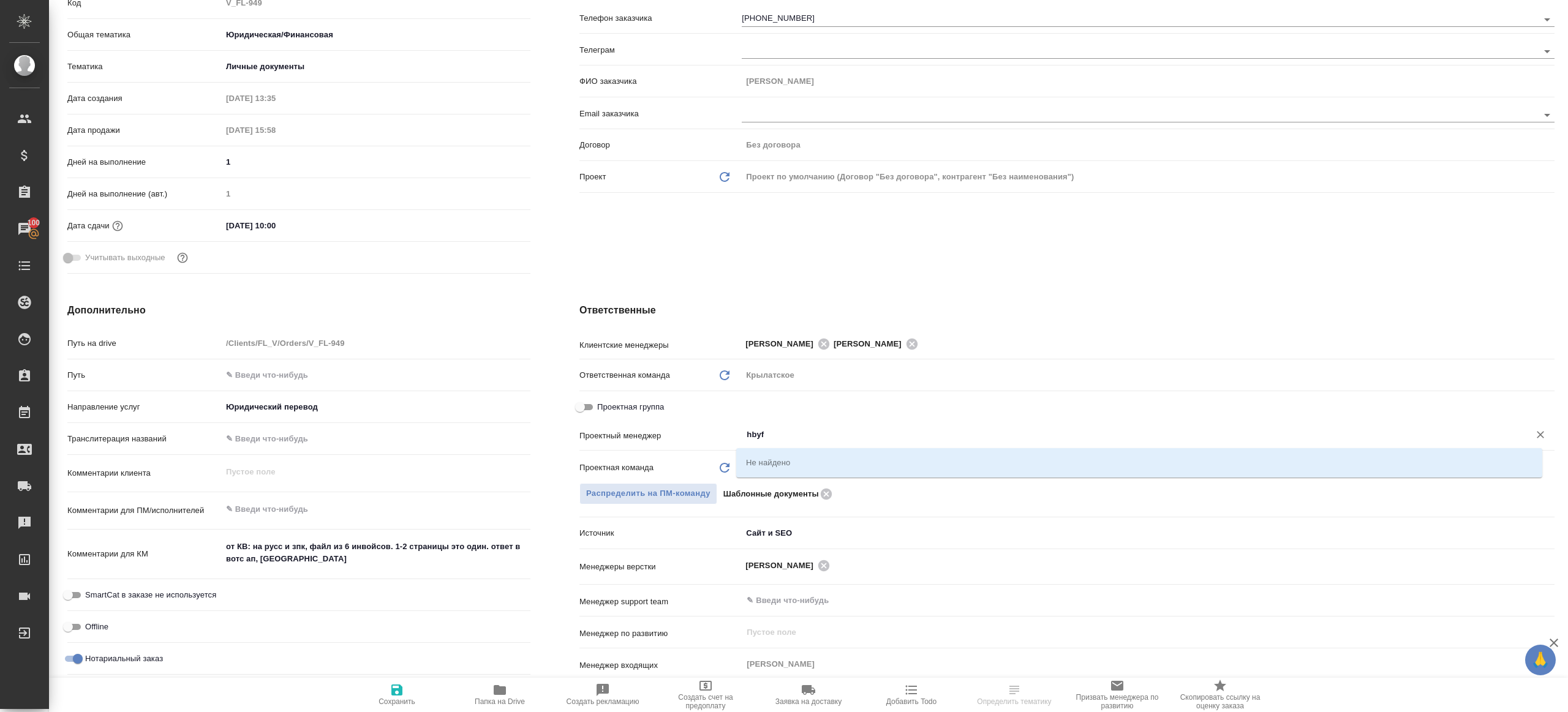
type input "hbyfn"
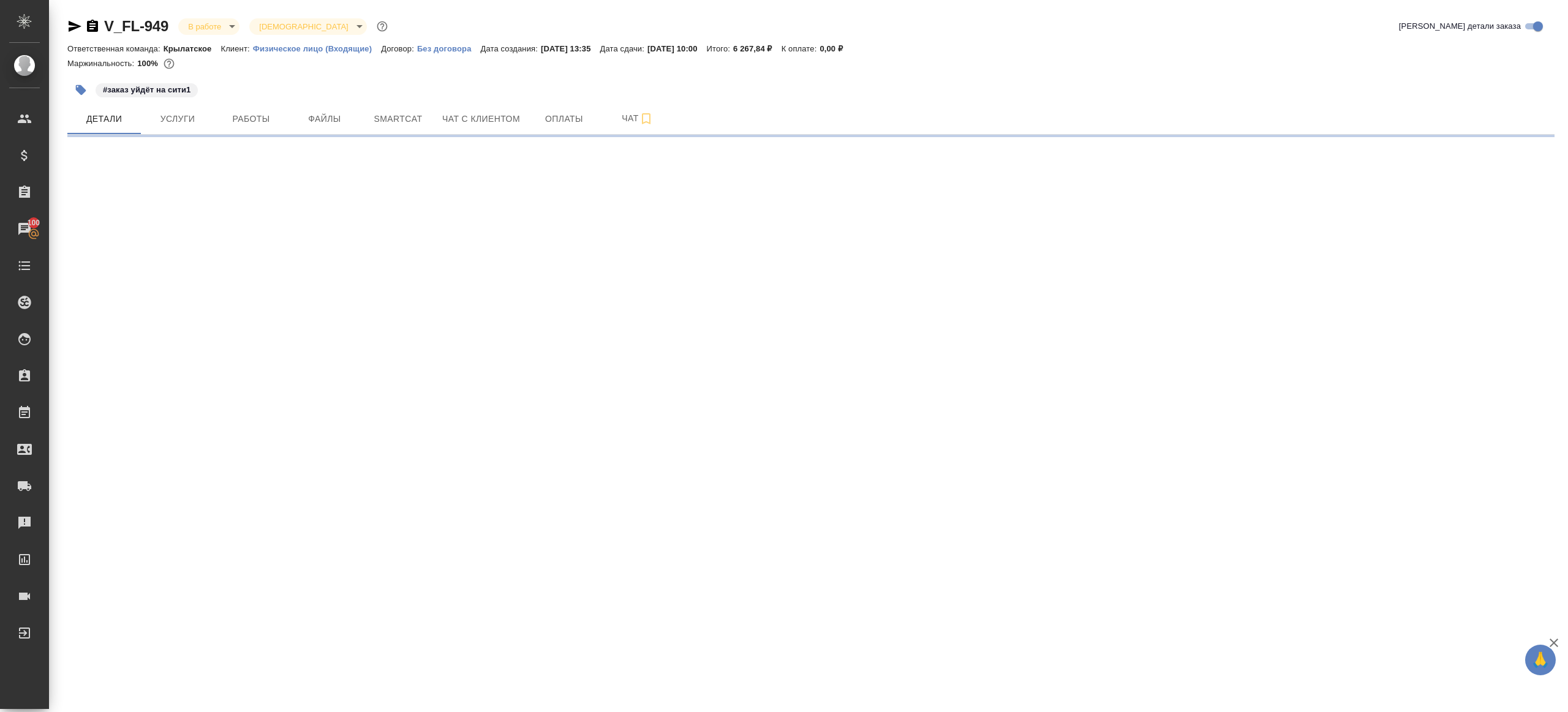
scroll to position [0, 0]
select select "RU"
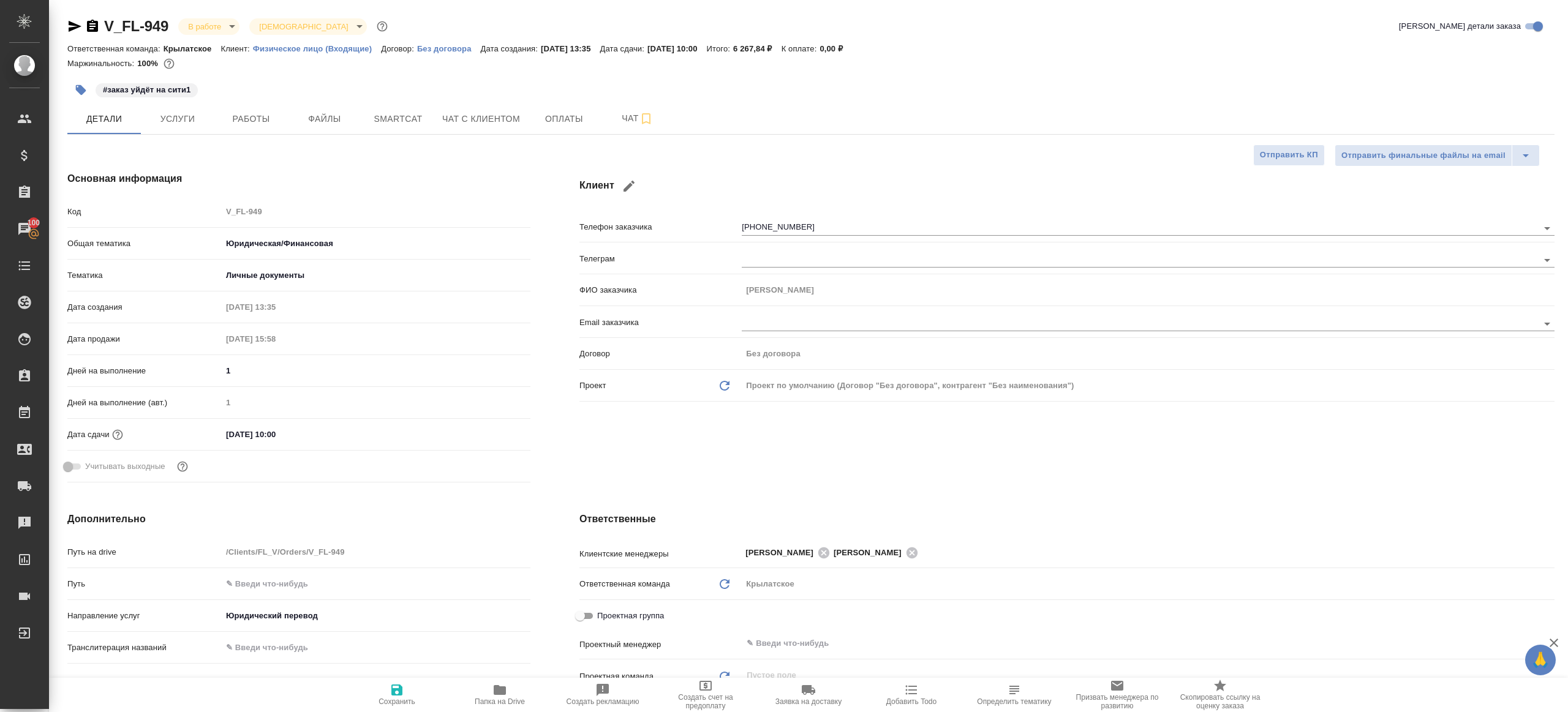
type textarea "x"
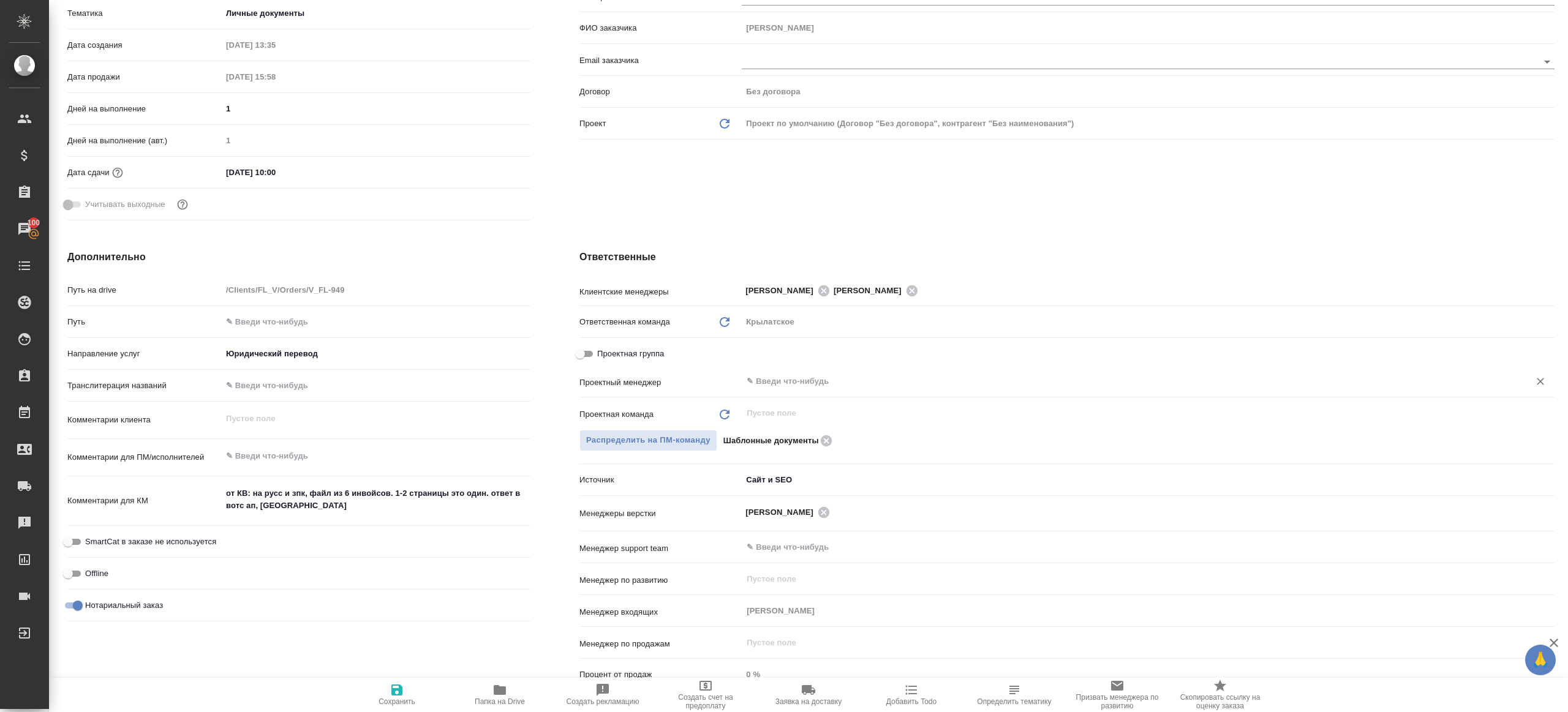
click at [746, 380] on input "text" at bounding box center [1127, 381] width 764 height 15
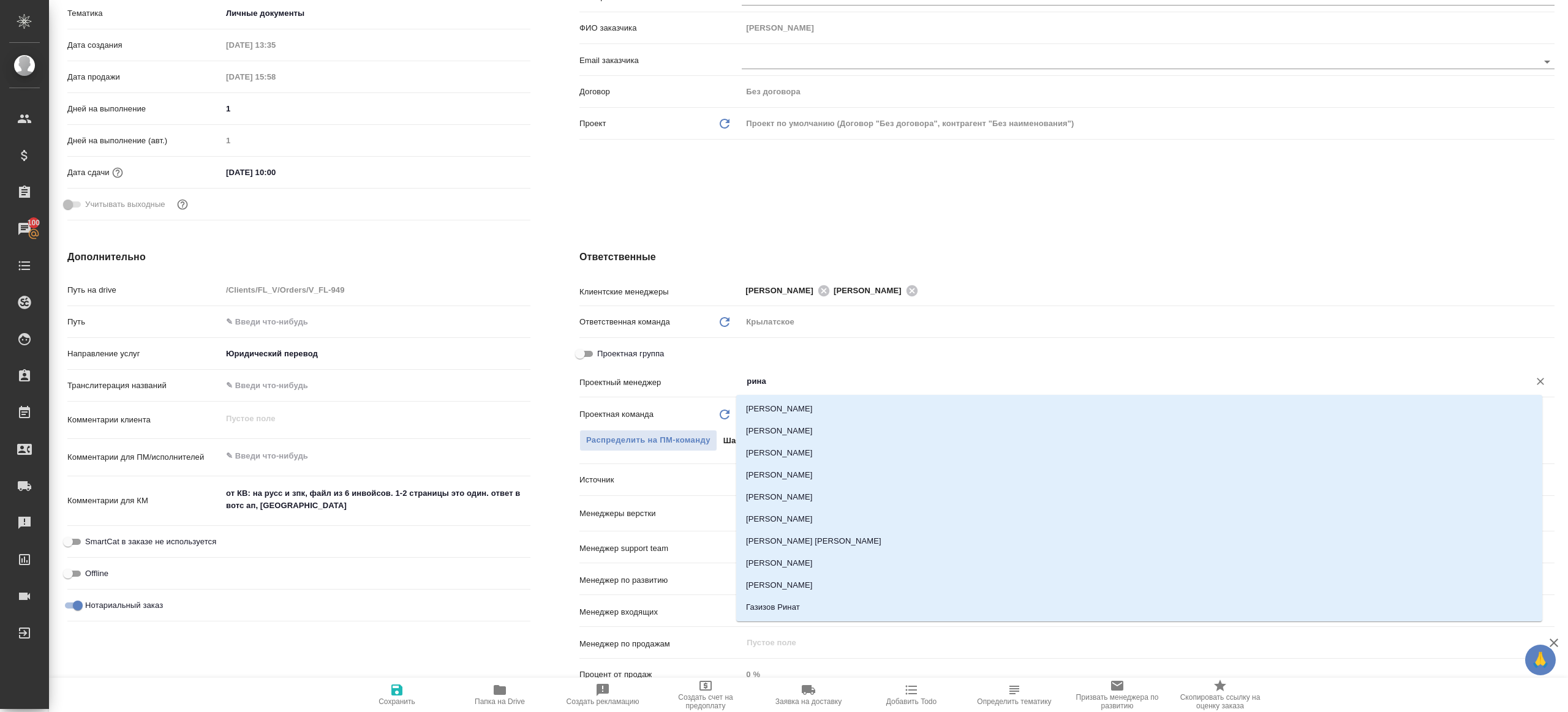
type input "ринат"
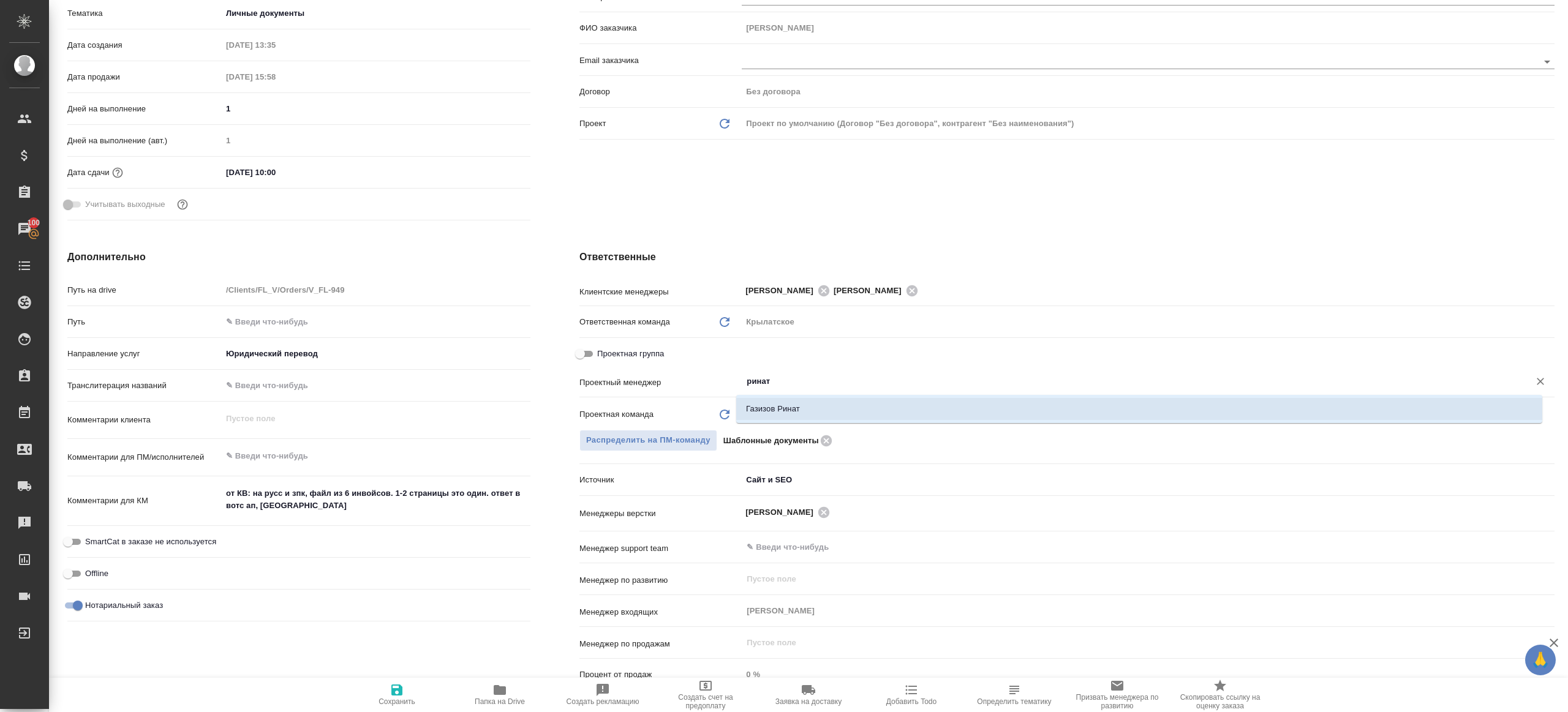
click at [753, 407] on li "Газизов Ринат" at bounding box center [1139, 409] width 806 height 22
type textarea "x"
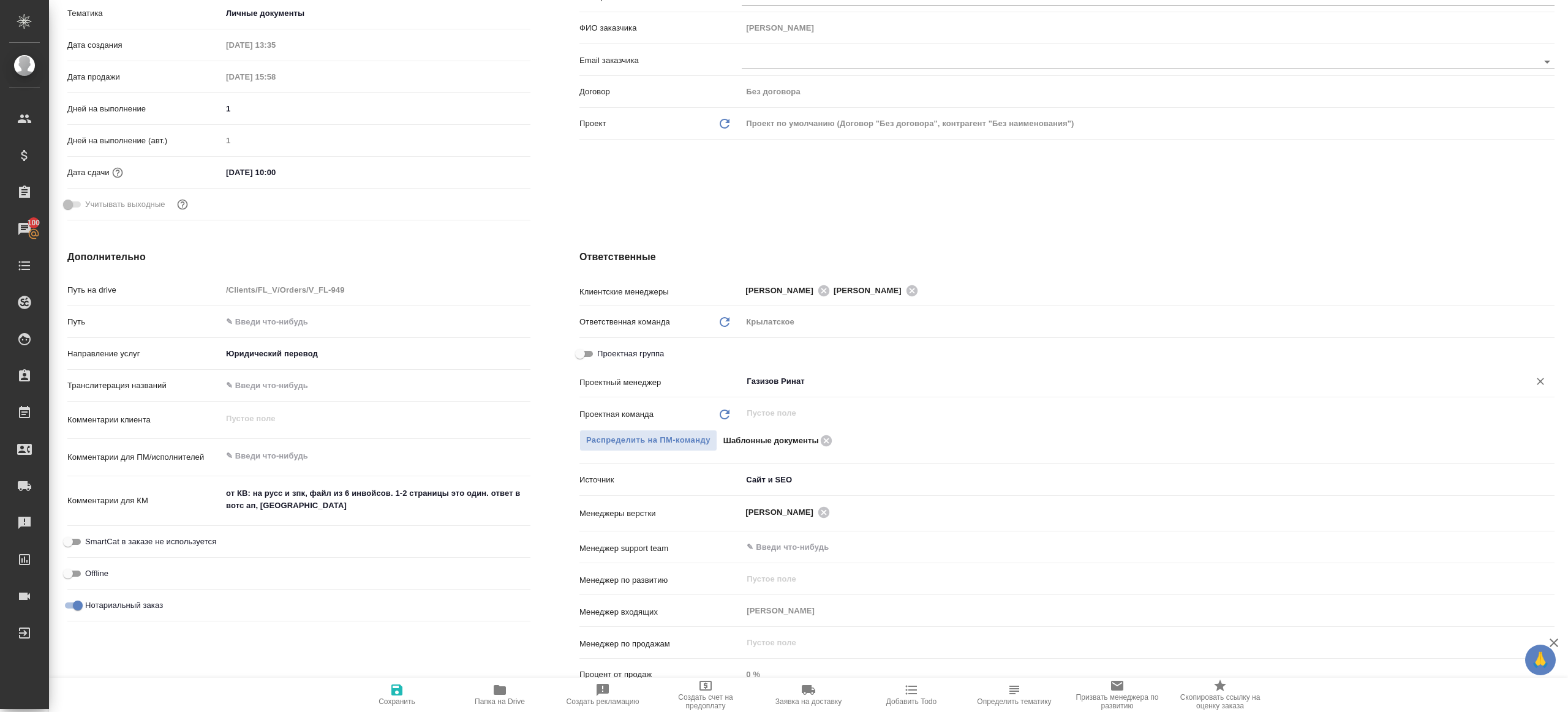
type input "Газизов Ринат"
click at [396, 687] on icon "button" at bounding box center [397, 690] width 15 height 15
type textarea "x"
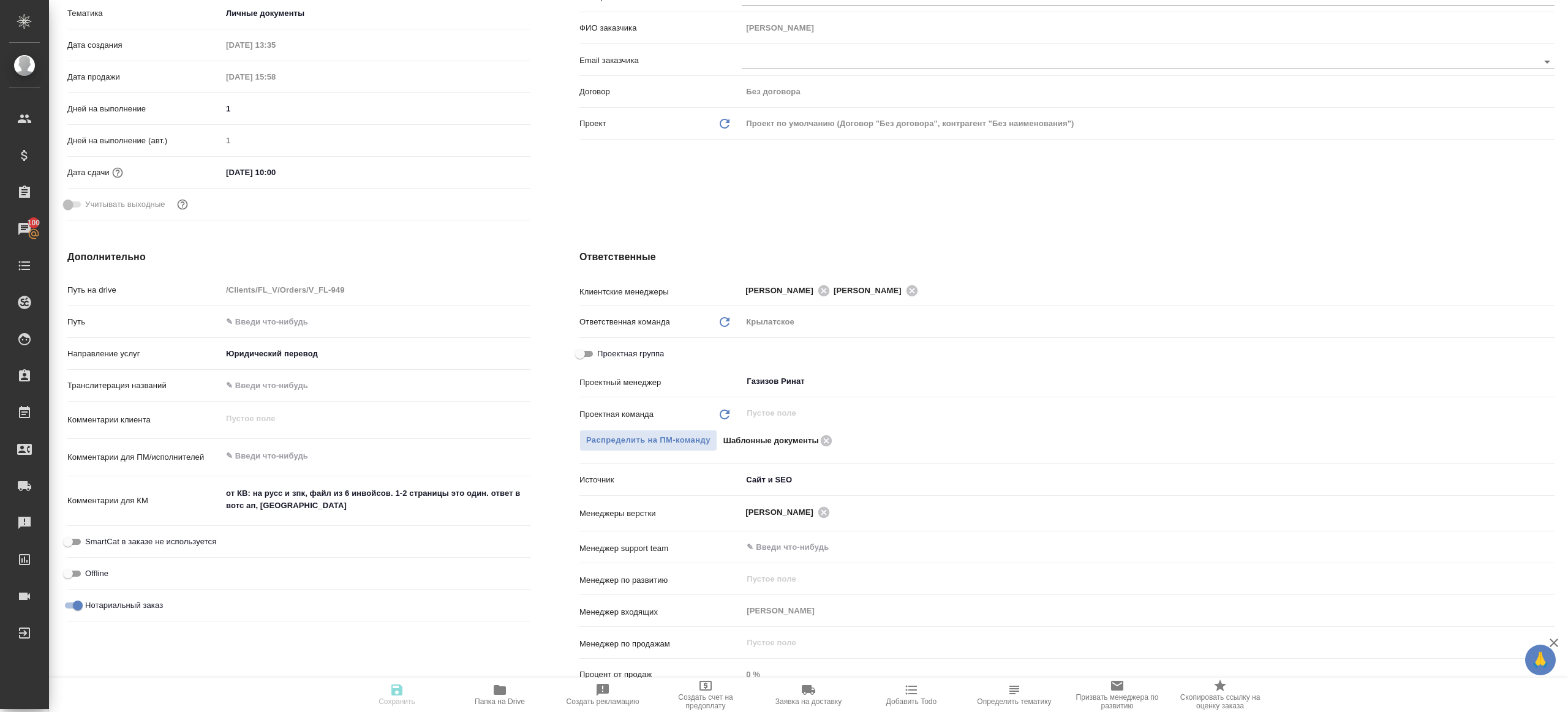
type textarea "x"
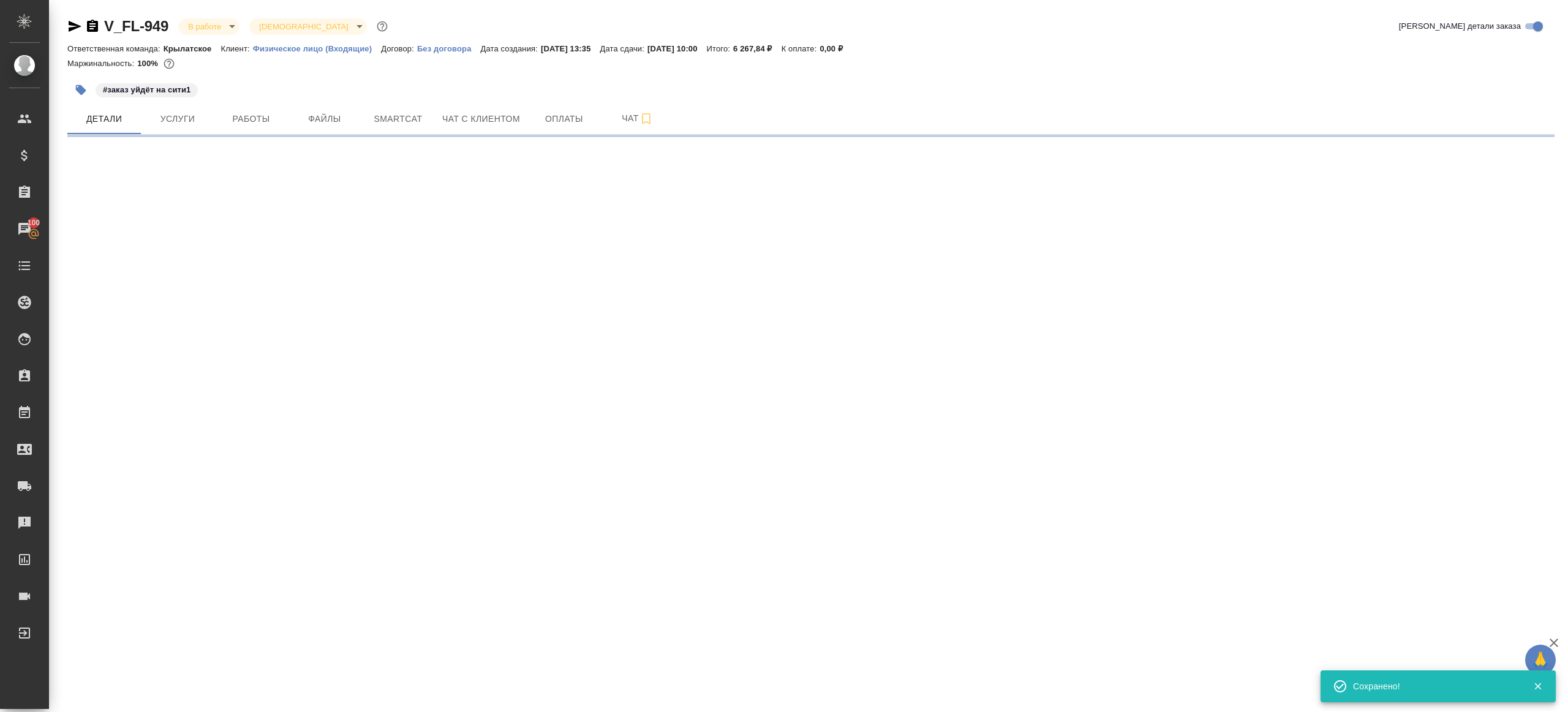
scroll to position [0, 0]
select select "RU"
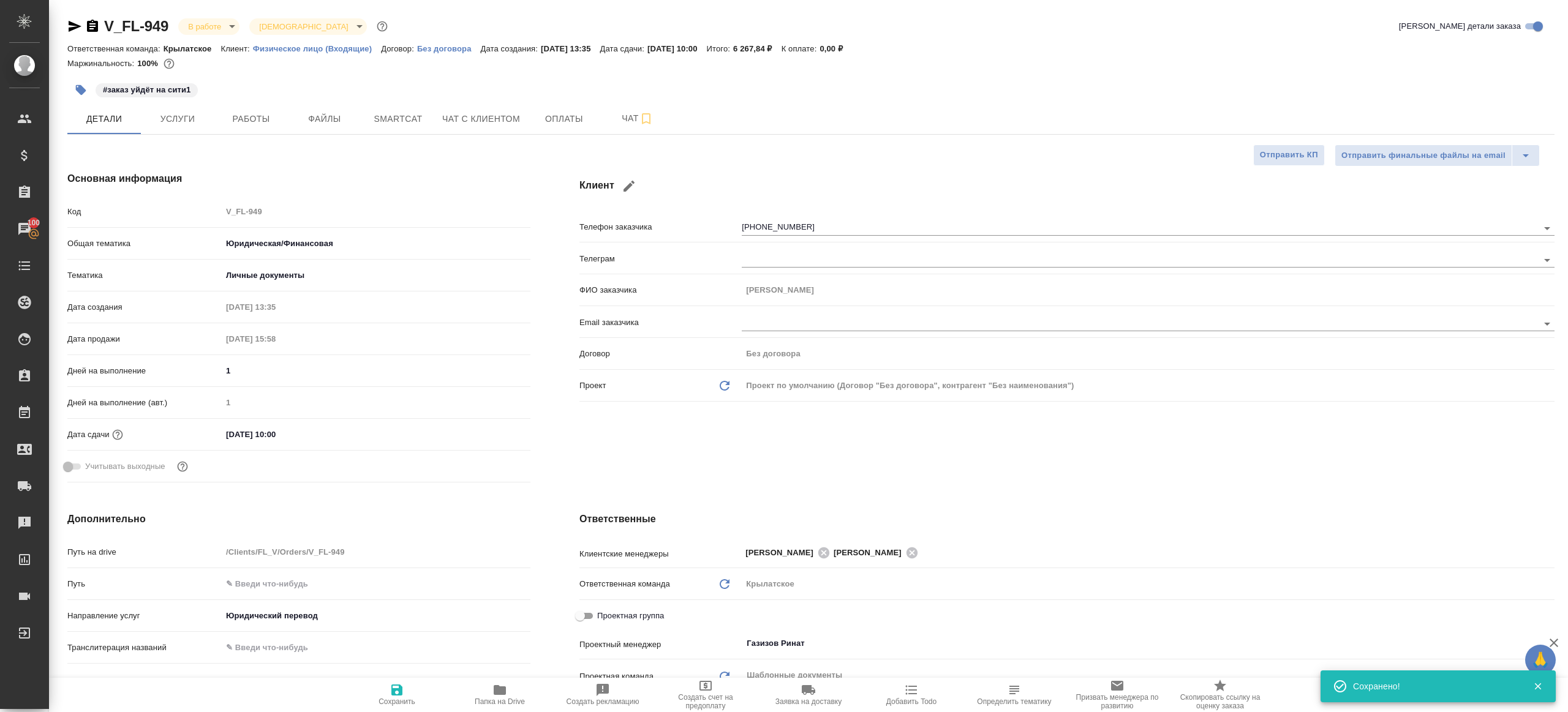
type textarea "x"
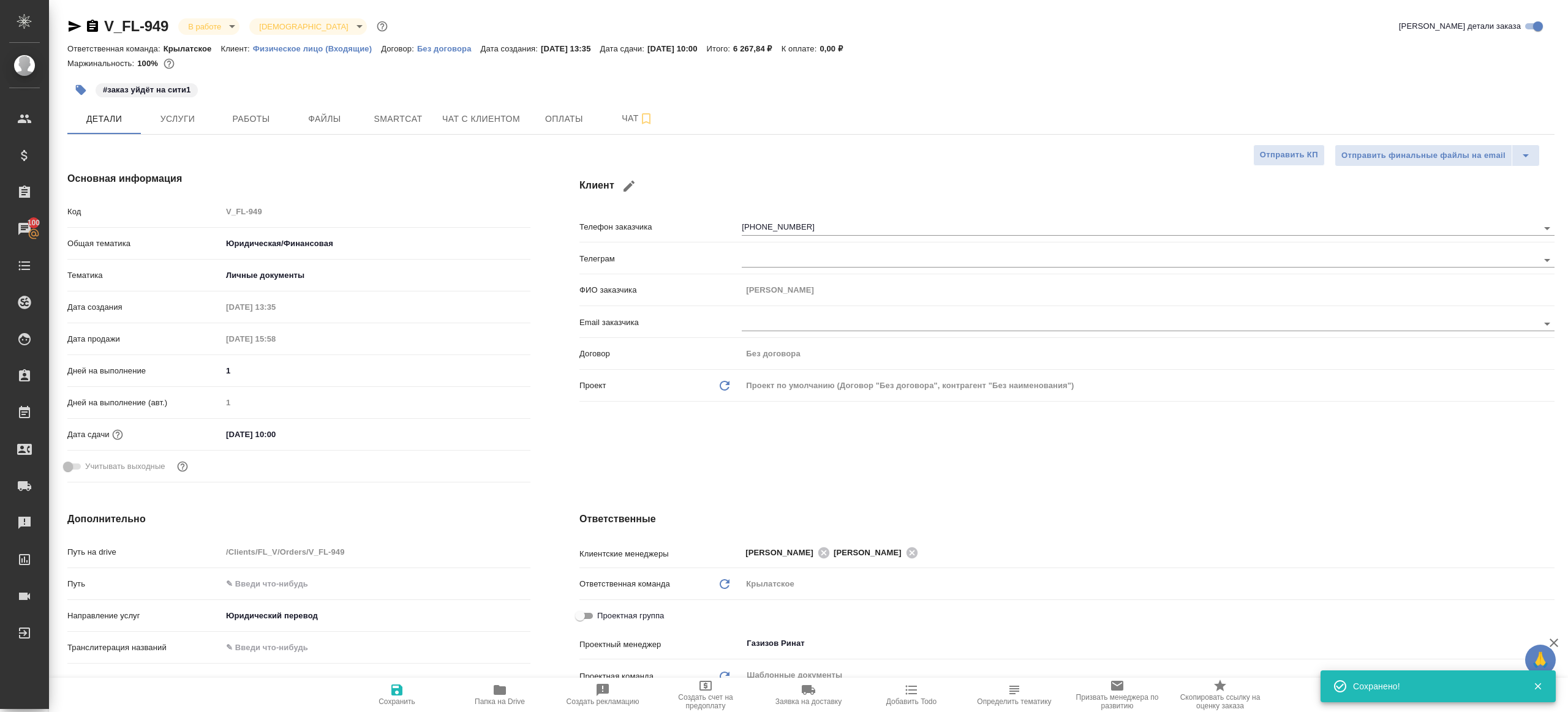
type textarea "x"
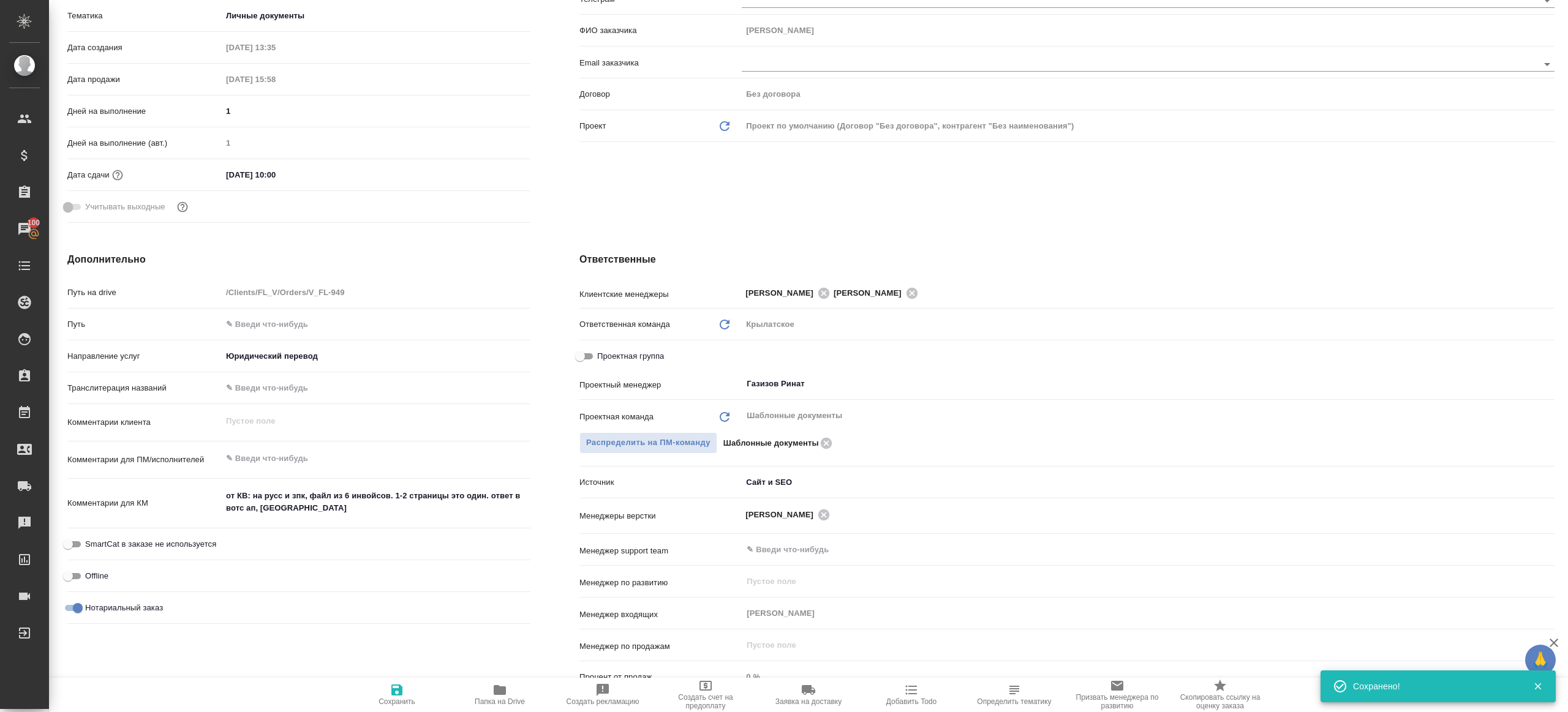
scroll to position [261, 0]
click at [501, 694] on icon "button" at bounding box center [500, 690] width 15 height 15
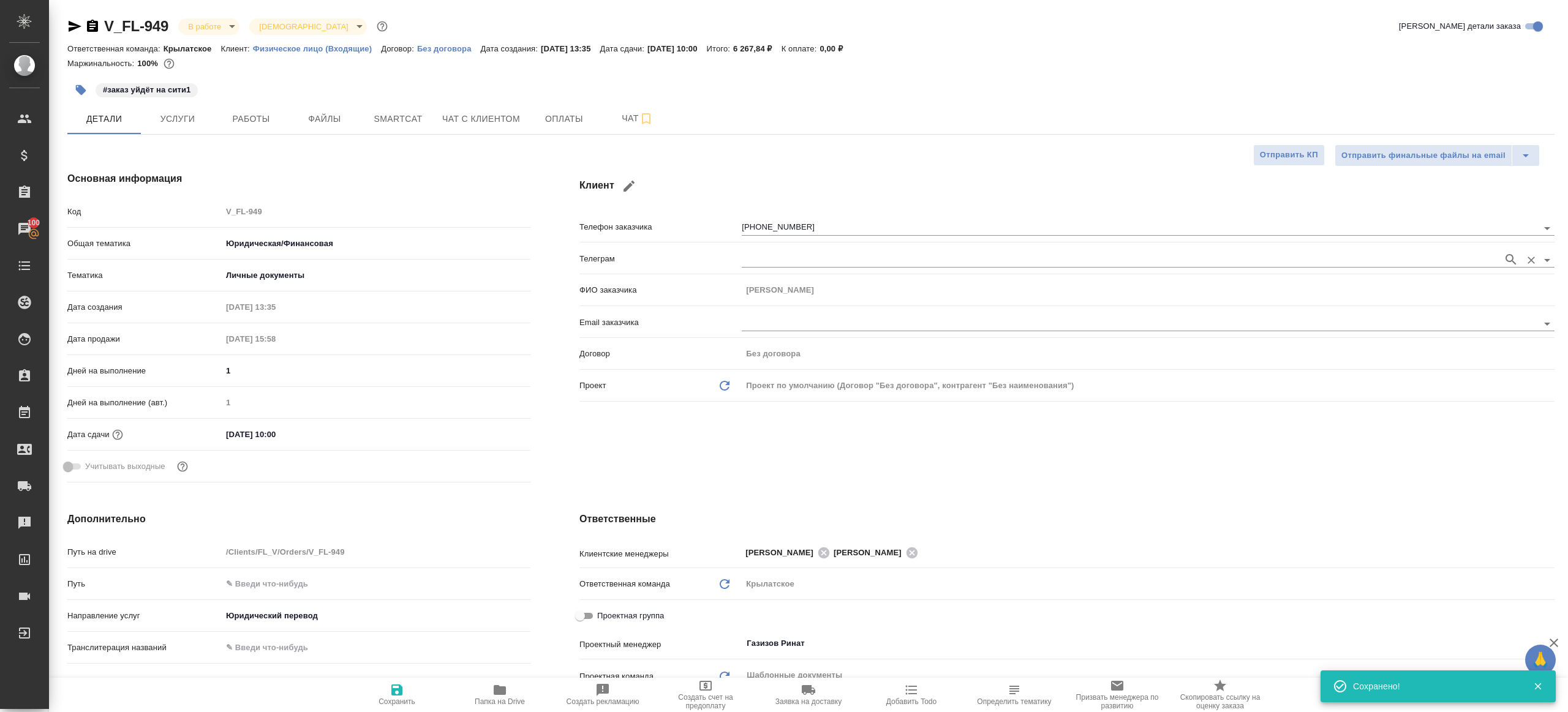
type textarea "x"
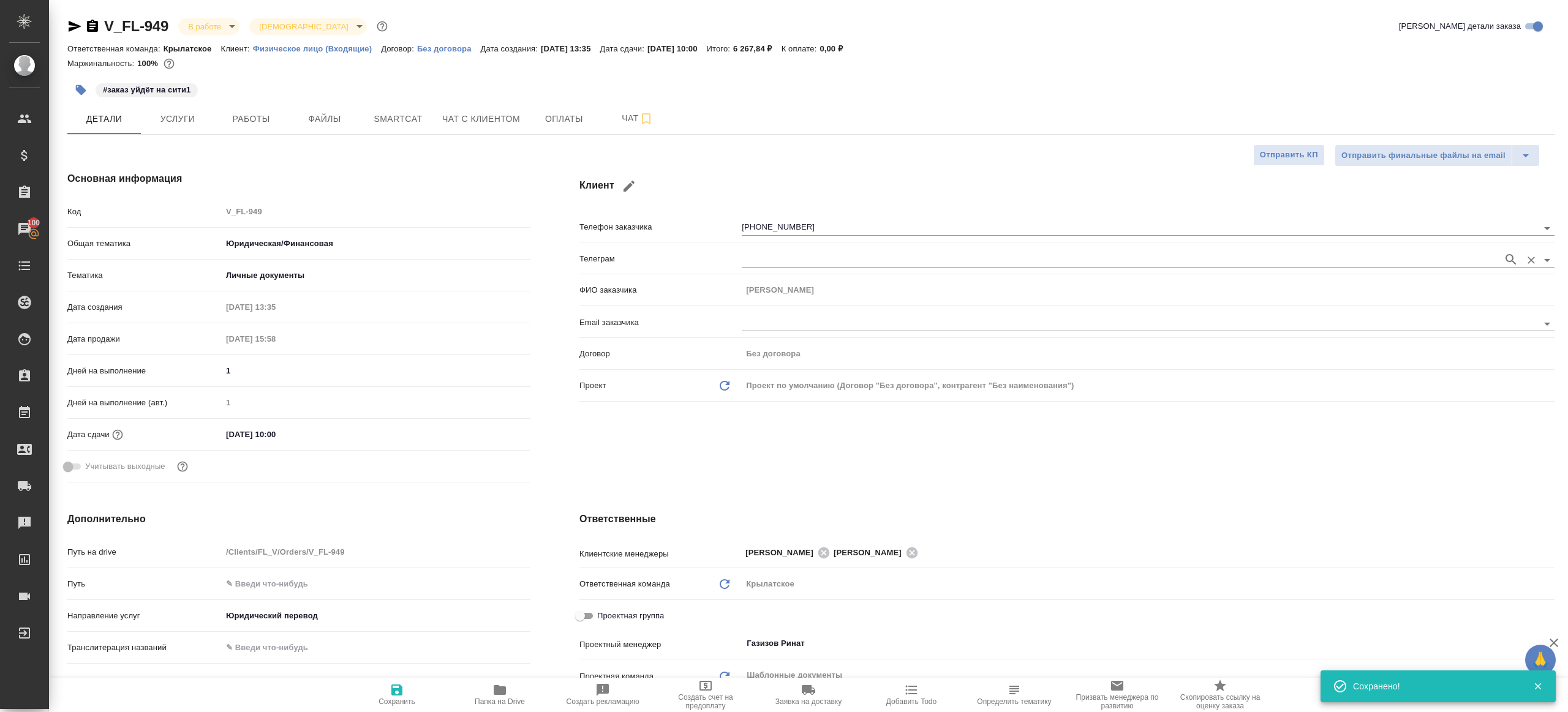
type textarea "x"
click at [262, 101] on div "#заказ уйдёт на сити1" at bounding box center [563, 90] width 992 height 27
click at [254, 119] on span "Работы" at bounding box center [251, 119] width 59 height 15
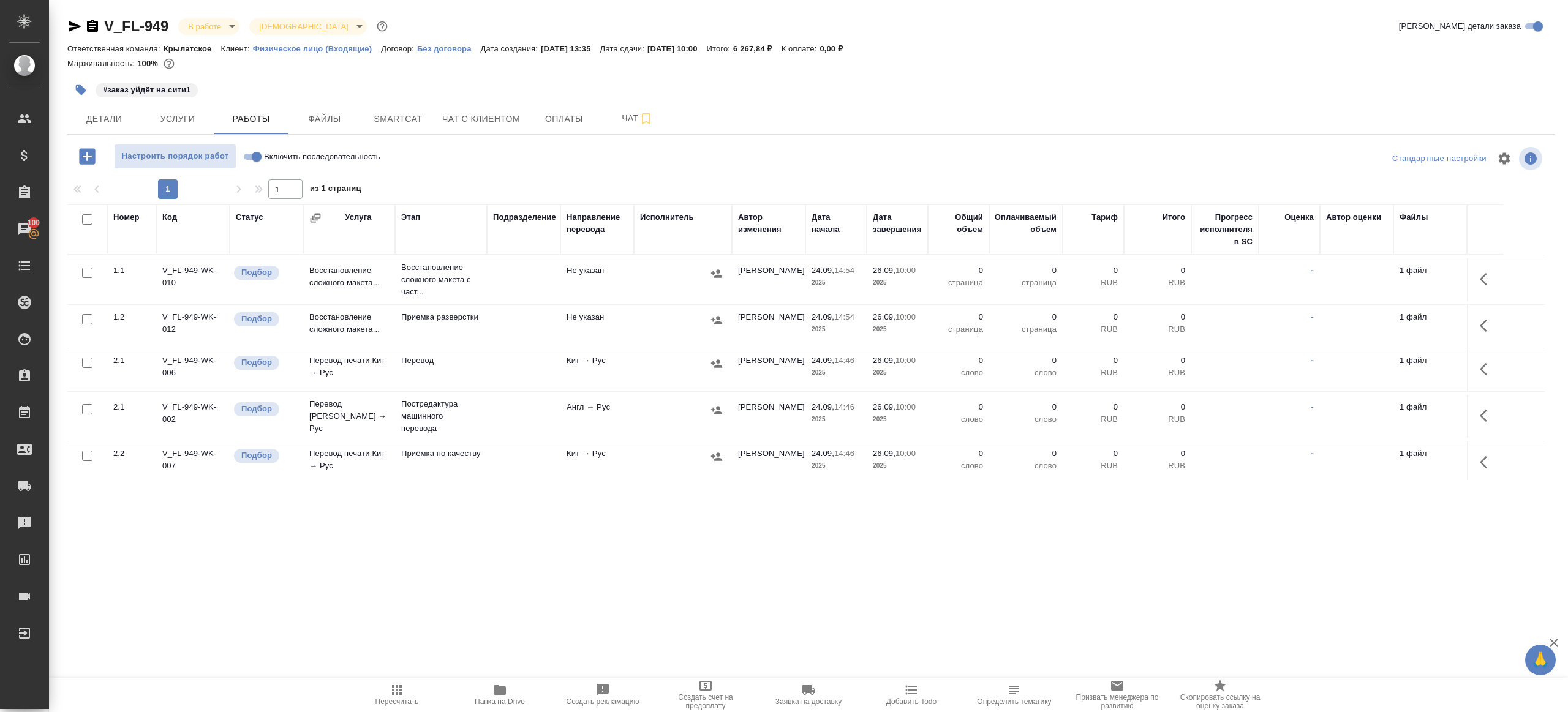
click at [248, 154] on input "Включить последовательность" at bounding box center [256, 157] width 44 height 15
checkbox input "true"
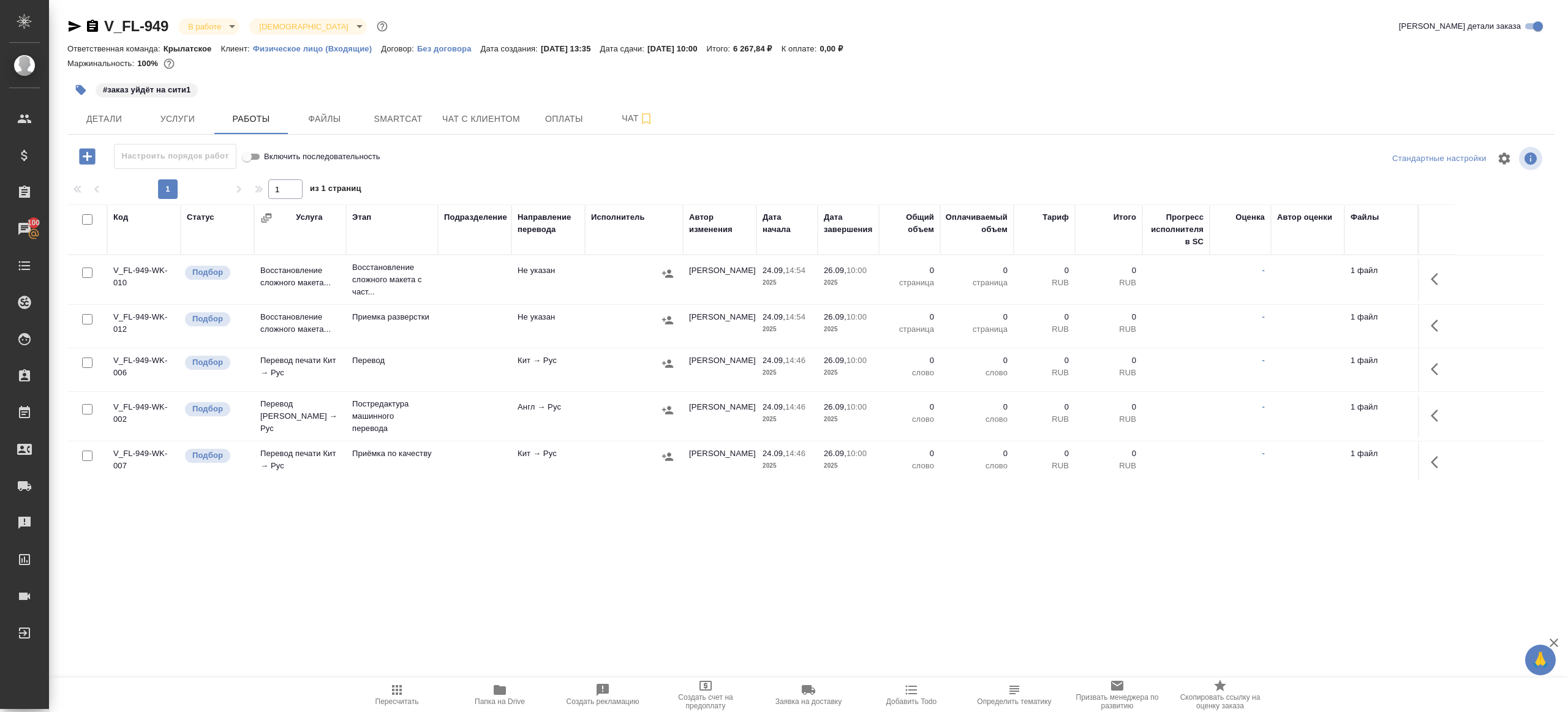
click at [87, 218] on input "checkbox" at bounding box center [87, 219] width 11 height 11
checkbox input "true"
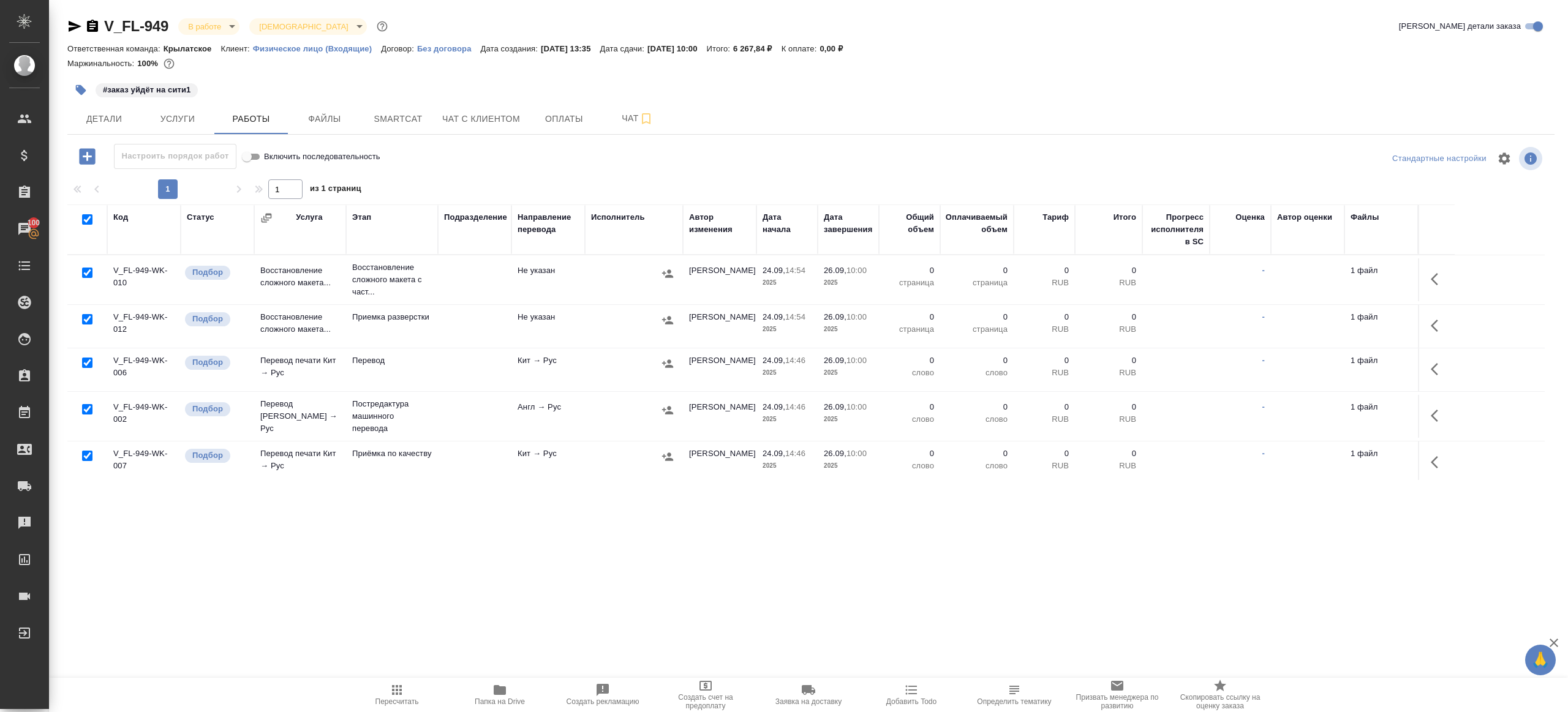
checkbox input "true"
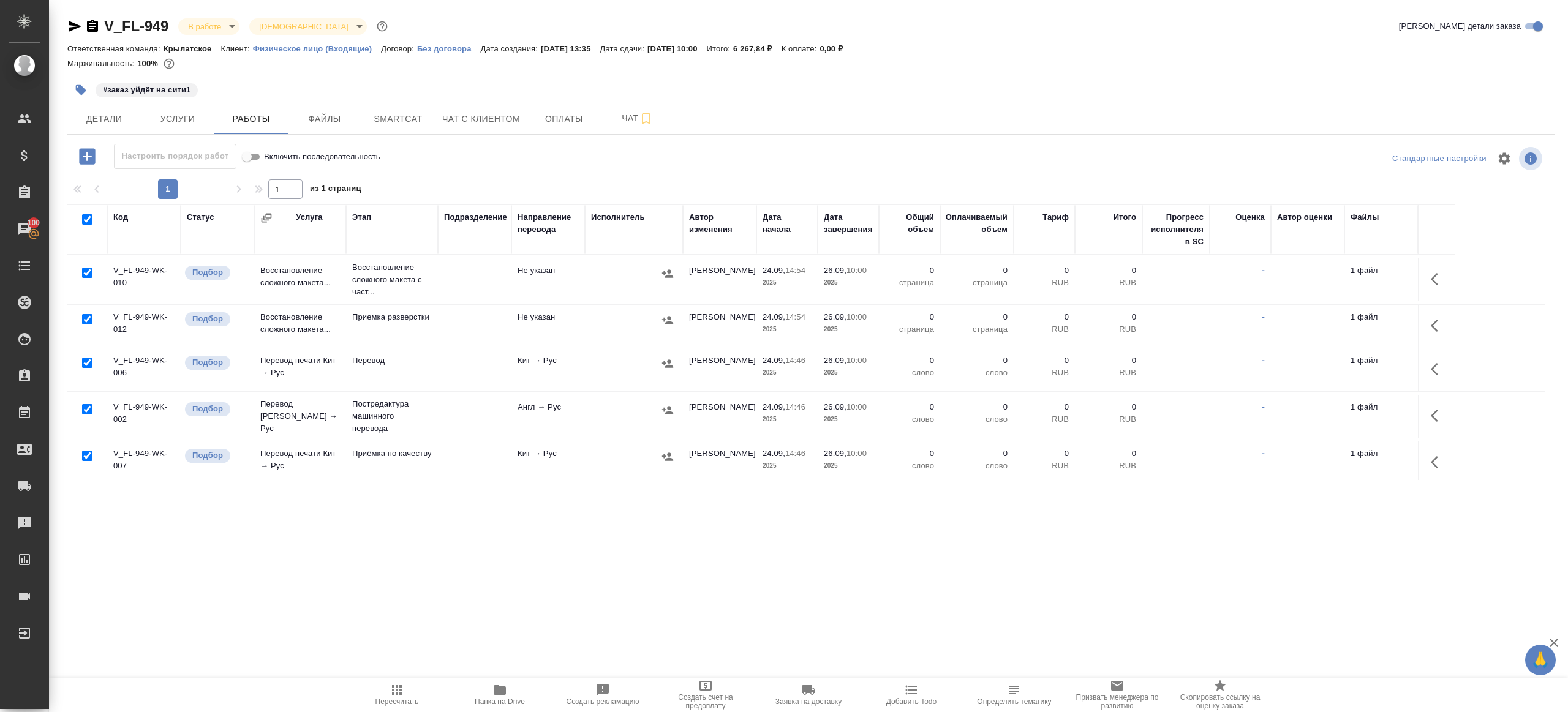
checkbox input "true"
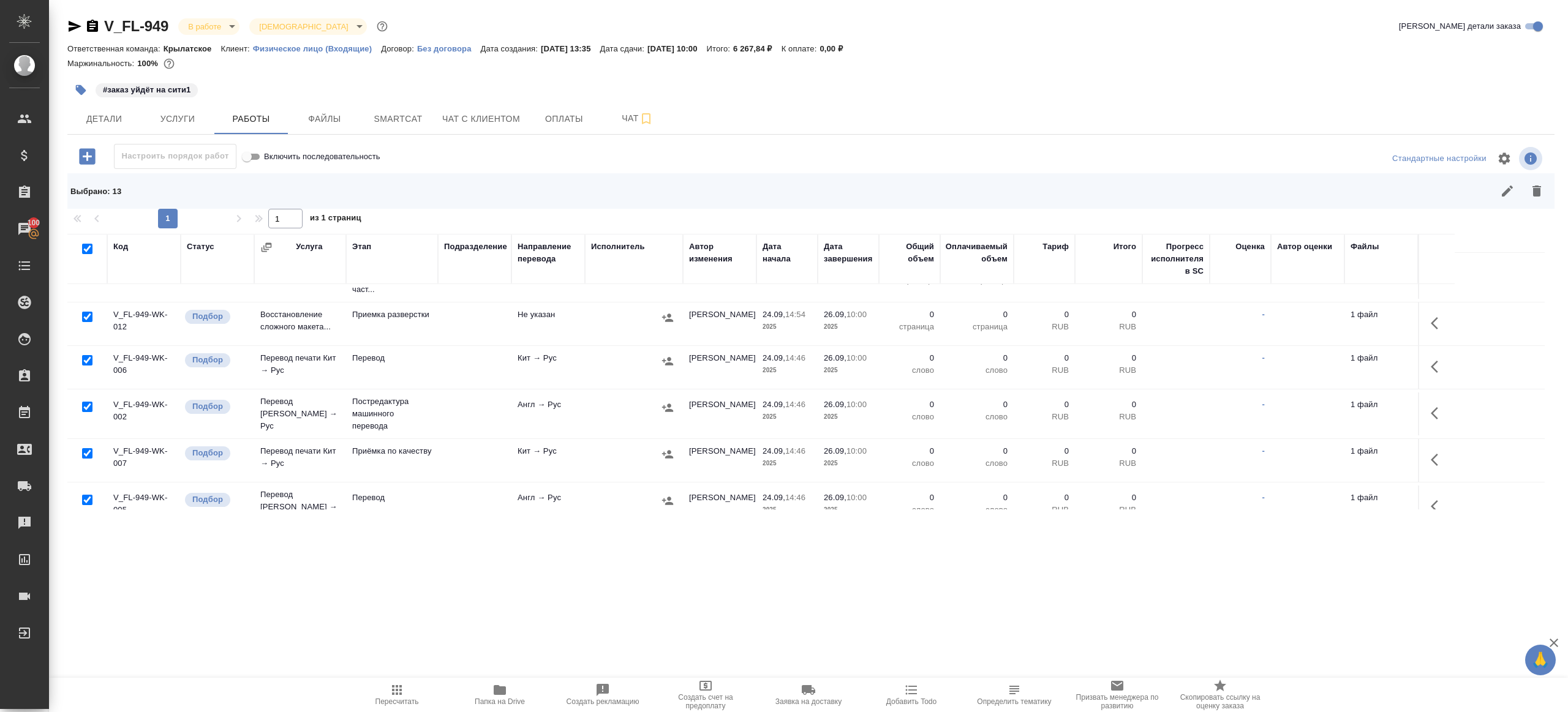
scroll to position [91, 0]
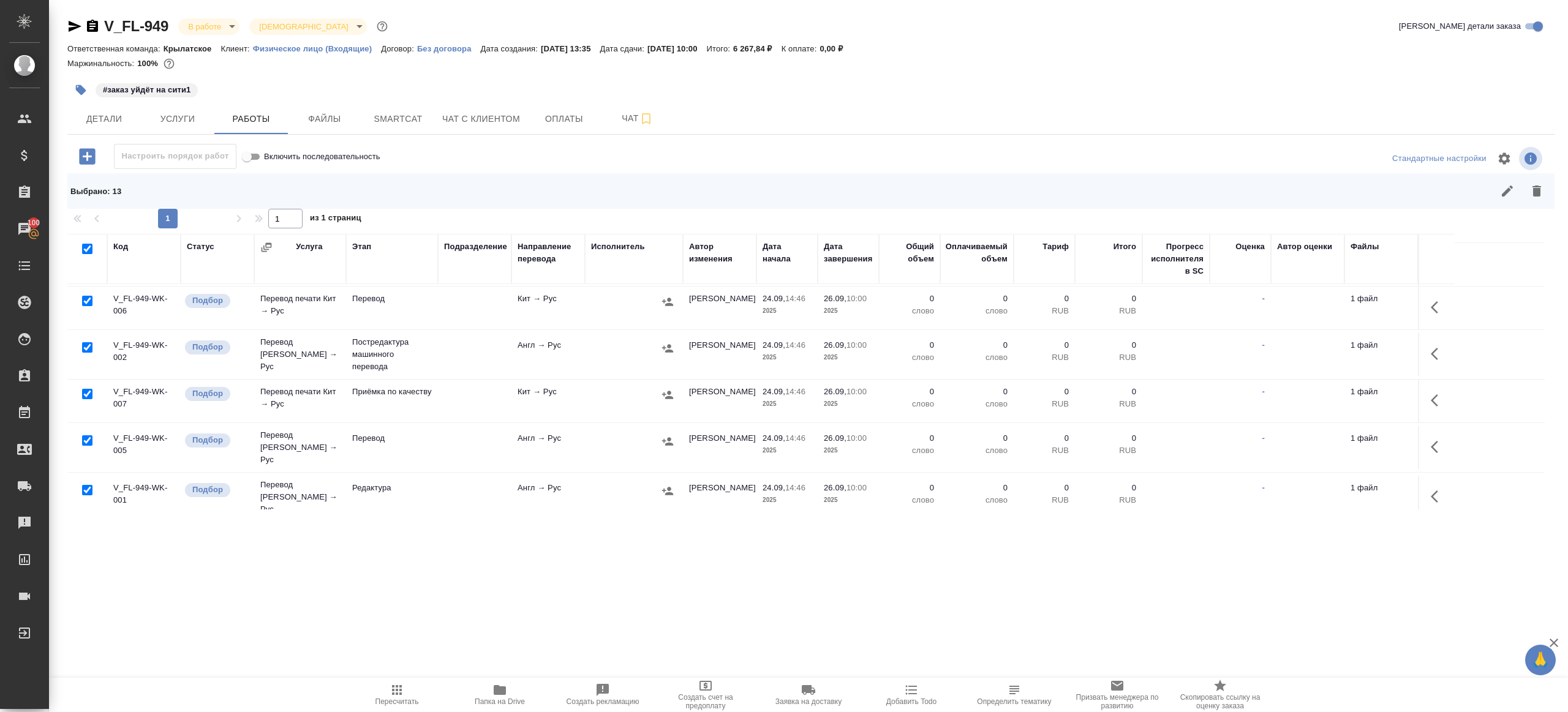
click at [85, 302] on input "checkbox" at bounding box center [87, 300] width 11 height 11
checkbox input "false"
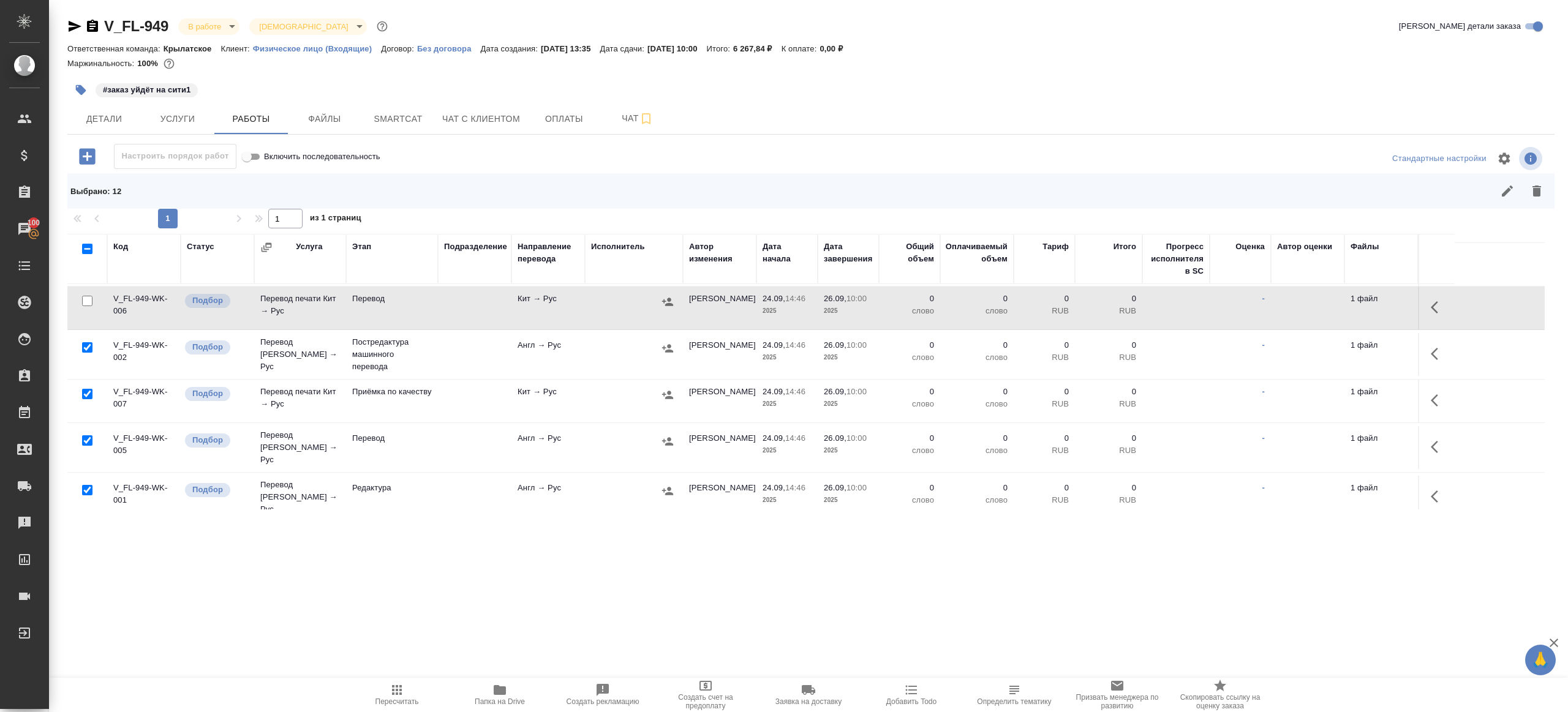
click at [85, 437] on input "checkbox" at bounding box center [87, 440] width 11 height 11
checkbox input "false"
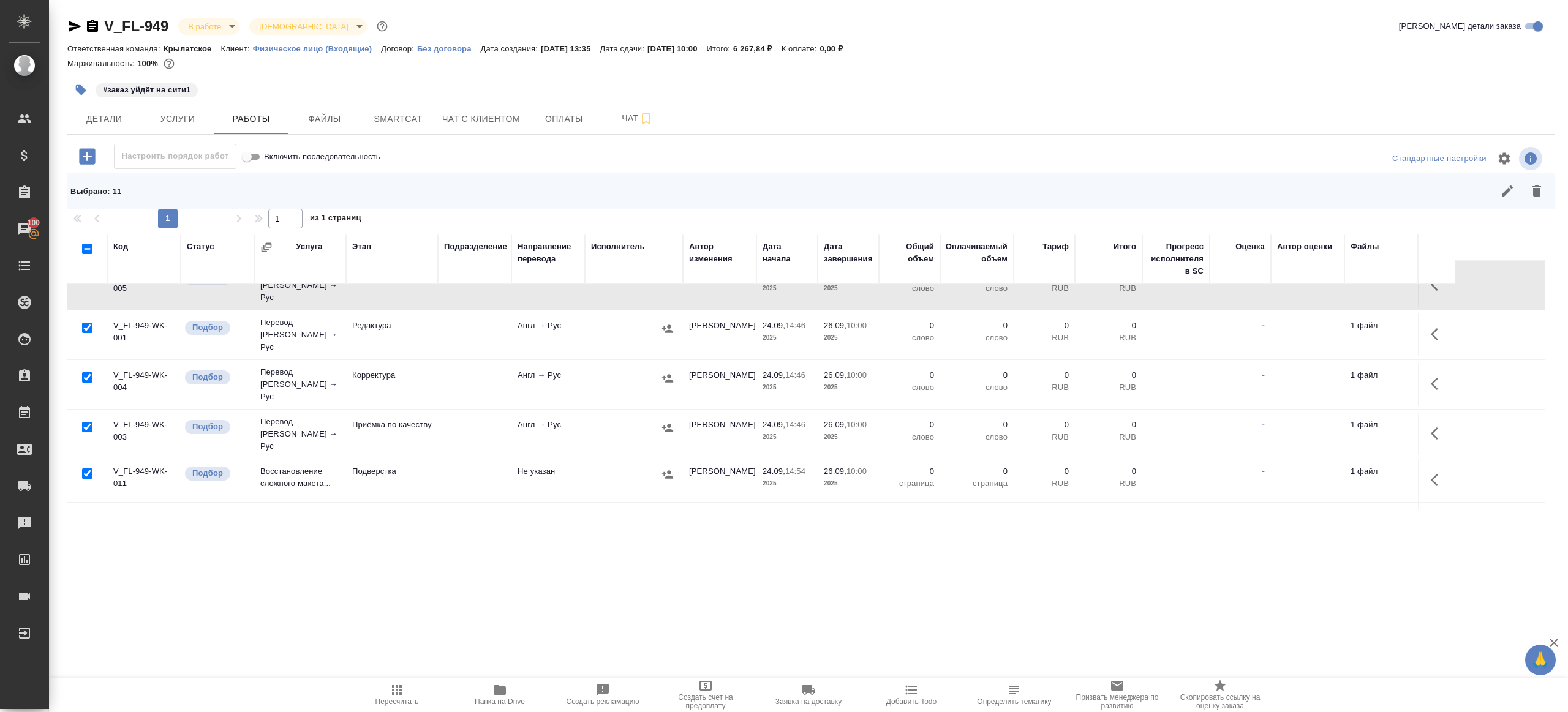
drag, startPoint x: 87, startPoint y: 404, endPoint x: 188, endPoint y: 420, distance: 102.3
click at [87, 422] on input "checkbox" at bounding box center [87, 426] width 11 height 11
checkbox input "false"
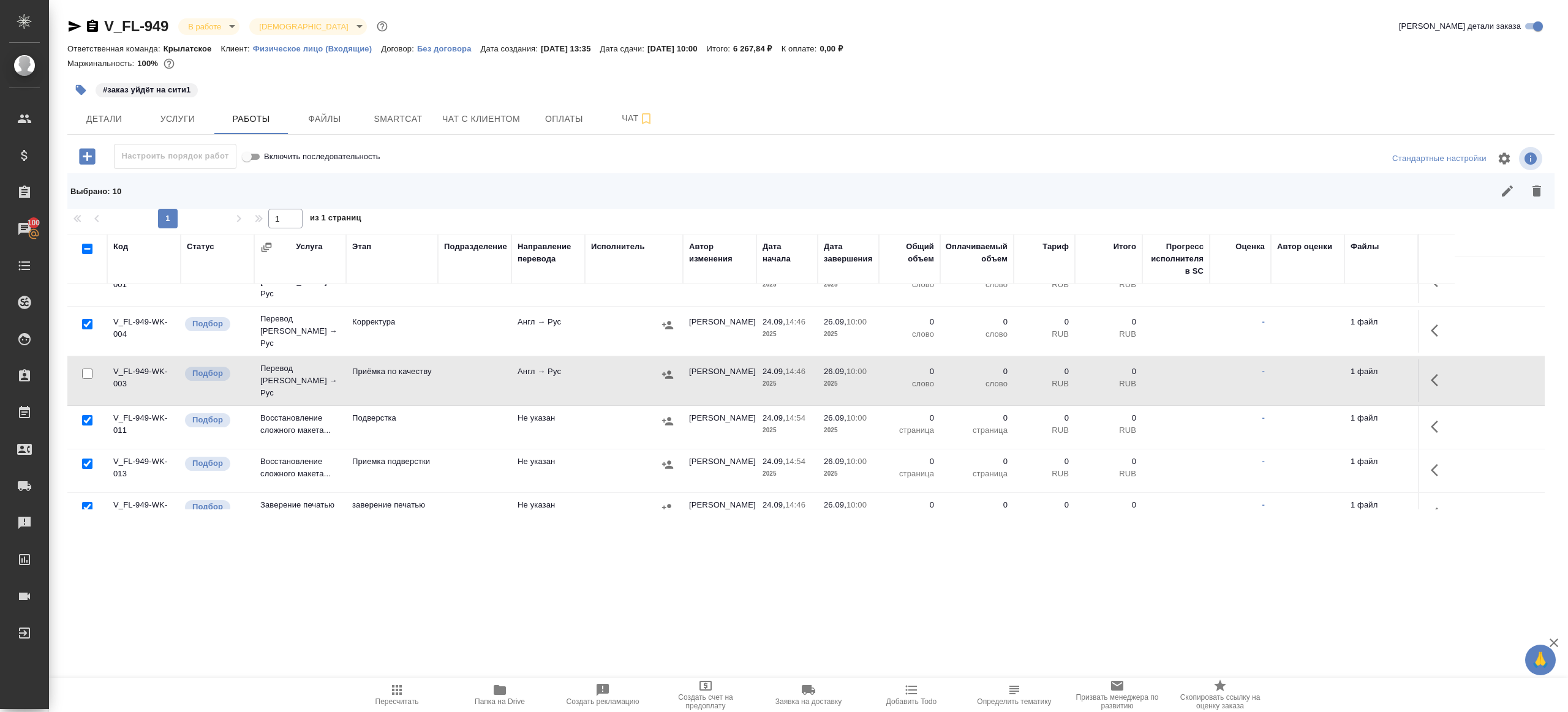
scroll to position [349, 0]
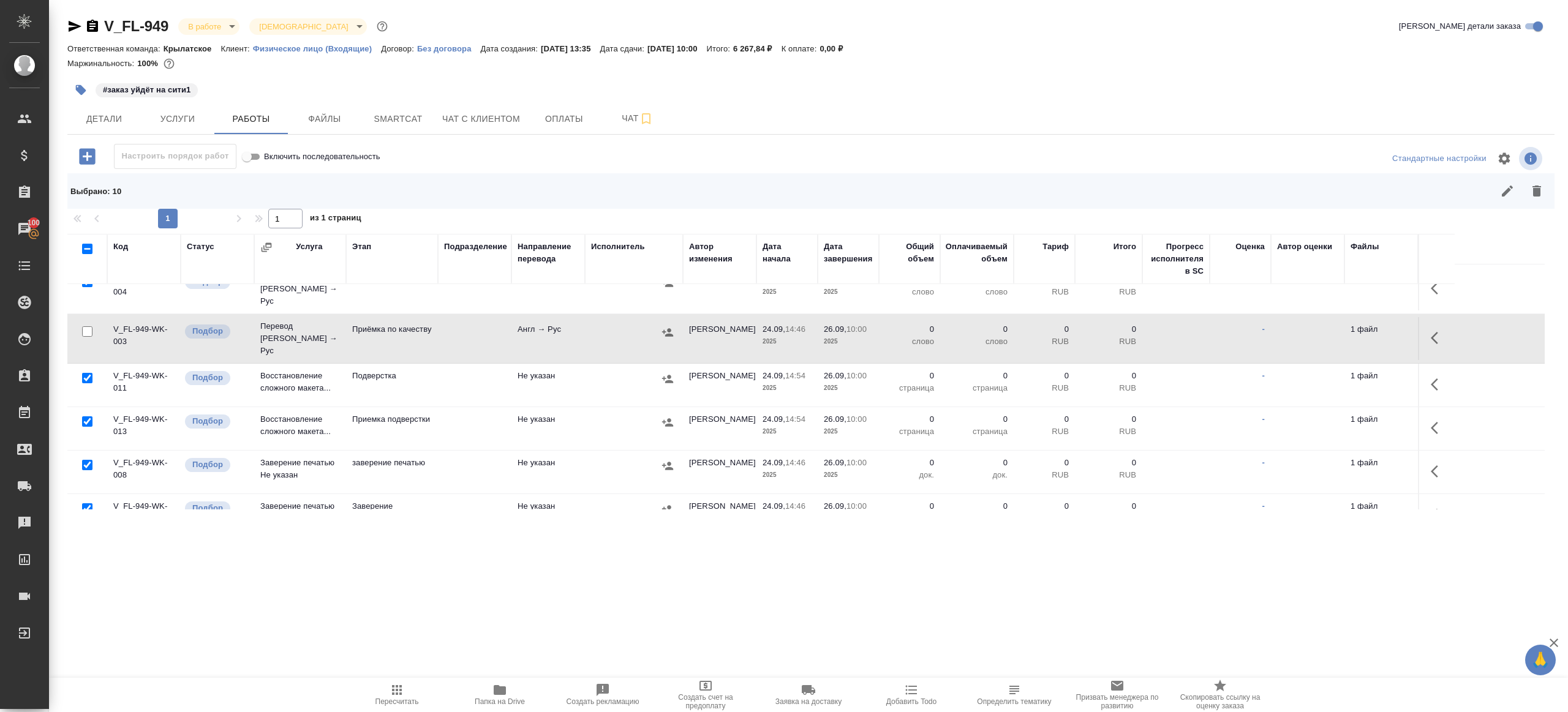
click at [88, 460] on input "checkbox" at bounding box center [87, 465] width 11 height 11
checkbox input "false"
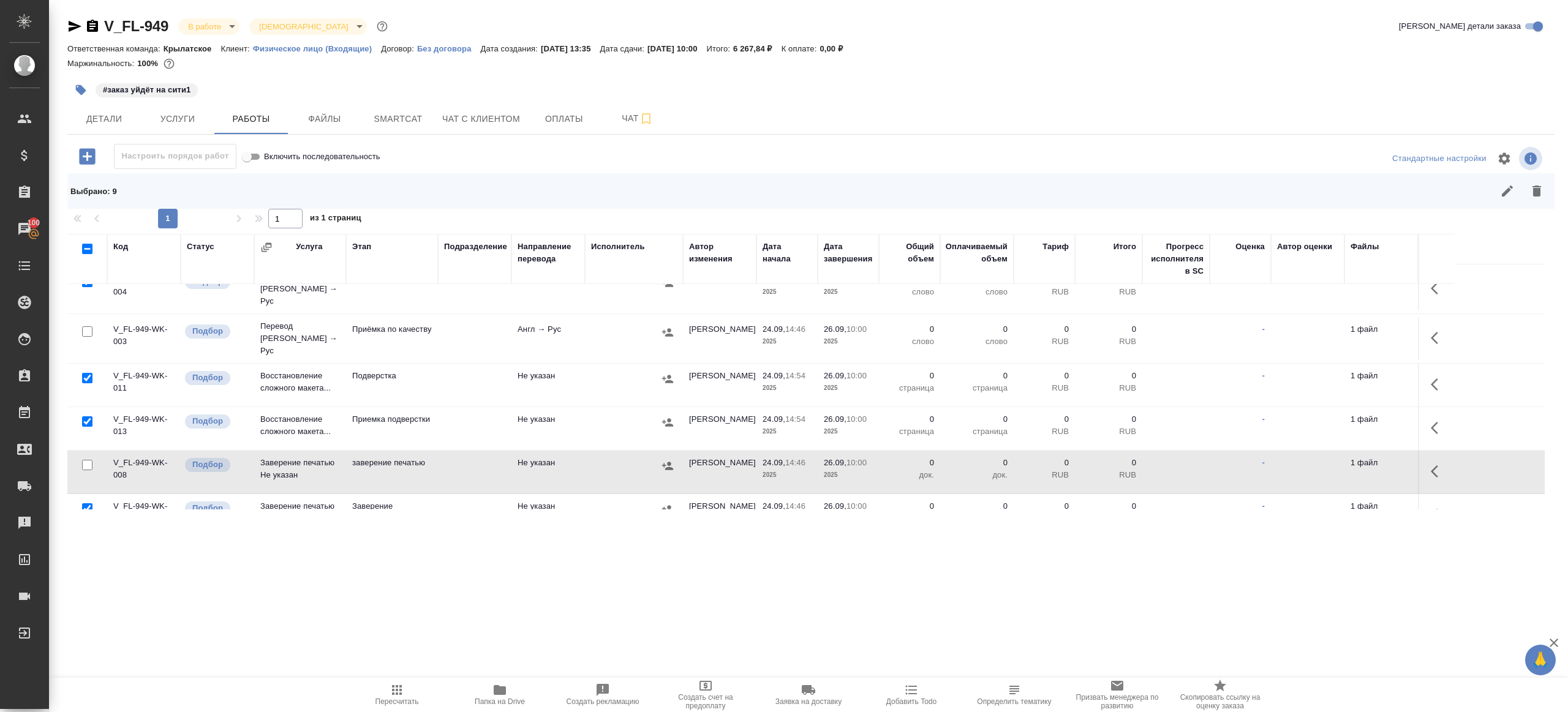
click at [88, 503] on input "checkbox" at bounding box center [87, 508] width 11 height 11
checkbox input "false"
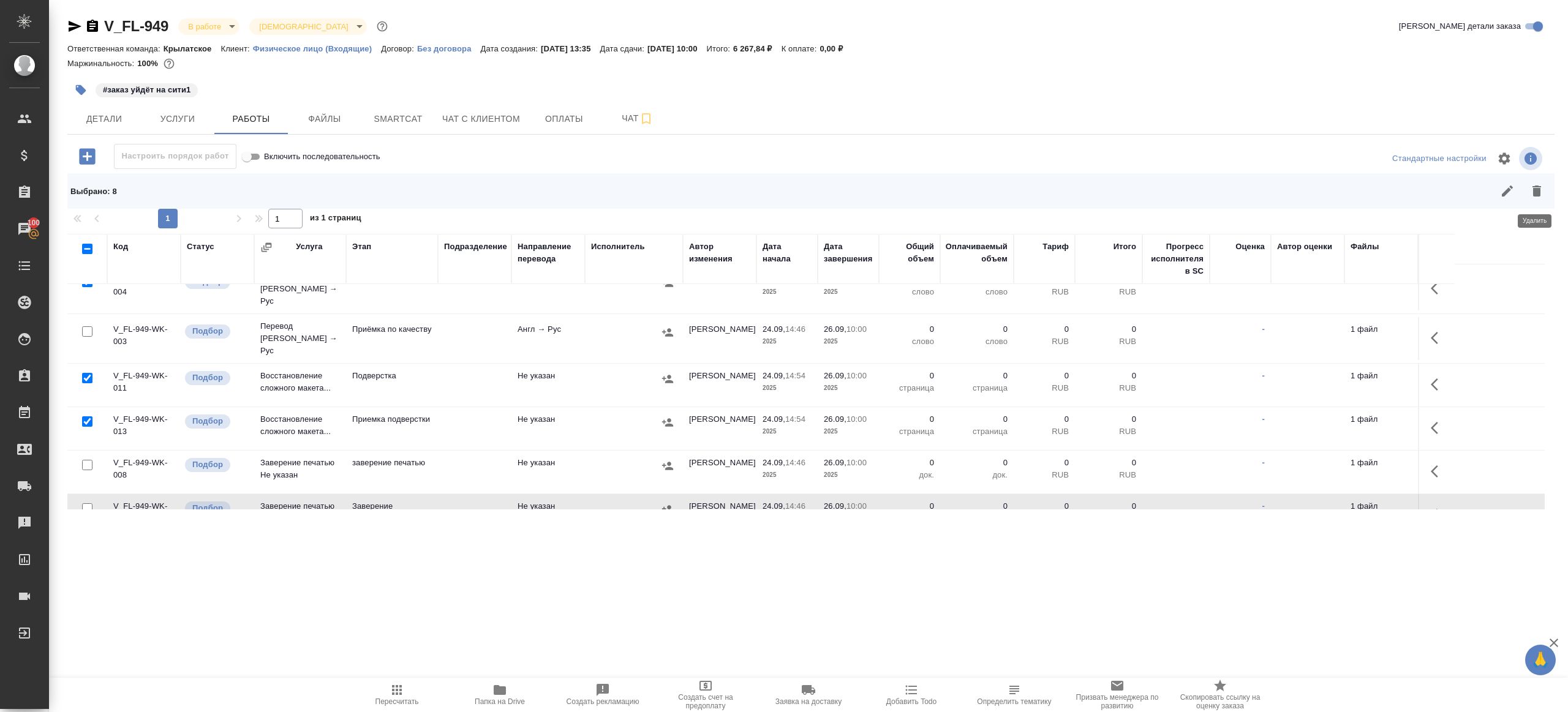
click at [1540, 184] on icon "button" at bounding box center [1536, 191] width 15 height 15
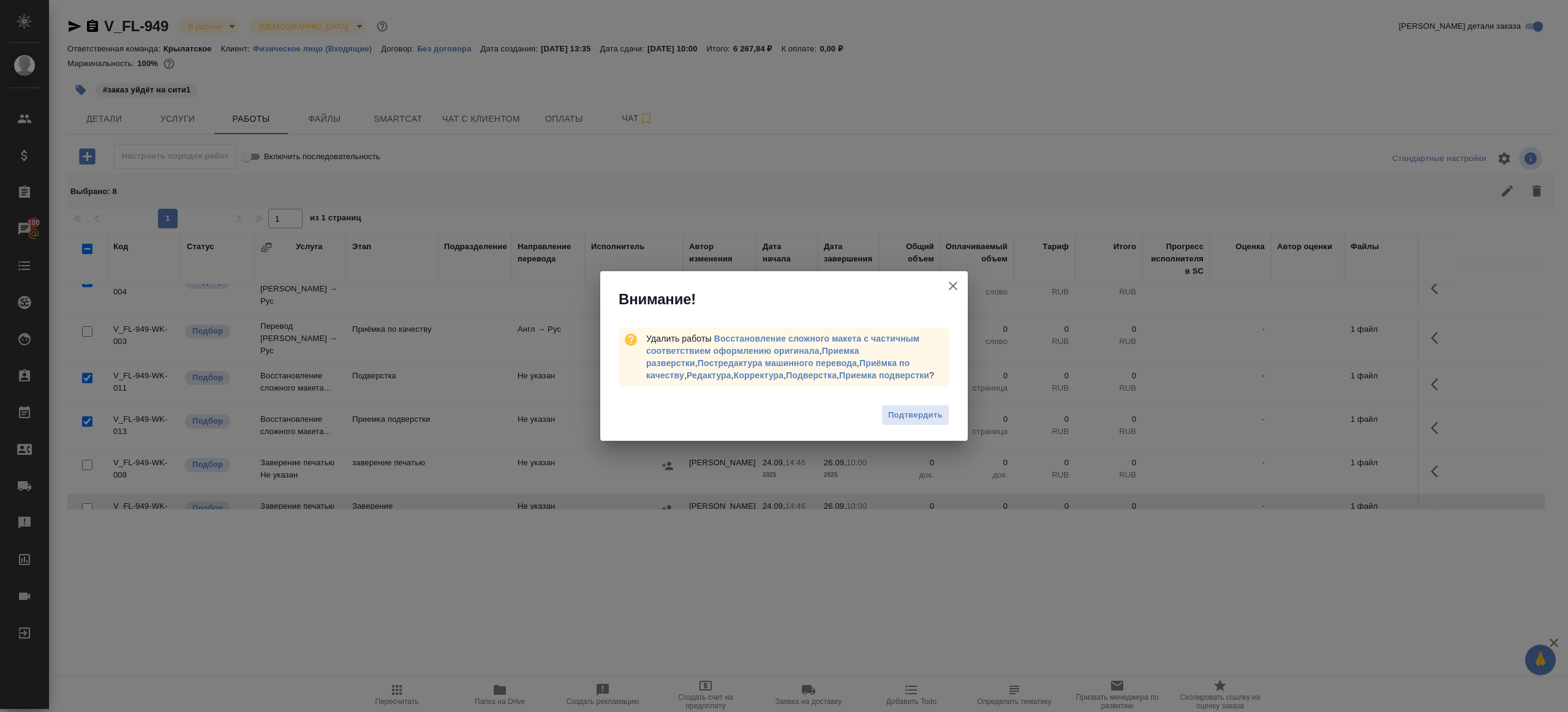
click at [914, 421] on span "Подтвердить" at bounding box center [915, 415] width 54 height 14
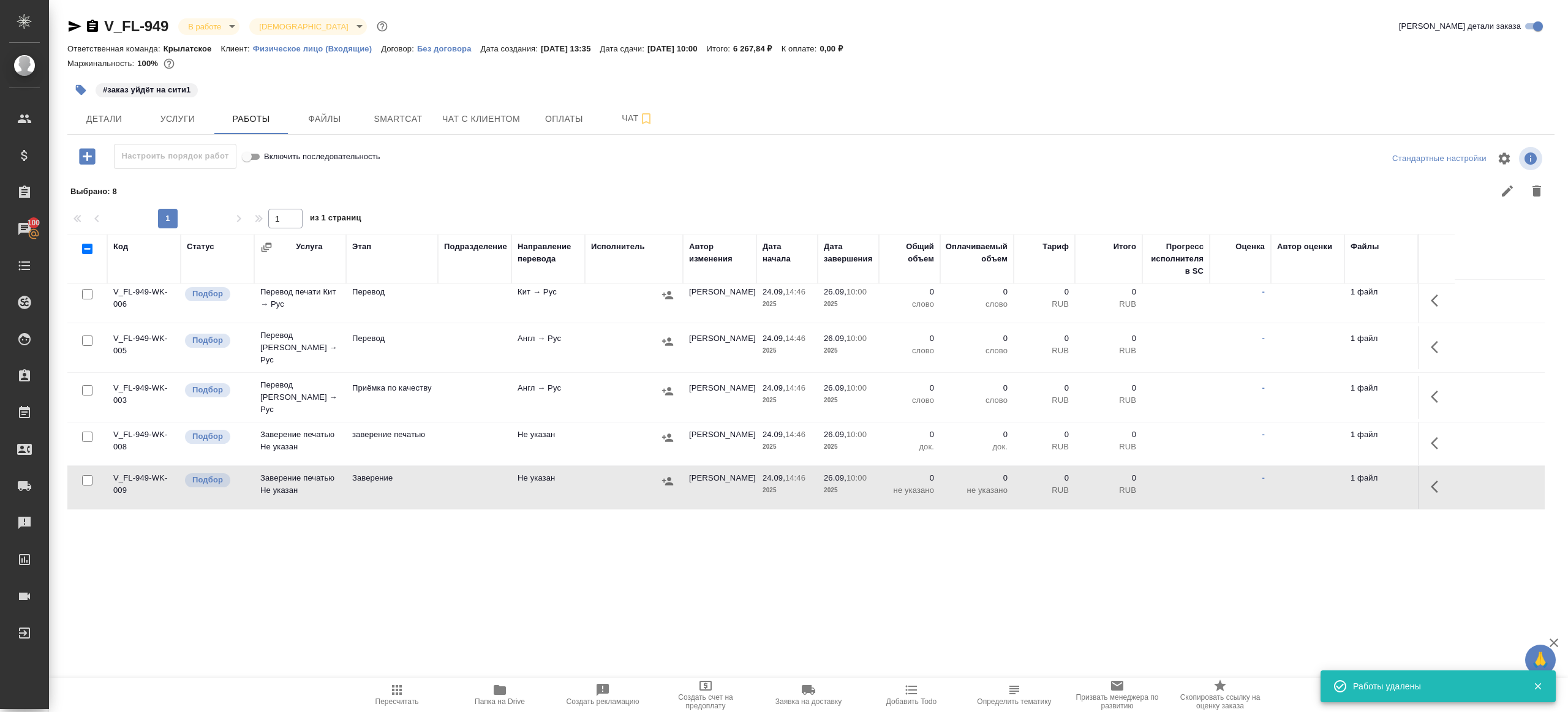
scroll to position [0, 0]
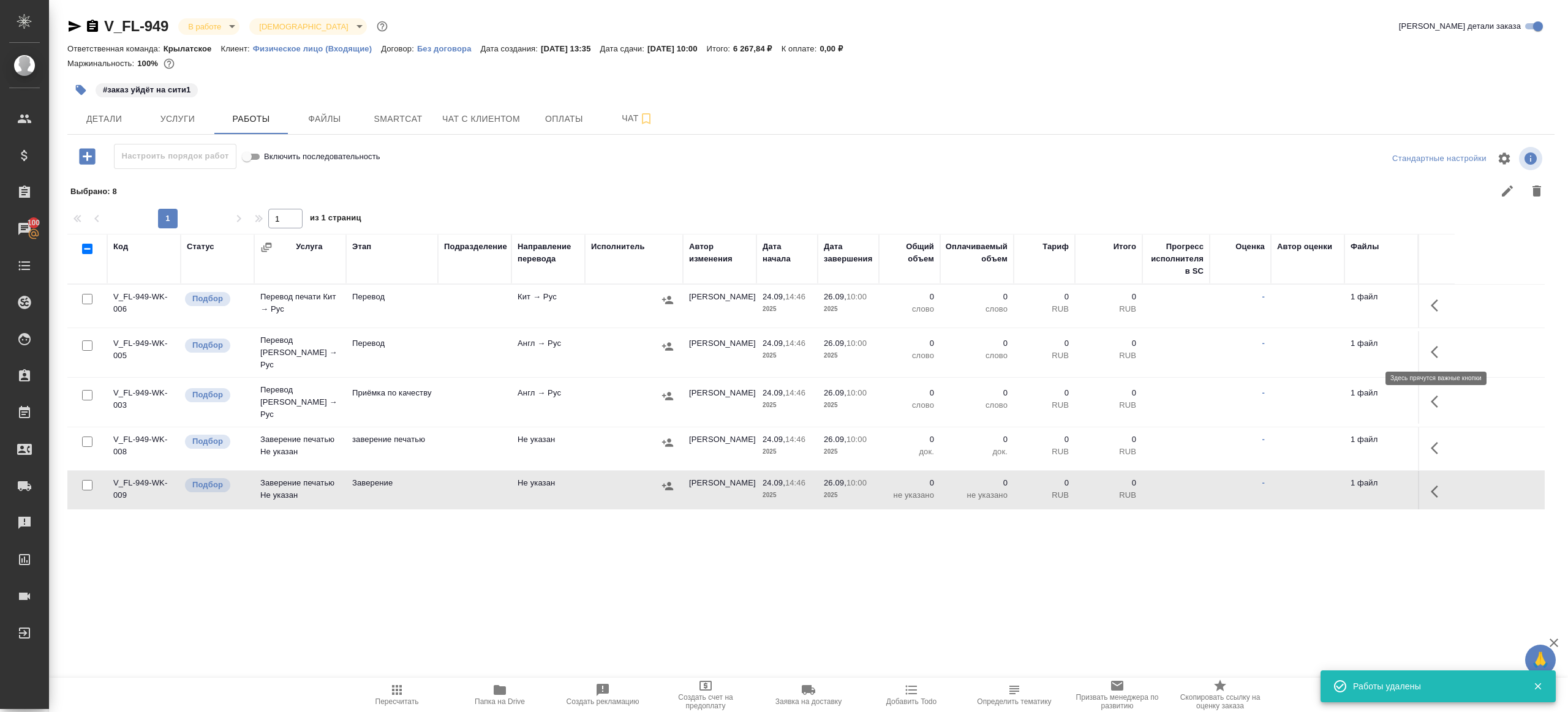
click at [1436, 345] on icon "button" at bounding box center [1438, 352] width 15 height 15
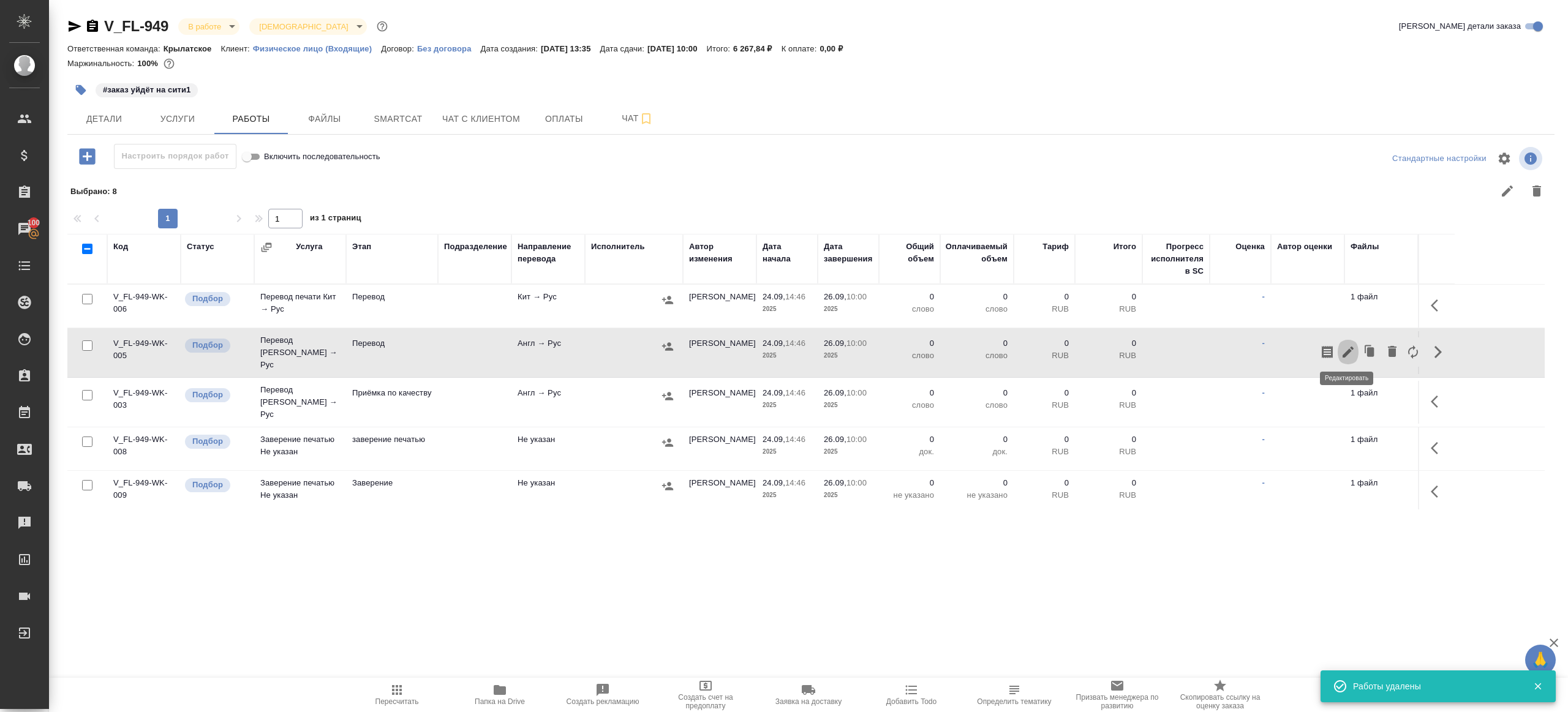
click at [1346, 345] on icon "button" at bounding box center [1348, 352] width 15 height 15
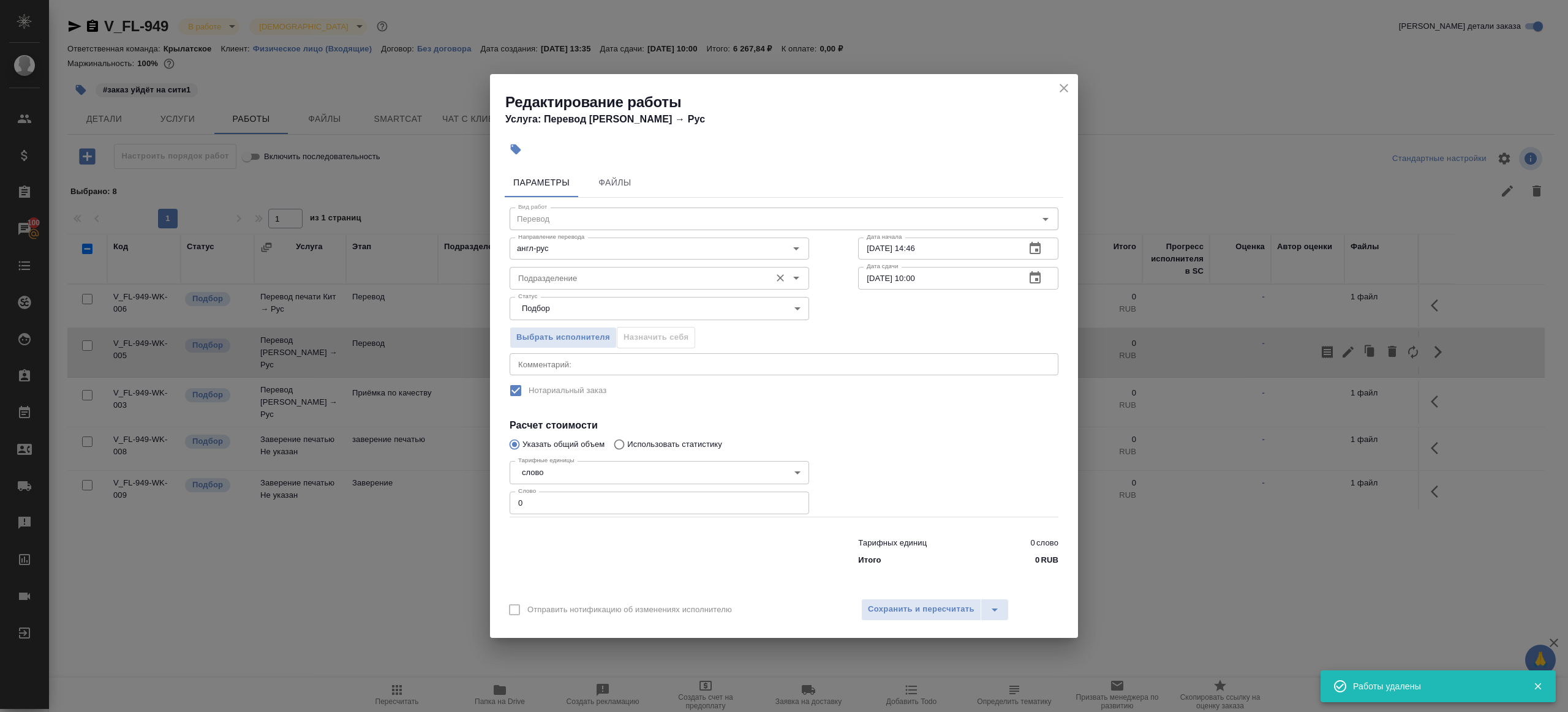
click at [570, 280] on input "Подразделение" at bounding box center [639, 278] width 251 height 15
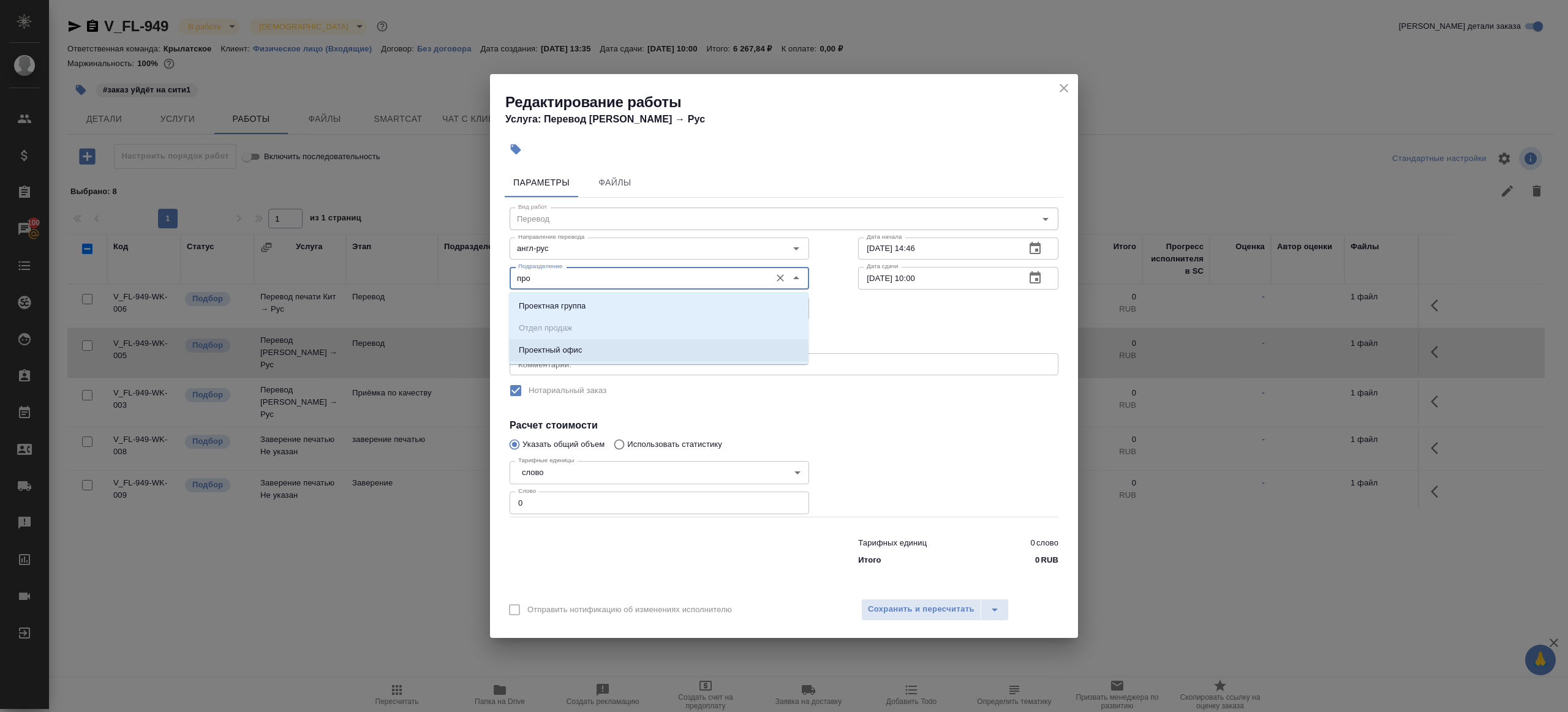
click at [573, 347] on p "Проектный офис" at bounding box center [550, 350] width 64 height 12
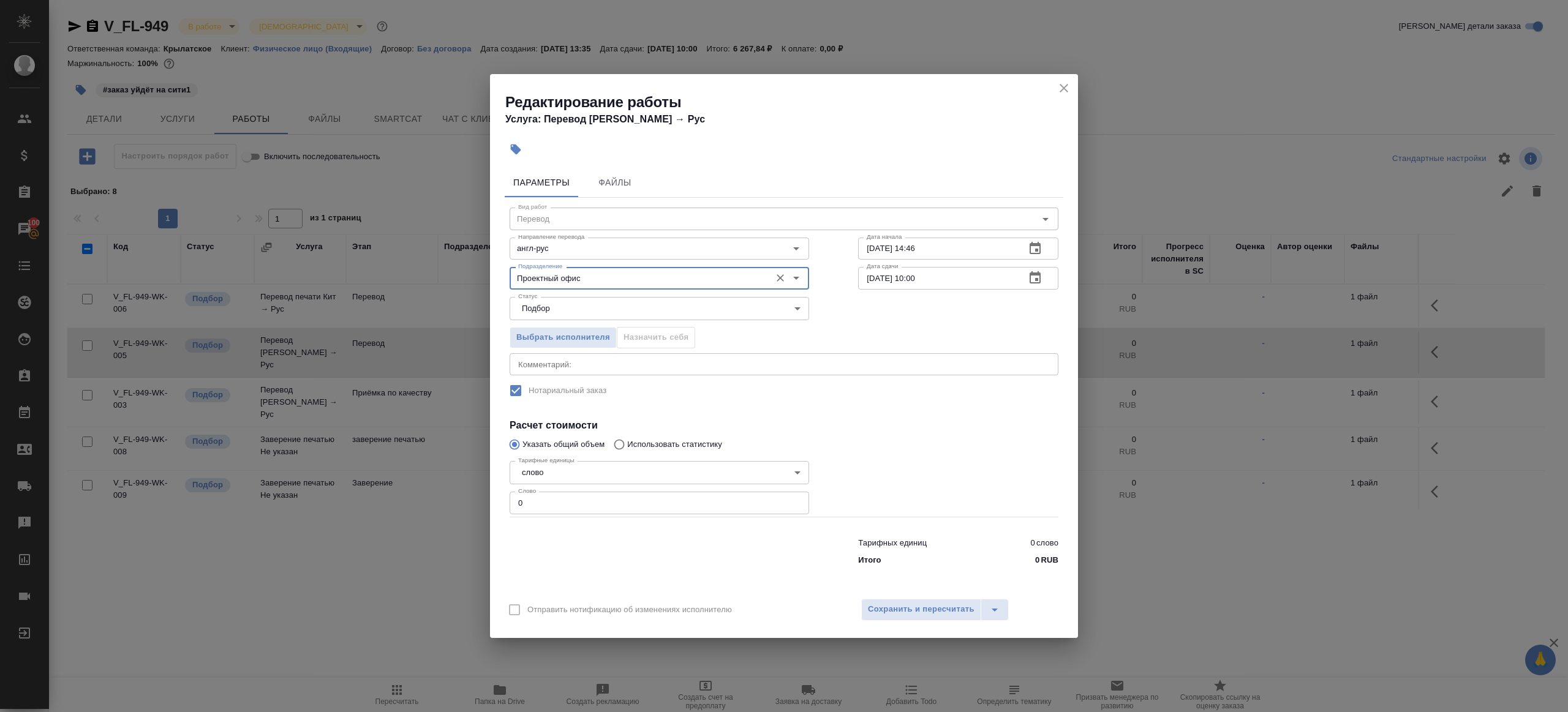
type input "Проектный офис"
click at [563, 310] on body "🙏 .cls-1 fill:#fff; AWATERA Gazizov Rinat Клиенты Спецификации Заказы 100 Чаты …" at bounding box center [784, 356] width 1568 height 712
click at [887, 392] on div at bounding box center [784, 356] width 1568 height 712
click at [537, 498] on input "0" at bounding box center [659, 502] width 299 height 22
type input "1"
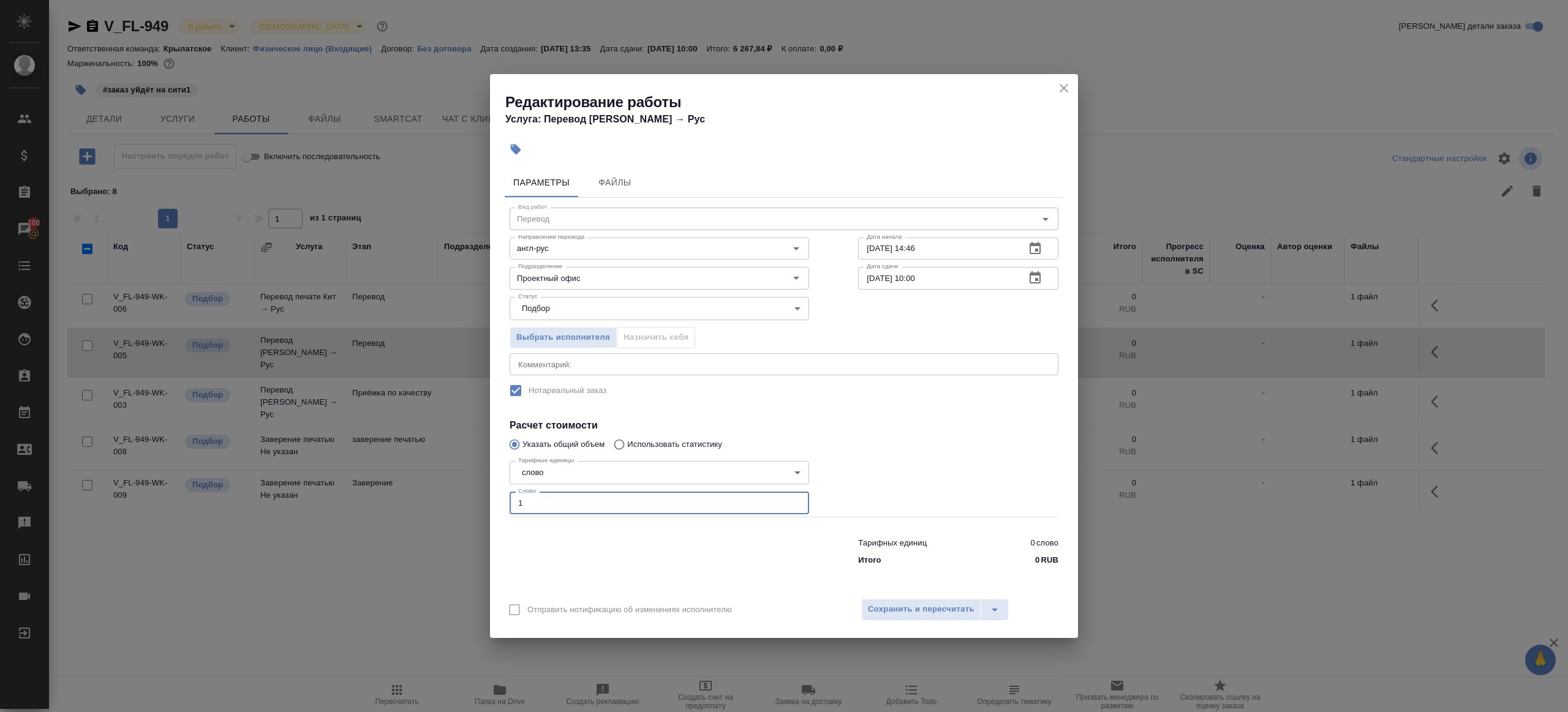
click at [595, 546] on div at bounding box center [659, 549] width 349 height 49
click at [916, 279] on input "26.09.2025 10:00" at bounding box center [937, 278] width 158 height 22
type input "26.09.2025 09:00"
click at [927, 409] on div "Вид работ Перевод Вид работ Направление перевода англ-рус Направление перевода …" at bounding box center [783, 384] width 558 height 373
click at [918, 608] on span "Сохранить и пересчитать" at bounding box center [921, 609] width 106 height 14
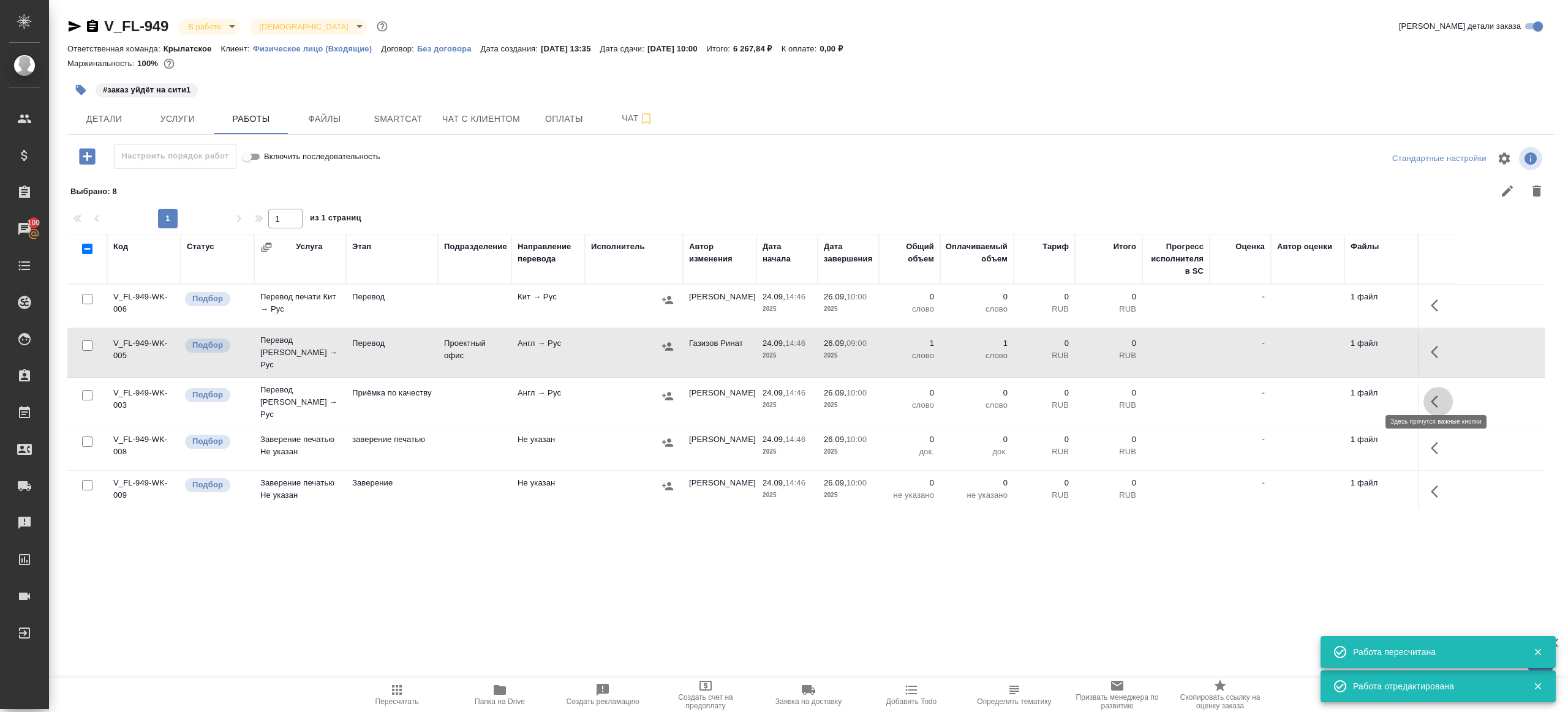
click at [1431, 394] on icon "button" at bounding box center [1438, 402] width 15 height 15
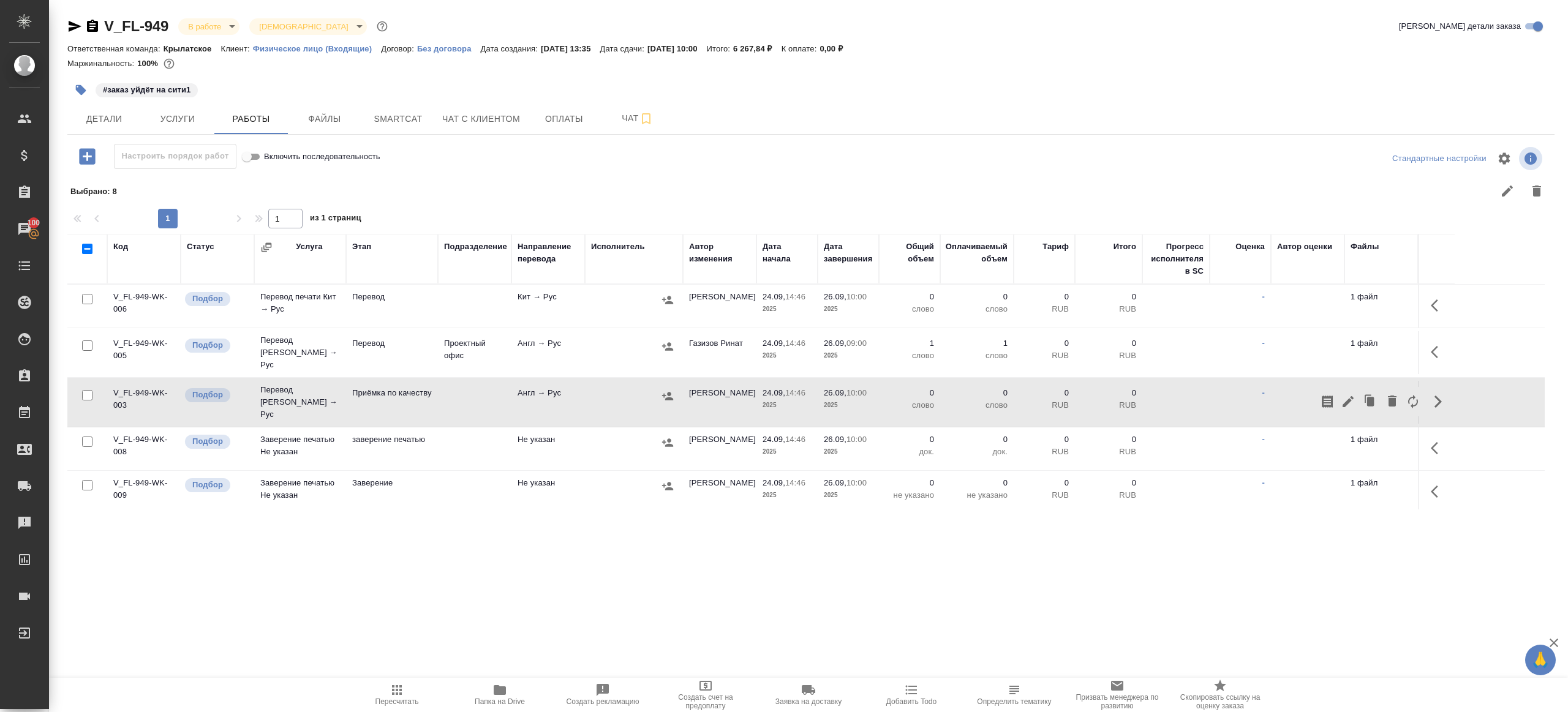
click at [931, 354] on p "слово" at bounding box center [909, 356] width 49 height 12
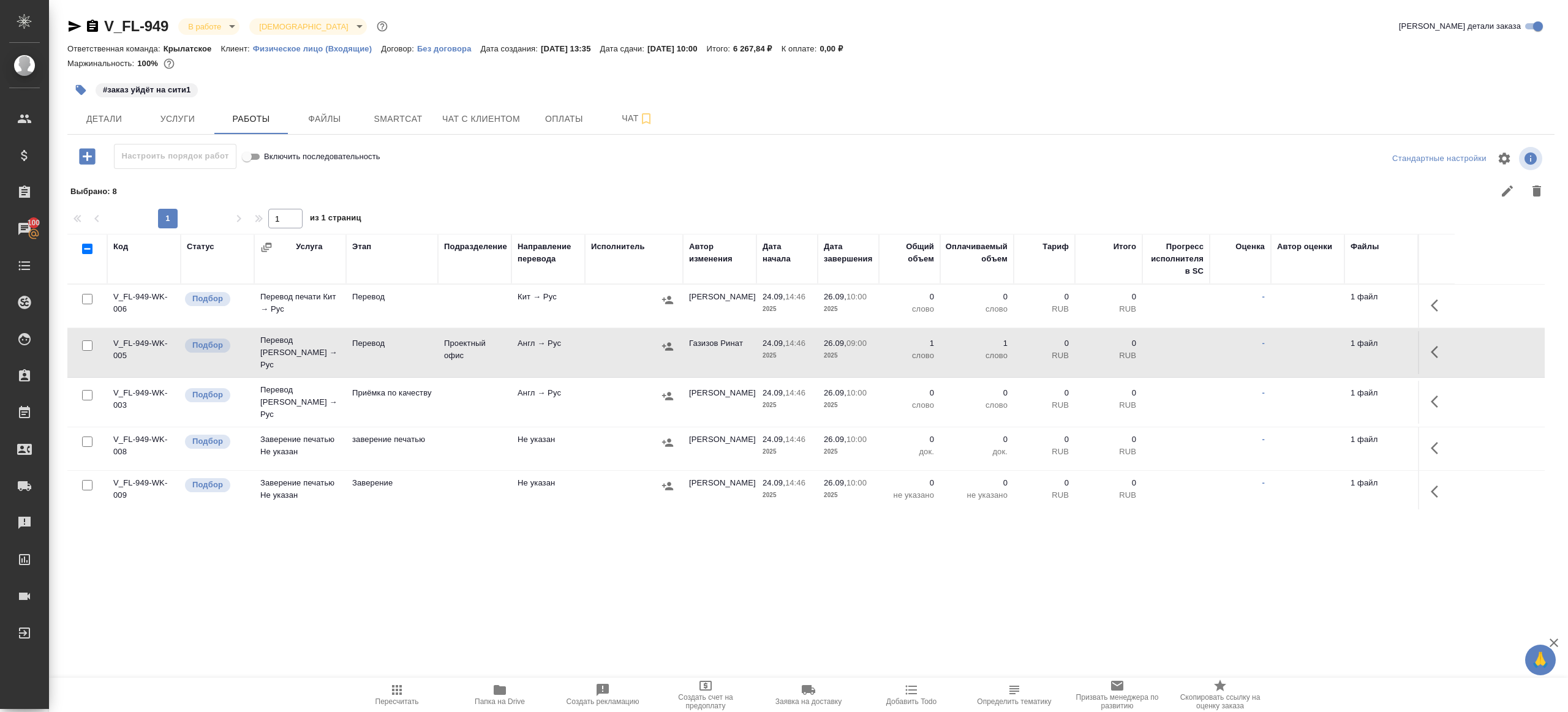
click at [1436, 396] on icon "button" at bounding box center [1434, 402] width 7 height 12
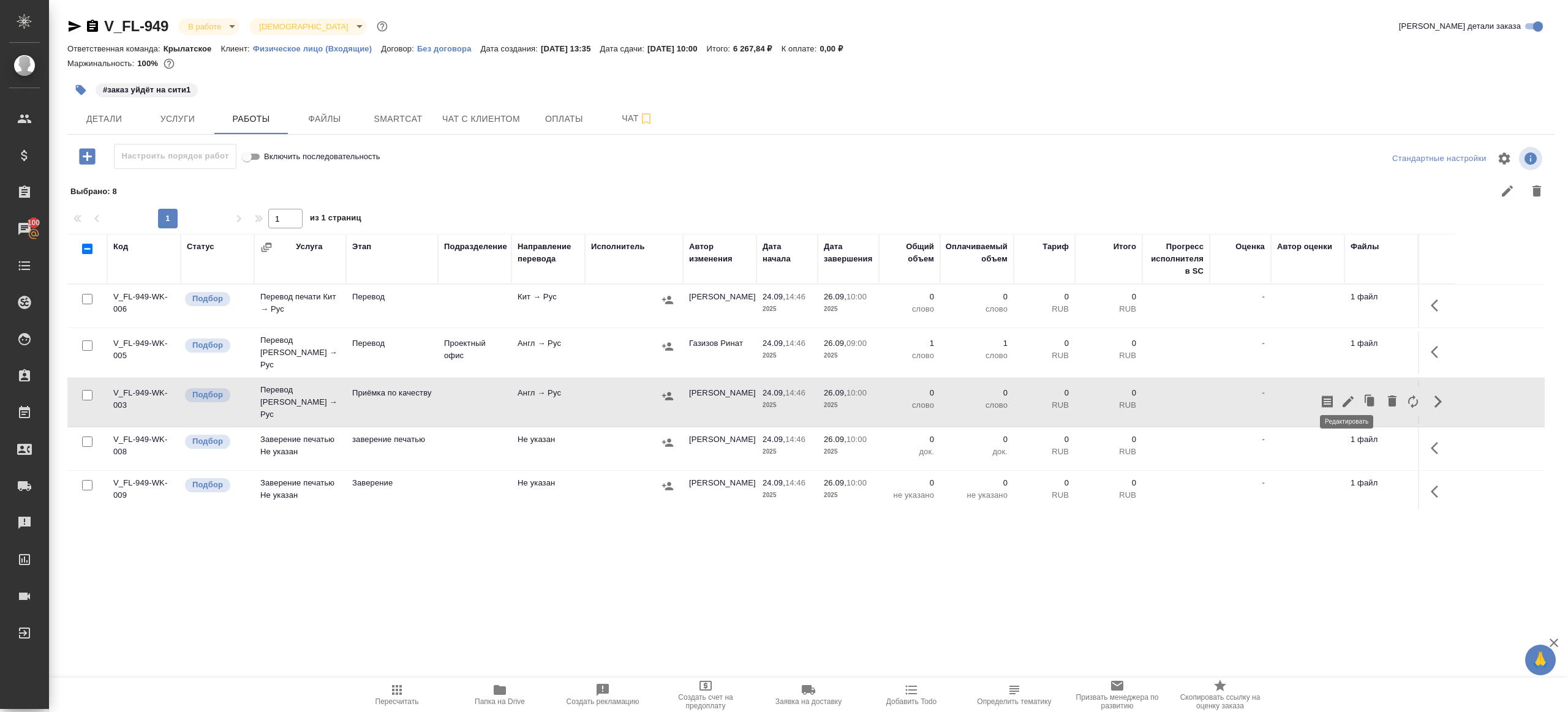
click at [1348, 394] on icon "button" at bounding box center [1348, 402] width 15 height 15
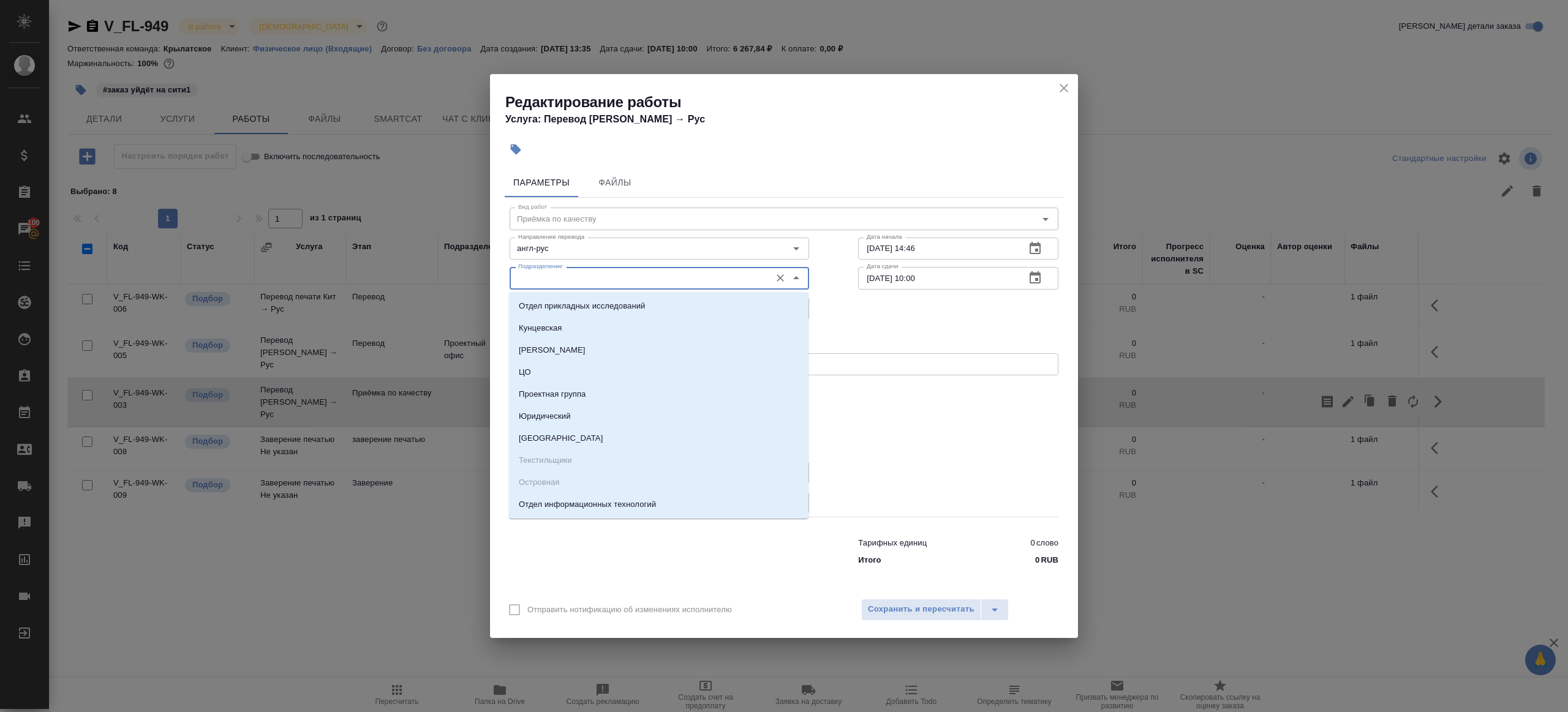
click at [560, 278] on input "Подразделение" at bounding box center [639, 278] width 251 height 15
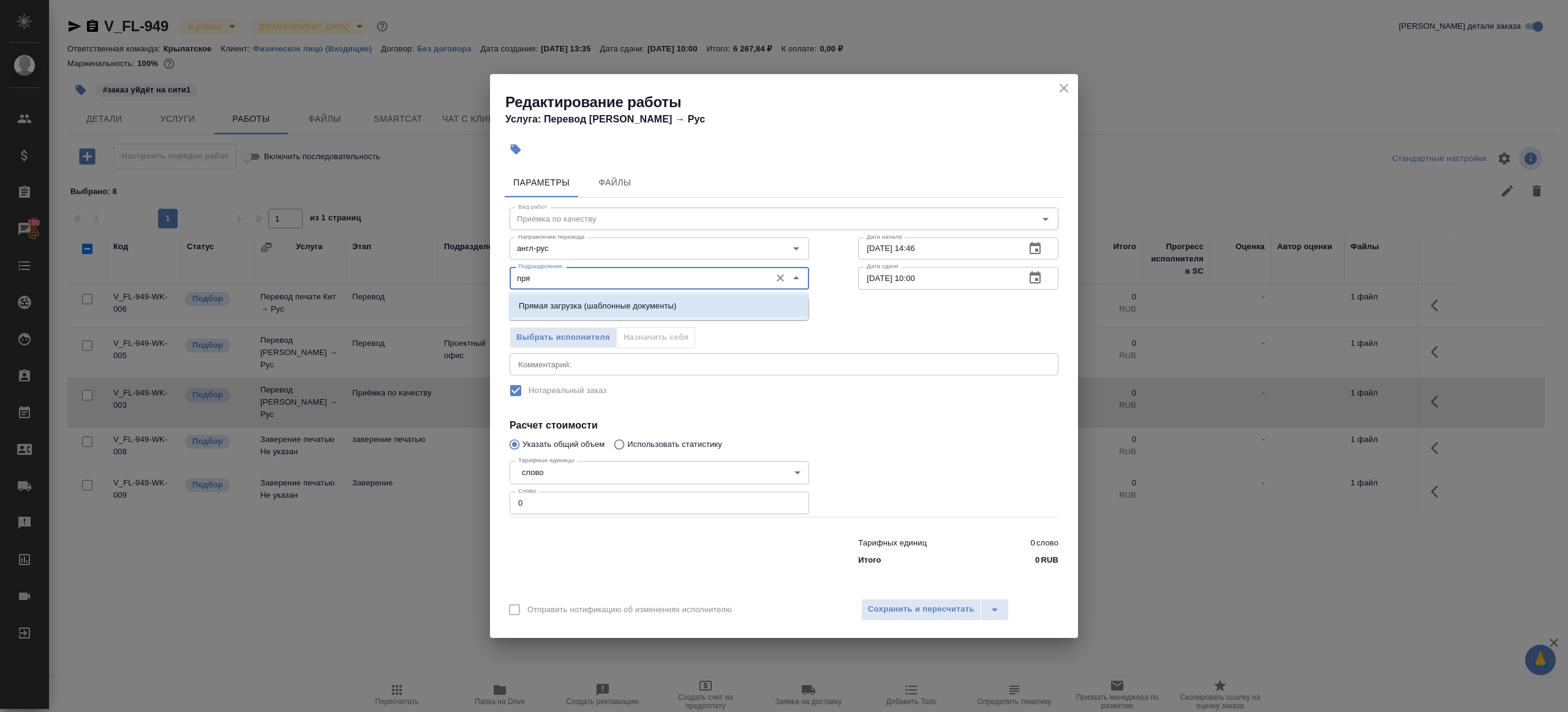
click at [594, 295] on li "Прямая загрузка (шаблонные документы)" at bounding box center [658, 306] width 299 height 22
type input "Прямая загрузка (шаблонные документы)"
click at [547, 509] on input "0" at bounding box center [659, 502] width 299 height 22
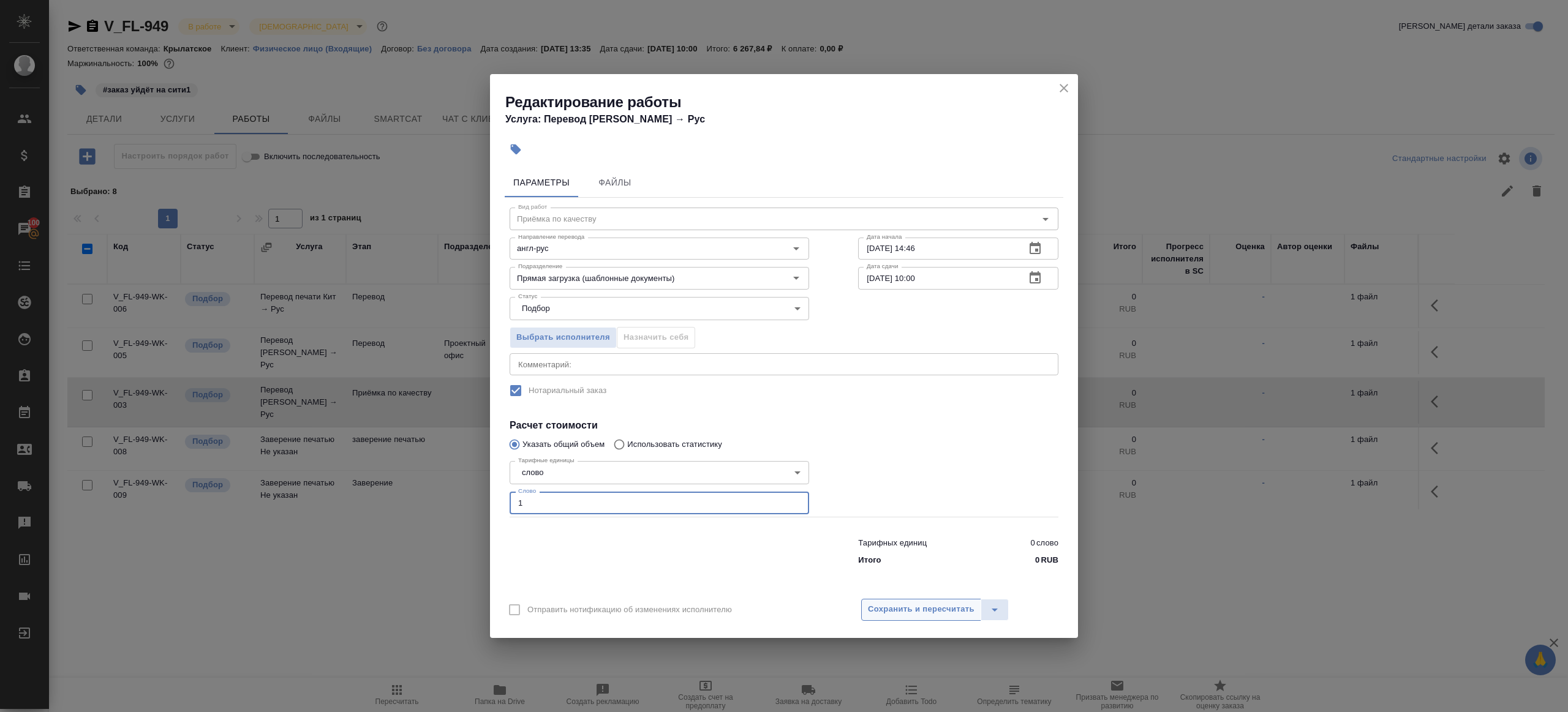
type input "1"
click at [928, 601] on button "Сохранить и пересчитать" at bounding box center [921, 610] width 120 height 22
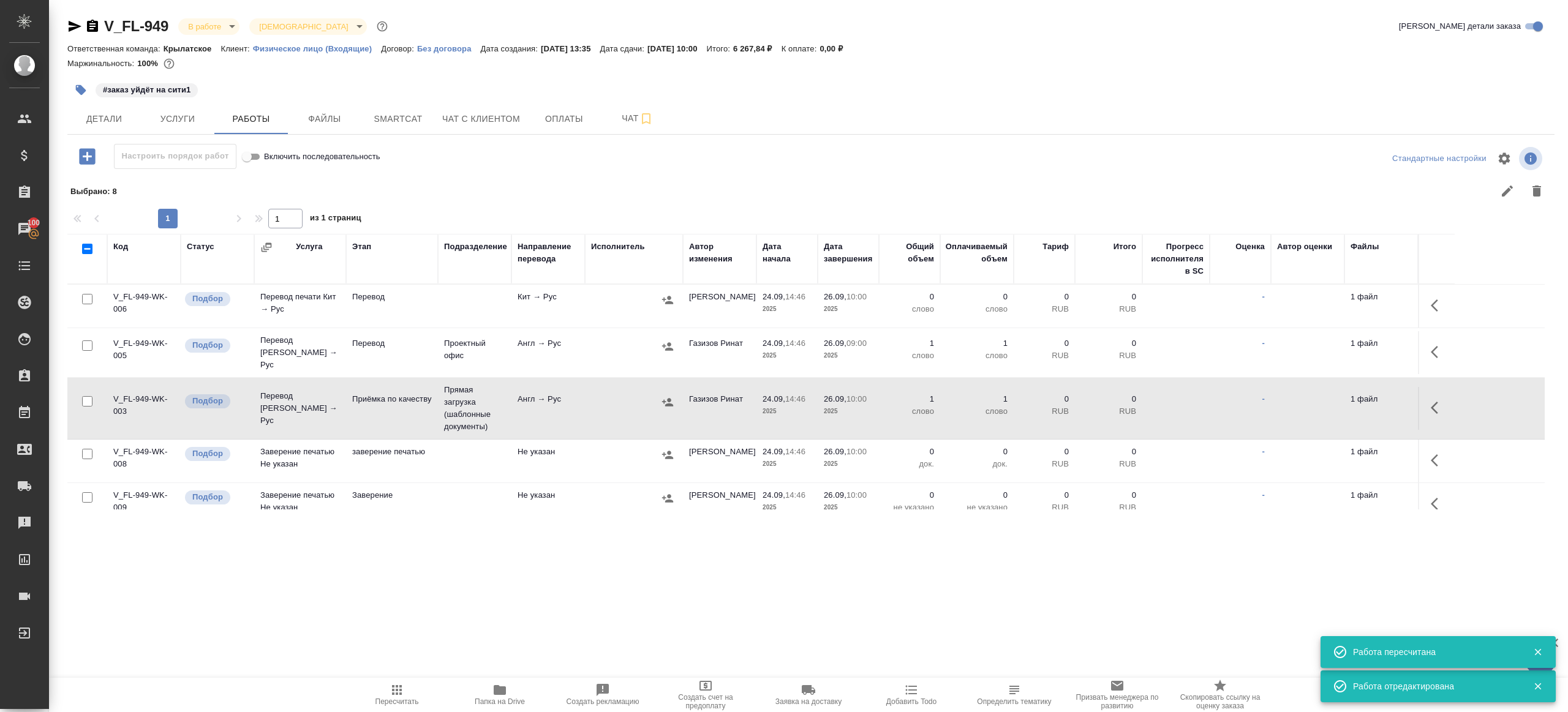
click at [387, 697] on span "Пересчитать" at bounding box center [397, 701] width 43 height 9
click at [628, 620] on div ".cls-1 fill:#fff; AWATERA Gazizov Rinat Клиенты Спецификации Заказы 100 Чаты To…" at bounding box center [784, 356] width 1568 height 712
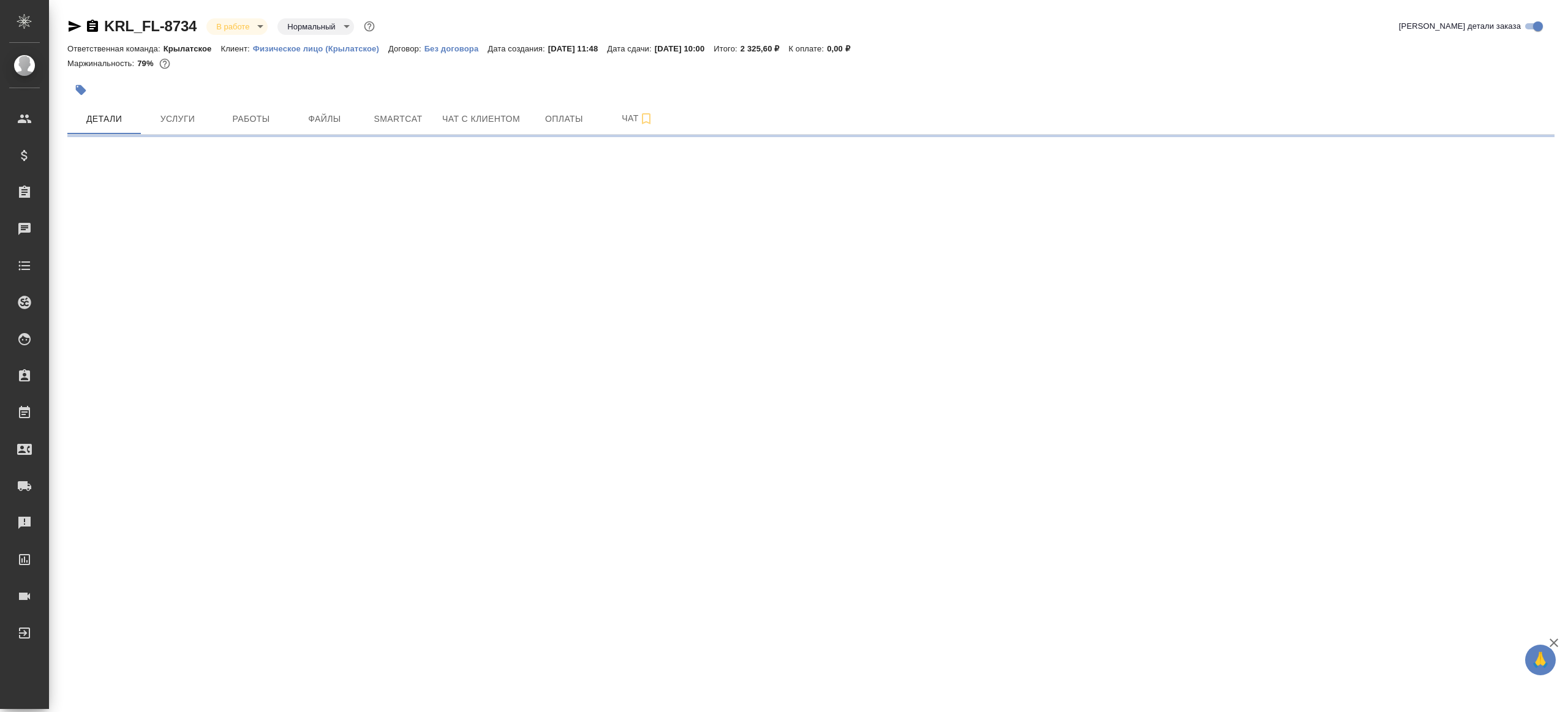
click at [719, 59] on div "Маржинальность: 79%" at bounding box center [811, 64] width 1487 height 16
click at [714, 48] on p "[DATE] 10:00" at bounding box center [684, 48] width 59 height 9
click at [724, 60] on div "Маржинальность: 79%" at bounding box center [811, 64] width 1487 height 16
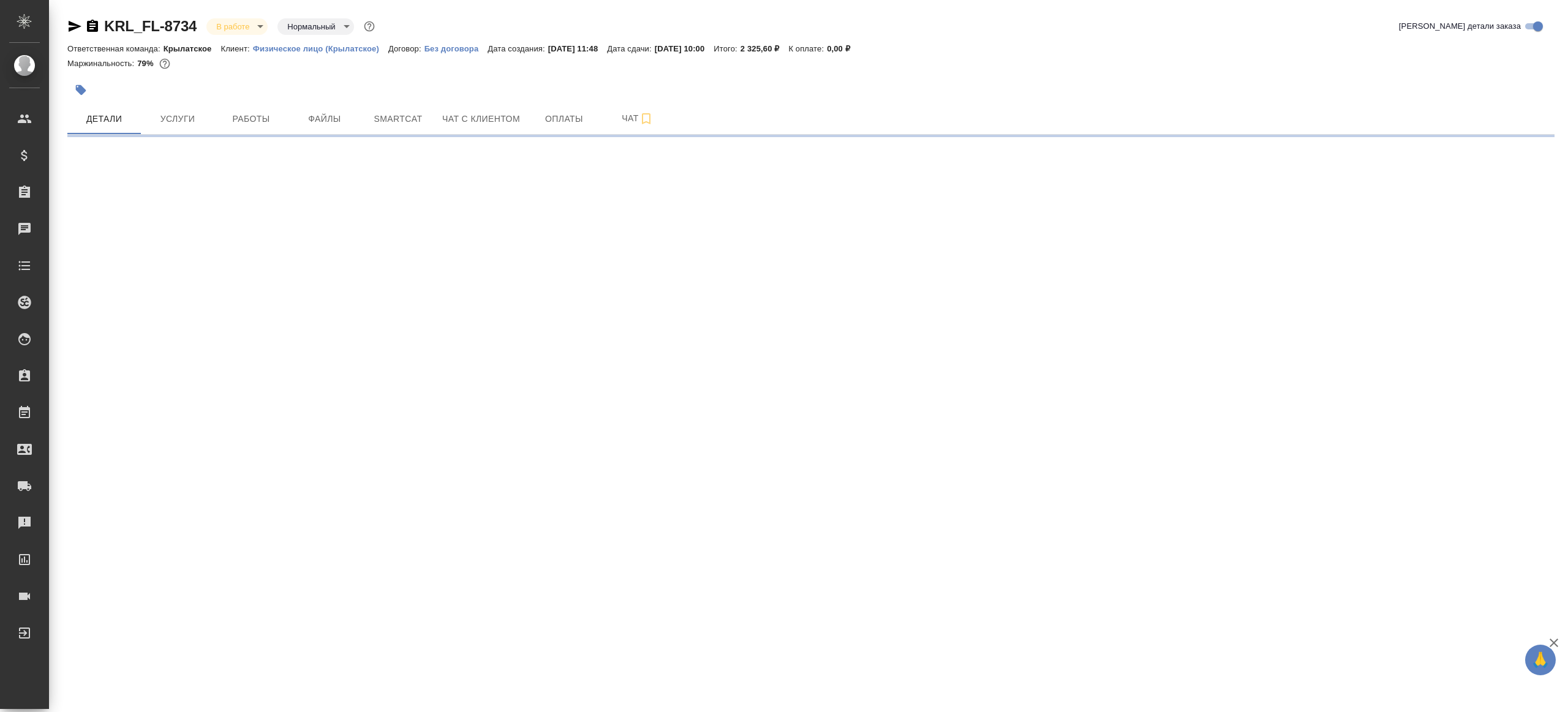
select select "RU"
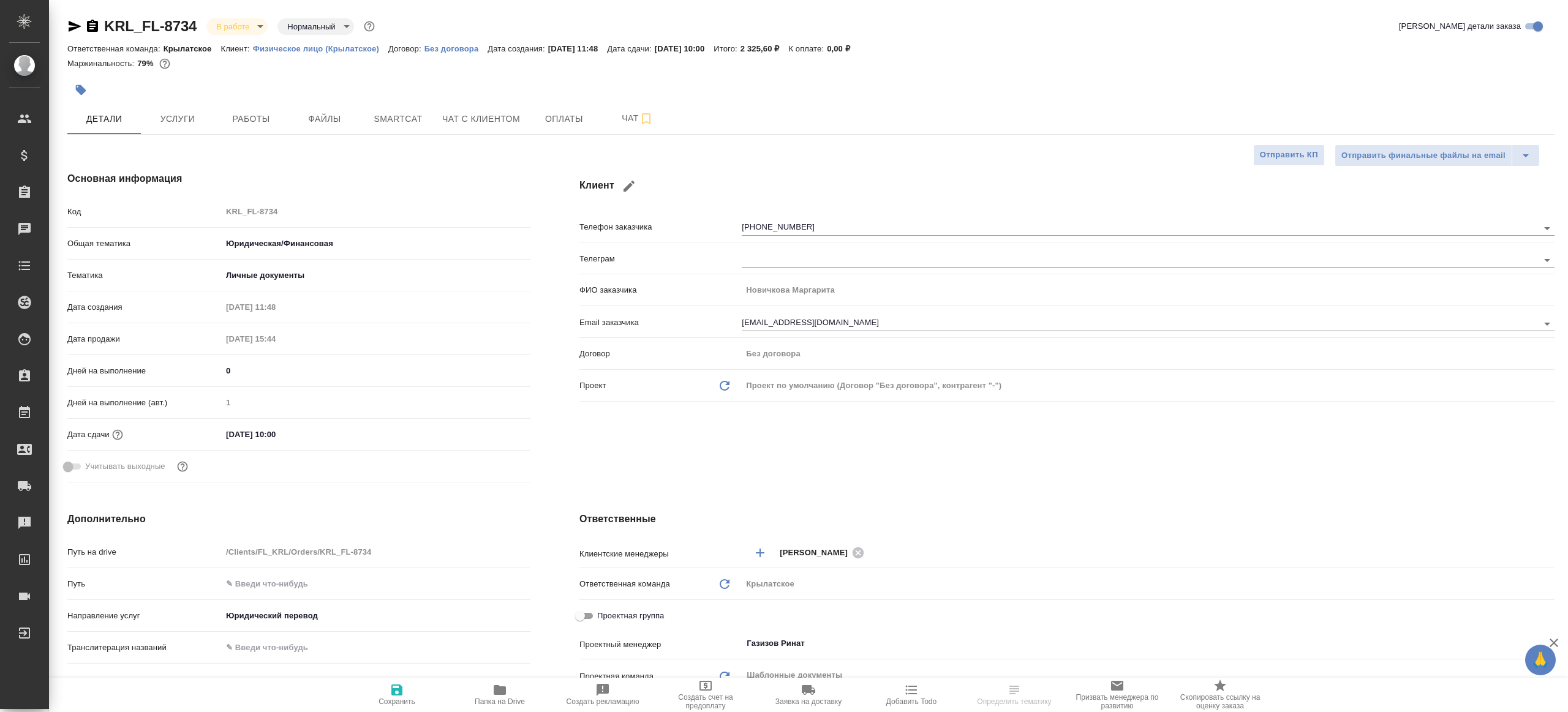
type textarea "x"
click at [240, 119] on span "Работы" at bounding box center [251, 119] width 59 height 15
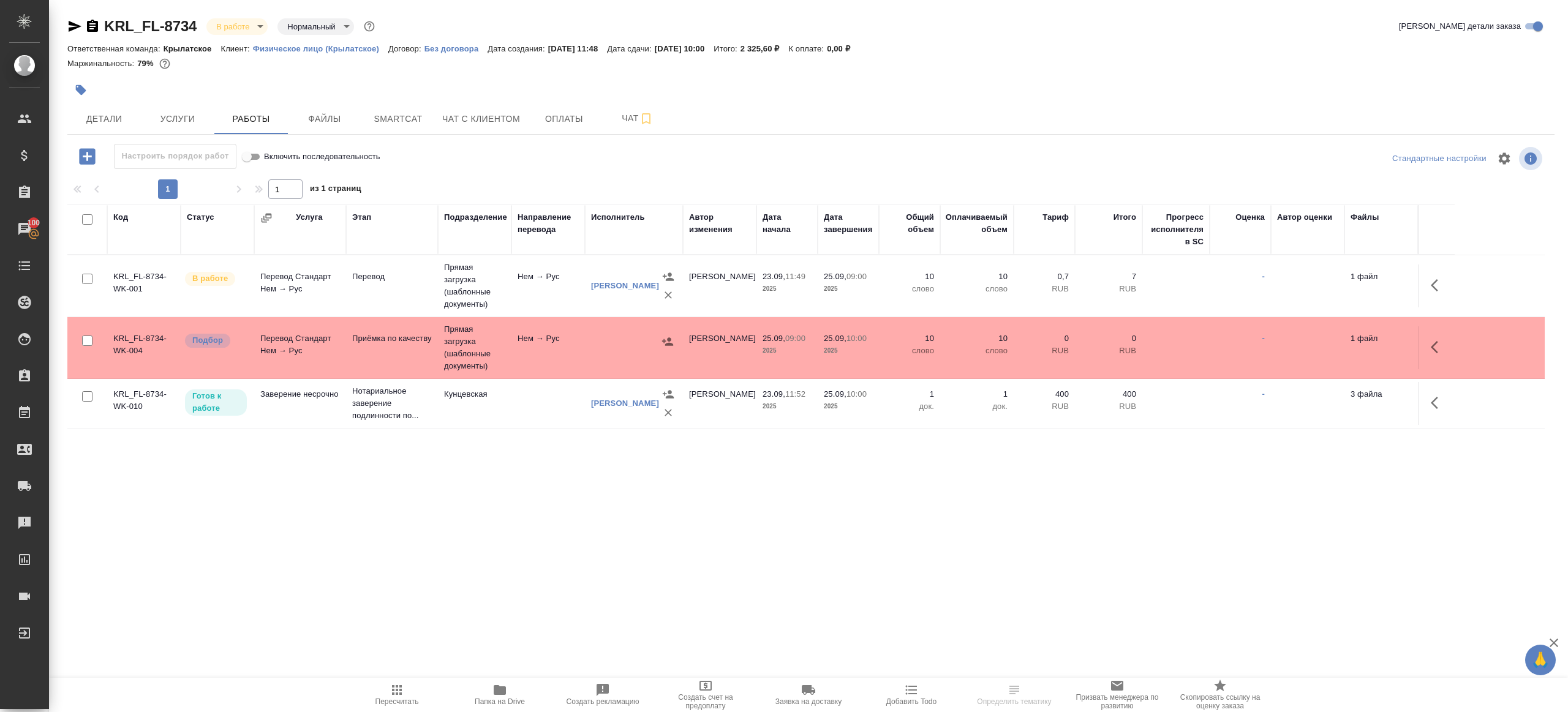
click at [718, 148] on div at bounding box center [810, 159] width 495 height 30
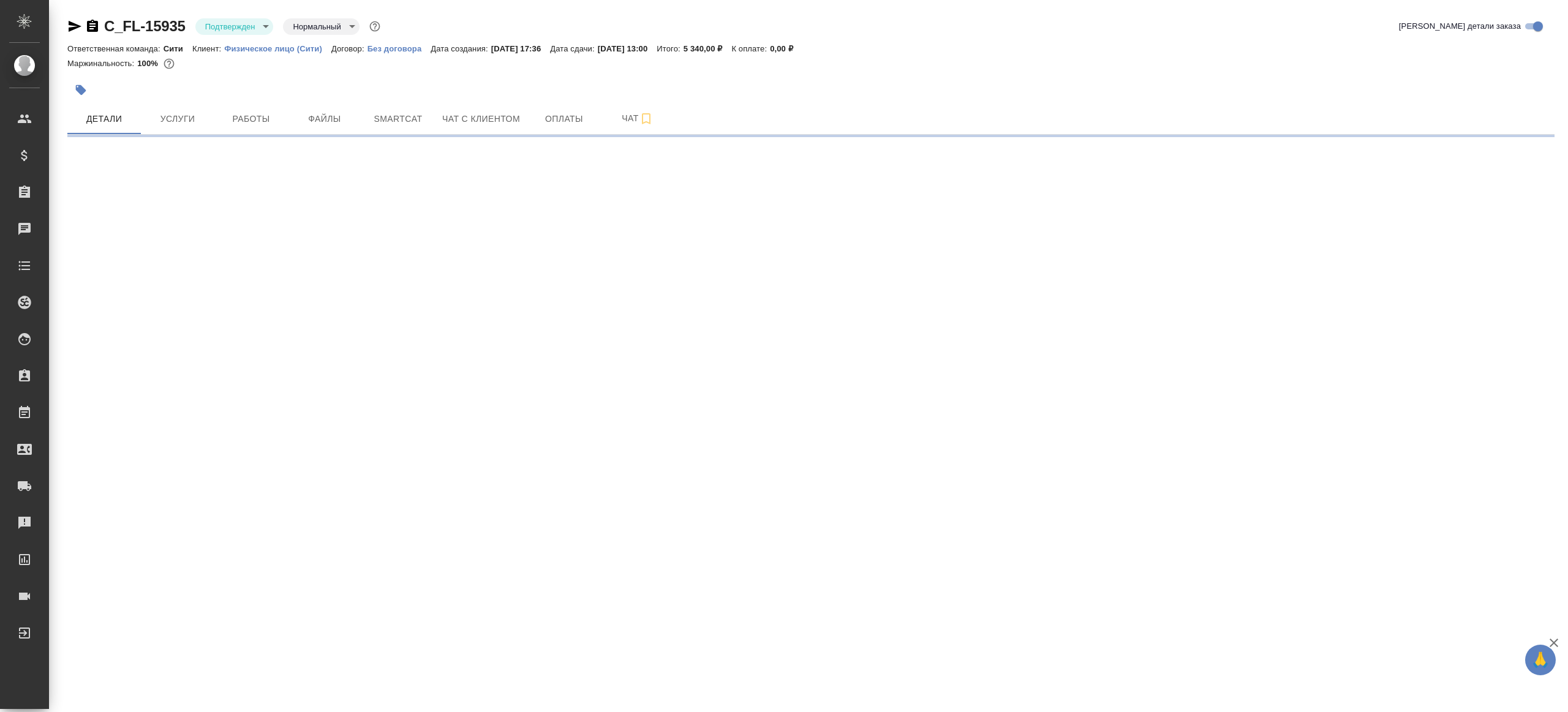
click at [225, 19] on body "🙏 .cls-1 fill:#fff; AWATERA [PERSON_NAME] Клиенты Спецификации Заказы Чаты Todo…" at bounding box center [784, 356] width 1568 height 712
select select "RU"
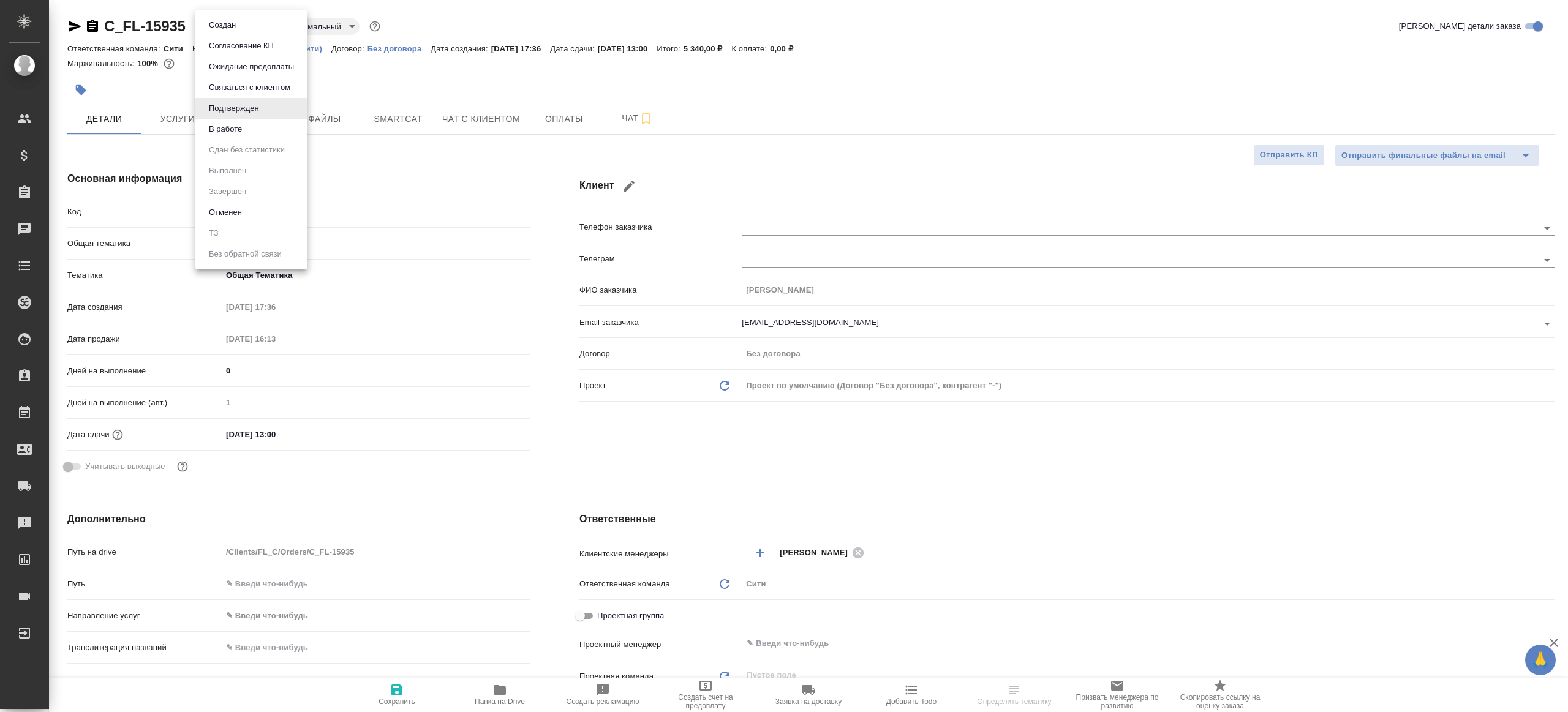
type textarea "x"
click at [239, 121] on li "В работе" at bounding box center [251, 129] width 112 height 21
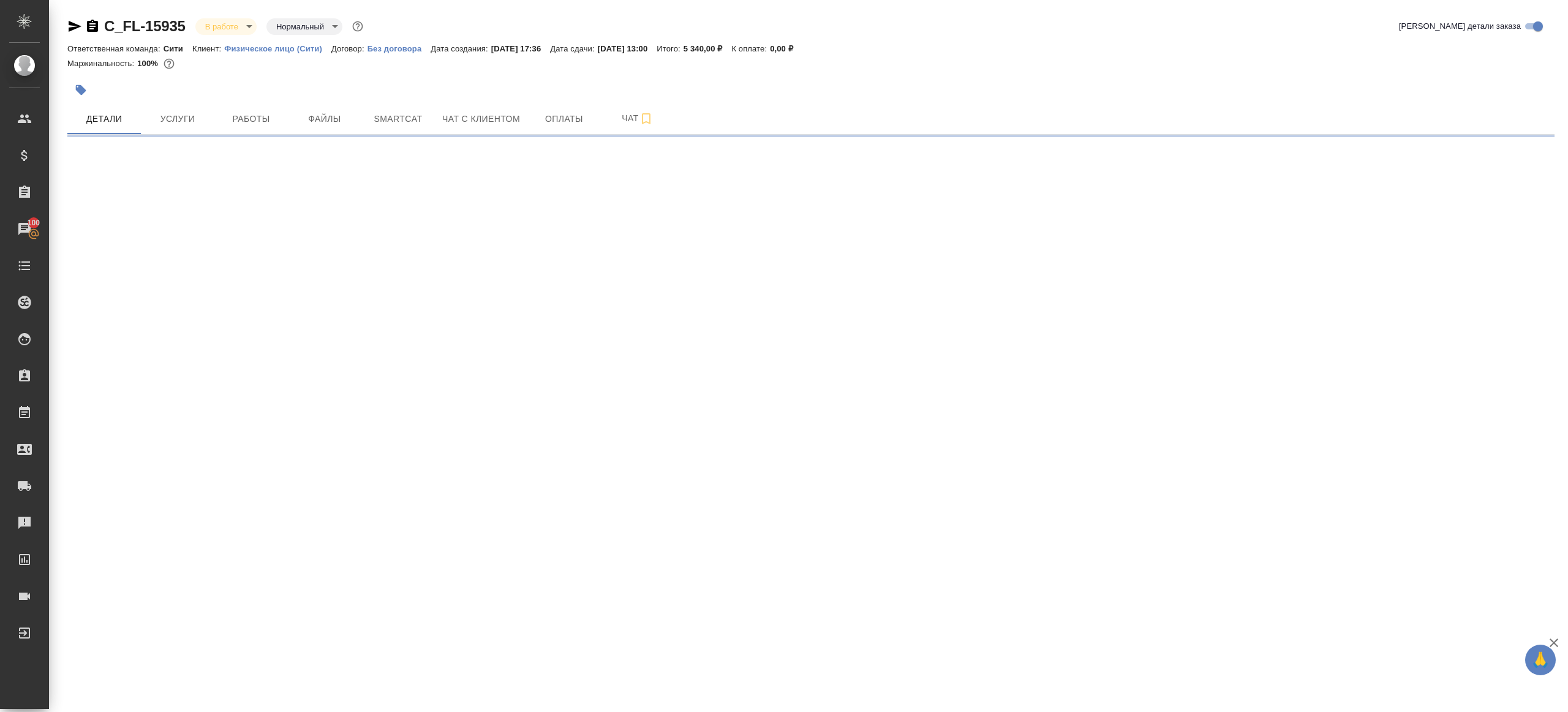
select select "RU"
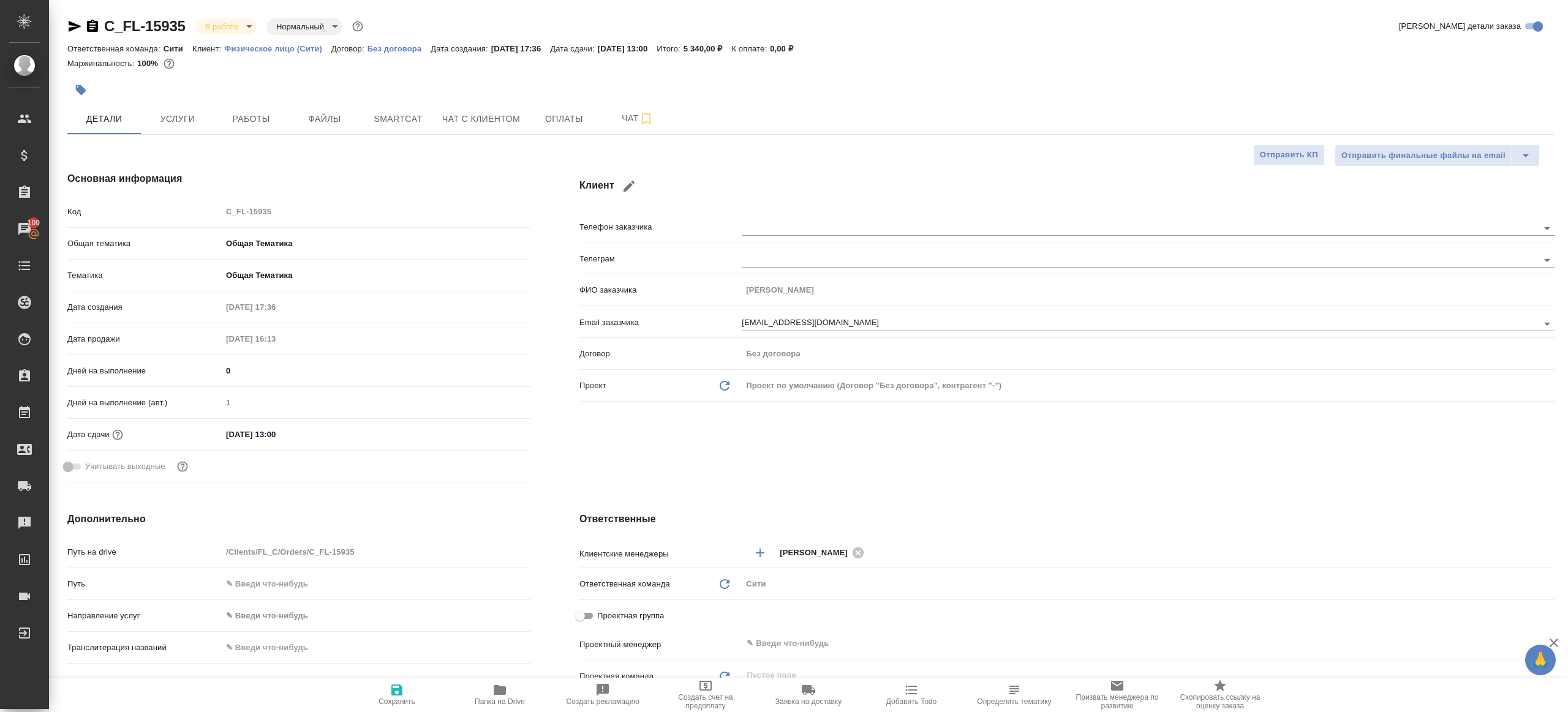
type textarea "x"
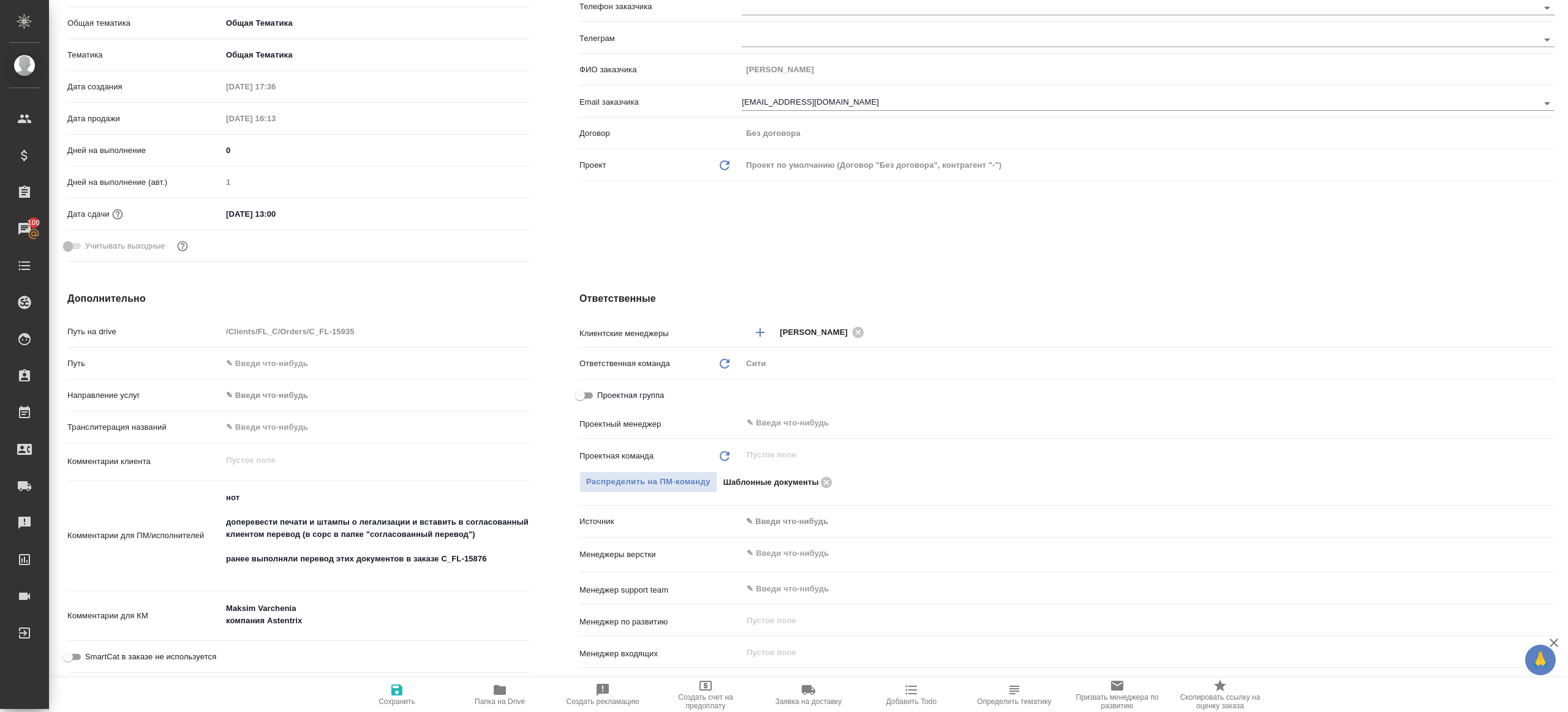
click at [829, 399] on div "Проектная группа" at bounding box center [1067, 395] width 975 height 22
click at [822, 418] on input "text" at bounding box center [1127, 423] width 764 height 15
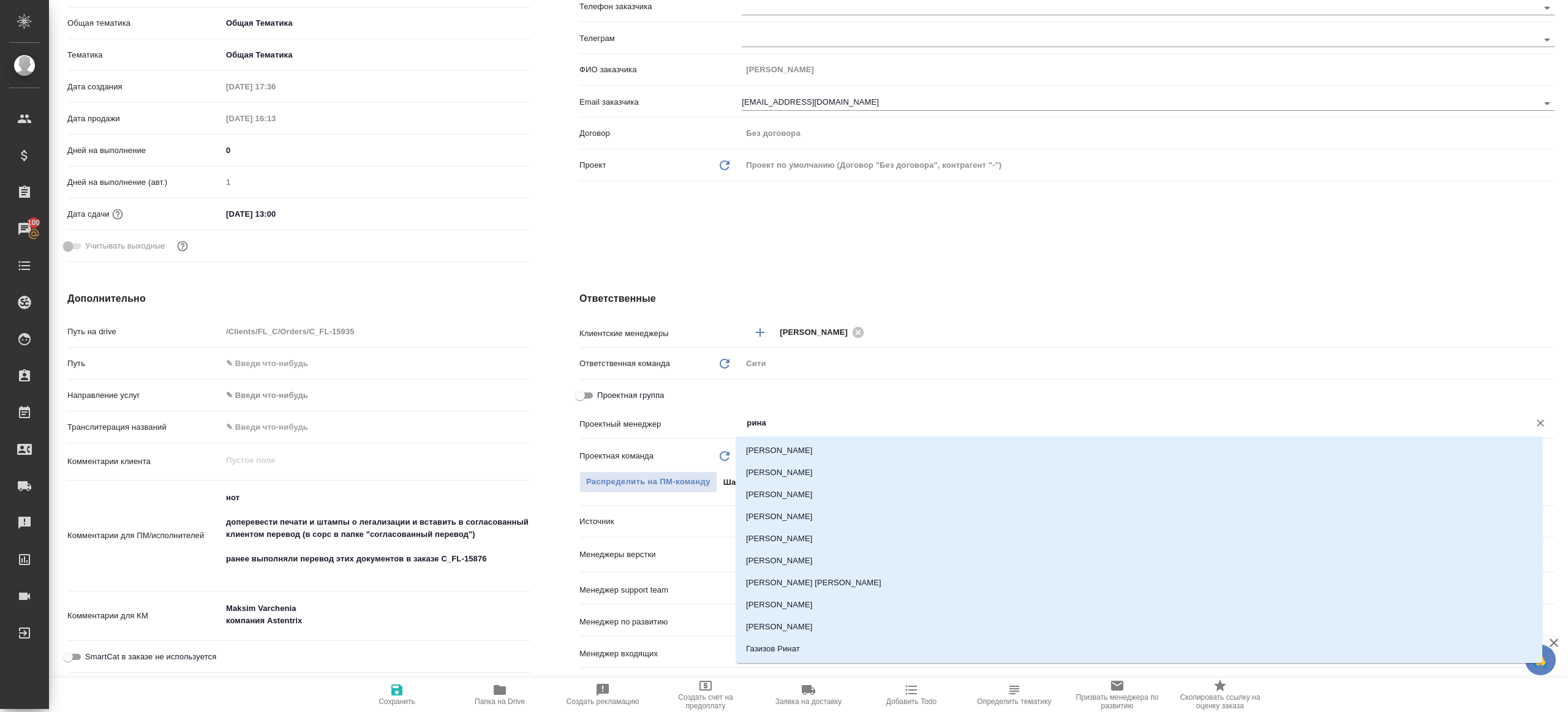
type input "ринат"
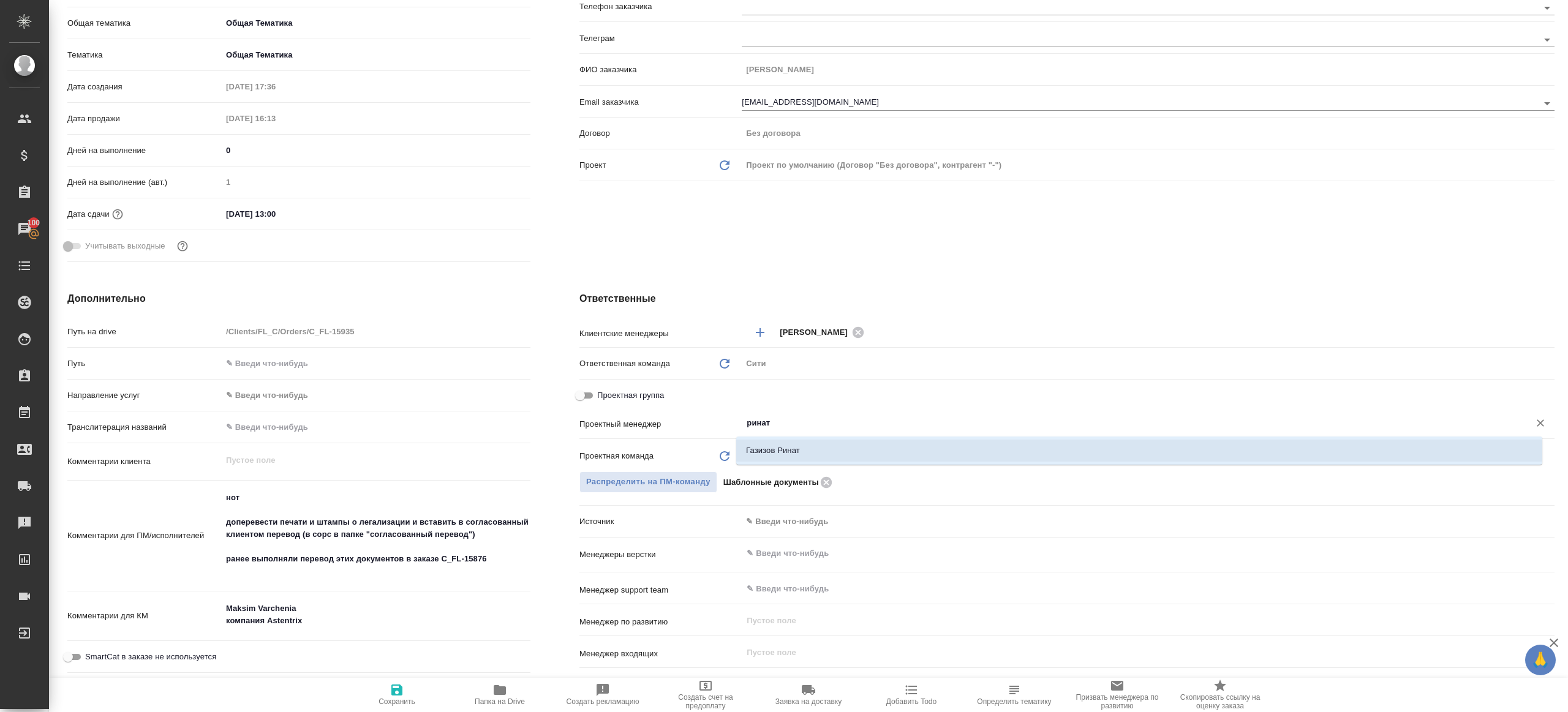
click at [788, 448] on li "Газизов Ринат" at bounding box center [1139, 451] width 806 height 22
type textarea "x"
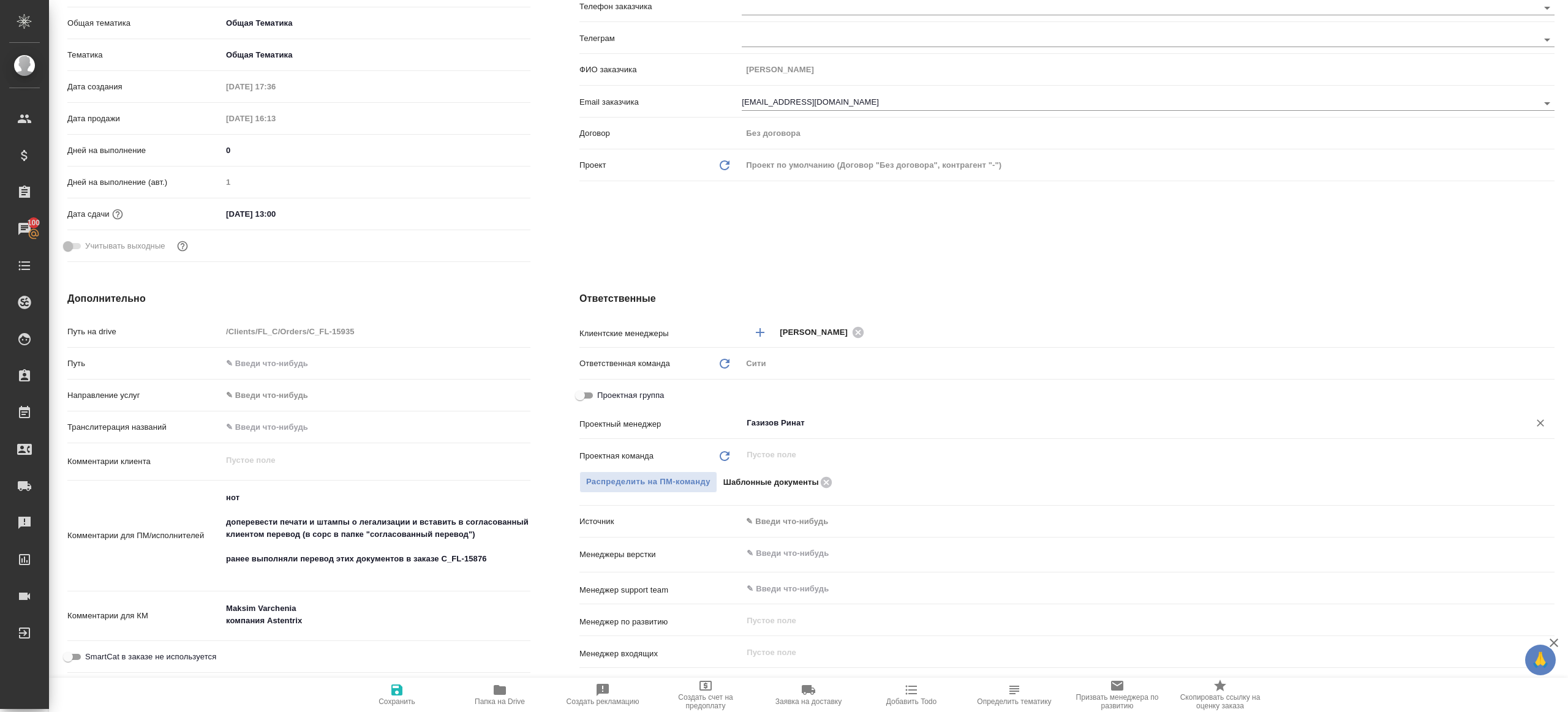
type input "Газизов Ринат"
click at [386, 689] on span "Сохранить" at bounding box center [397, 694] width 88 height 23
type textarea "x"
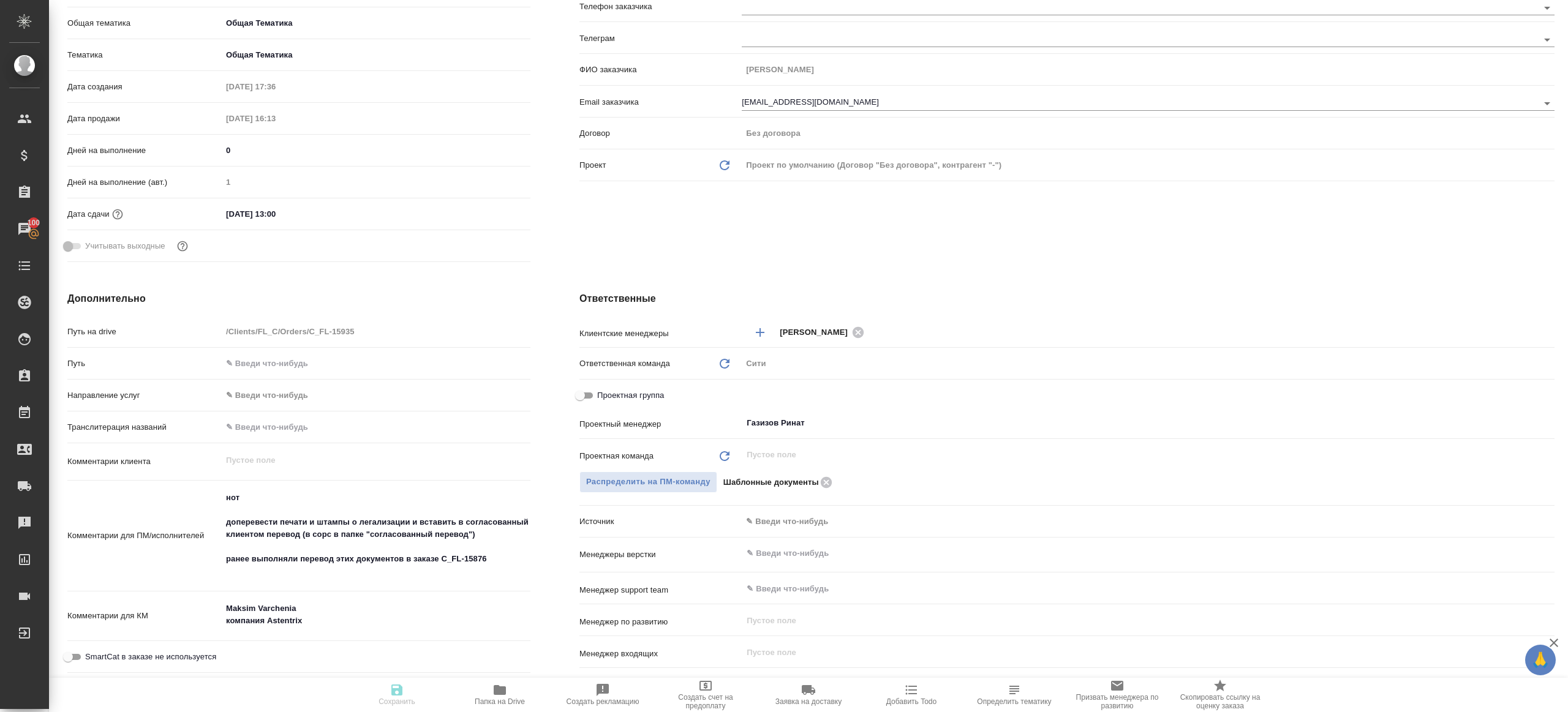
type textarea "x"
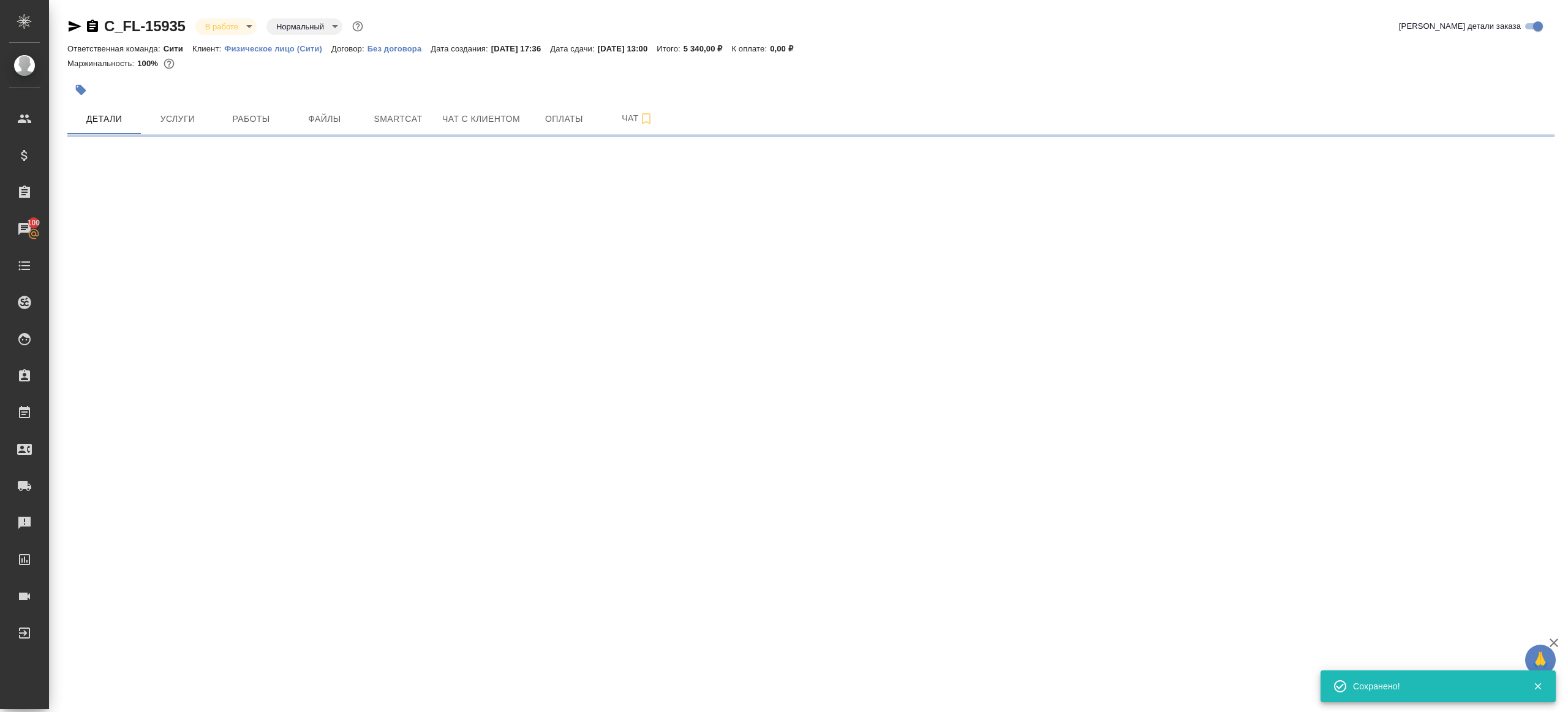
scroll to position [0, 0]
select select "RU"
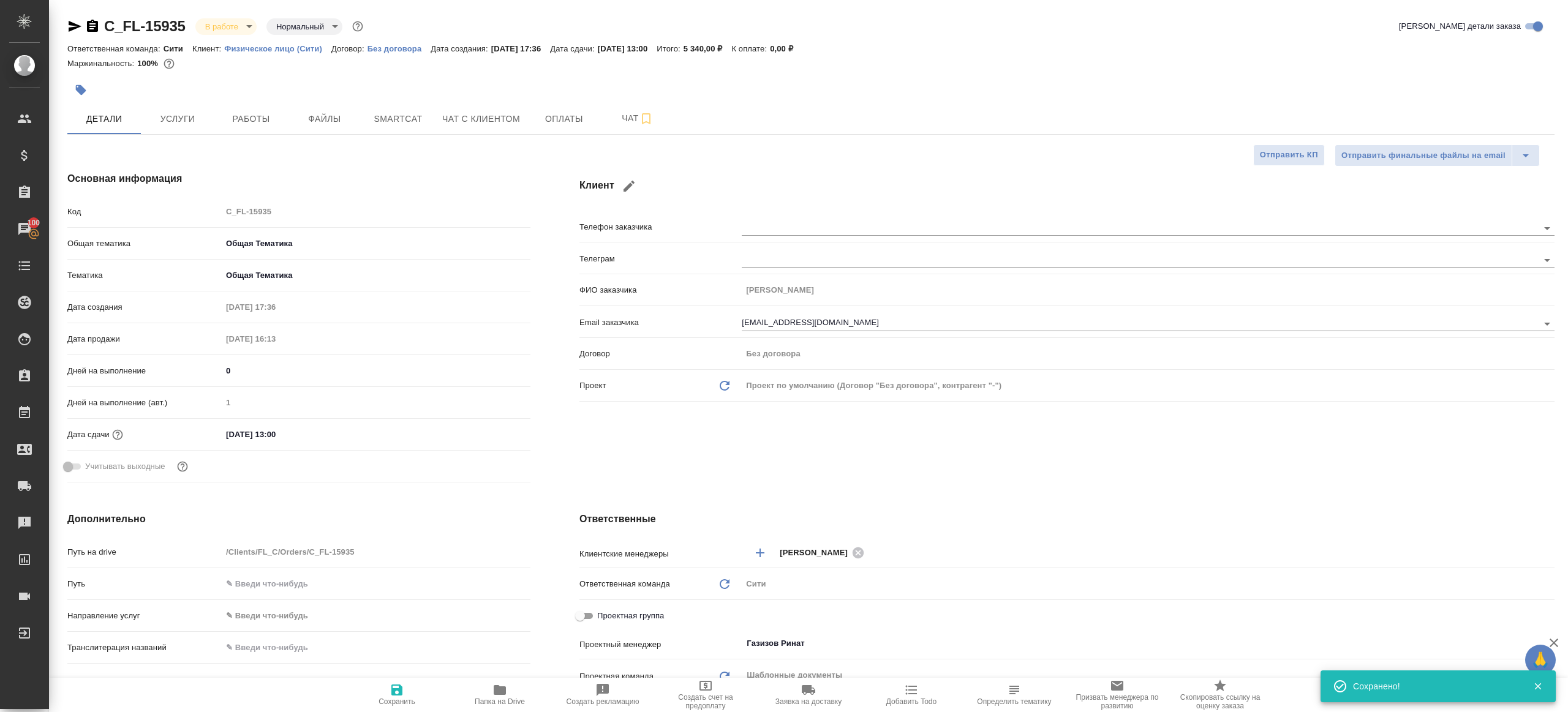
type textarea "x"
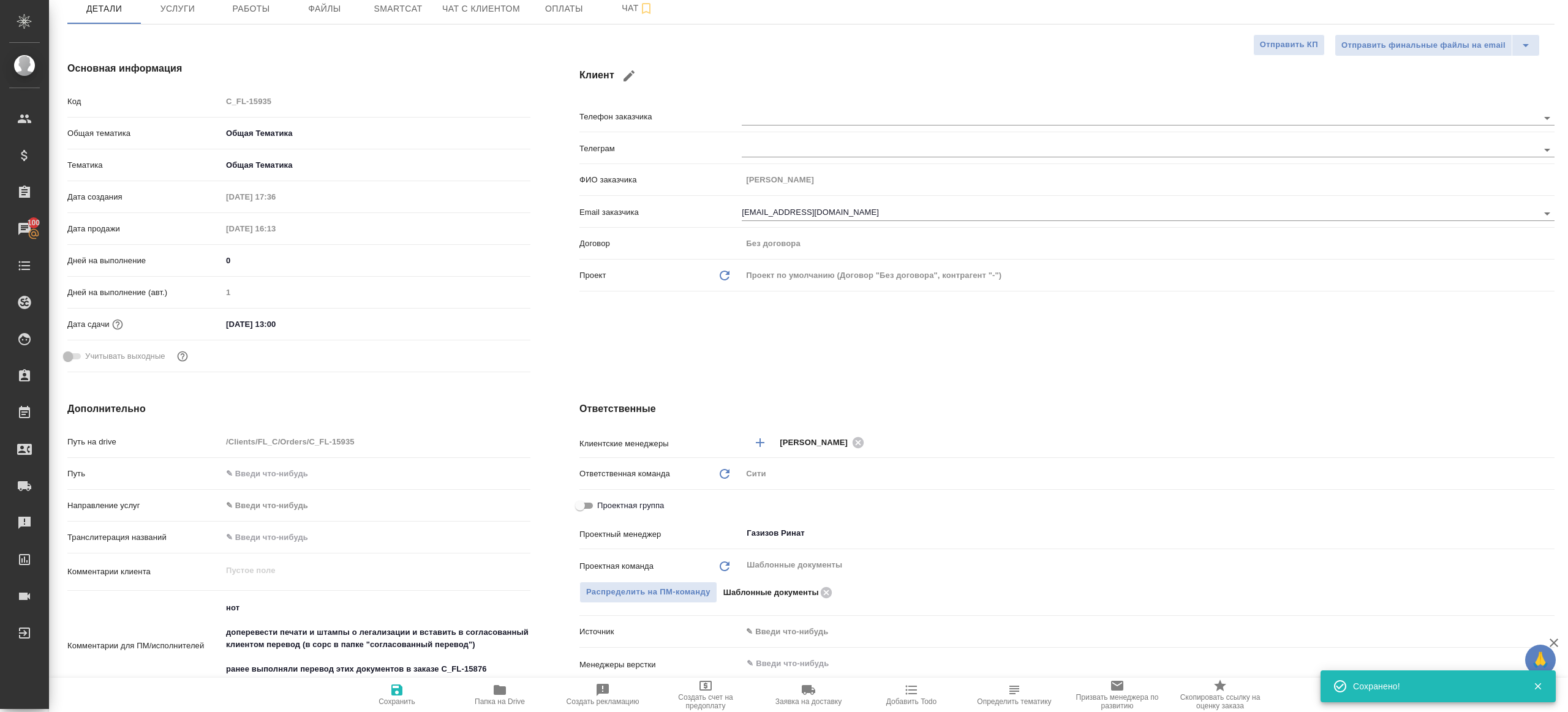
scroll to position [351, 0]
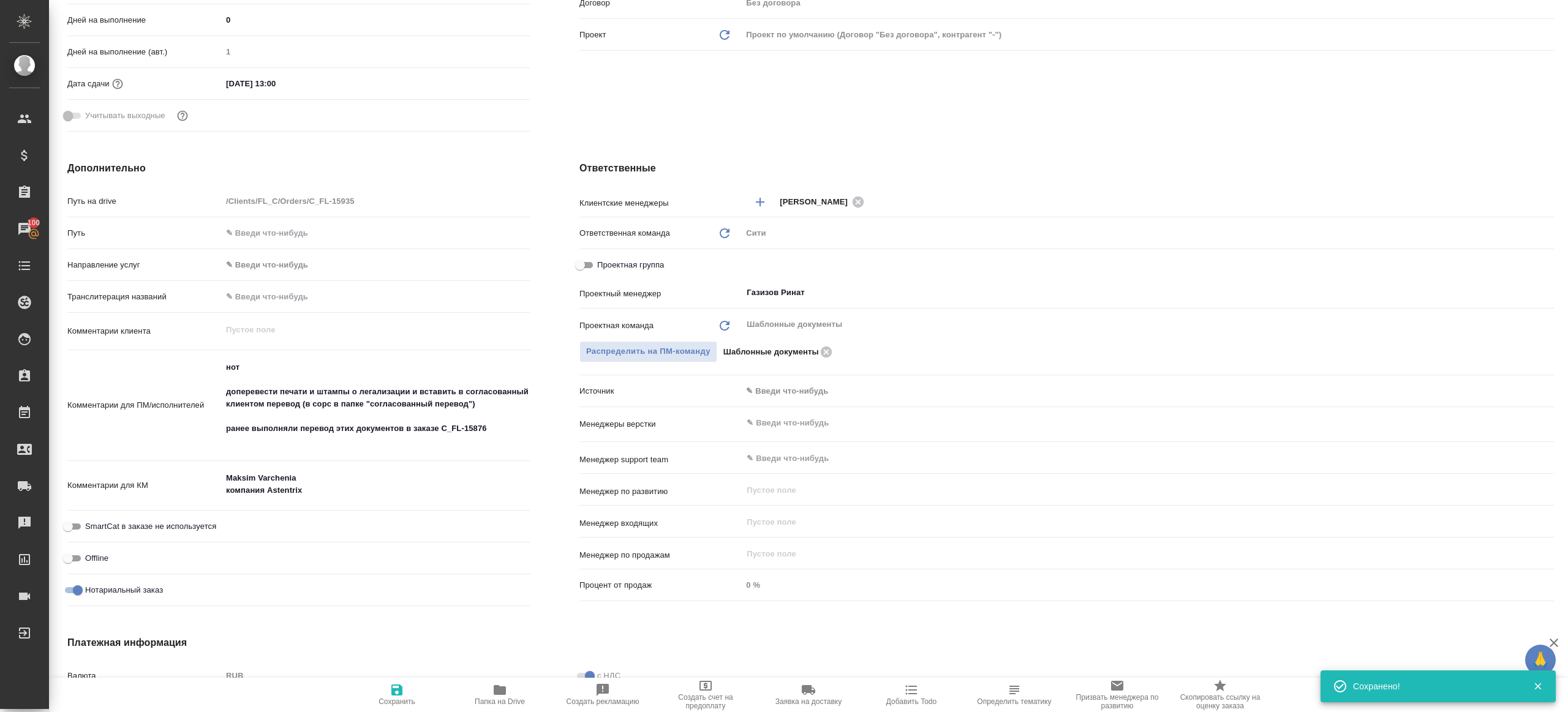
click at [485, 688] on span "Папка на Drive" at bounding box center [500, 694] width 88 height 23
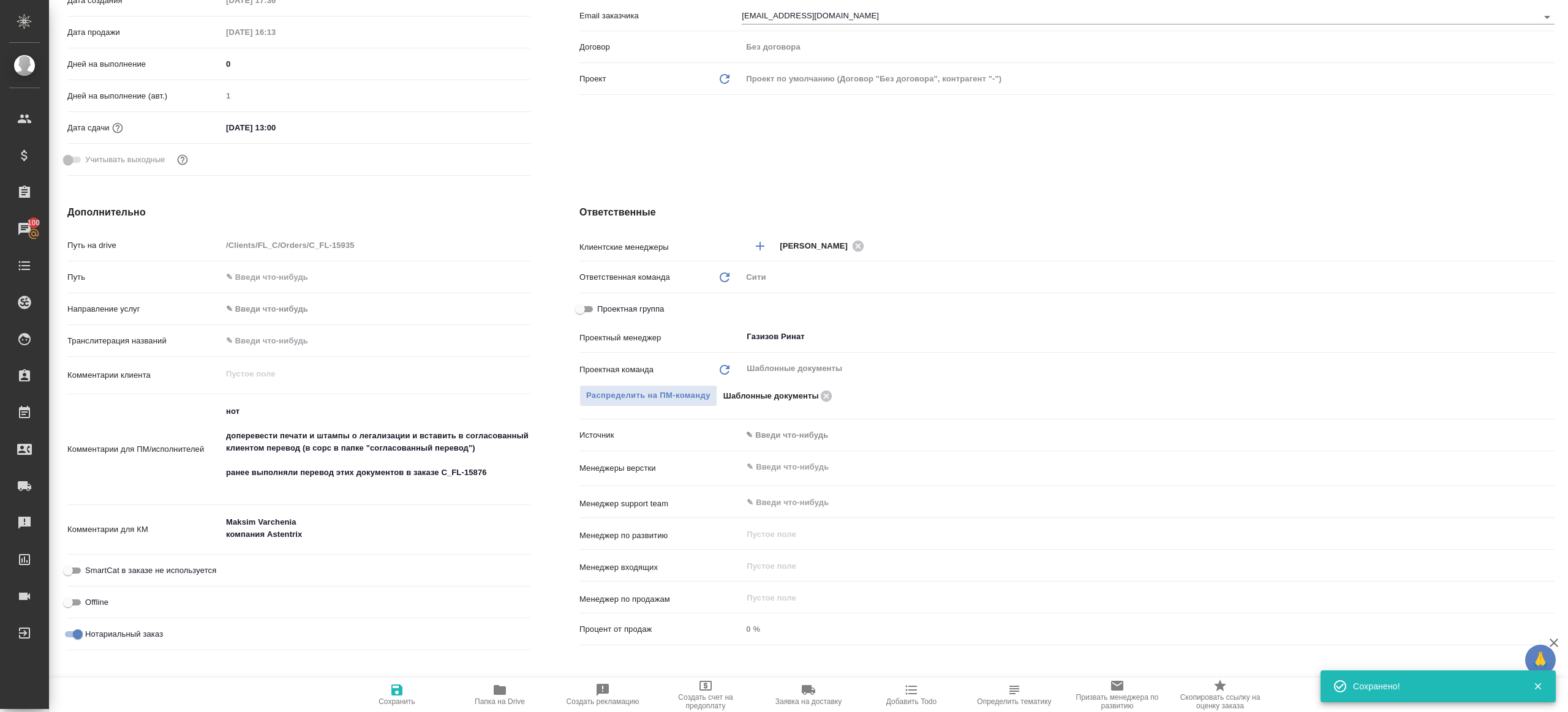
type textarea "x"
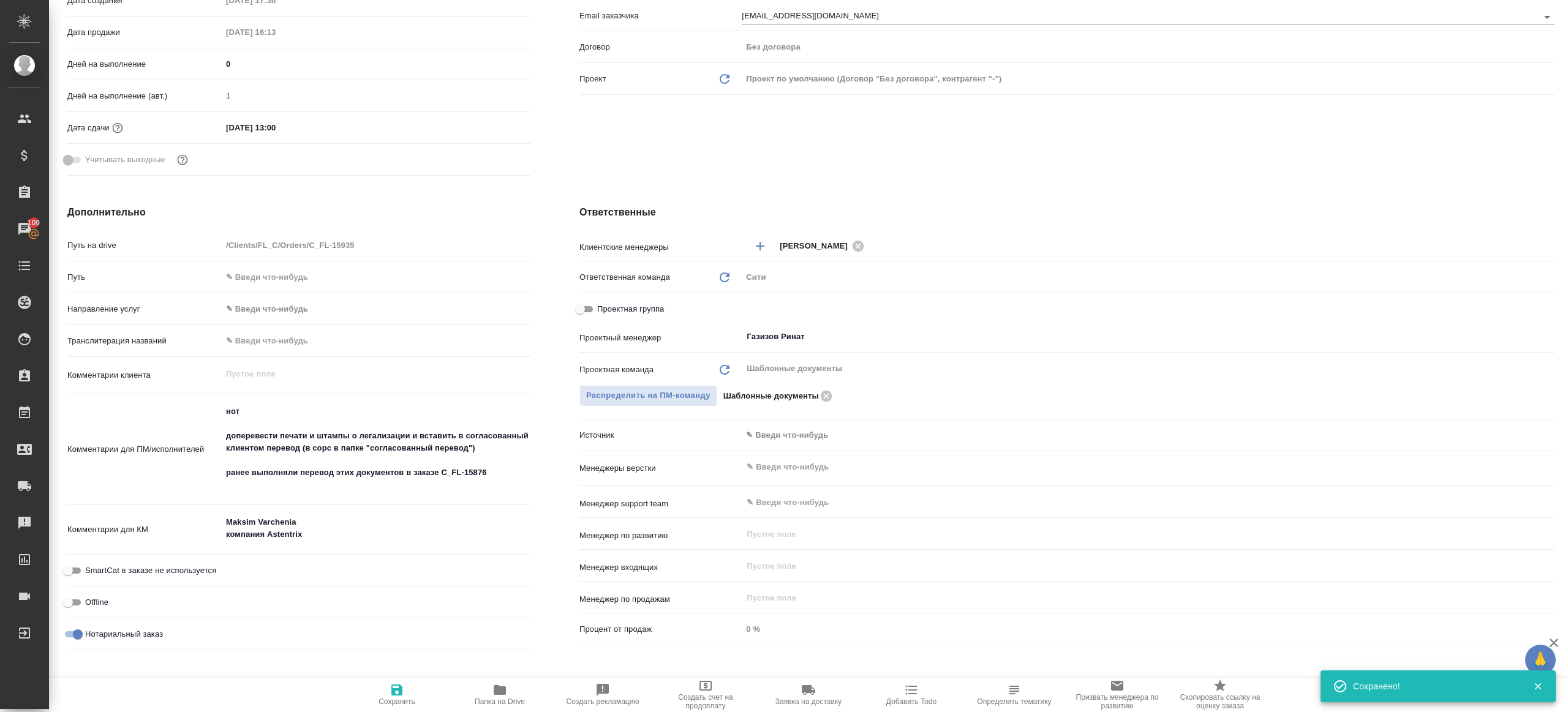
type textarea "x"
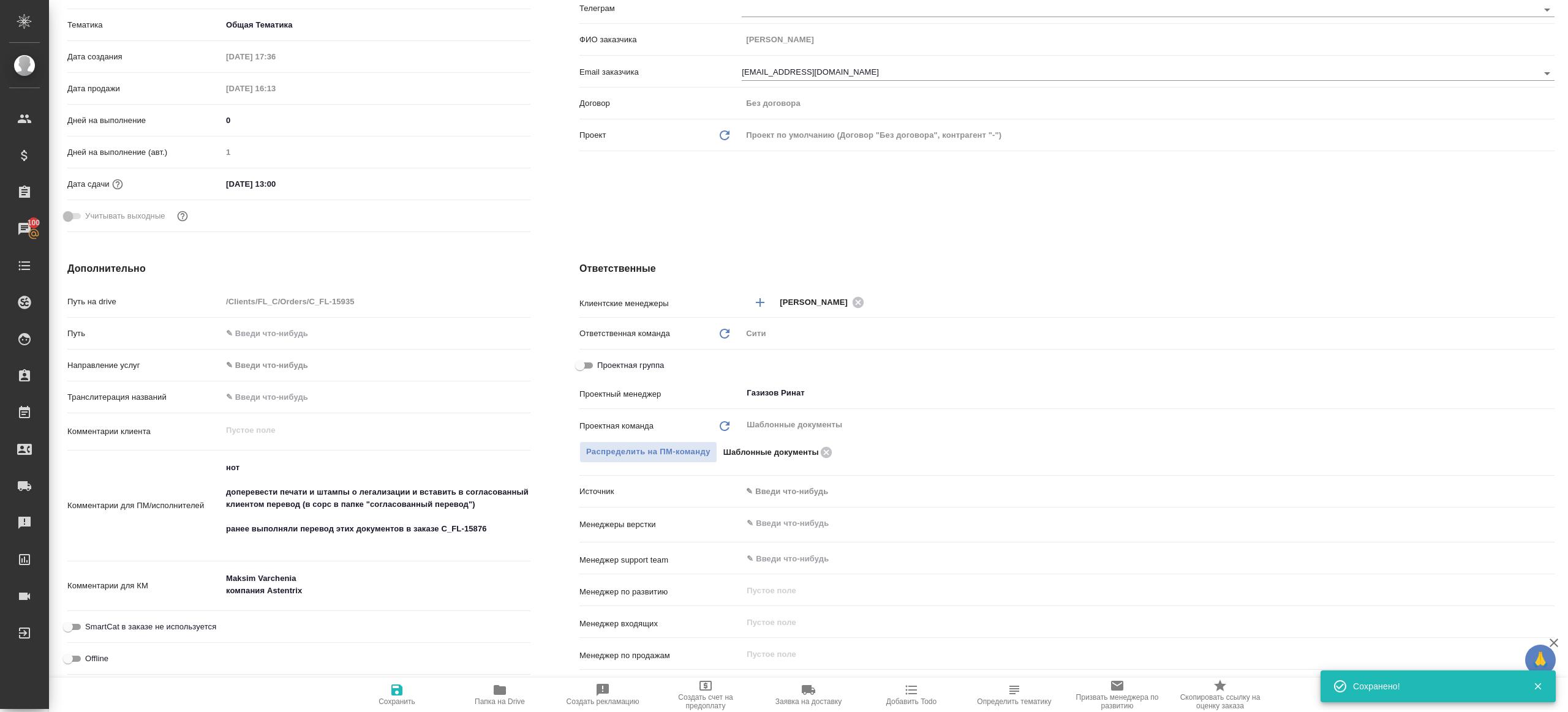
scroll to position [0, 0]
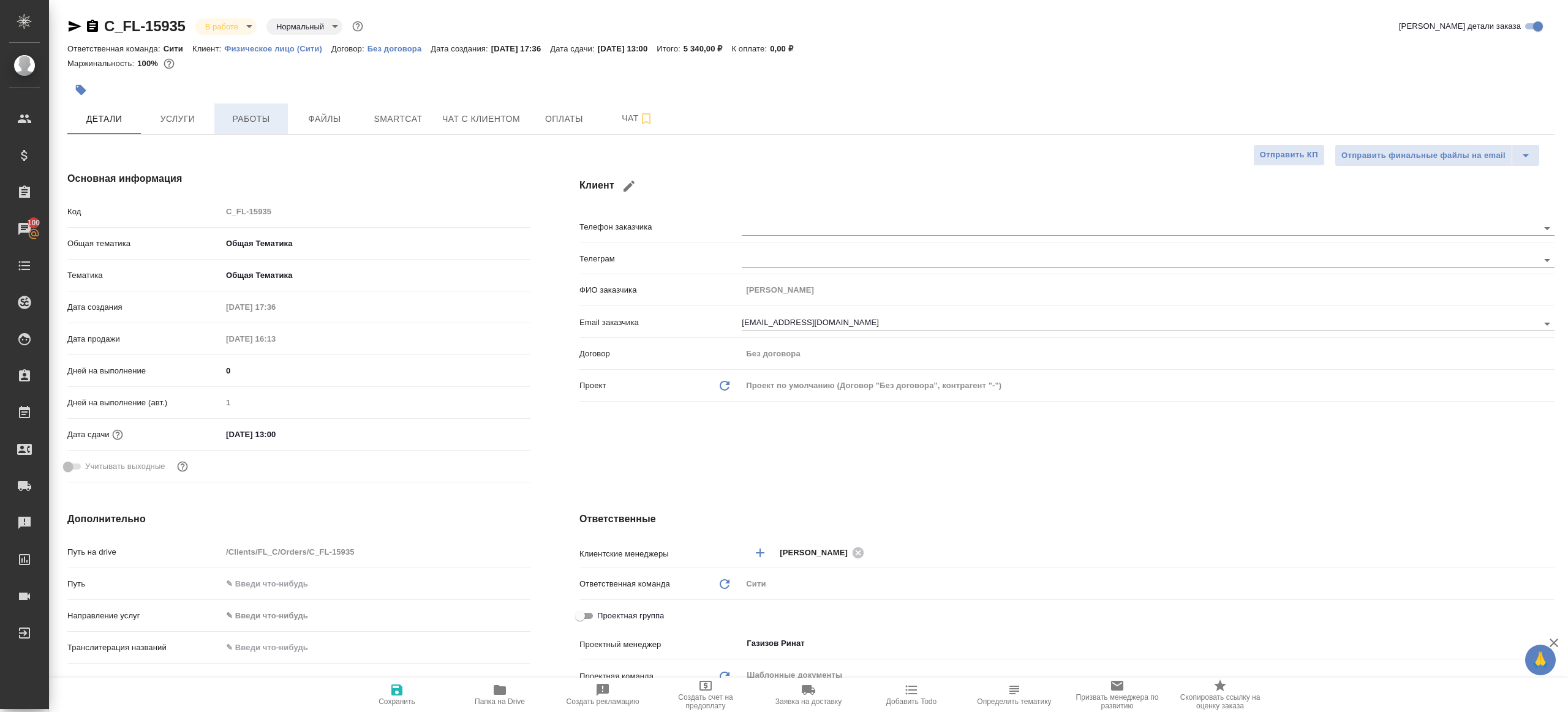
click at [260, 121] on span "Работы" at bounding box center [251, 119] width 59 height 15
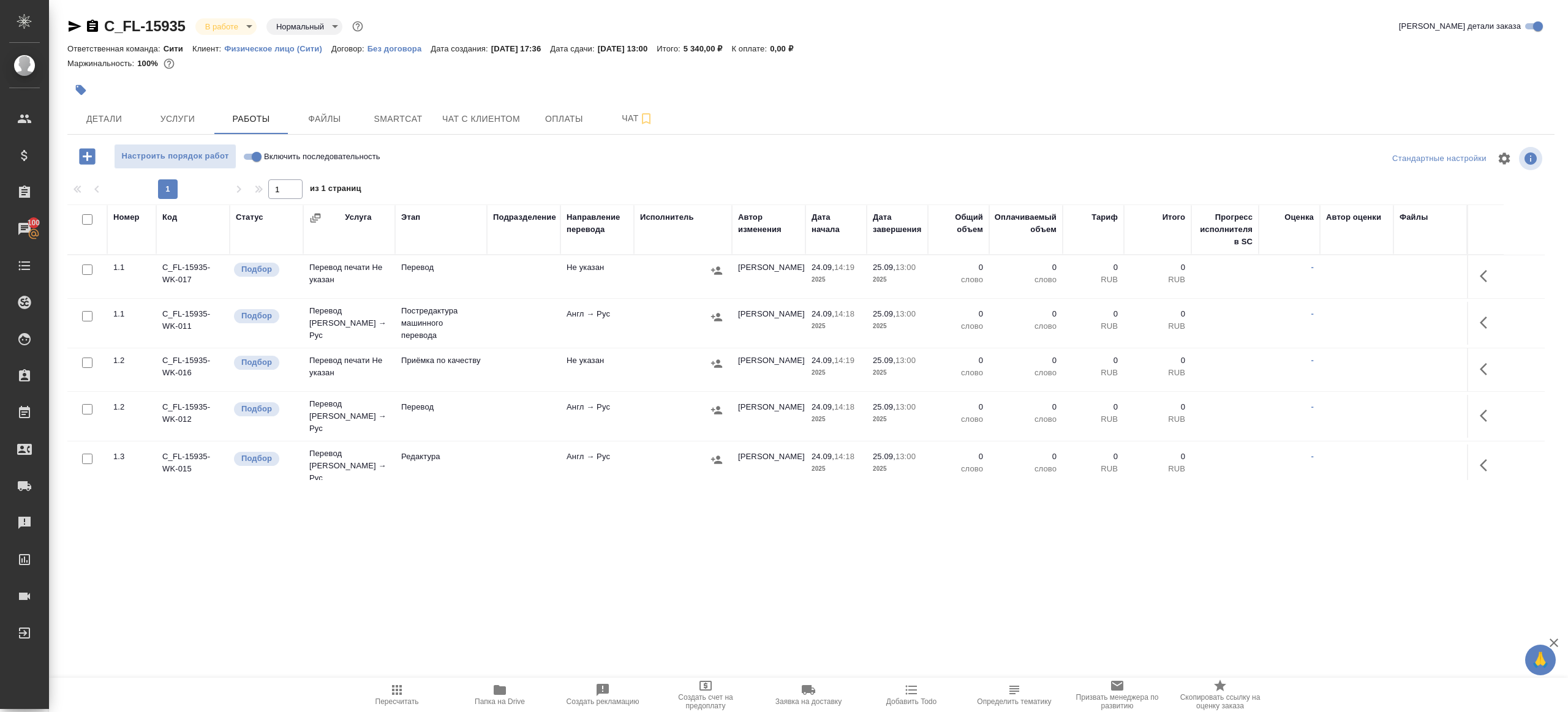
click at [553, 176] on div at bounding box center [811, 176] width 1487 height 6
click at [259, 156] on input "Включить последовательность" at bounding box center [256, 157] width 44 height 15
checkbox input "true"
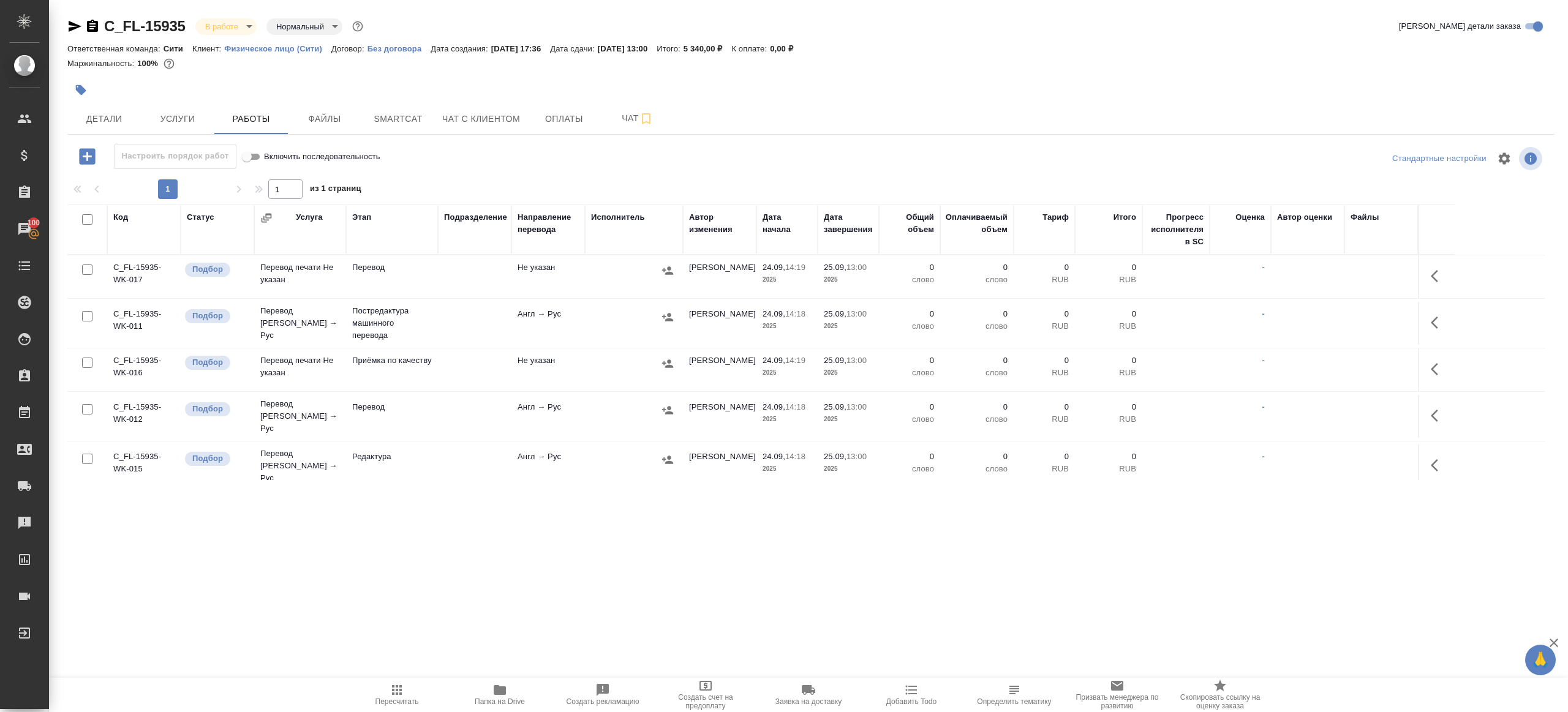
drag, startPoint x: 83, startPoint y: 217, endPoint x: 83, endPoint y: 229, distance: 12.0
click at [83, 217] on input "checkbox" at bounding box center [87, 219] width 11 height 11
checkbox input "true"
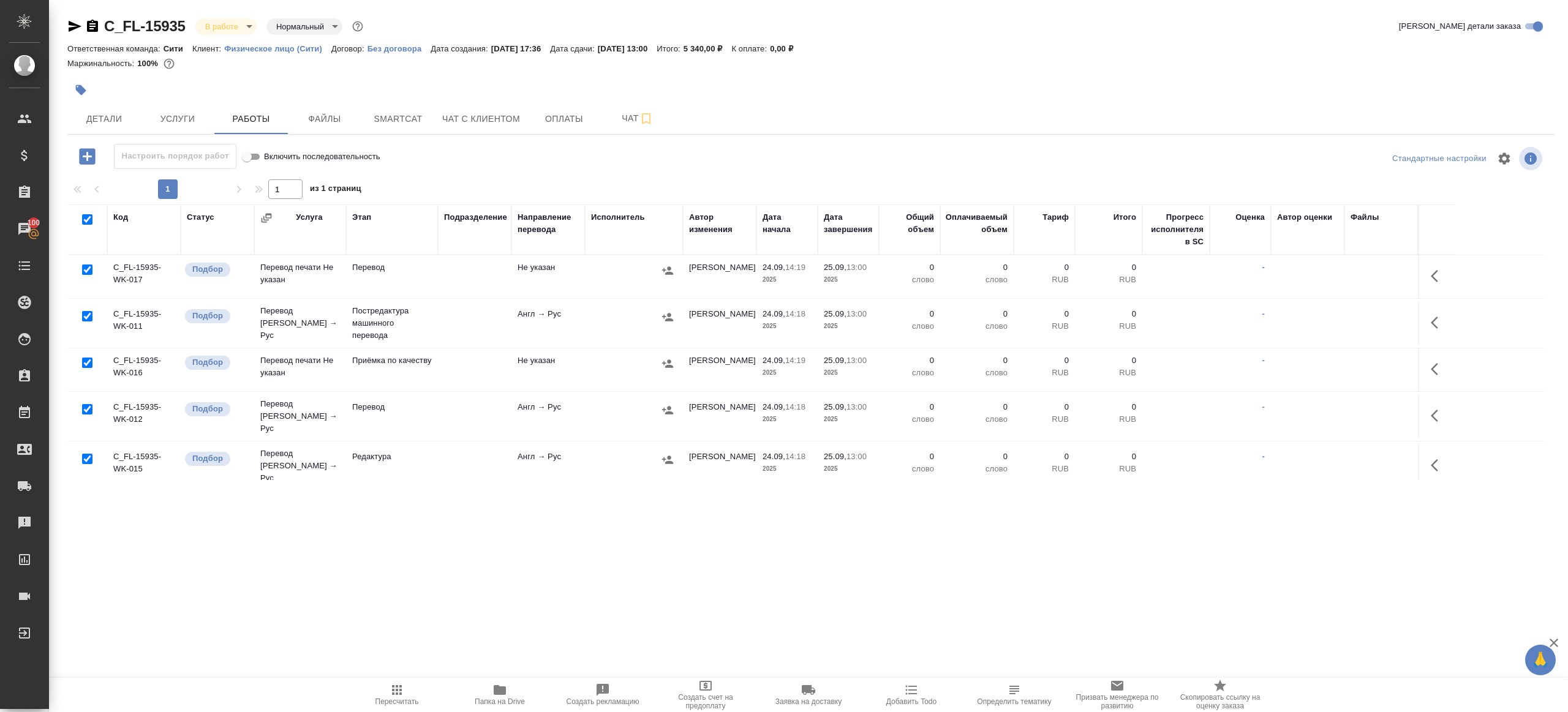
checkbox input "true"
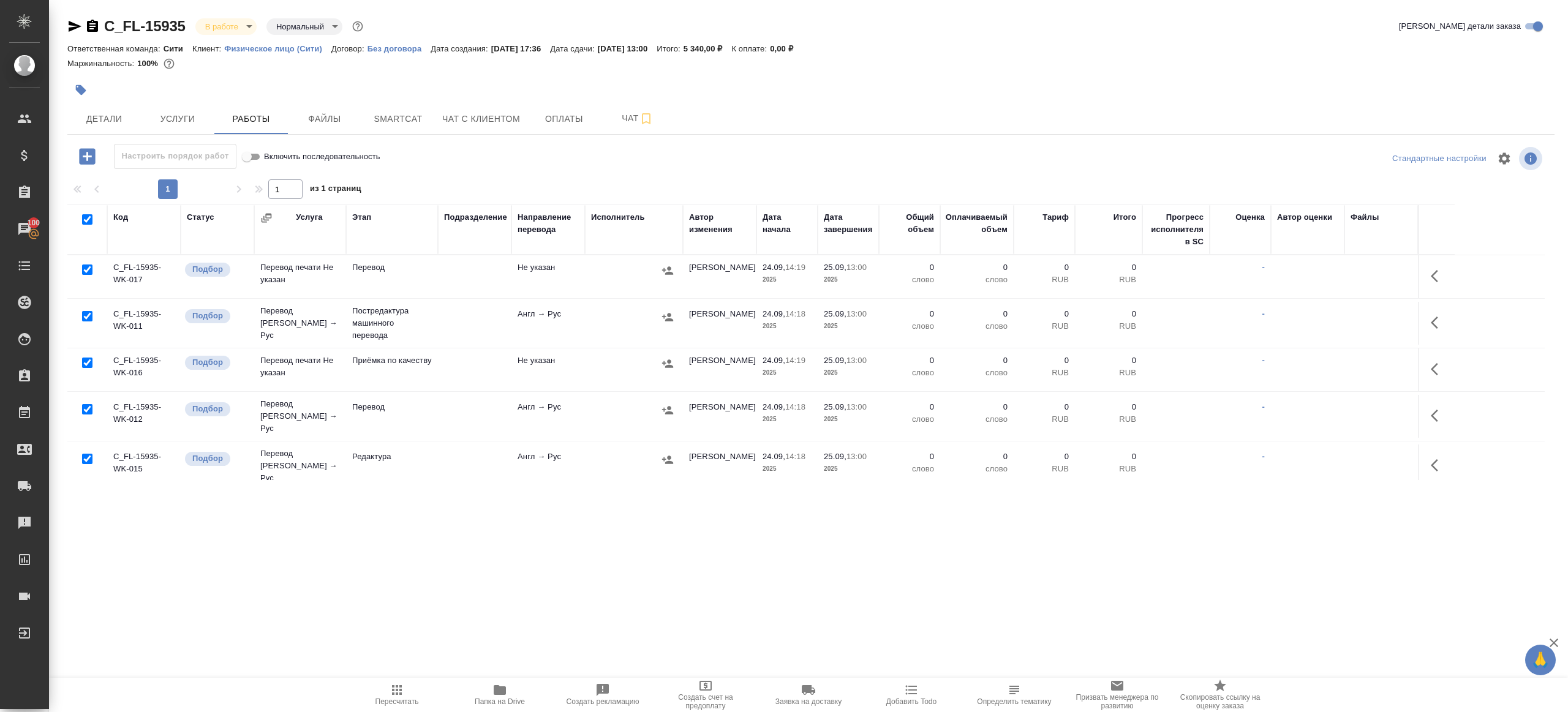
checkbox input "true"
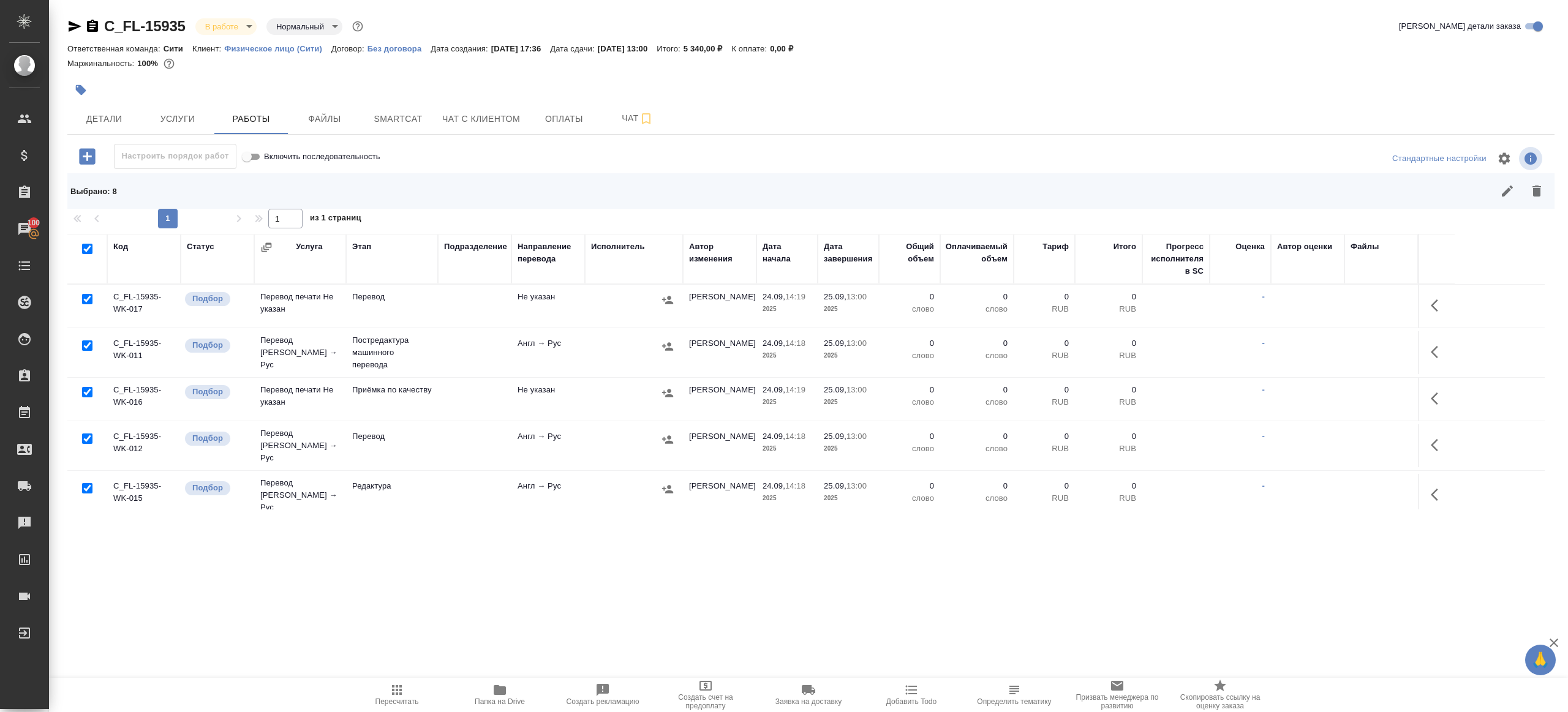
scroll to position [71, 0]
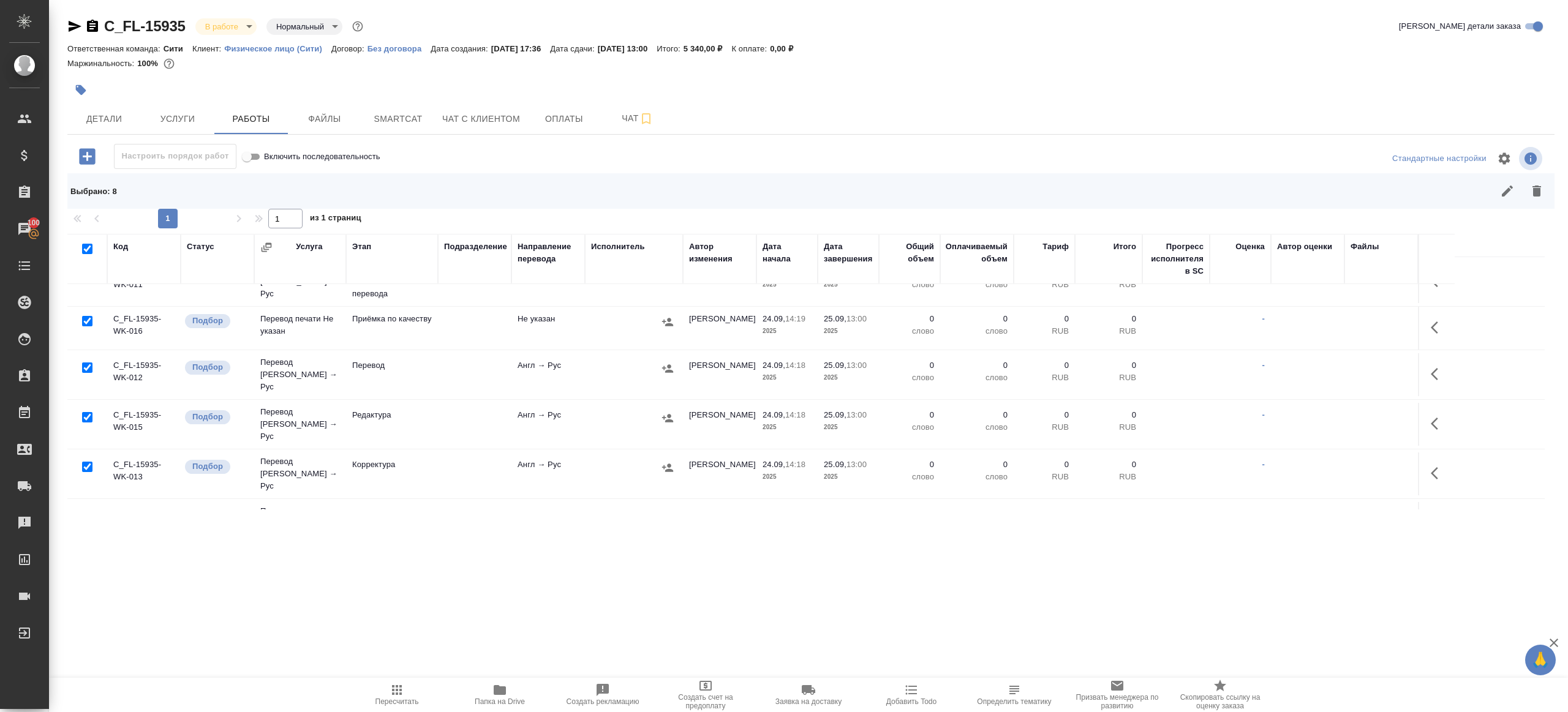
click at [88, 363] on input "checkbox" at bounding box center [87, 367] width 11 height 11
checkbox input "false"
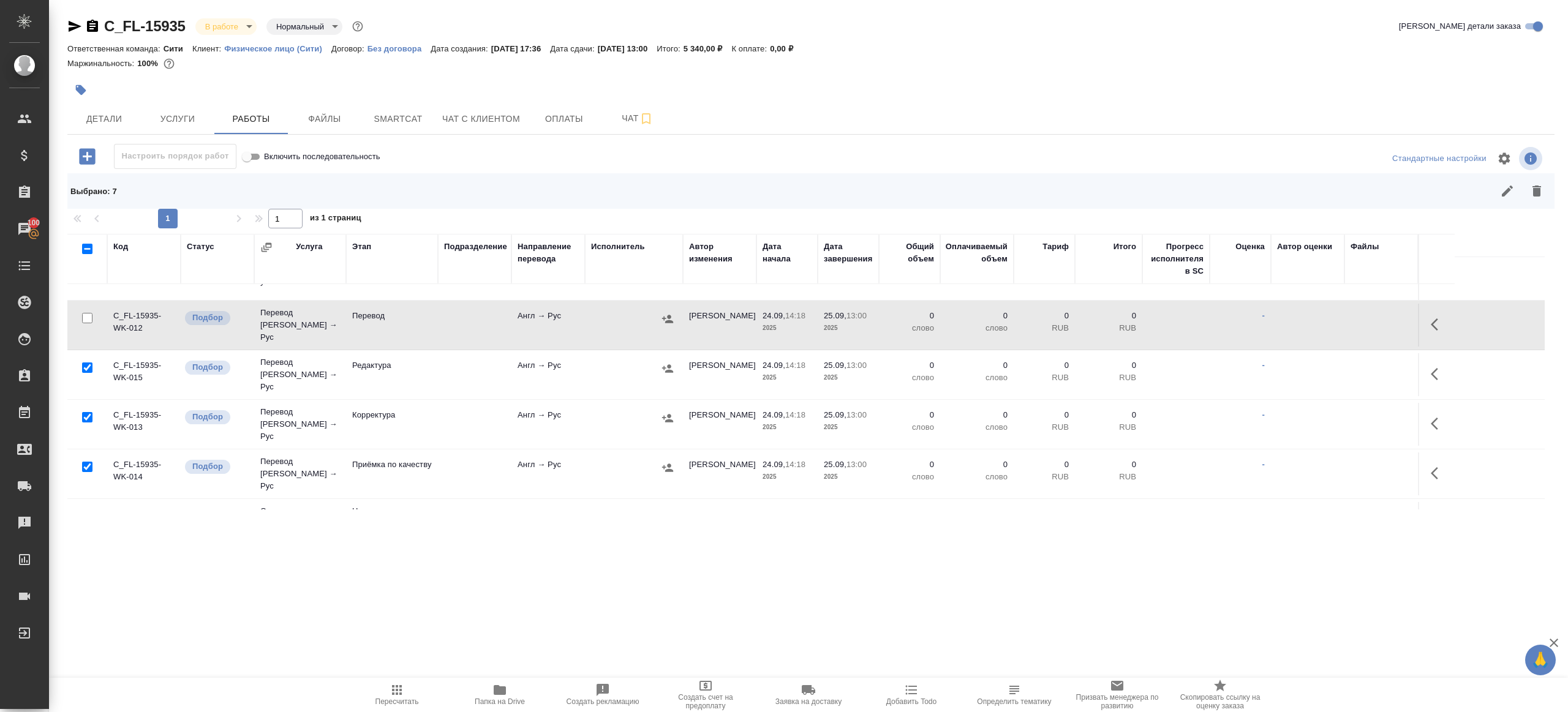
scroll to position [128, 0]
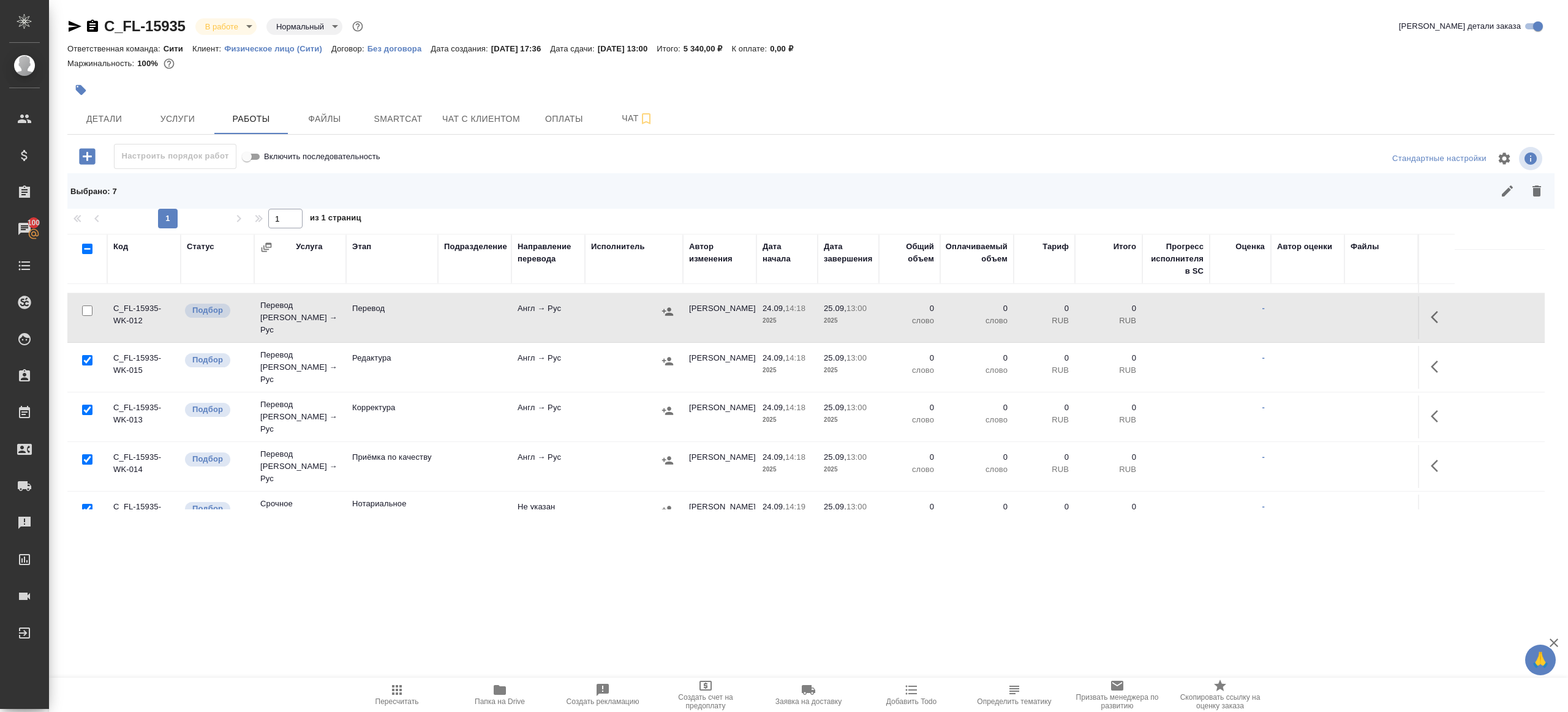
click at [88, 454] on input "checkbox" at bounding box center [87, 459] width 11 height 11
checkbox input "false"
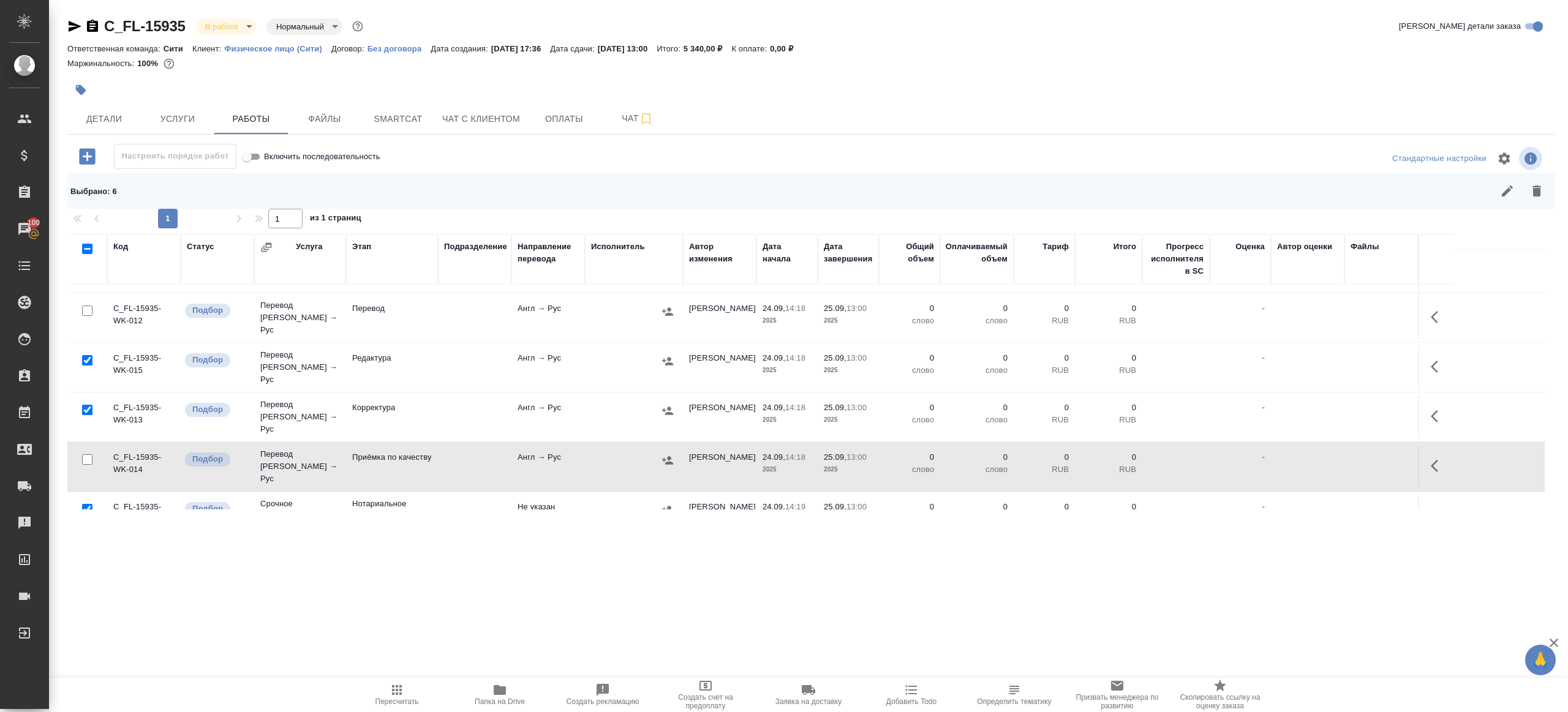
scroll to position [133, 0]
click at [87, 499] on input "checkbox" at bounding box center [87, 504] width 11 height 11
checkbox input "false"
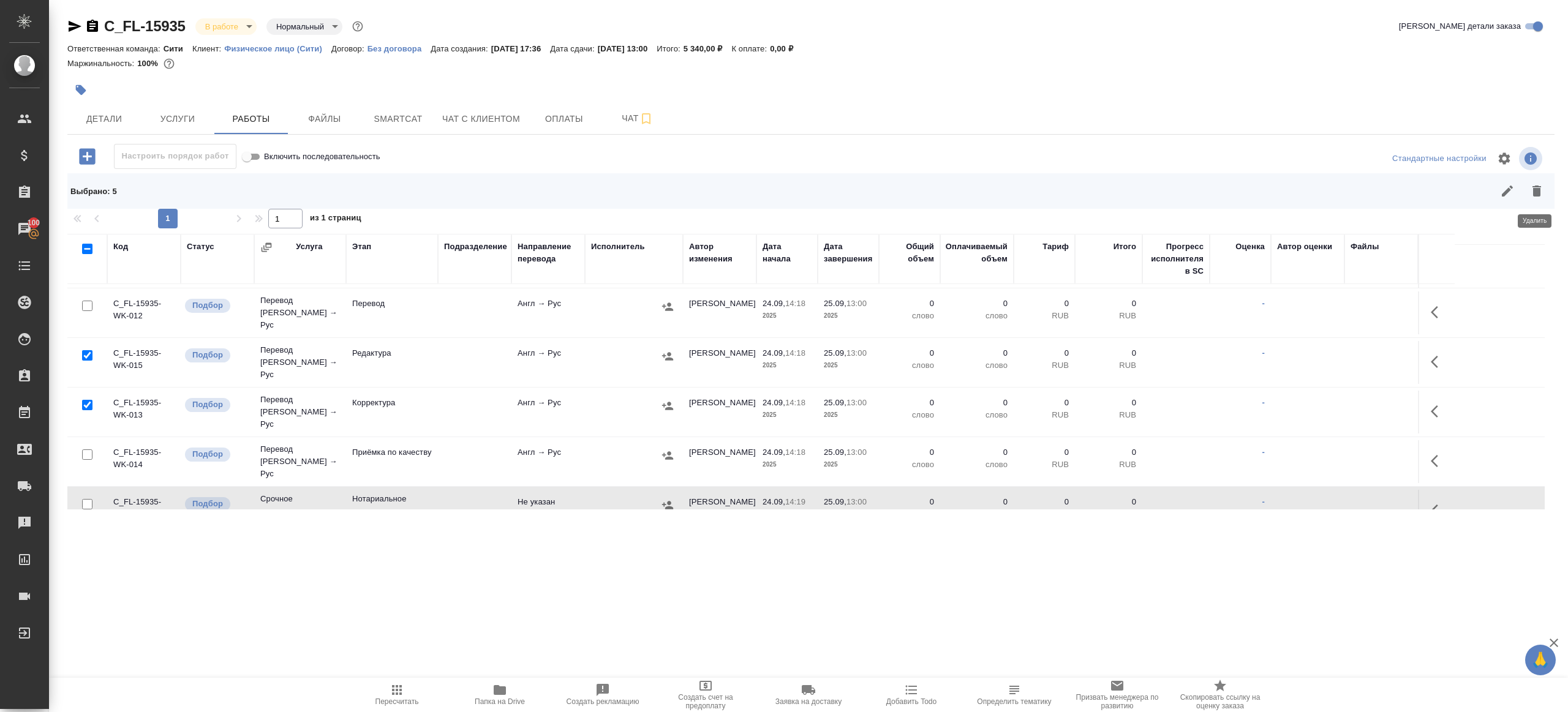
click at [1533, 204] on button "button" at bounding box center [1536, 191] width 30 height 30
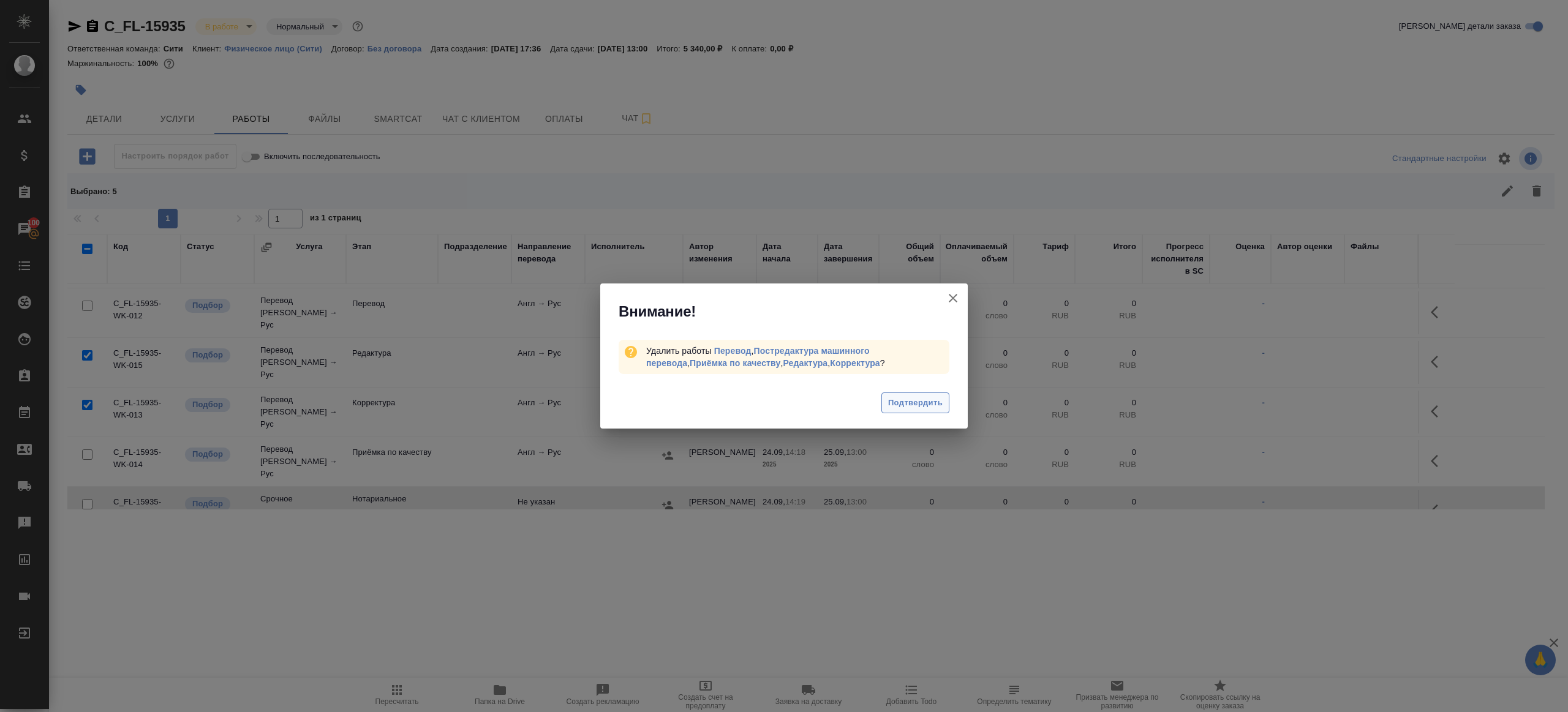
click at [934, 404] on span "Подтвердить" at bounding box center [915, 403] width 54 height 14
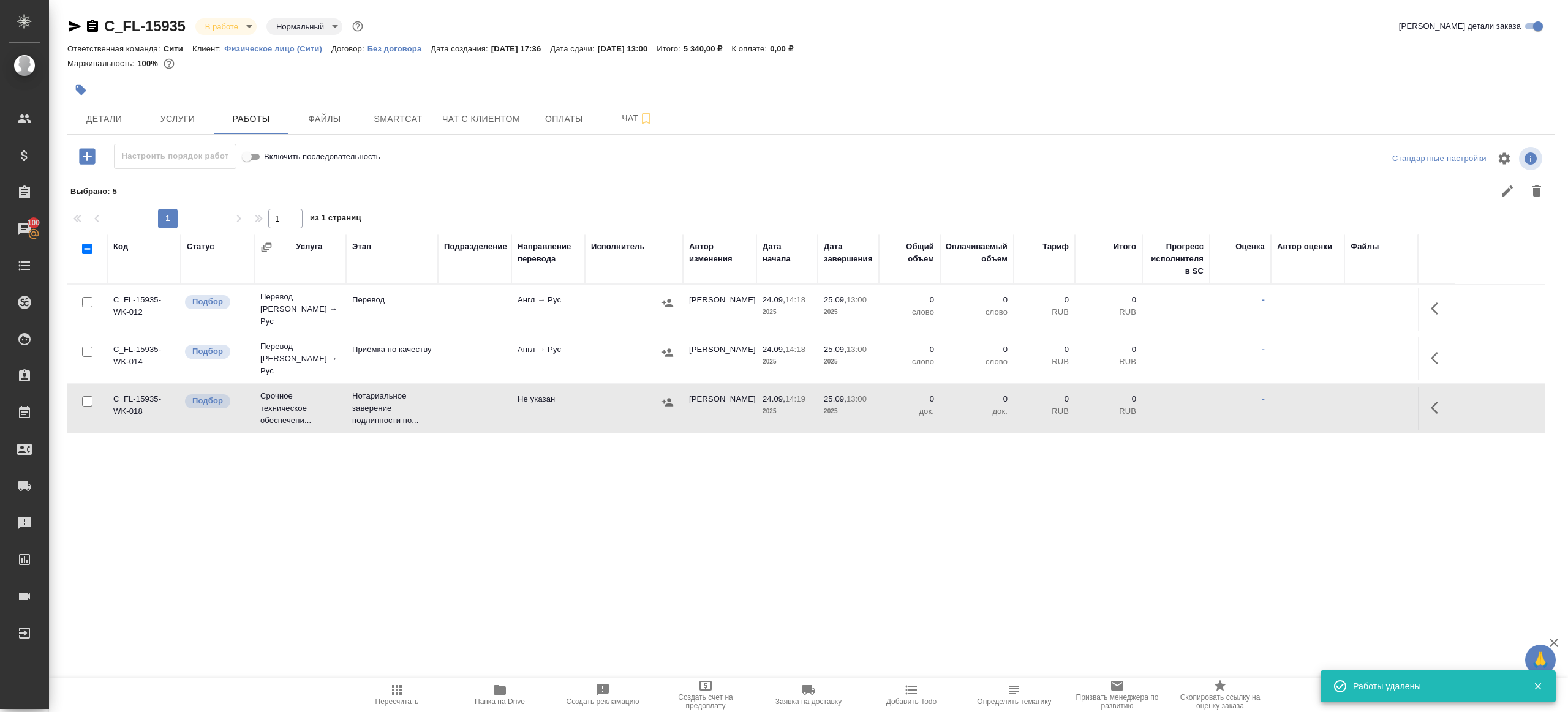
scroll to position [0, 0]
click at [177, 117] on span "Услуги" at bounding box center [177, 119] width 59 height 15
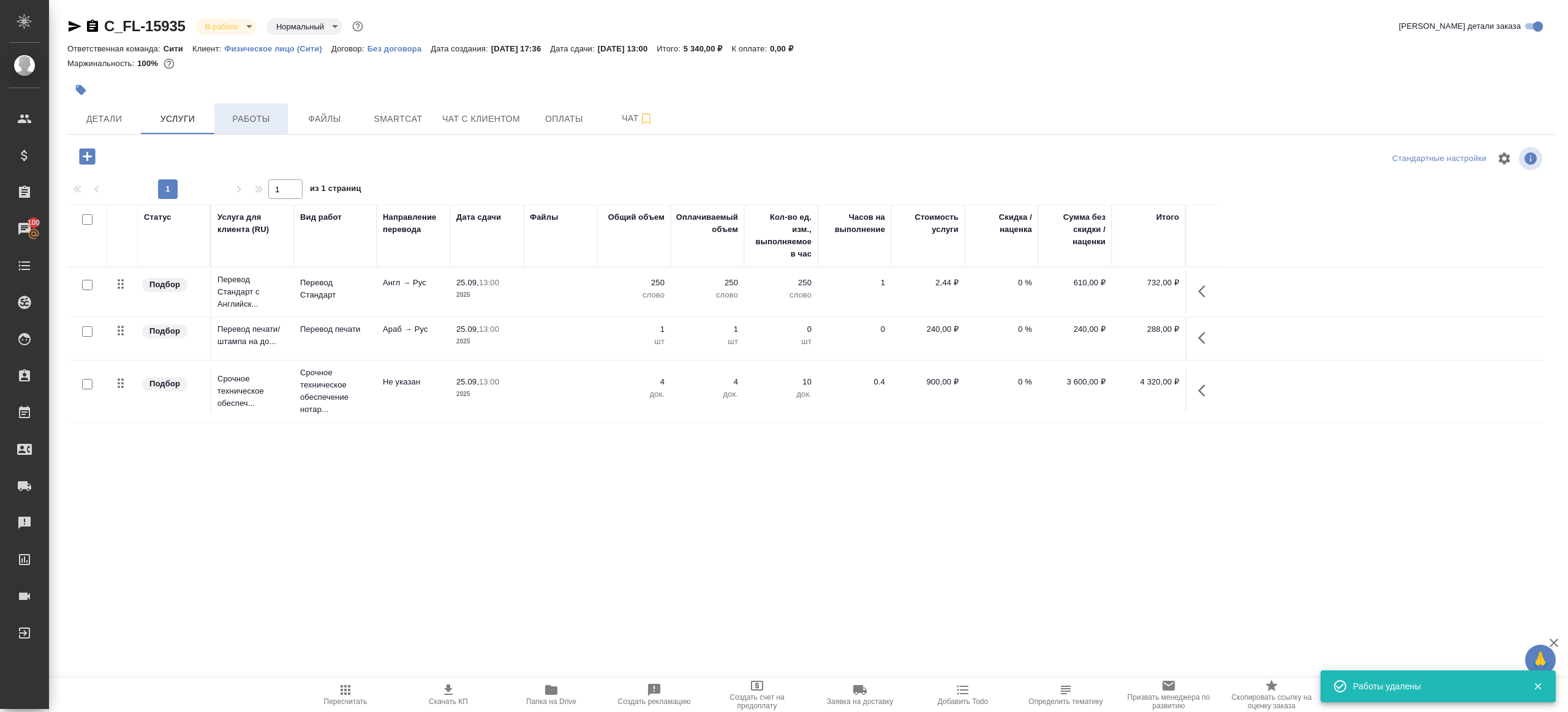
click at [241, 119] on span "Работы" at bounding box center [251, 119] width 59 height 15
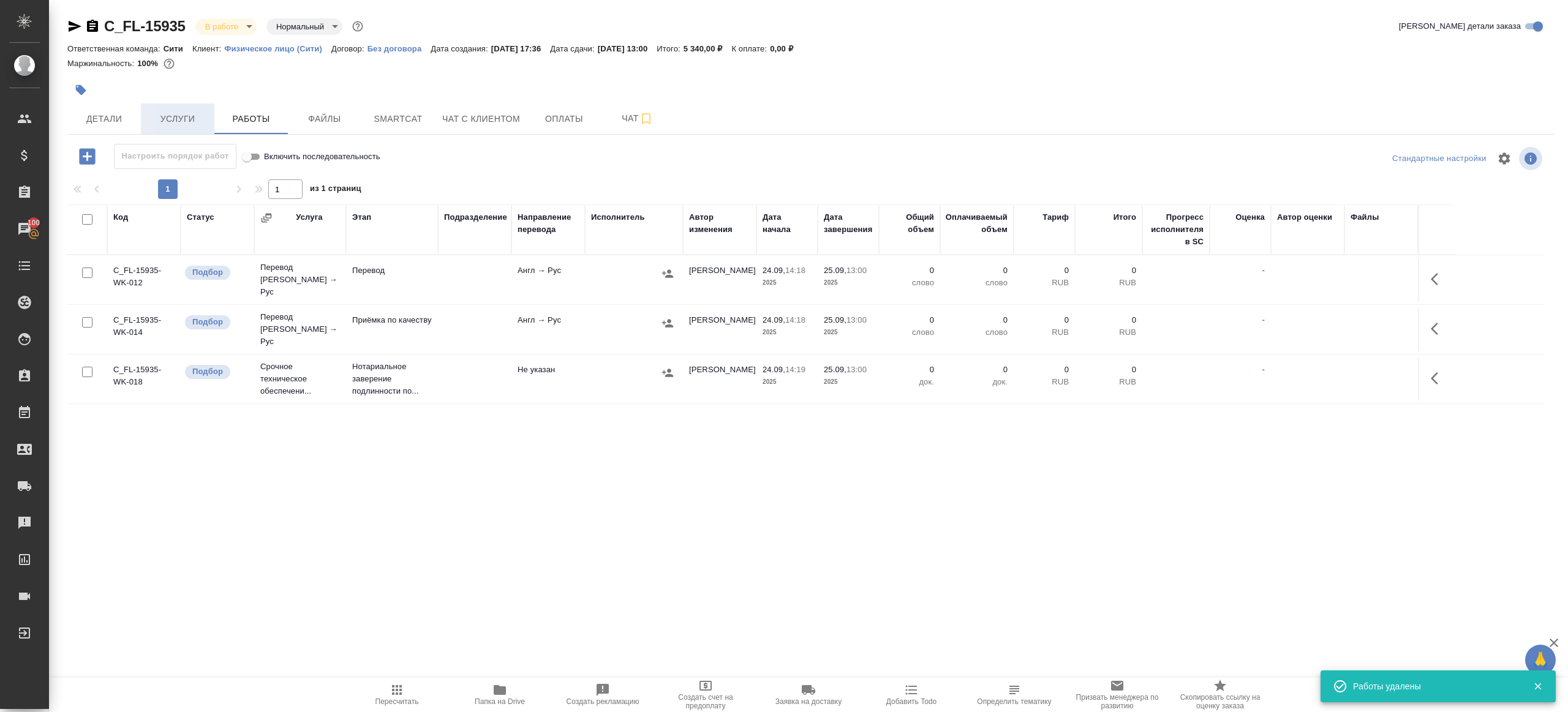
click at [180, 124] on span "Услуги" at bounding box center [177, 119] width 59 height 15
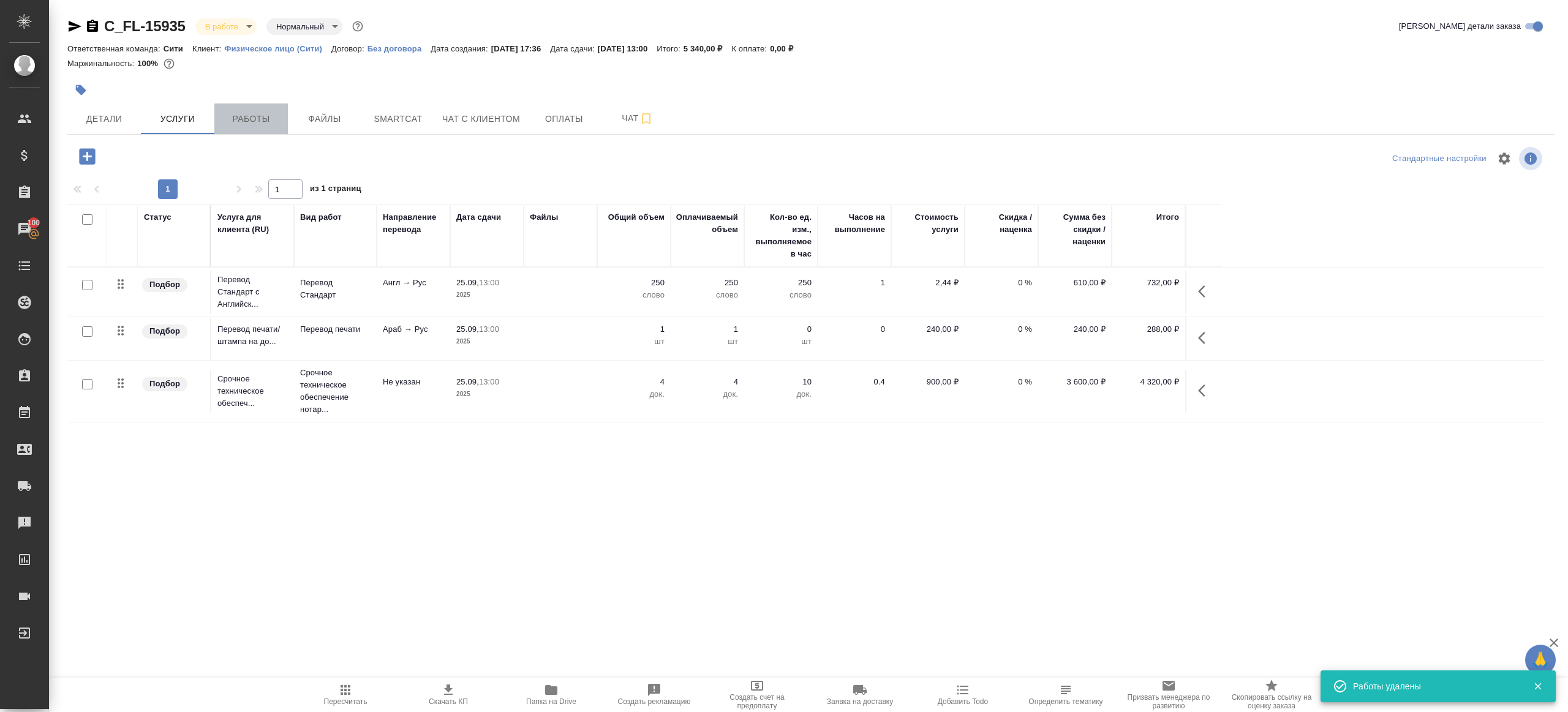
click at [262, 124] on span "Работы" at bounding box center [251, 119] width 59 height 15
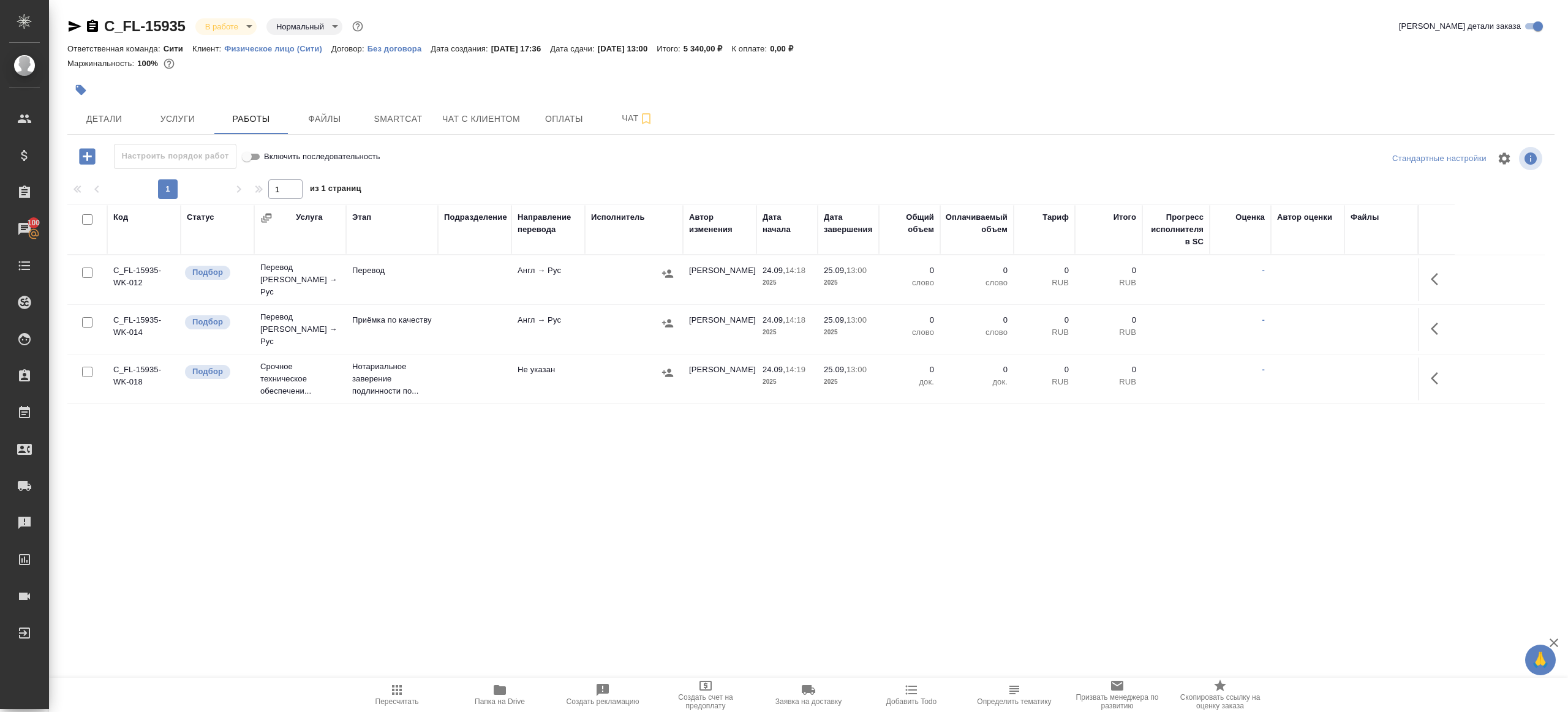
click at [1451, 267] on td at bounding box center [1436, 279] width 36 height 43
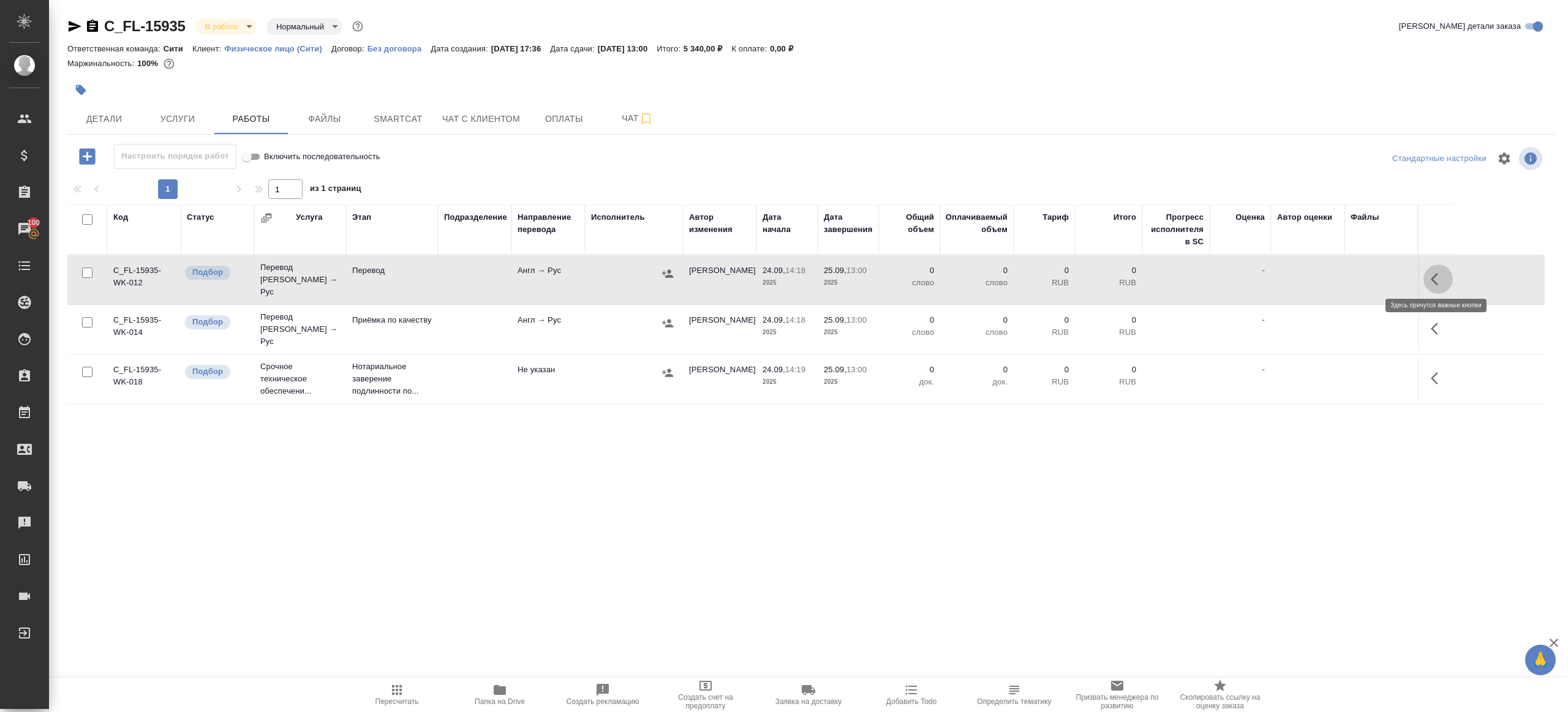
click at [1435, 272] on icon "button" at bounding box center [1438, 279] width 15 height 15
click at [1348, 272] on icon "button" at bounding box center [1348, 279] width 15 height 15
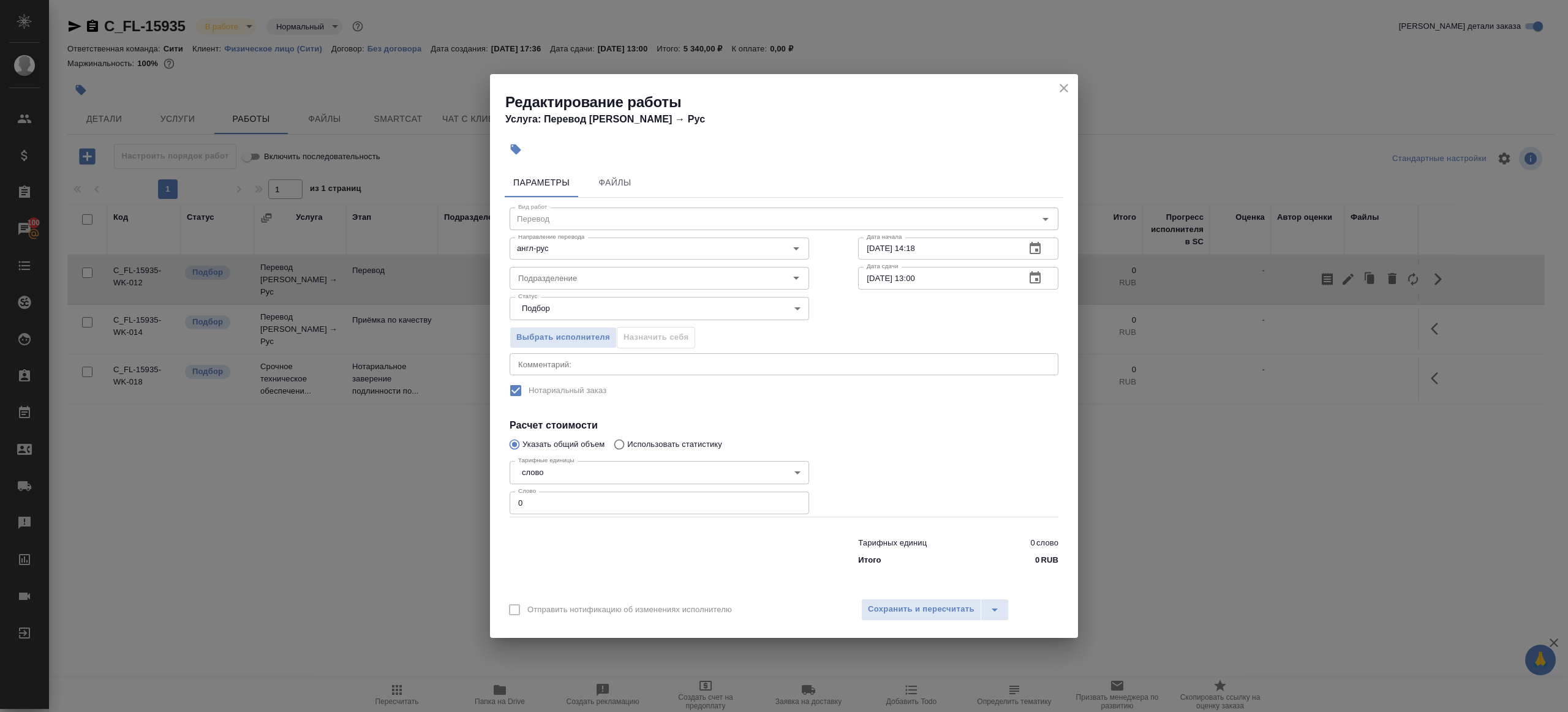
click at [579, 260] on div "Подразделение Подразделение" at bounding box center [659, 276] width 349 height 78
click at [579, 265] on div "Подразделение Подразделение" at bounding box center [659, 277] width 299 height 30
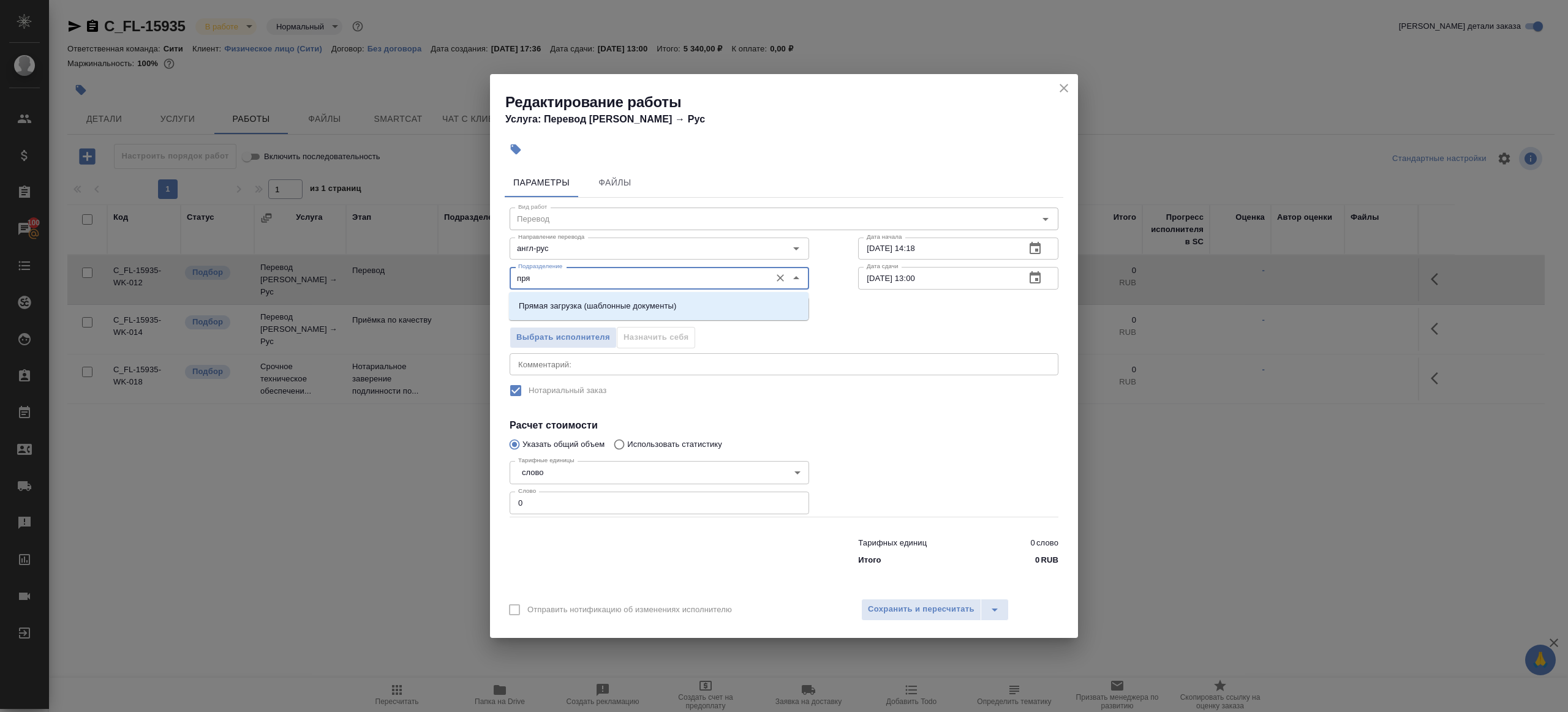
click at [600, 300] on p "Прямая загрузка (шаблонные документы)" at bounding box center [597, 306] width 158 height 12
type input "Прямая загрузка (шаблонные документы)"
click at [568, 498] on input "0" at bounding box center [659, 502] width 299 height 22
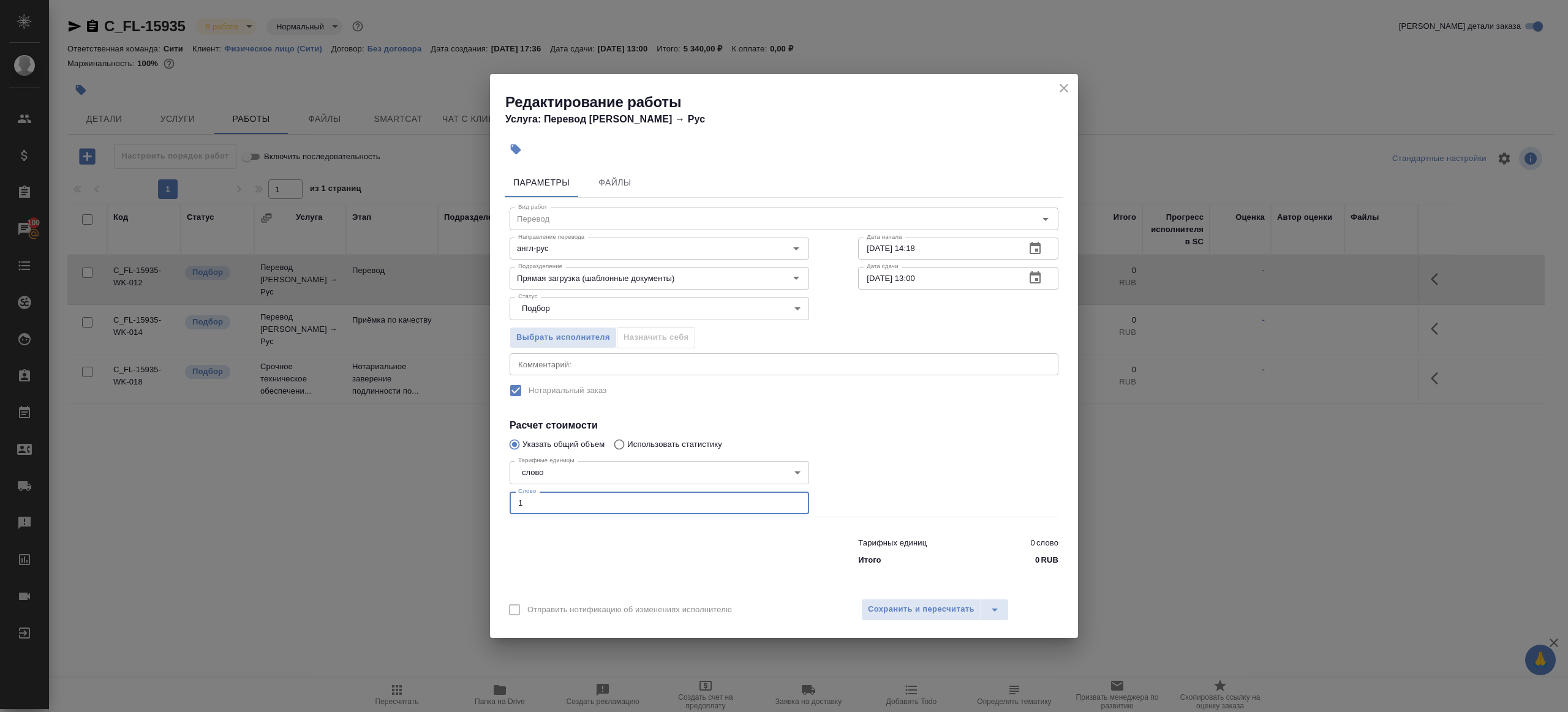
type input "1"
click at [637, 536] on div at bounding box center [659, 549] width 349 height 49
click at [918, 280] on input "[DATE] 13:00" at bounding box center [937, 278] width 158 height 22
type input "[DATE] 09:00"
click at [940, 467] on div at bounding box center [958, 486] width 249 height 109
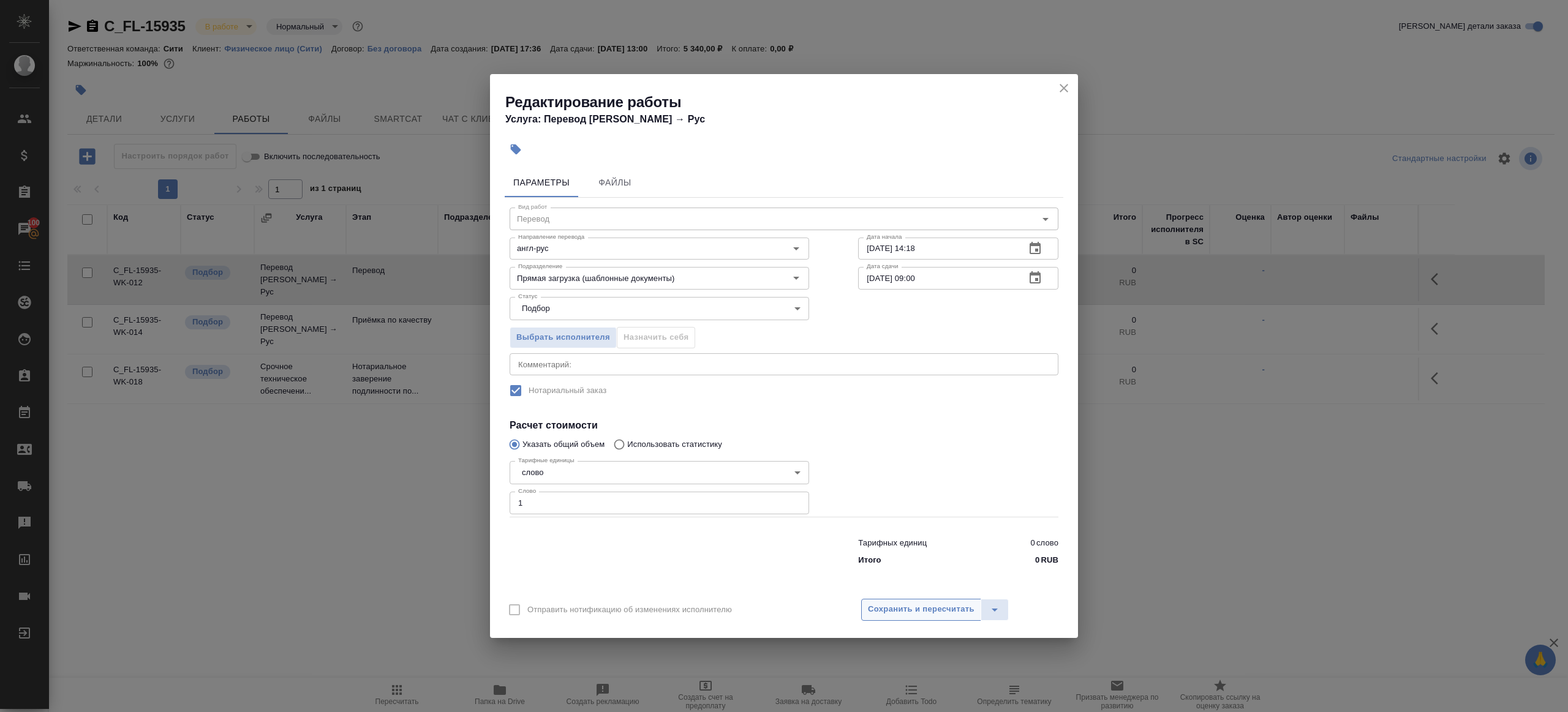
click at [940, 615] on span "Сохранить и пересчитать" at bounding box center [921, 609] width 106 height 14
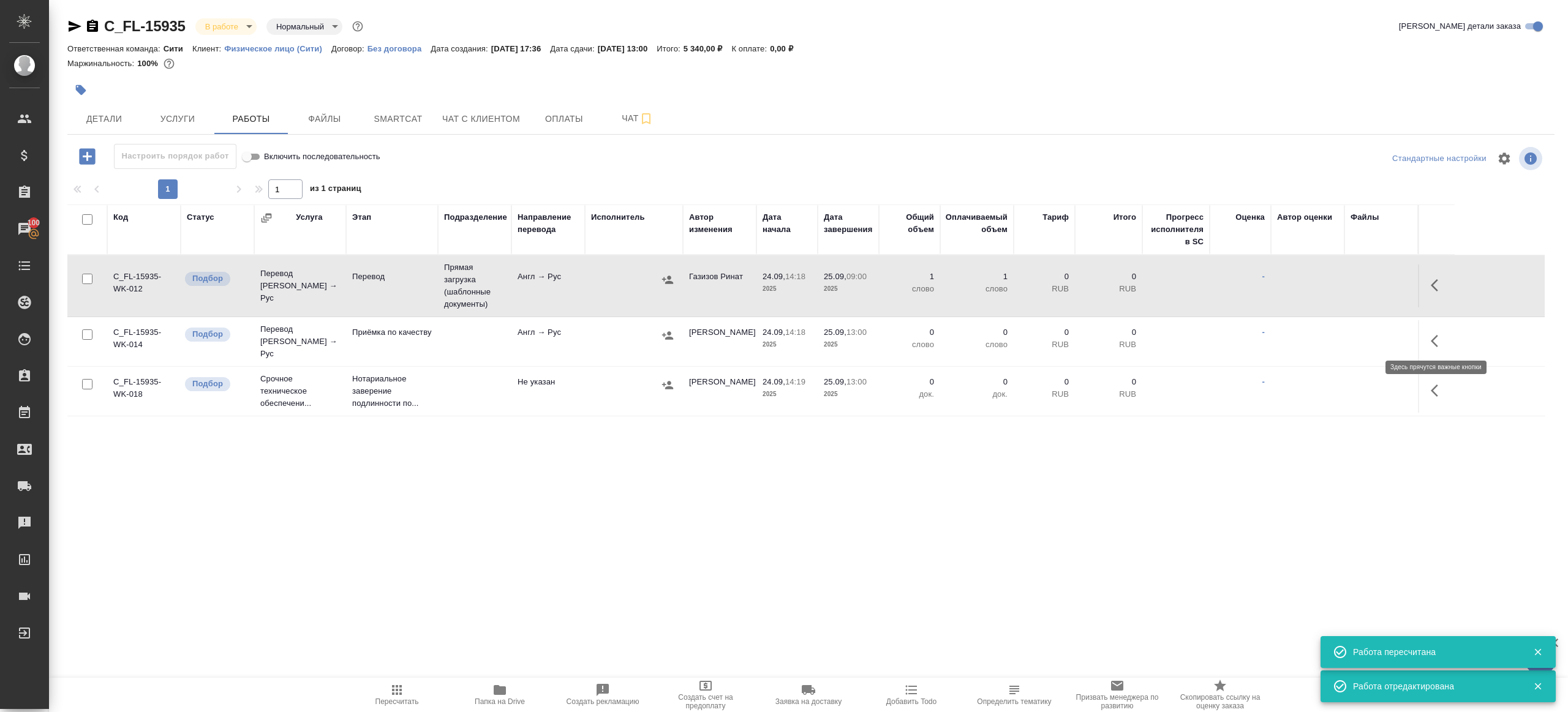
click at [1428, 337] on button "button" at bounding box center [1438, 341] width 30 height 30
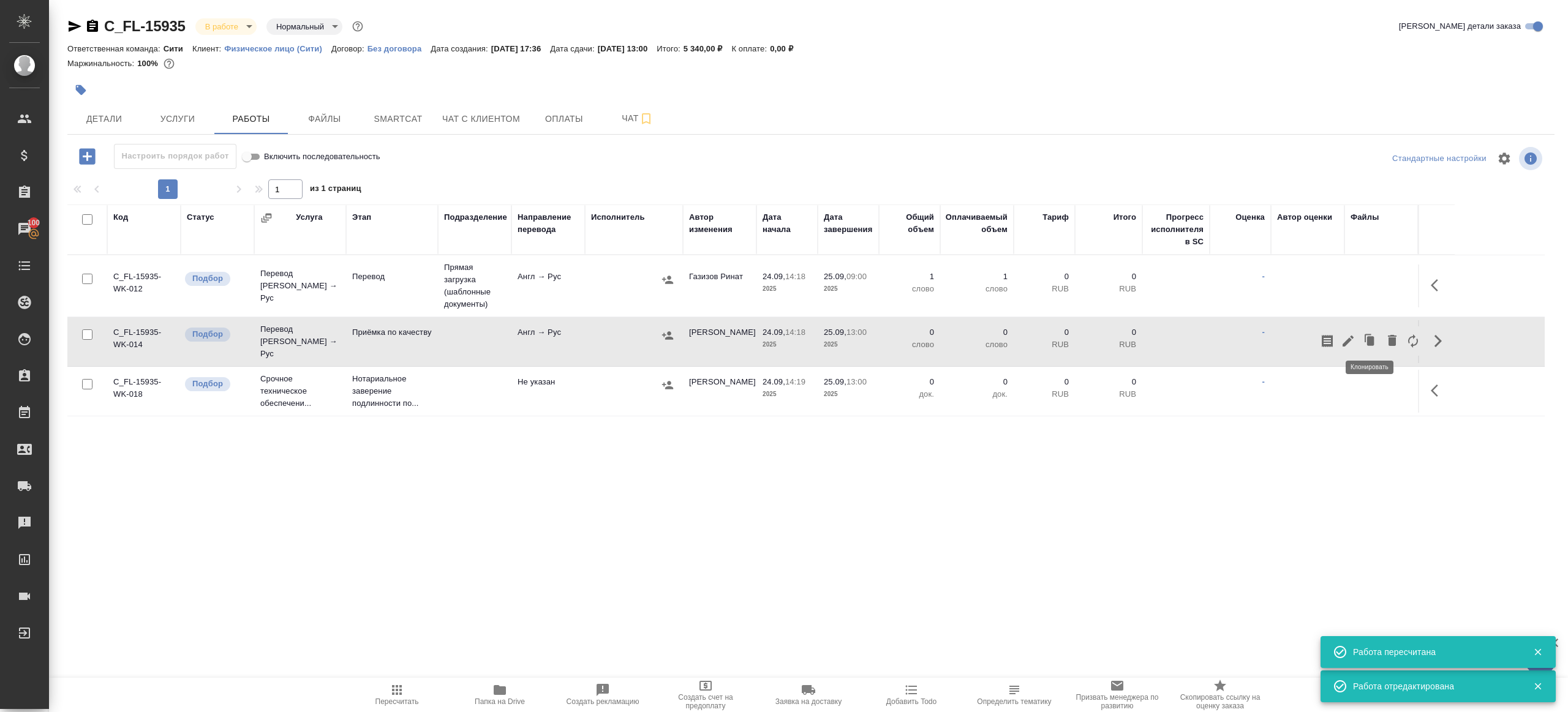
click at [1352, 336] on icon "button" at bounding box center [1348, 341] width 15 height 15
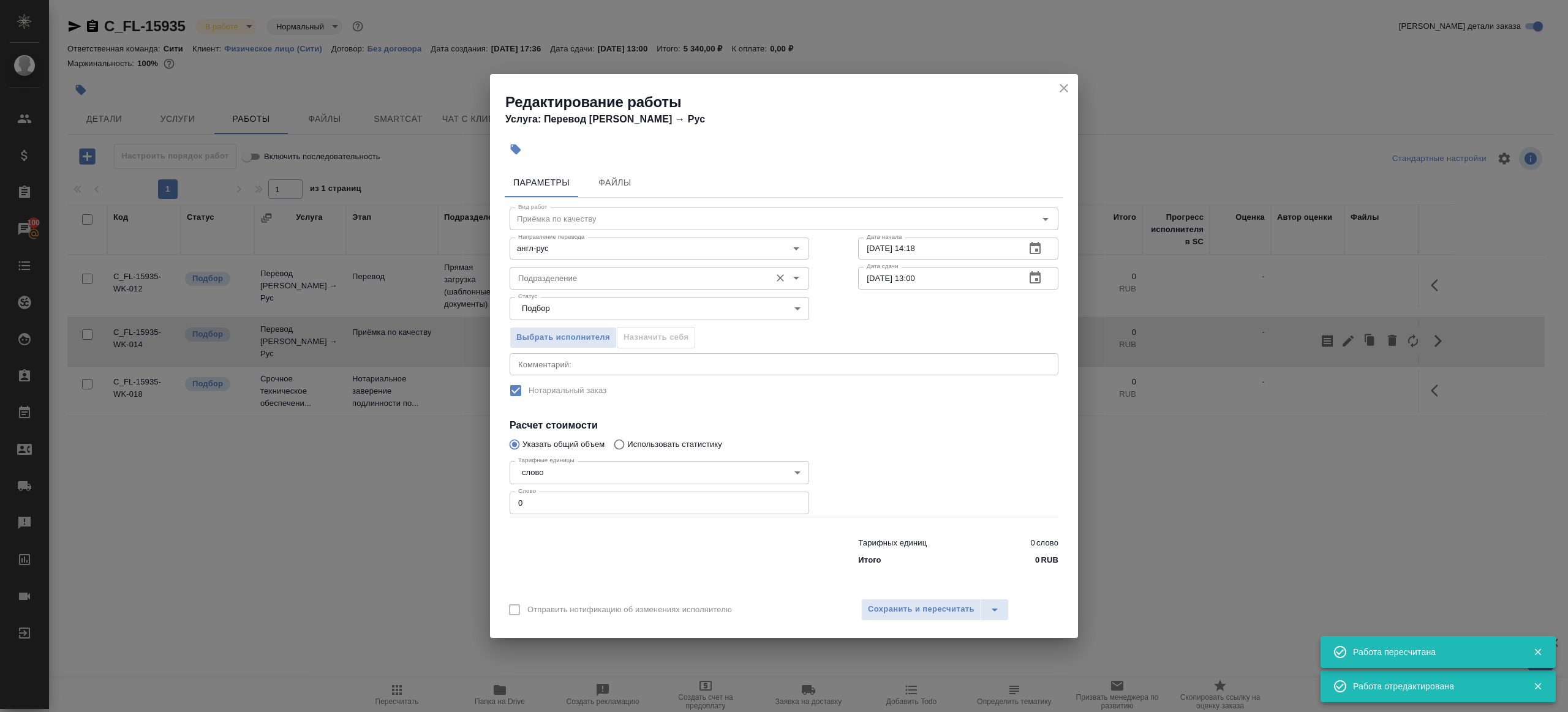
click at [595, 274] on input "Подразделение" at bounding box center [639, 278] width 251 height 15
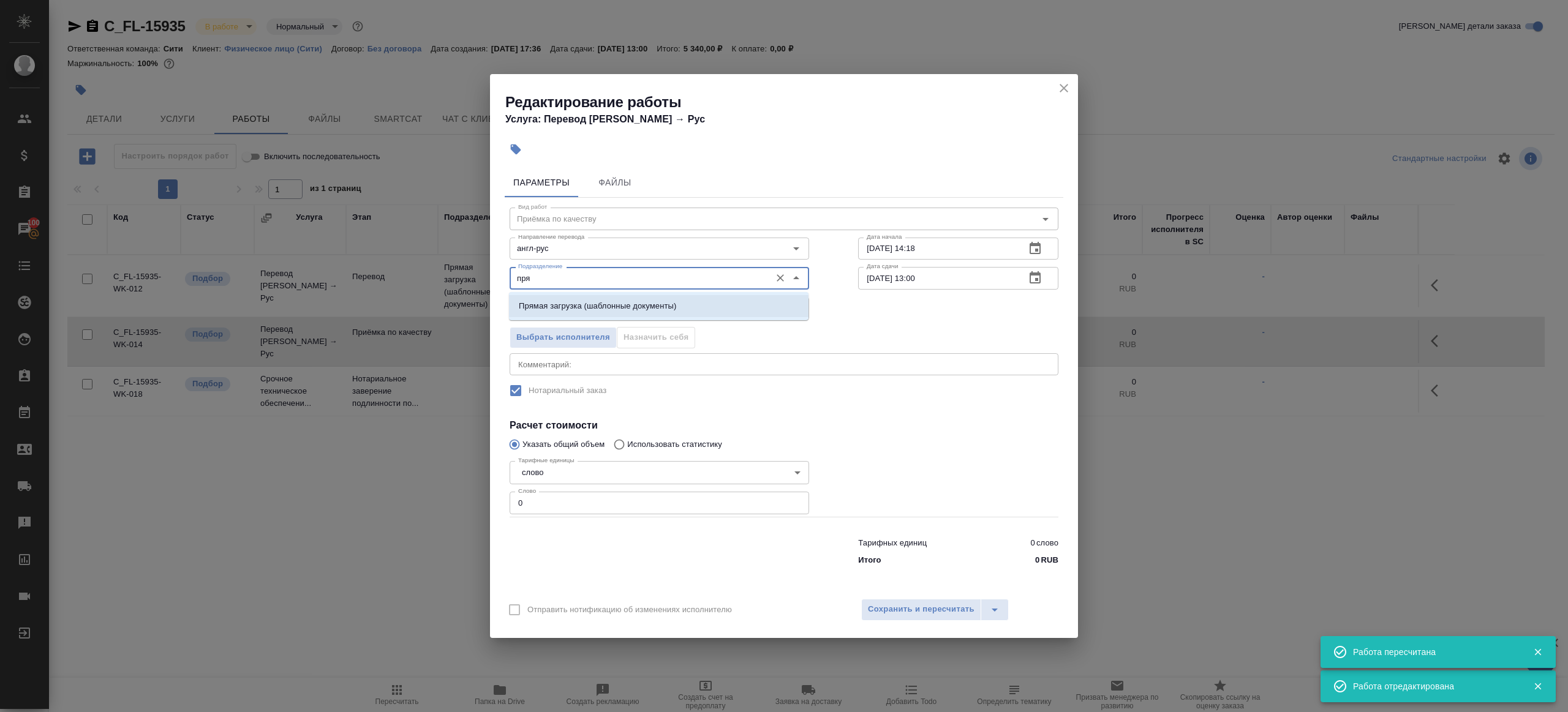
click at [617, 299] on li "Прямая загрузка (шаблонные документы)" at bounding box center [658, 306] width 299 height 22
type input "Прямая загрузка (шаблонные документы)"
click at [990, 228] on div "Дата начала 24.09.2025 14:18 Дата начала" at bounding box center [958, 247] width 249 height 78
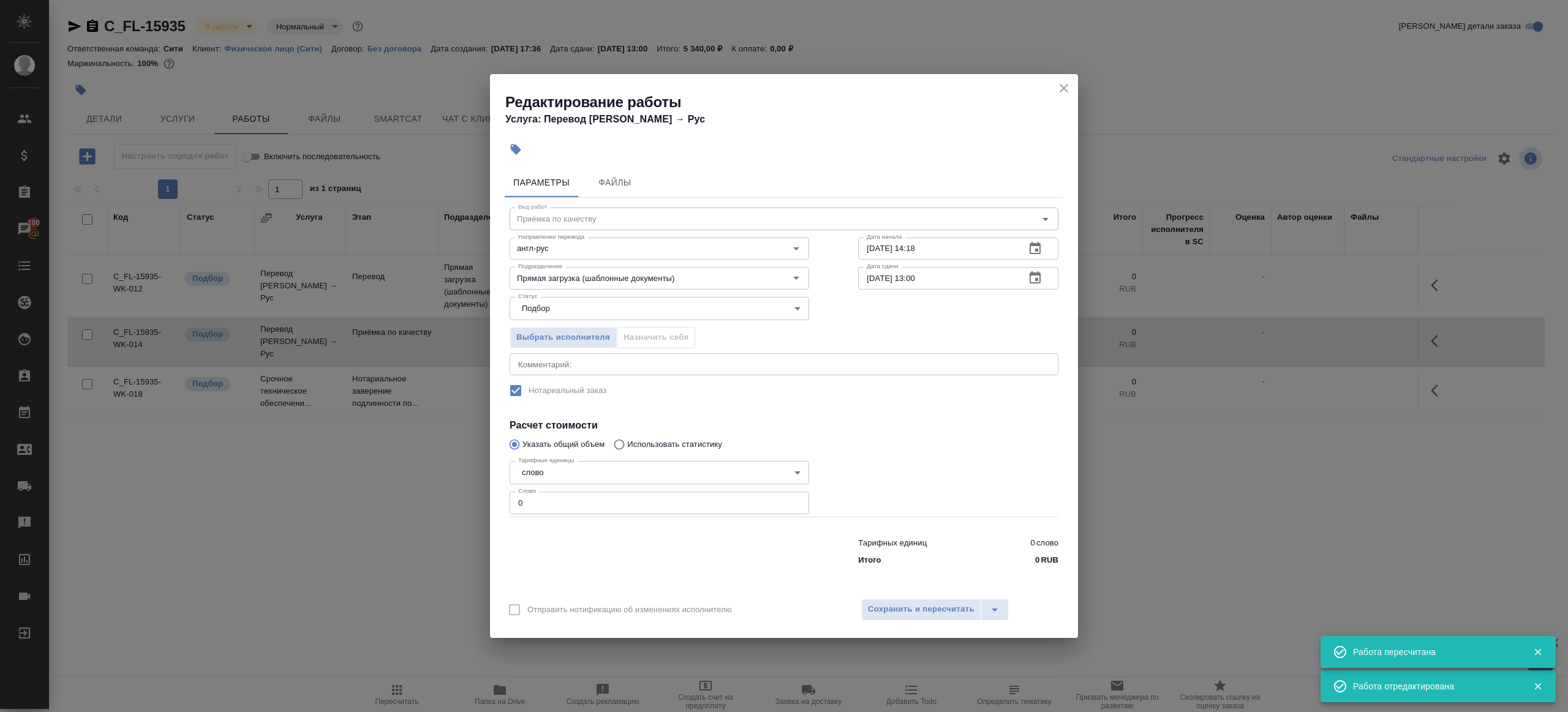
click at [987, 244] on input "24.09.2025 14:18" at bounding box center [937, 248] width 158 height 22
paste input "5.09.2025 09:00"
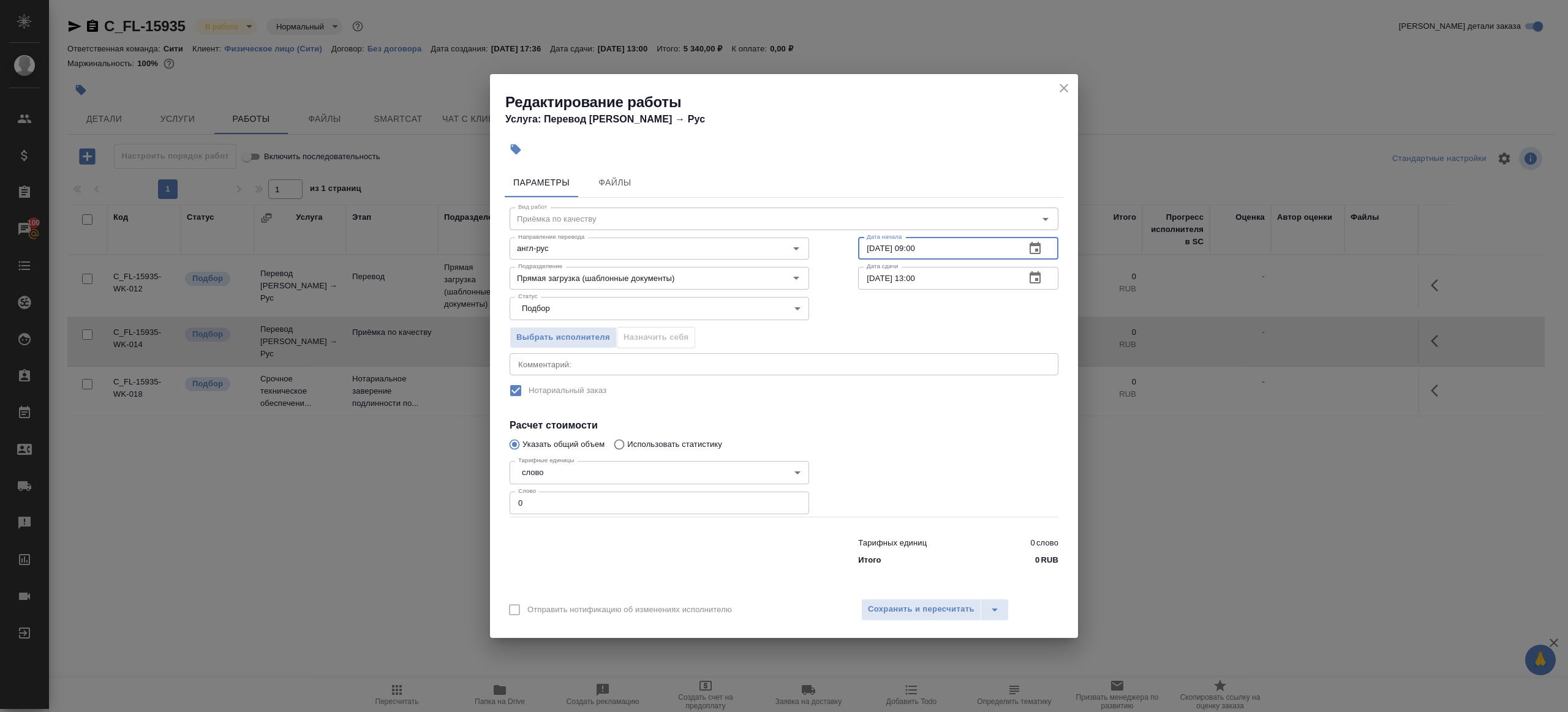
type input "25.09.2025 09:00"
click at [918, 278] on input "25.09.2025 13:00" at bounding box center [937, 278] width 158 height 22
type input "25.09.2025 10:00"
click at [561, 511] on input "0" at bounding box center [659, 502] width 299 height 22
type input "1"
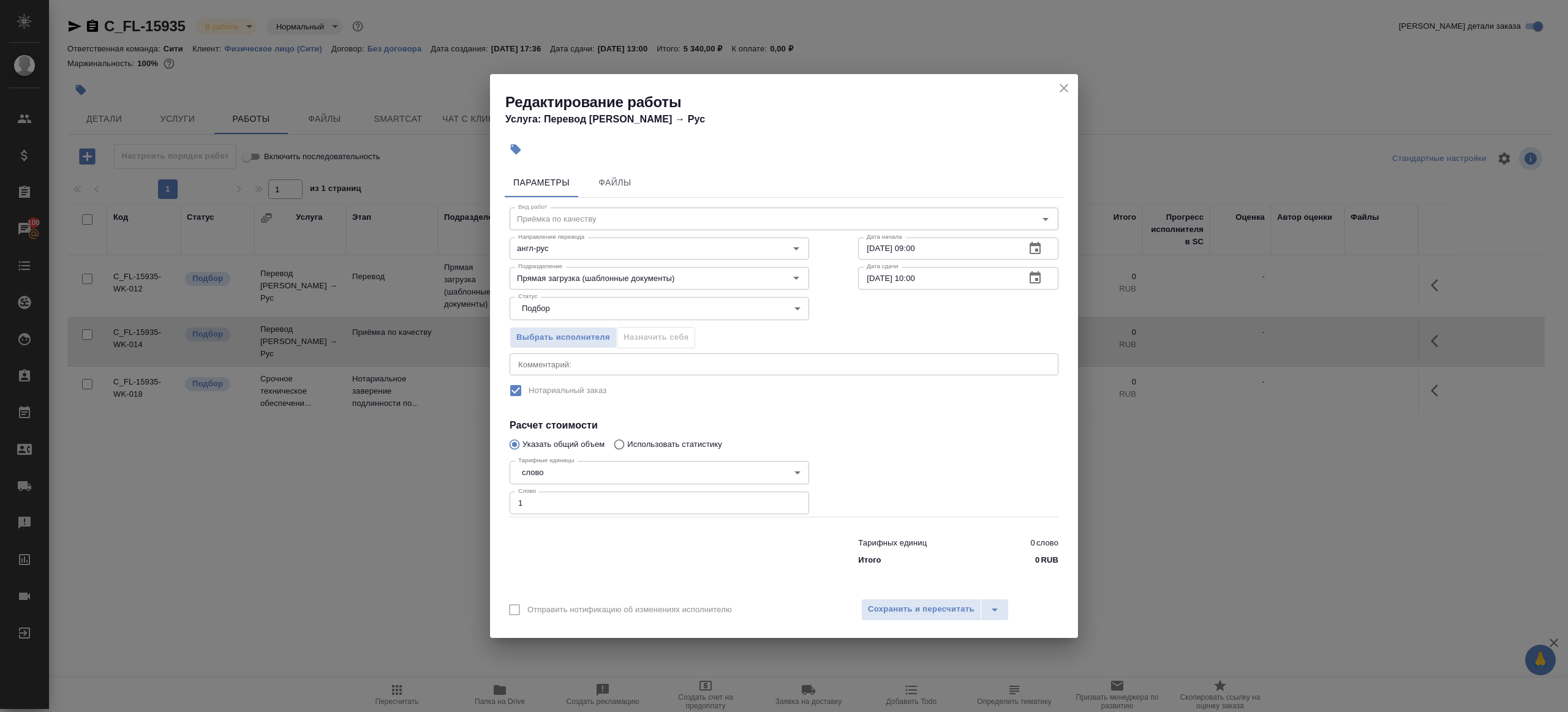
click at [722, 549] on div at bounding box center [659, 549] width 349 height 49
click at [861, 622] on div "Отправить нотификацию об изменениях исполнителю Сохранить и пересчитать" at bounding box center [783, 614] width 588 height 47
click at [863, 619] on div "Отправить нотификацию об изменениях исполнителю Сохранить и пересчитать" at bounding box center [783, 614] width 588 height 47
click at [882, 612] on span "Сохранить и пересчитать" at bounding box center [921, 609] width 106 height 14
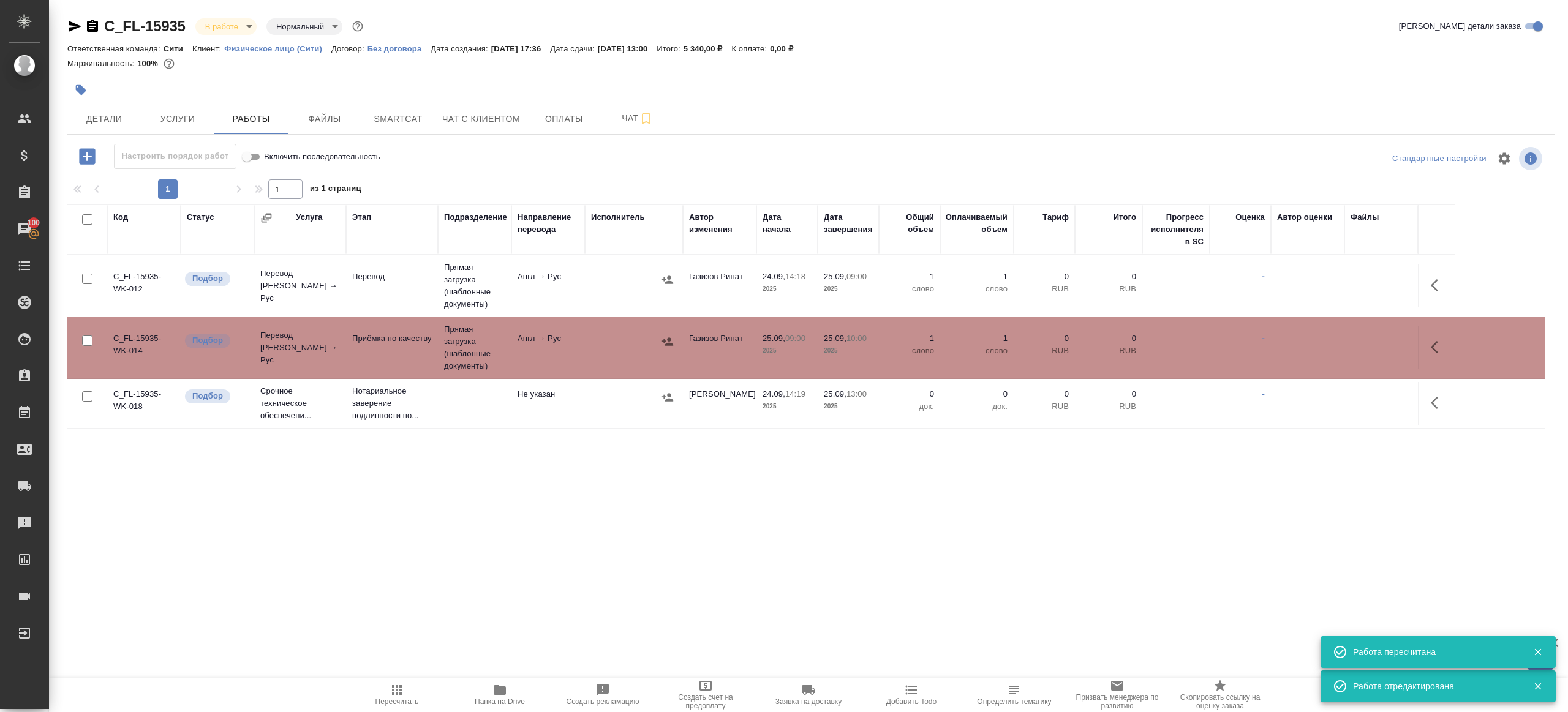
click at [688, 311] on tr "C_FL-15935-WK-012 Подбор Перевод Стандарт Англ → Рус Перевод Прямая загрузка (ш…" at bounding box center [806, 286] width 1477 height 62
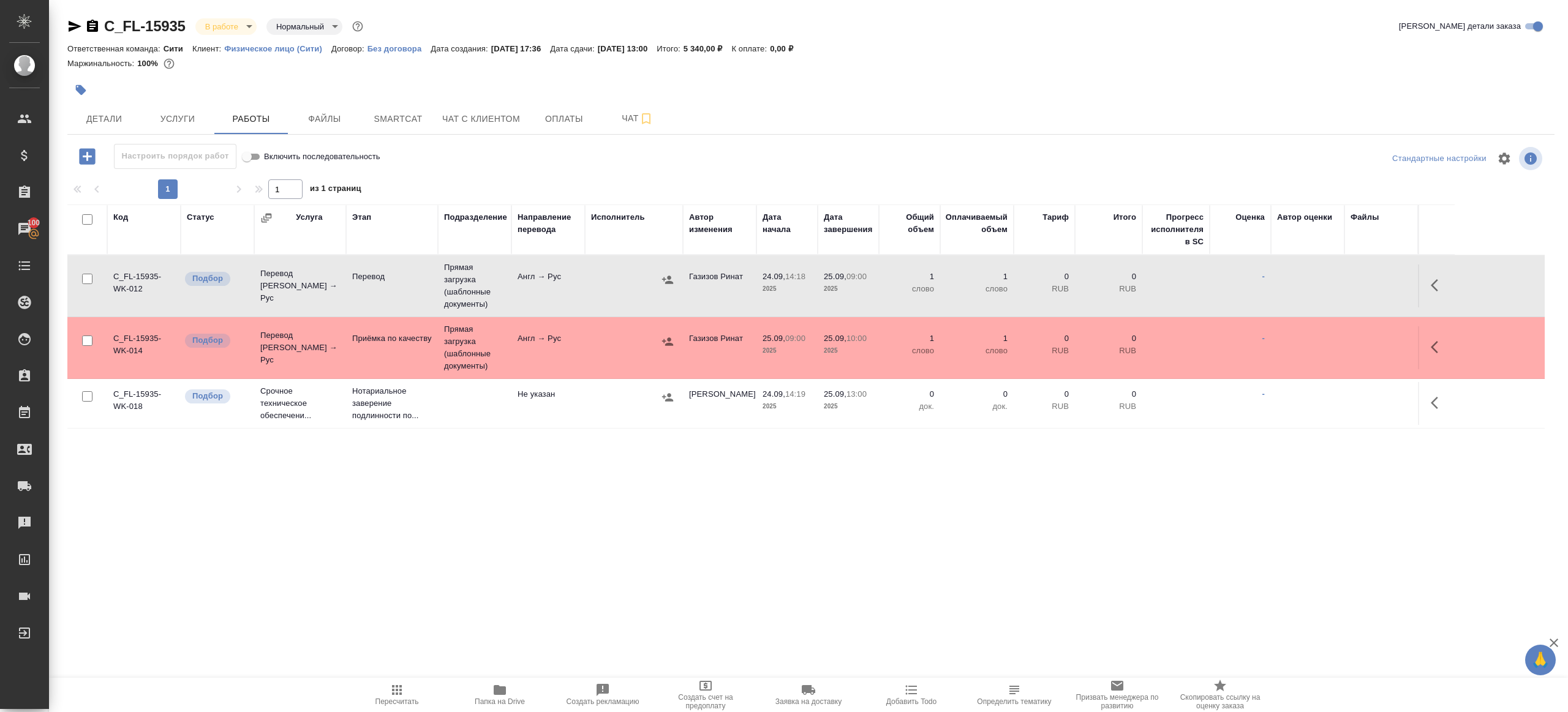
click at [907, 295] on td "1 слово" at bounding box center [909, 286] width 61 height 43
click at [486, 687] on span "Папка на Drive" at bounding box center [500, 694] width 88 height 23
click at [396, 685] on icon "button" at bounding box center [397, 690] width 10 height 10
drag, startPoint x: 396, startPoint y: 685, endPoint x: 414, endPoint y: 676, distance: 20.1
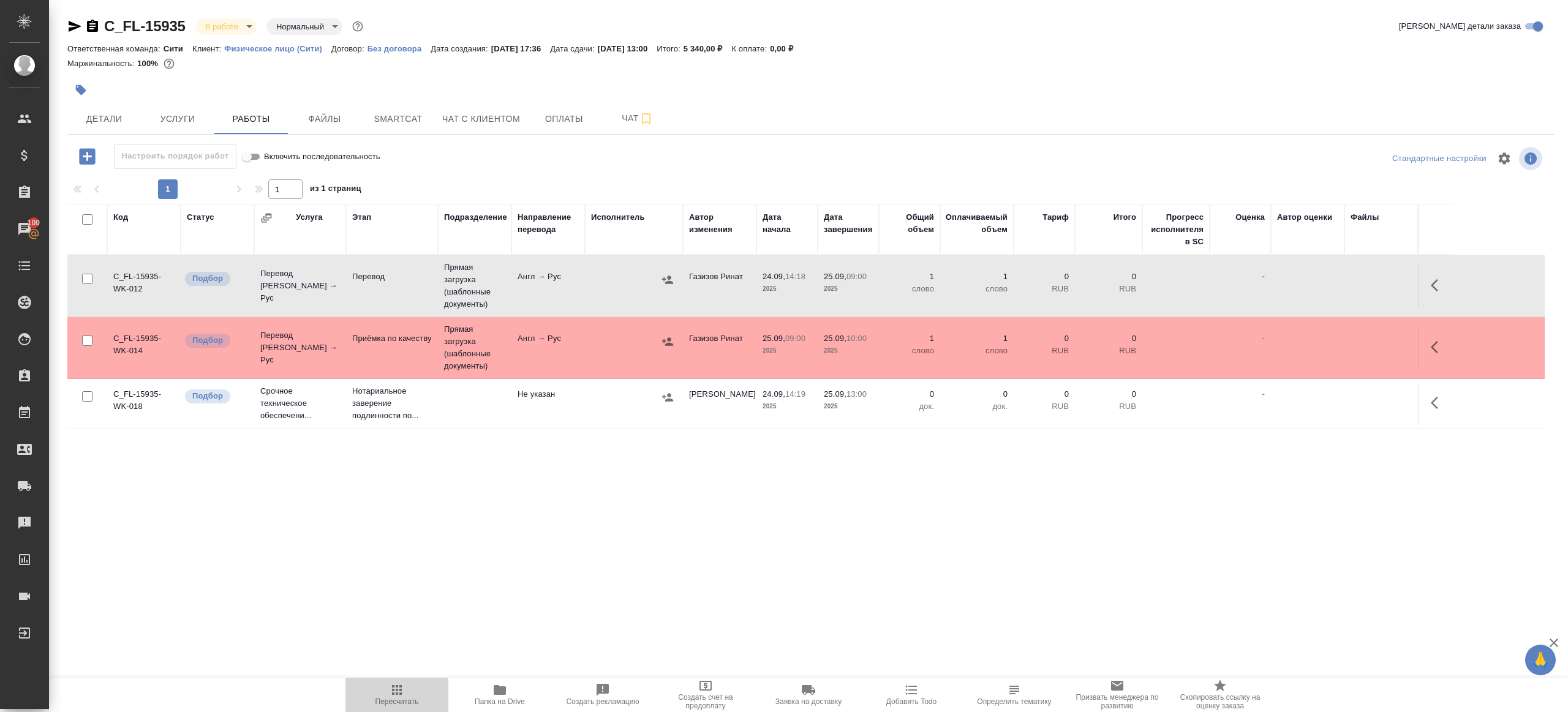
click at [396, 685] on icon "button" at bounding box center [397, 690] width 10 height 10
click at [651, 611] on div ".cls-1 fill:#fff; AWATERA Gazizov Rinat Клиенты Спецификации Заказы 100 Чаты To…" at bounding box center [784, 356] width 1568 height 712
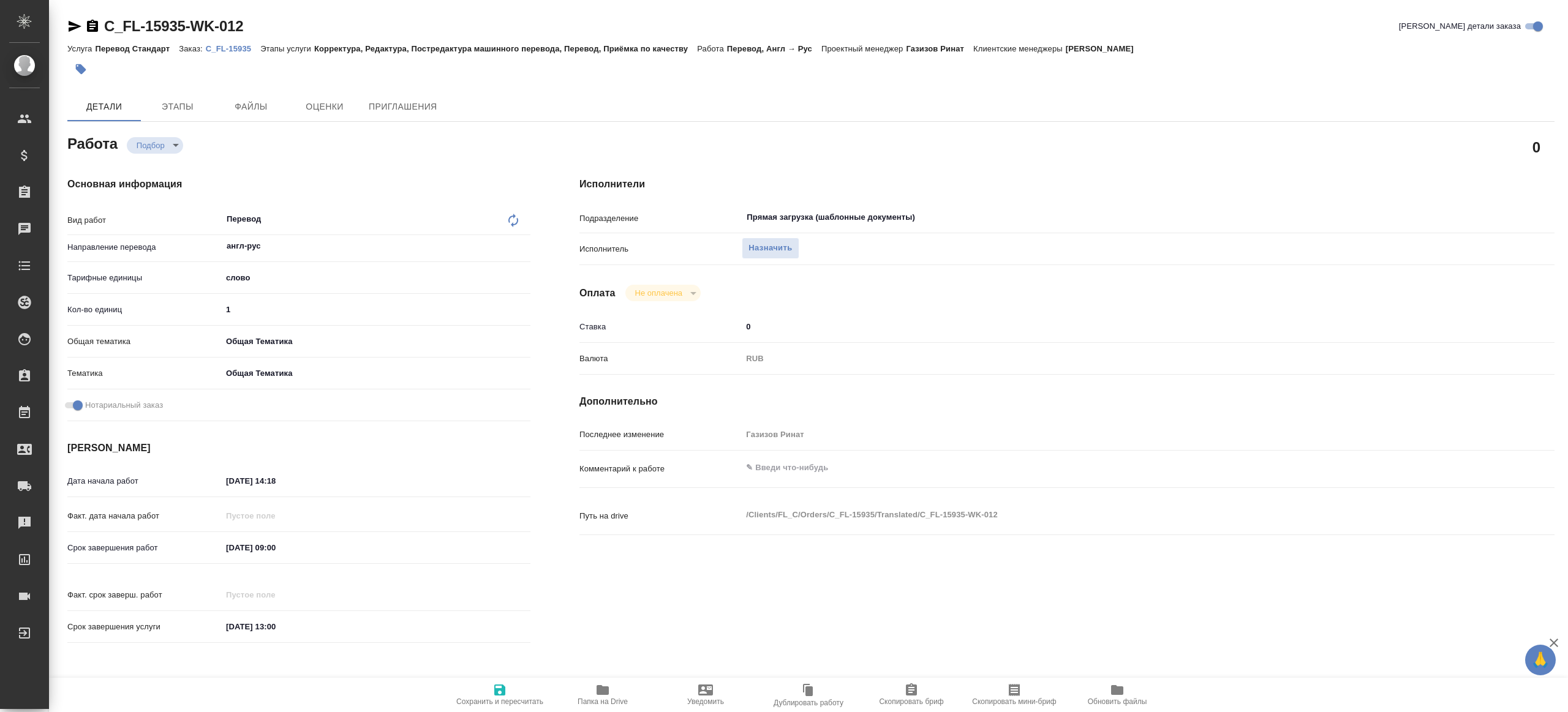
type textarea "x"
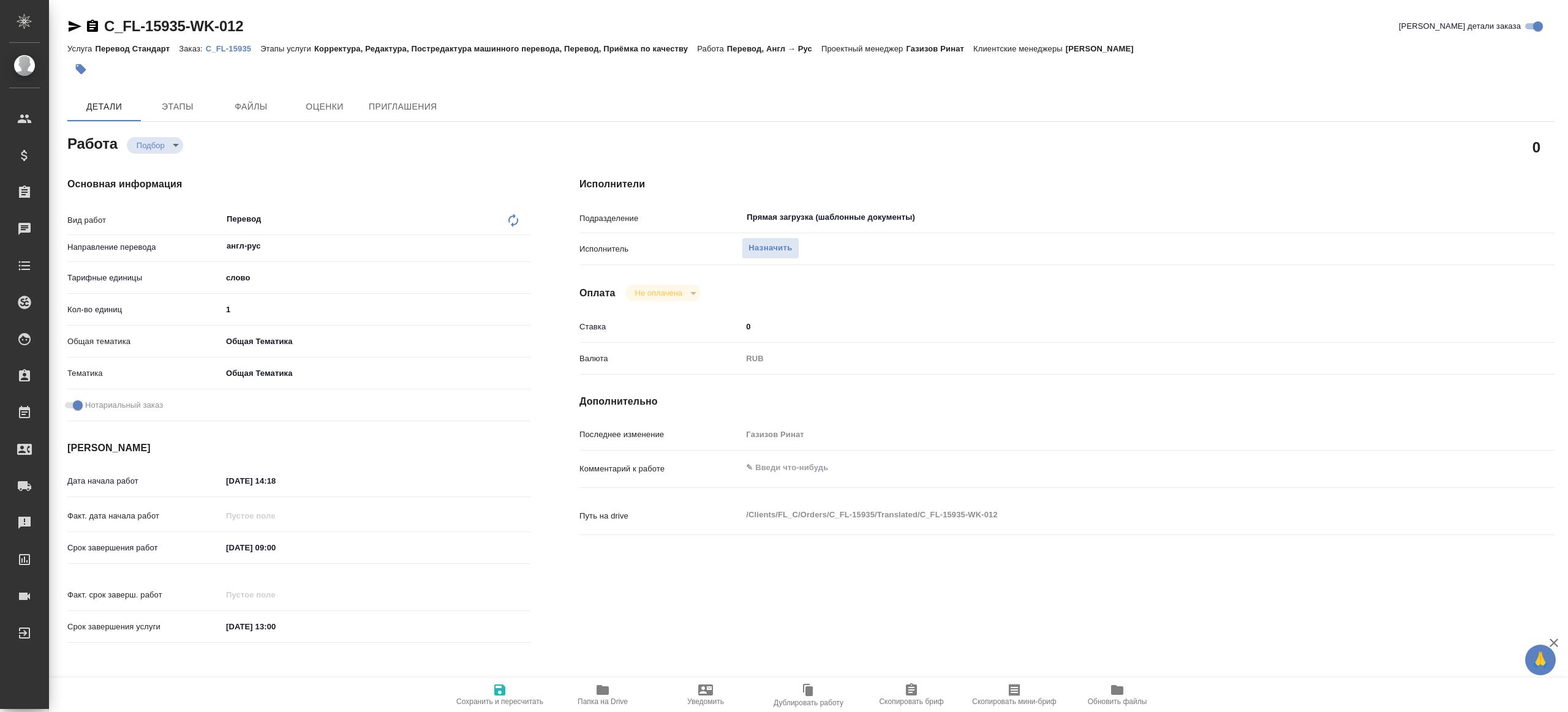
type textarea "x"
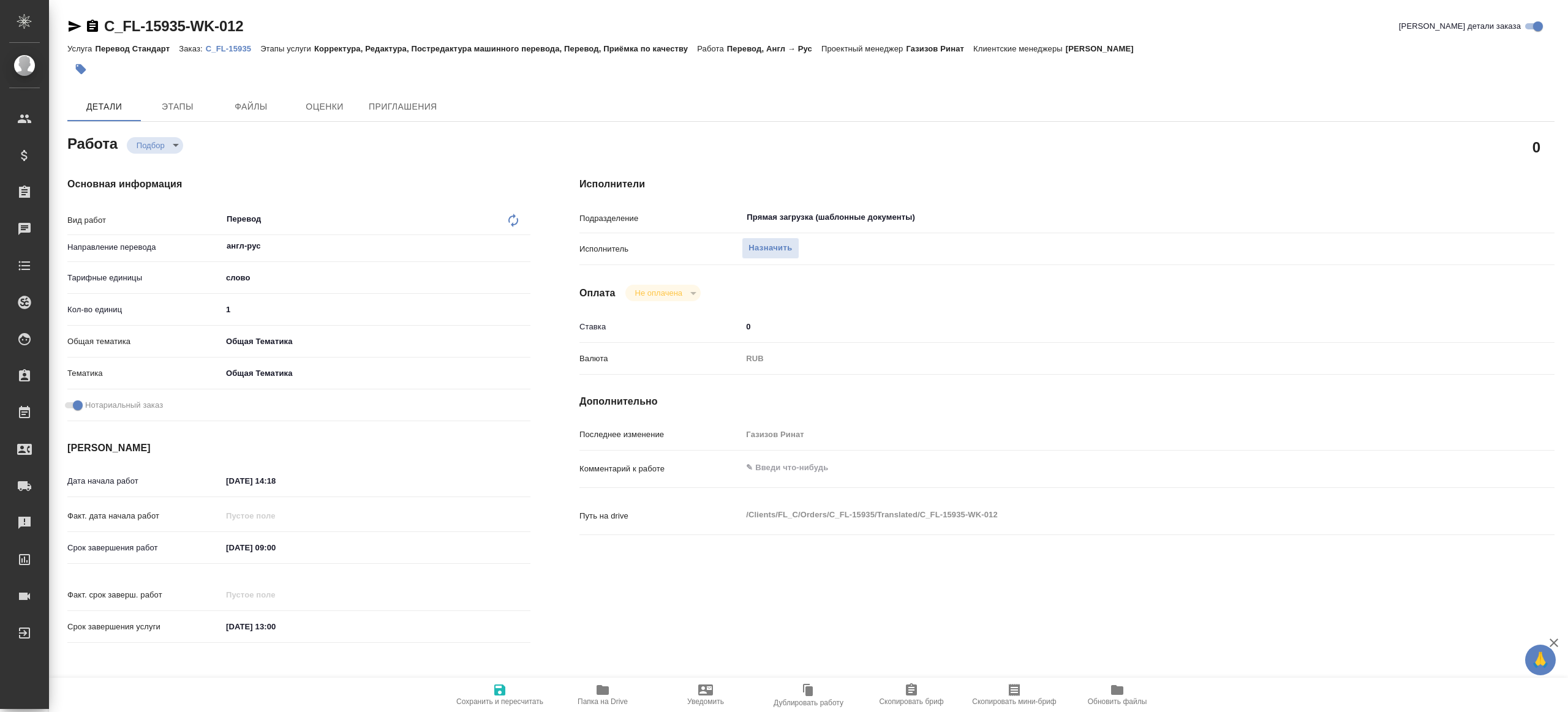
type textarea "x"
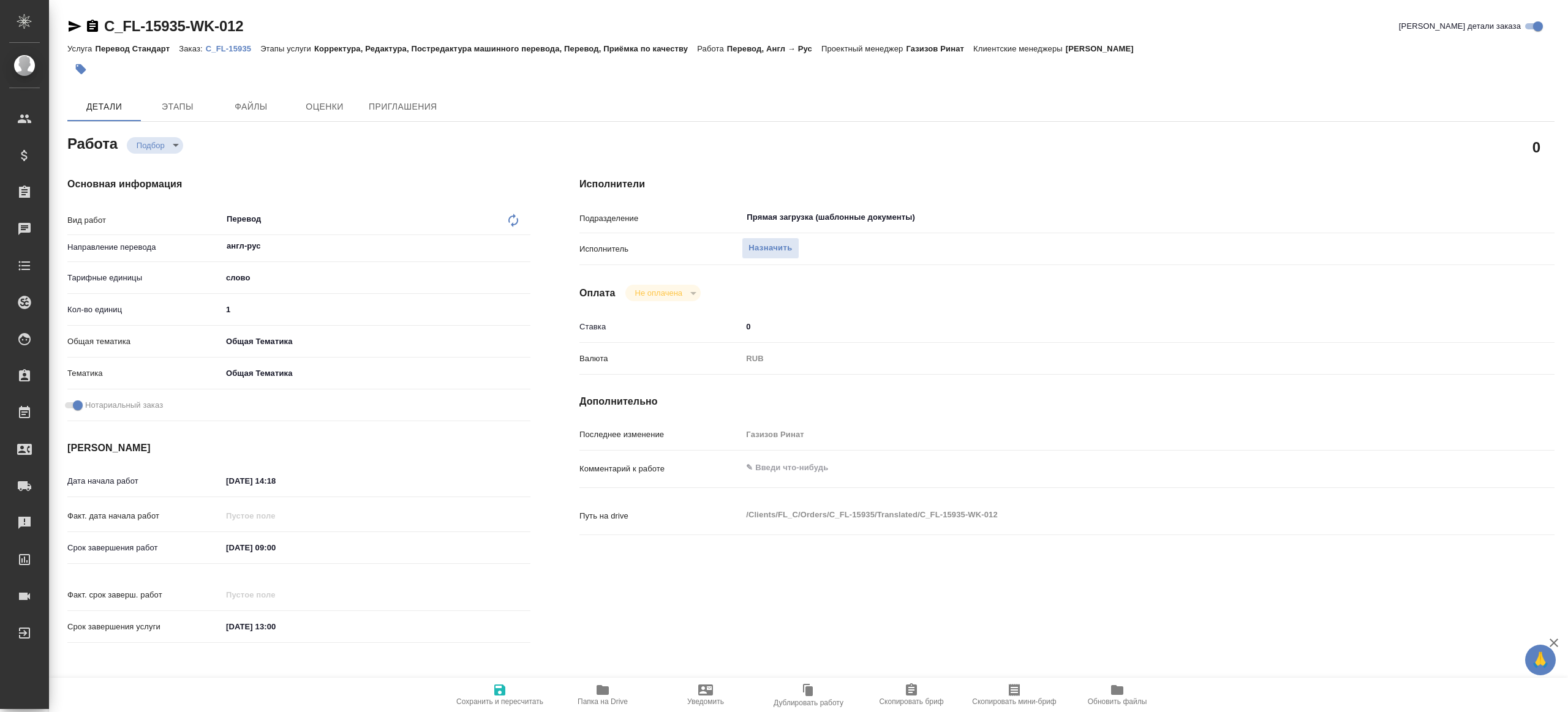
type textarea "x"
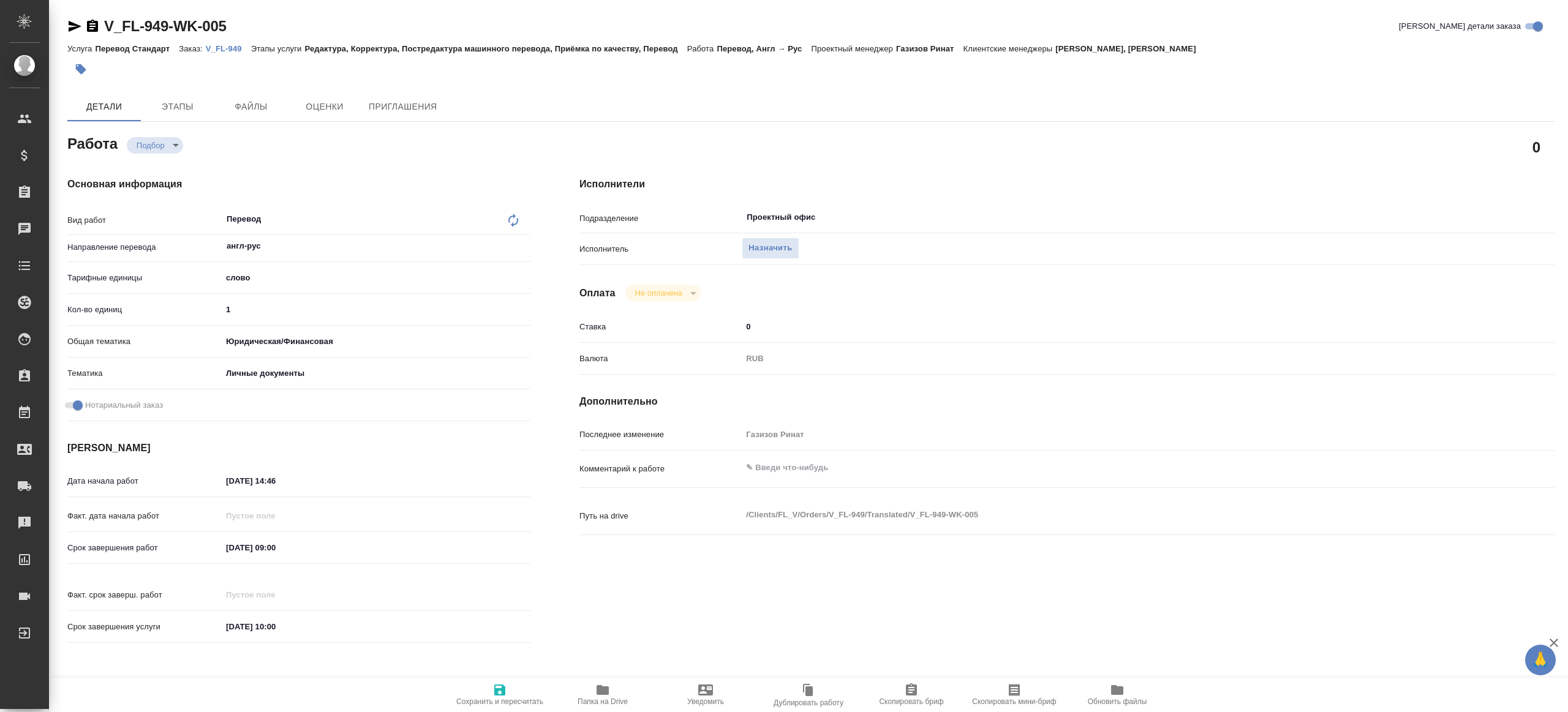
type textarea "x"
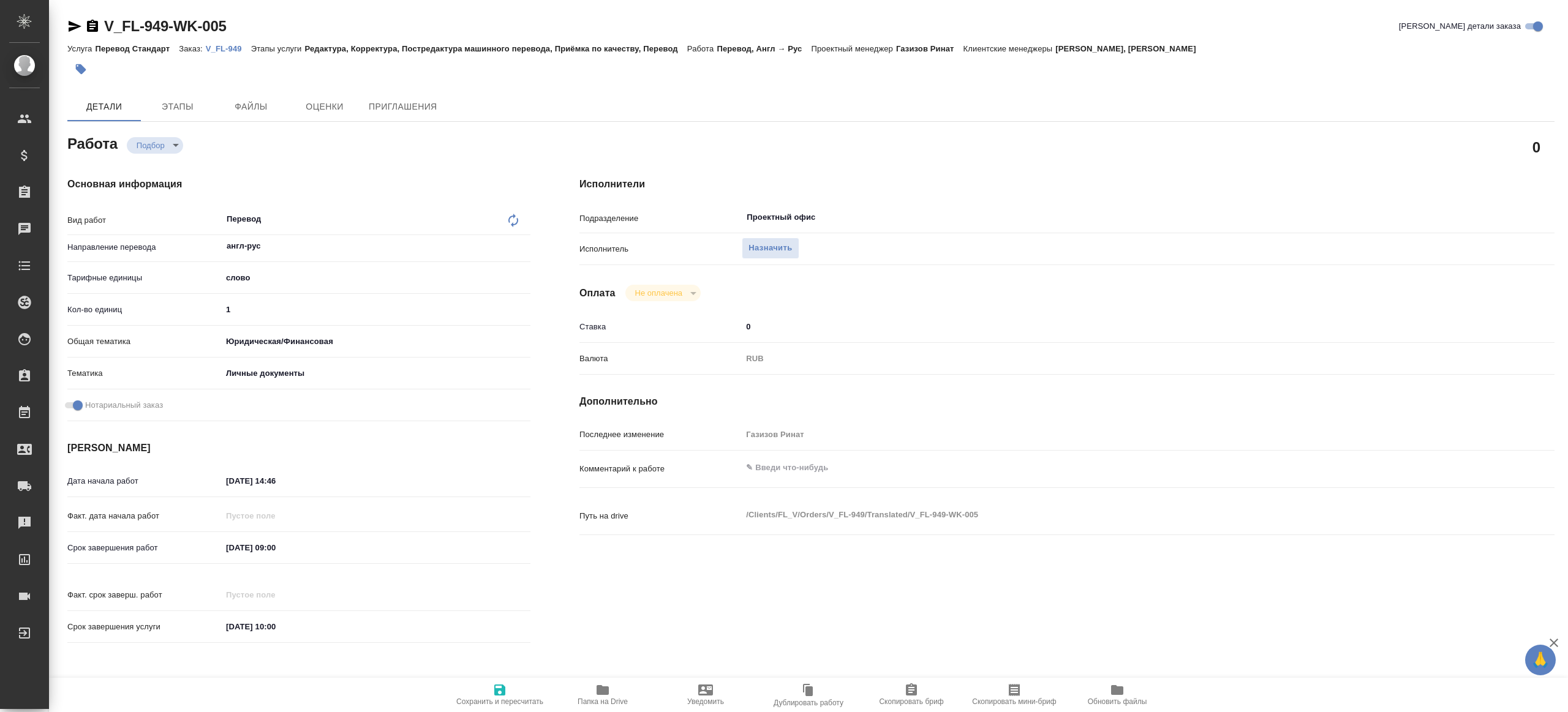
type textarea "x"
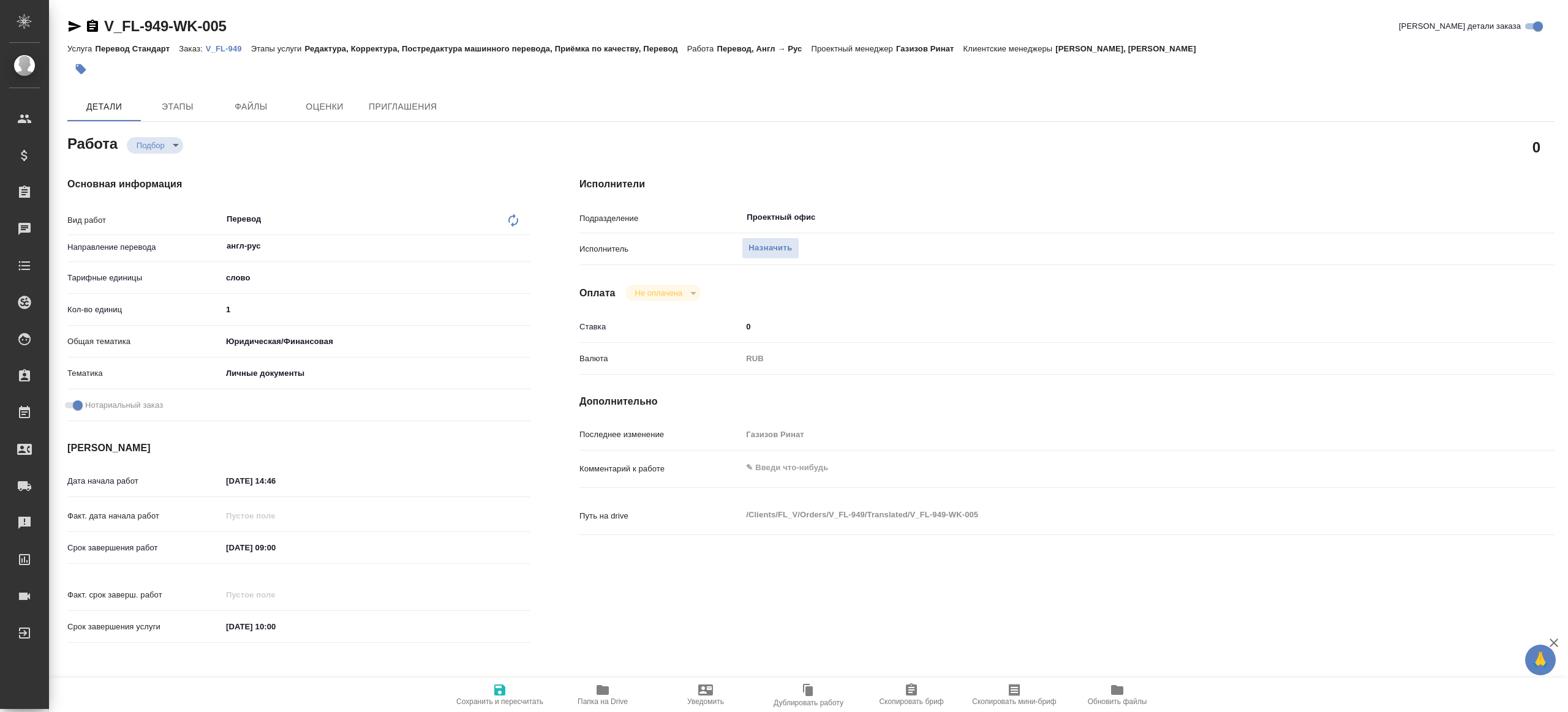
type textarea "x"
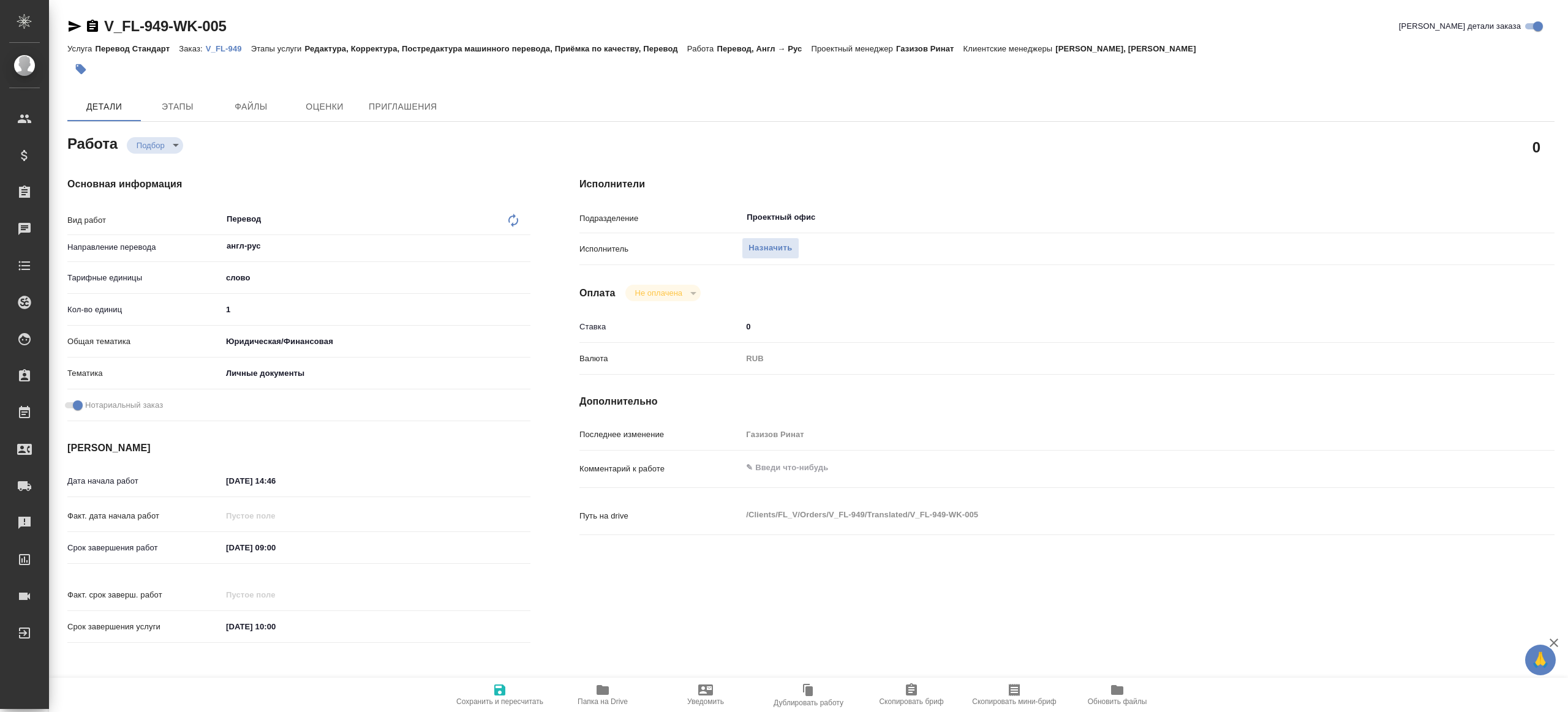
type textarea "x"
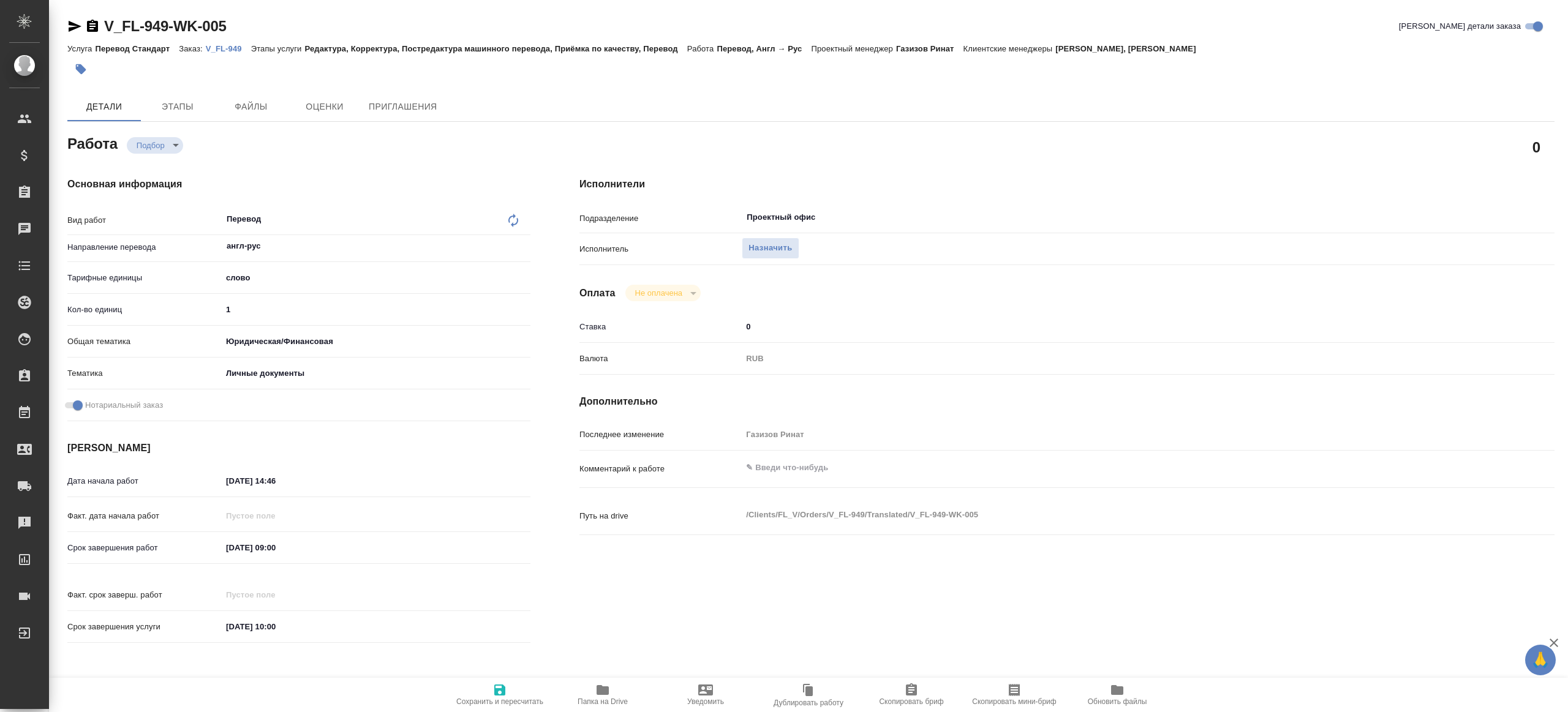
type textarea "x"
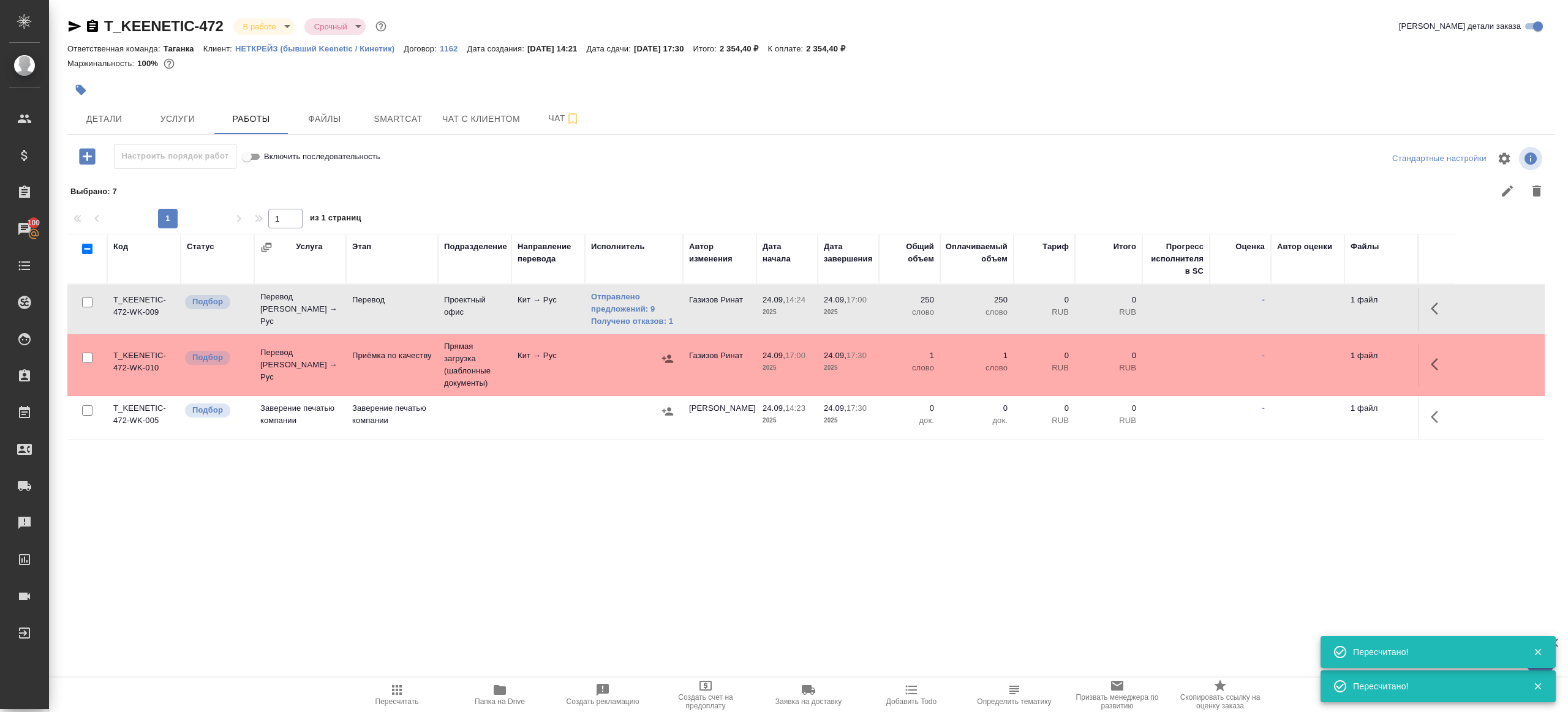
click at [396, 695] on icon "button" at bounding box center [397, 690] width 15 height 15
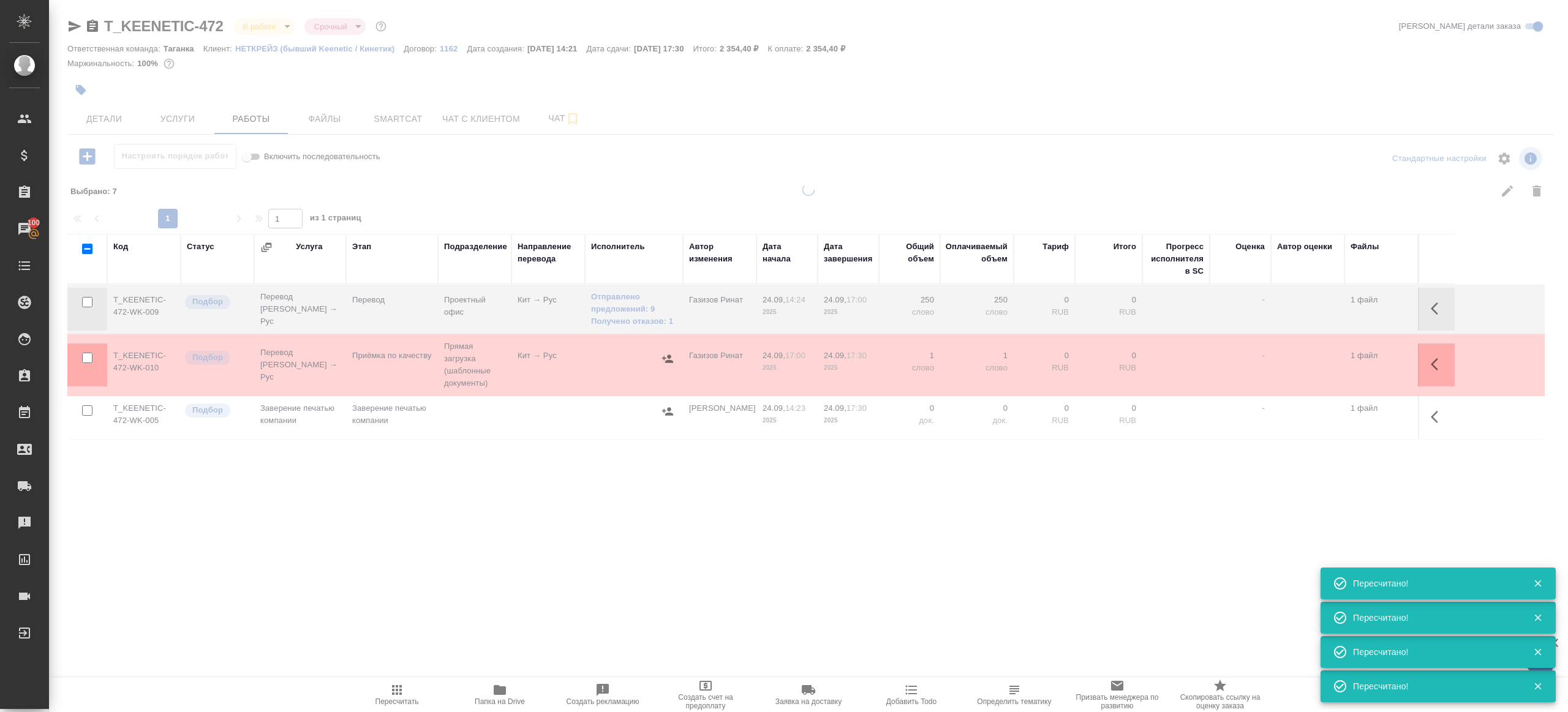
click at [473, 562] on div ".cls-1 fill:#fff; AWATERA [PERSON_NAME] Клиенты Спецификации Заказы 100 Чаты To…" at bounding box center [784, 356] width 1568 height 712
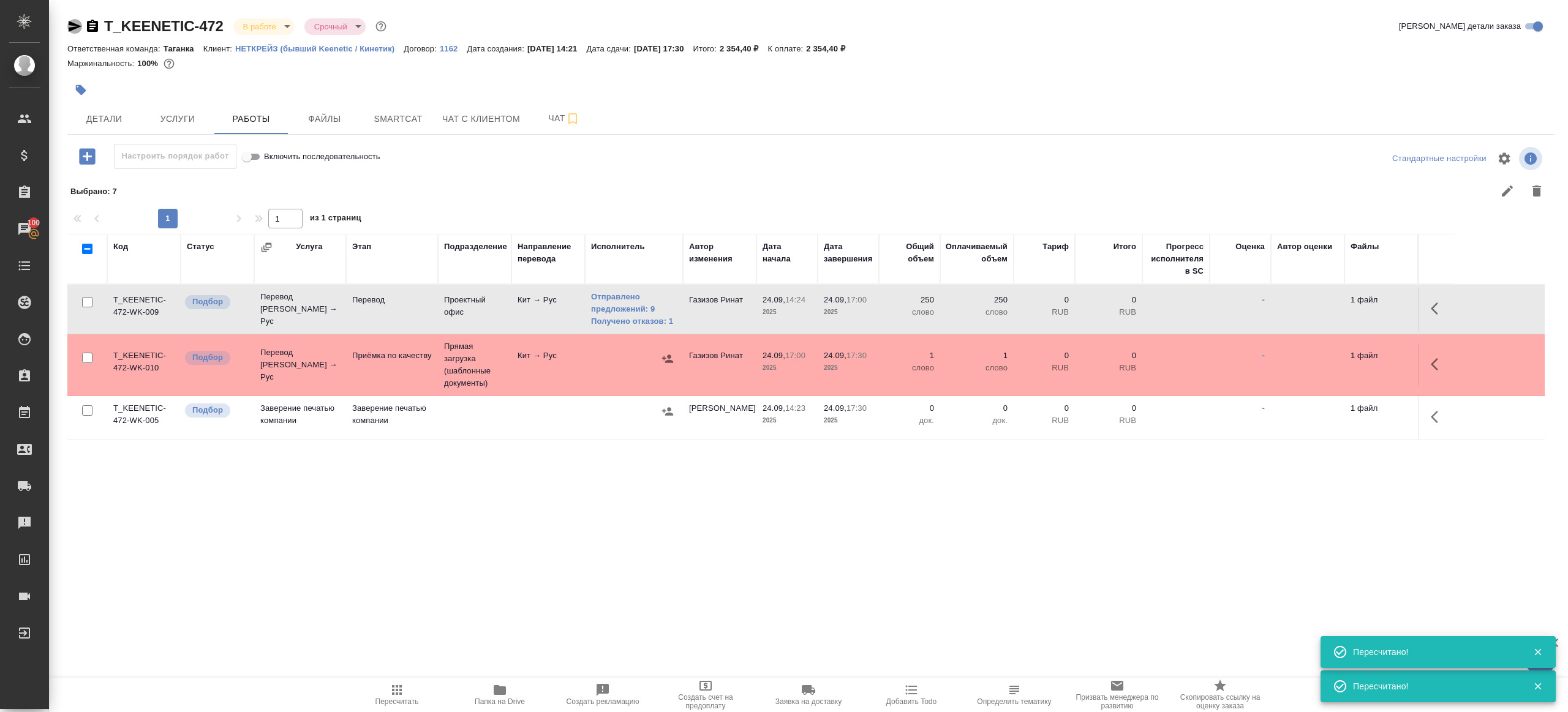
click at [77, 22] on icon "button" at bounding box center [75, 27] width 15 height 15
click at [387, 696] on span "Пересчитать" at bounding box center [397, 694] width 88 height 23
click at [697, 582] on div ".cls-1 fill:#fff; AWATERA Gazizov Rinat Клиенты Спецификации Заказы 100 Чаты To…" at bounding box center [784, 356] width 1568 height 712
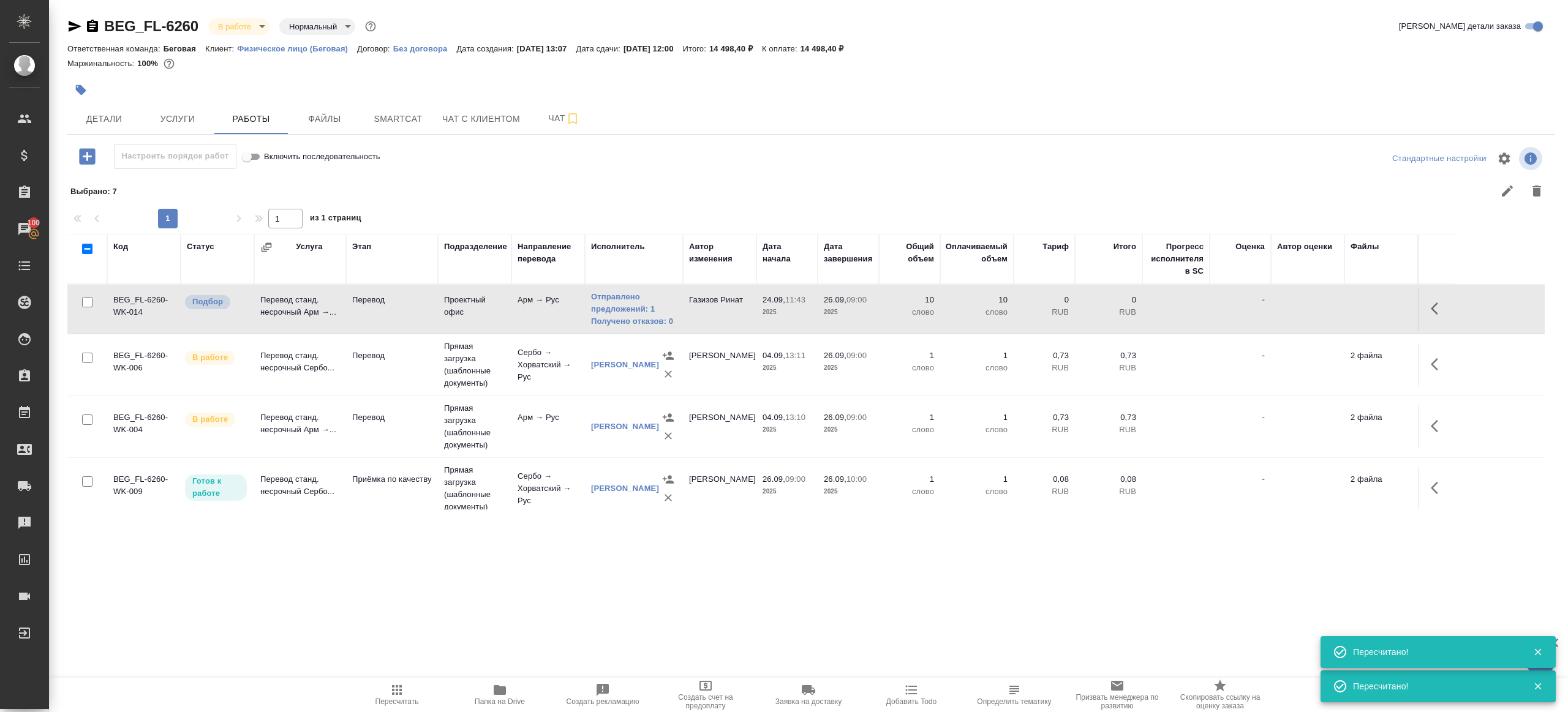
click at [381, 693] on span "Пересчитать" at bounding box center [397, 694] width 88 height 23
click at [393, 689] on icon "button" at bounding box center [397, 690] width 10 height 10
drag, startPoint x: 638, startPoint y: 625, endPoint x: 648, endPoint y: 624, distance: 10.0
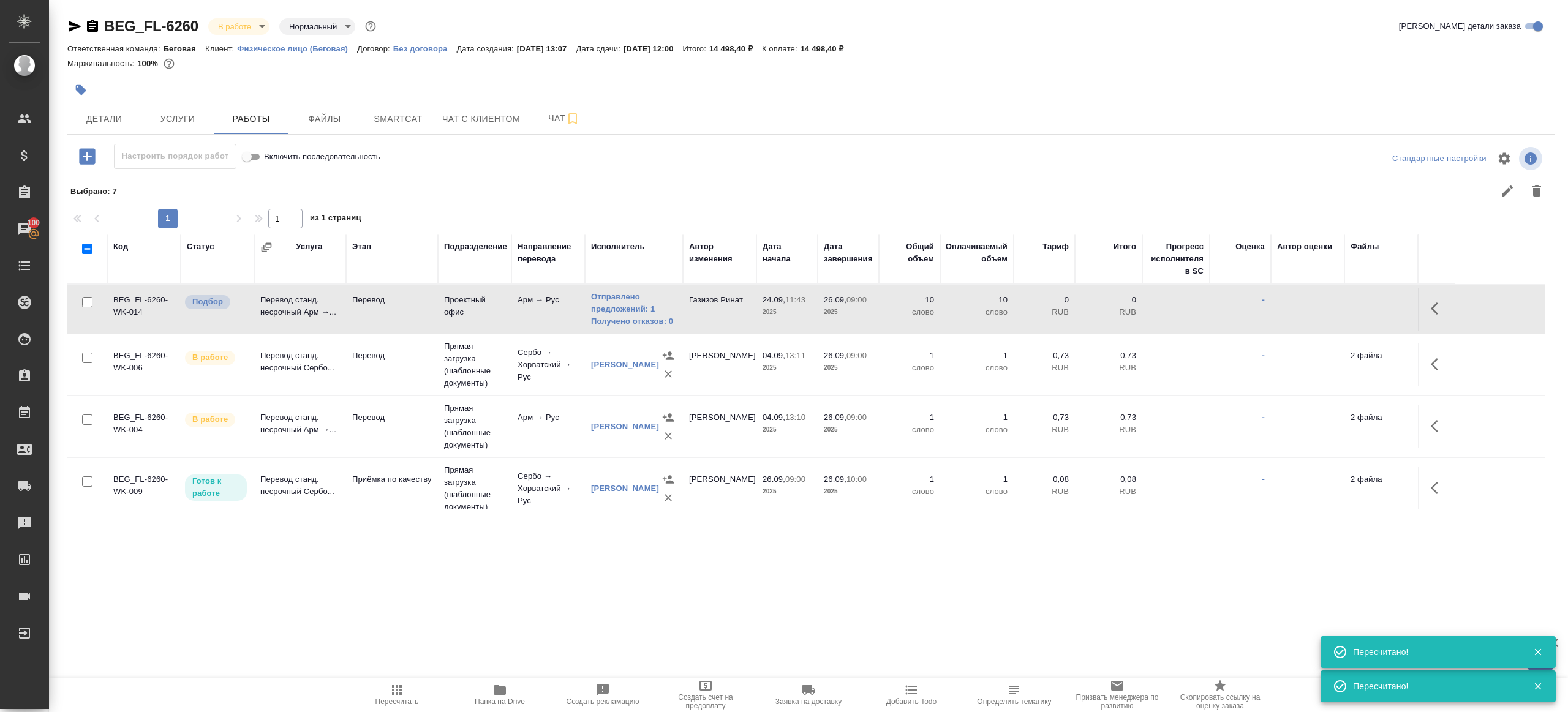
click at [648, 624] on div ".cls-1 fill:#fff; AWATERA [PERSON_NAME] Клиенты Спецификации Заказы 100 Чаты To…" at bounding box center [784, 356] width 1568 height 712
